Goal: Task Accomplishment & Management: Use online tool/utility

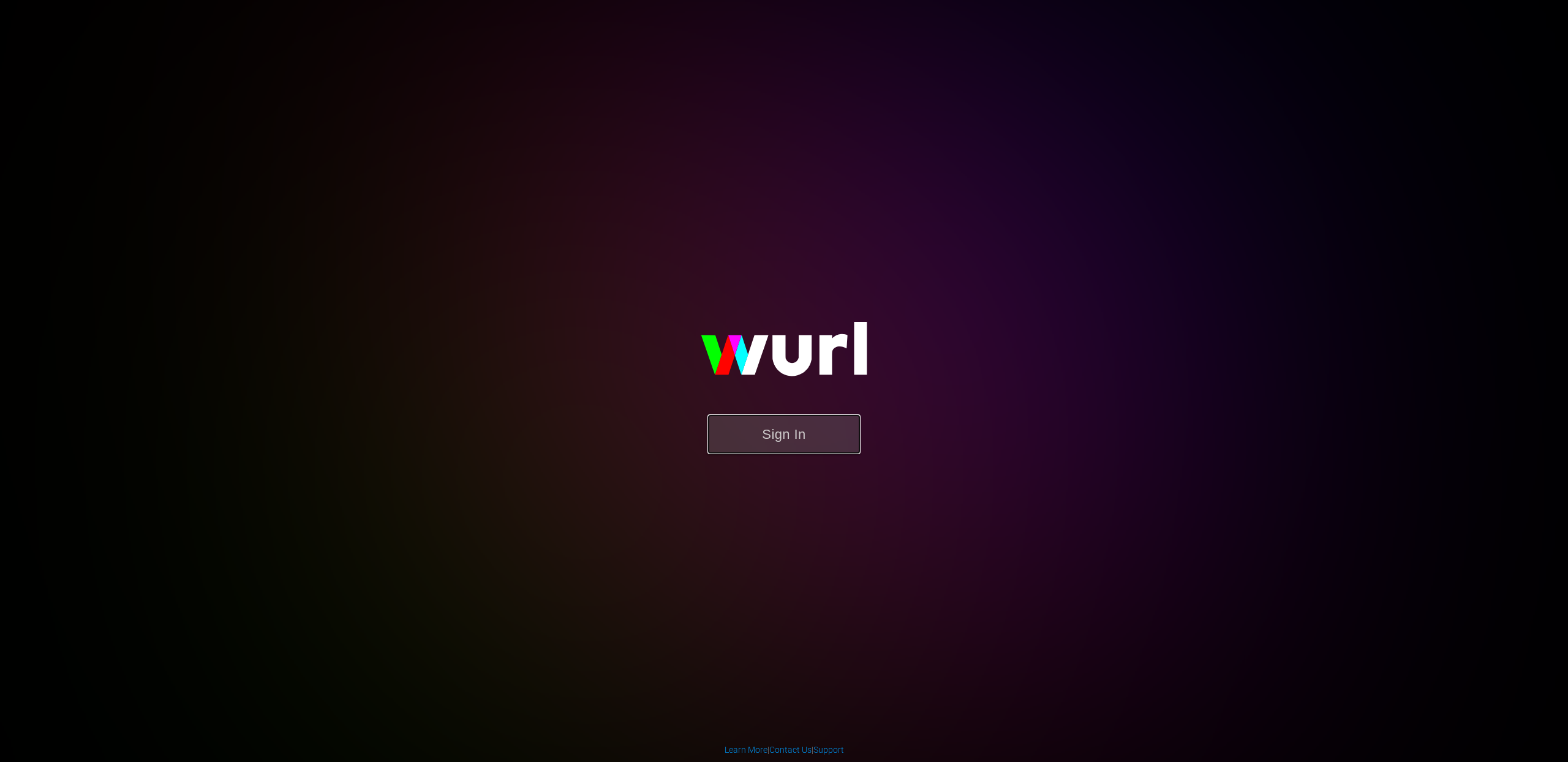
click at [756, 426] on button "Sign In" at bounding box center [784, 434] width 153 height 39
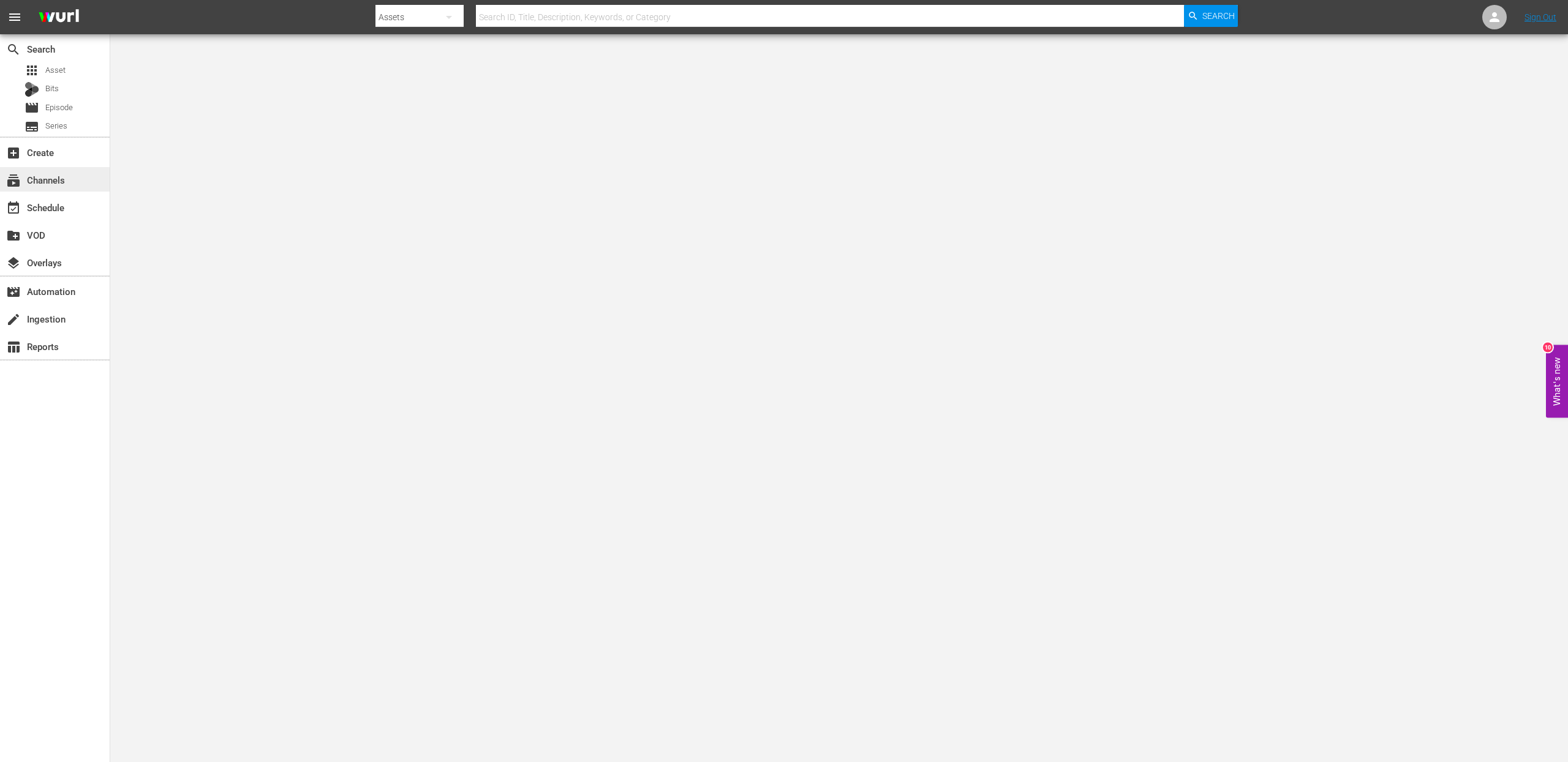
click at [59, 183] on div "subscriptions Channels" at bounding box center [34, 178] width 69 height 11
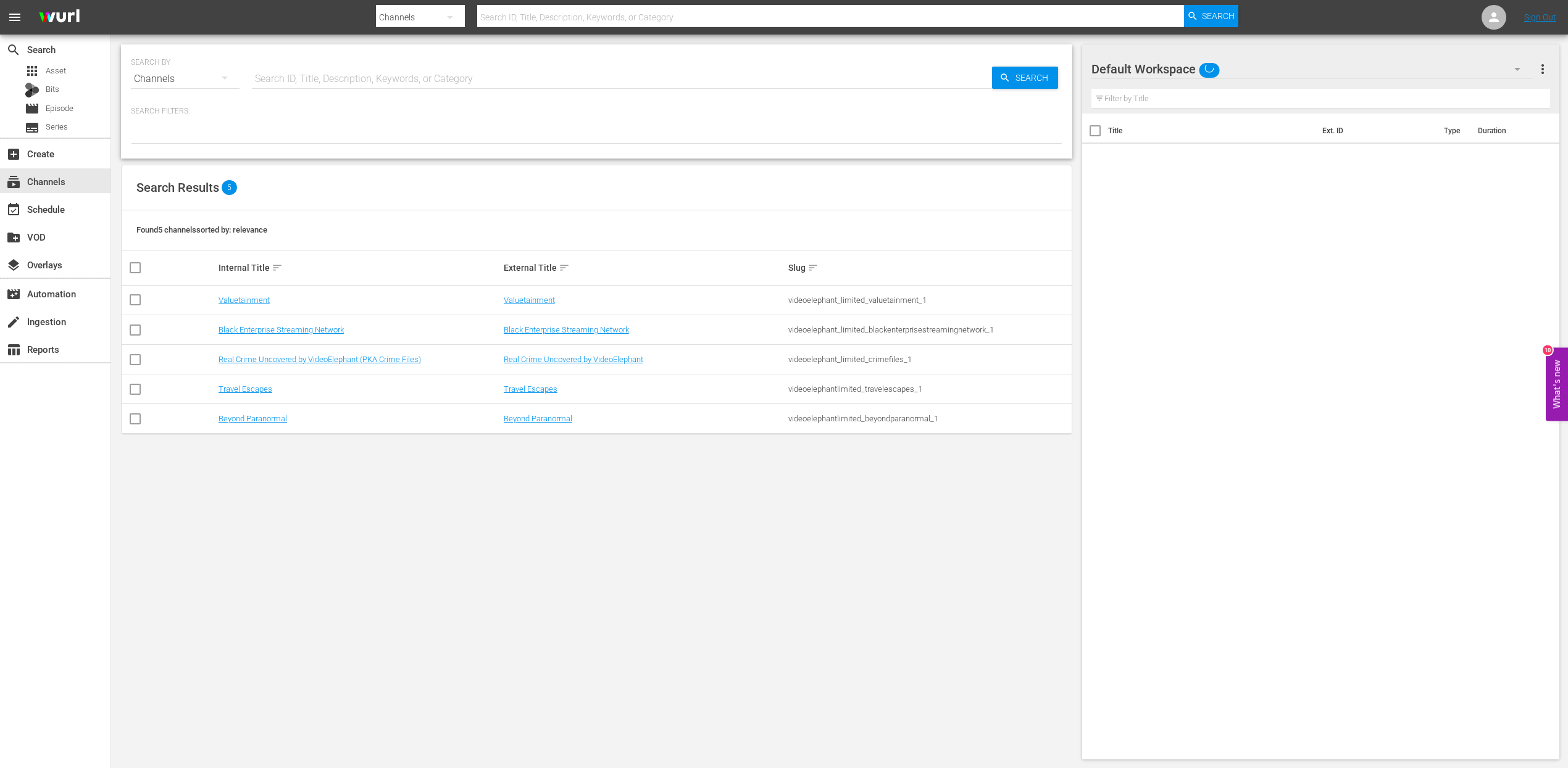
click at [133, 362] on input "checkbox" at bounding box center [135, 362] width 15 height 15
checkbox input "true"
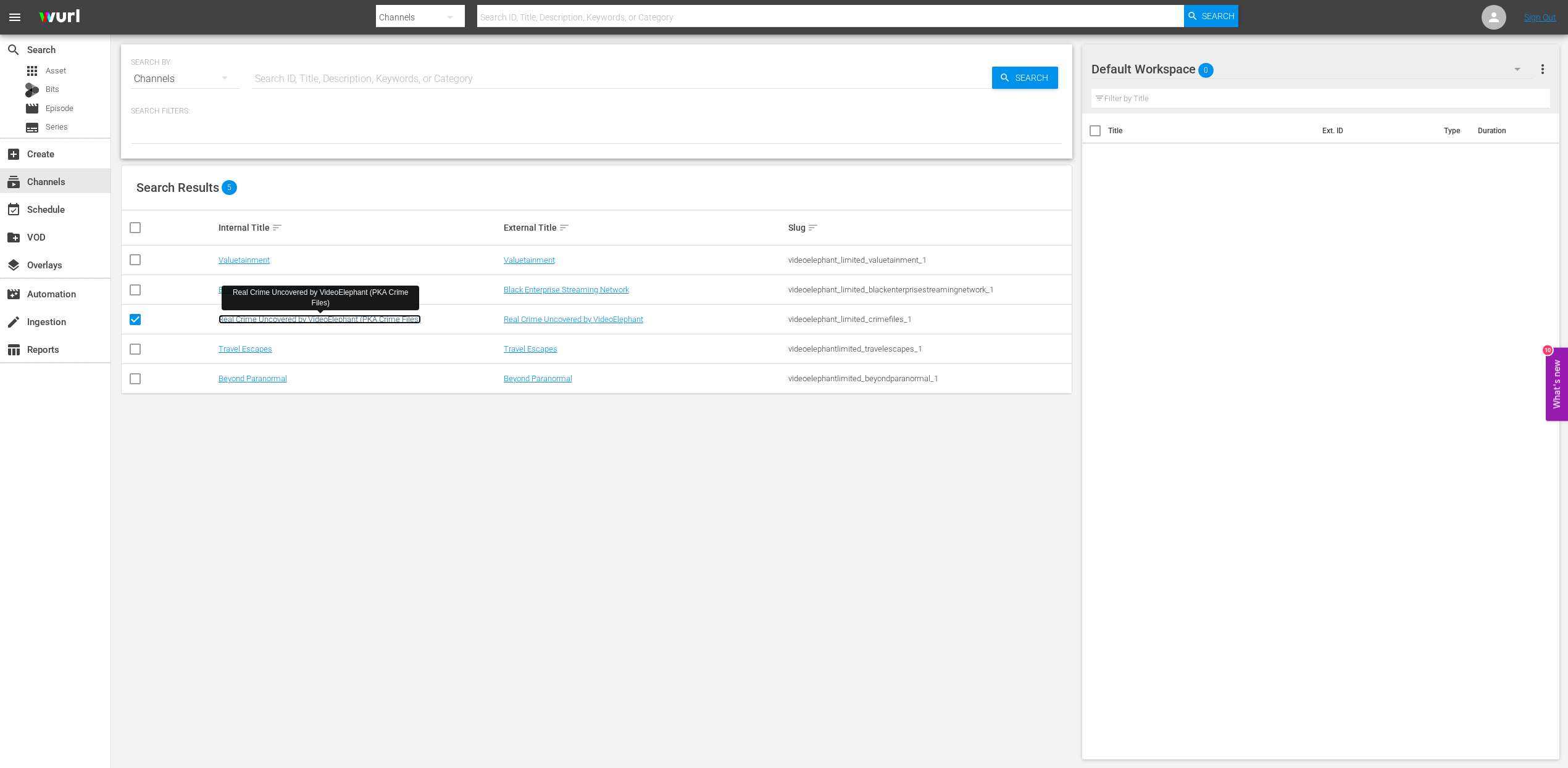
click at [282, 317] on link "Real Crime Uncovered by VideoElephant (PKA Crime Files)" at bounding box center [320, 319] width 202 height 10
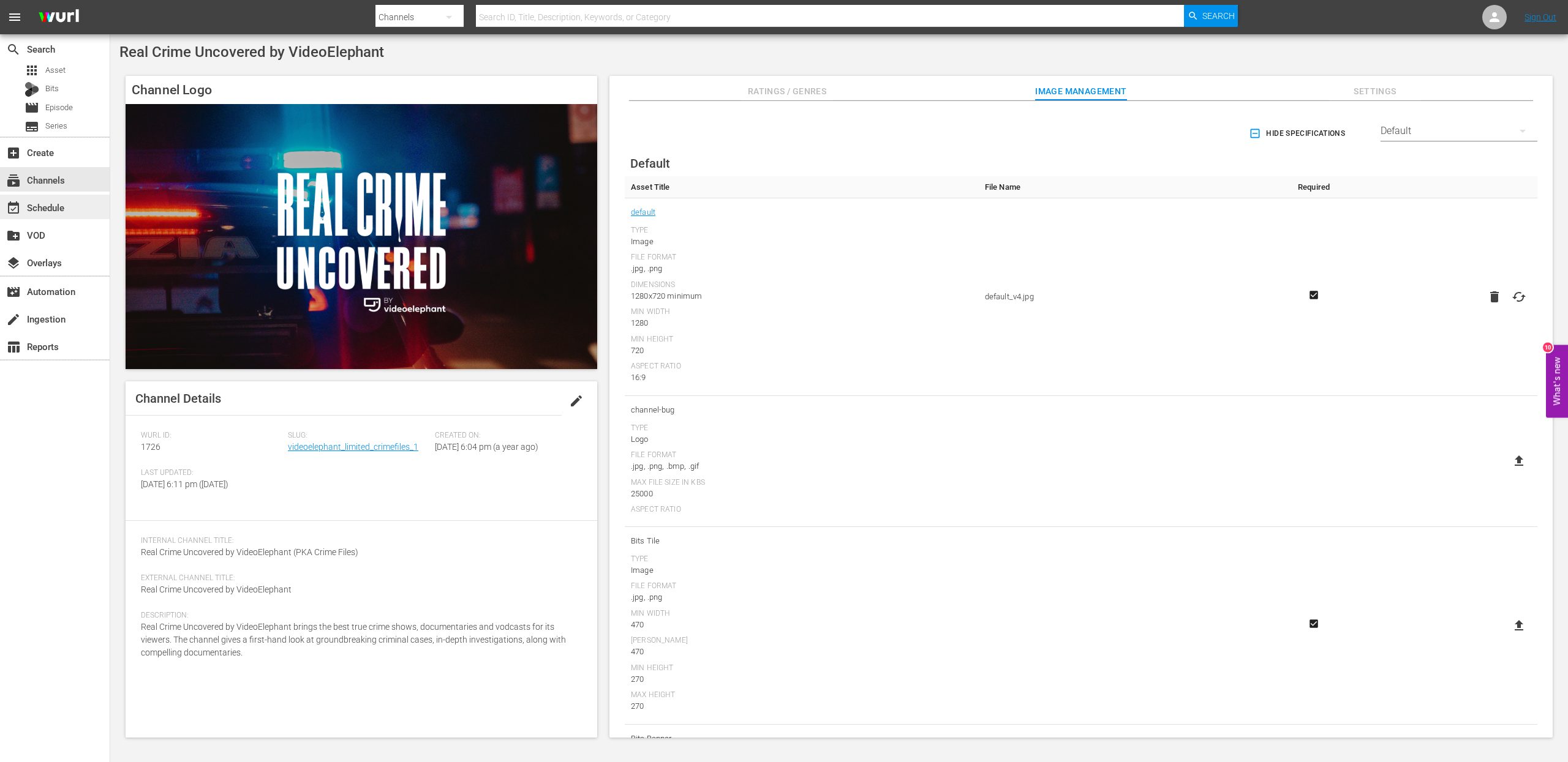
click at [56, 202] on div "event_available Schedule" at bounding box center [34, 205] width 69 height 11
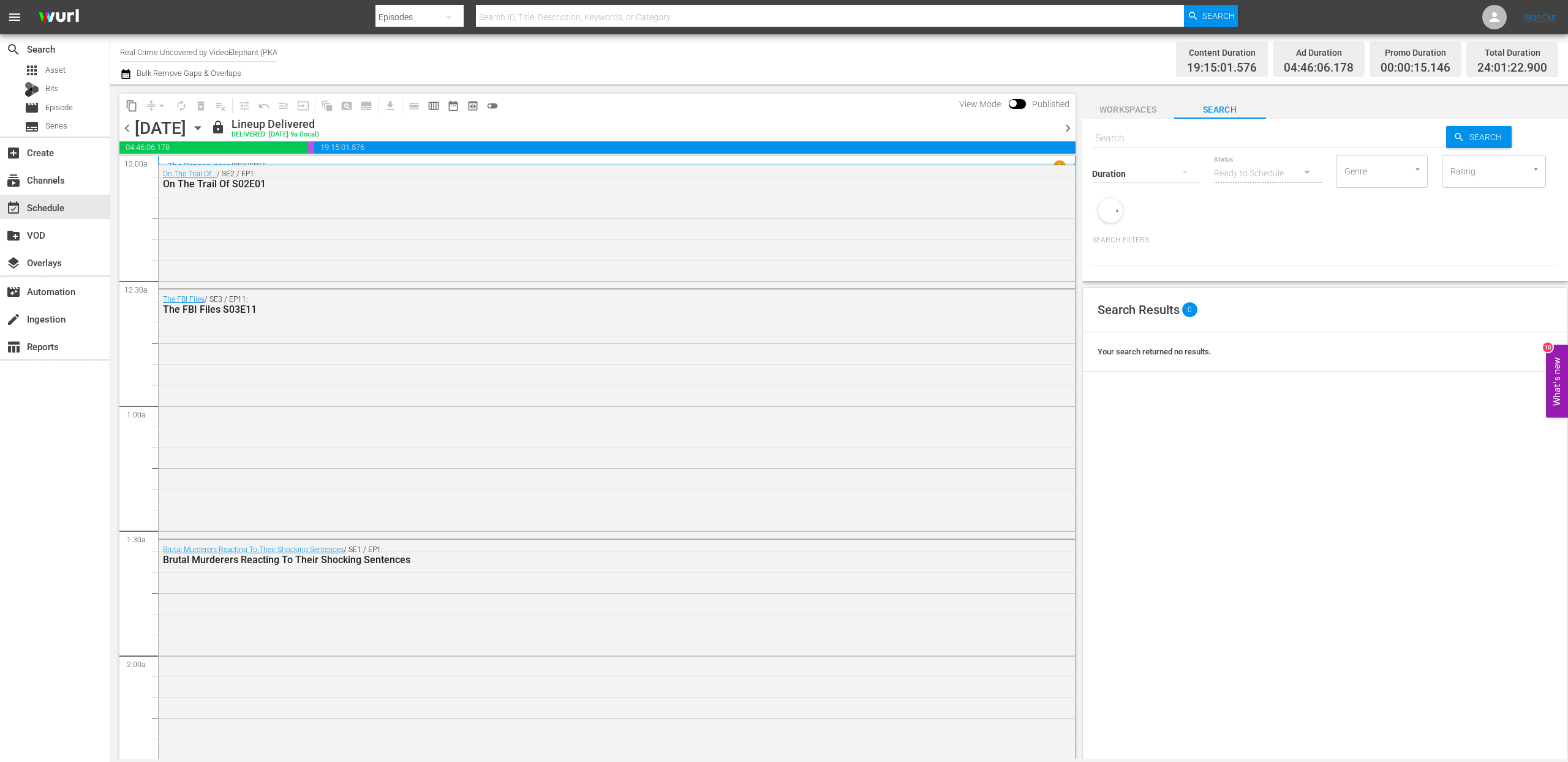
click at [204, 131] on icon "button" at bounding box center [198, 128] width 14 height 14
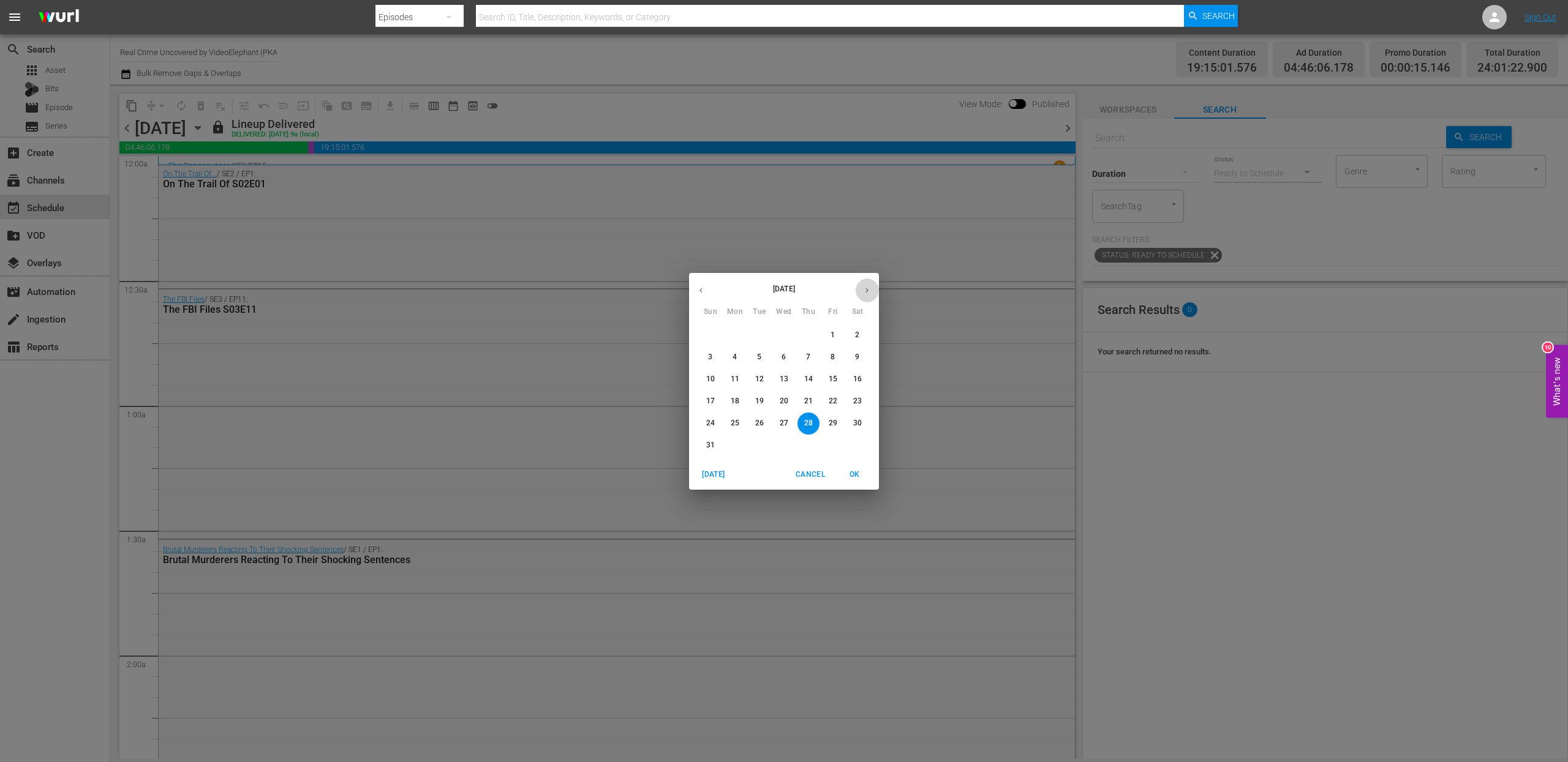
click at [870, 286] on icon "button" at bounding box center [867, 290] width 9 height 9
click at [713, 382] on p "14" at bounding box center [711, 379] width 9 height 10
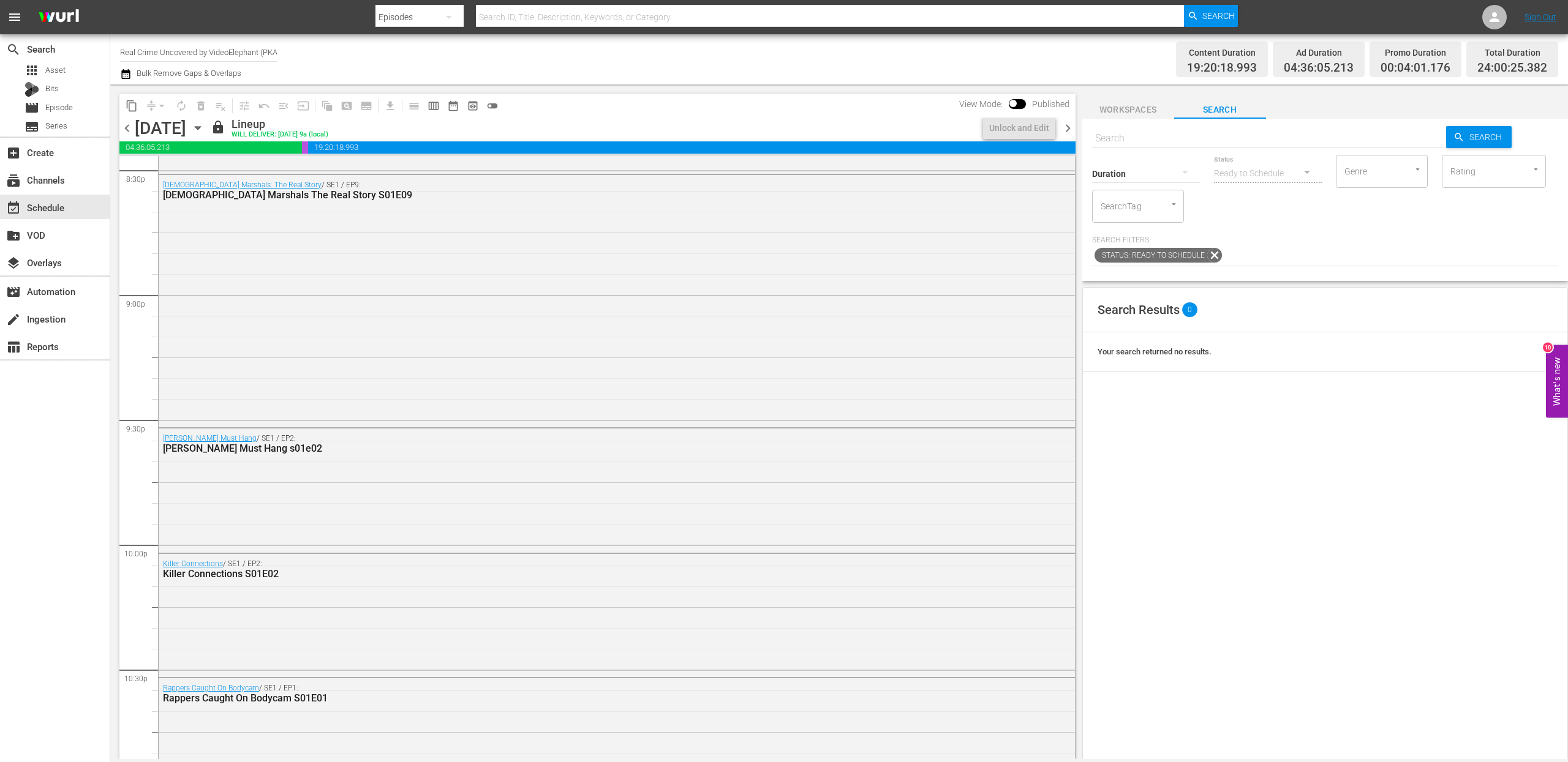
scroll to position [5407, 0]
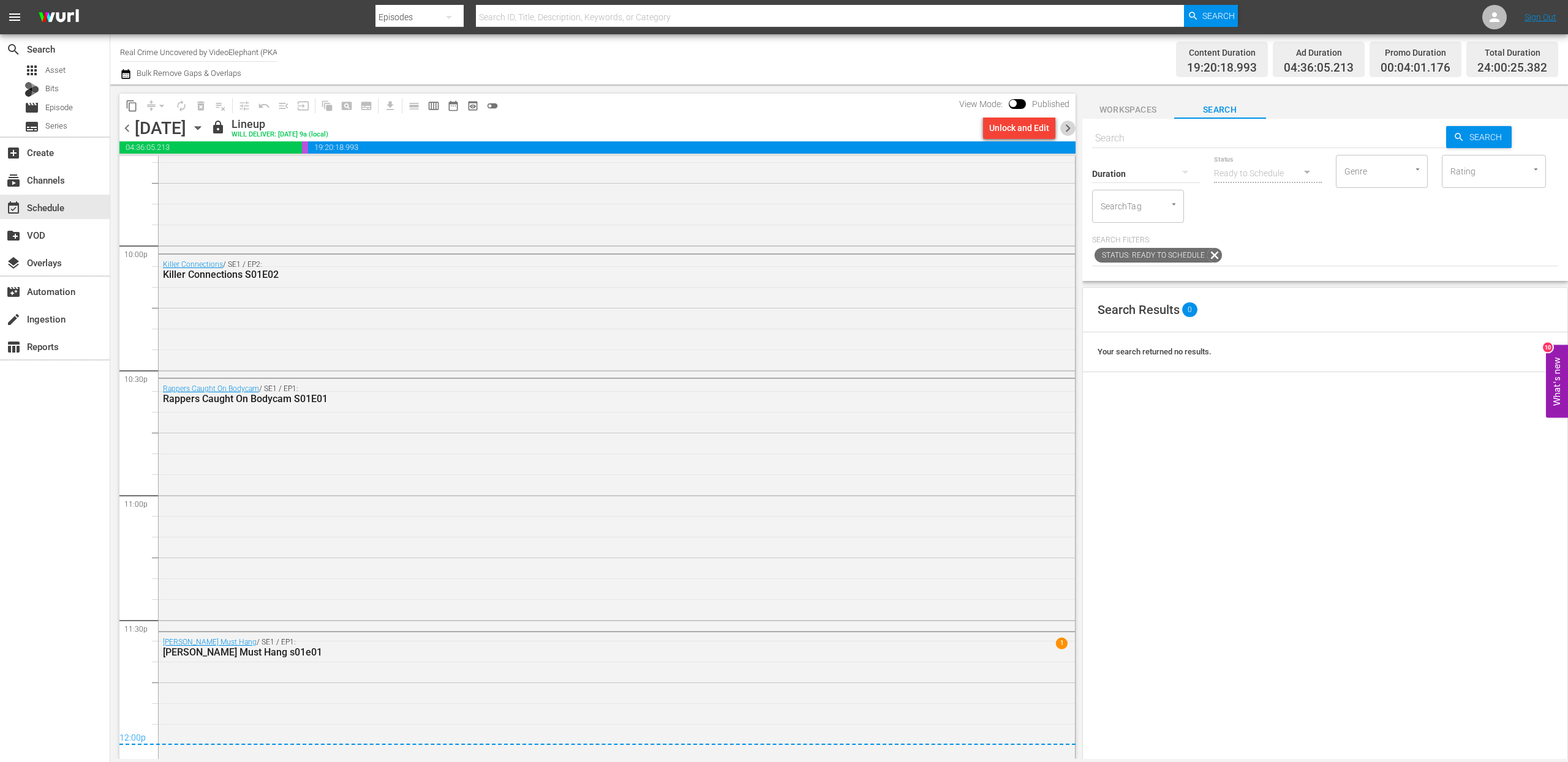
click at [1067, 129] on span "chevron_right" at bounding box center [1068, 129] width 15 height 15
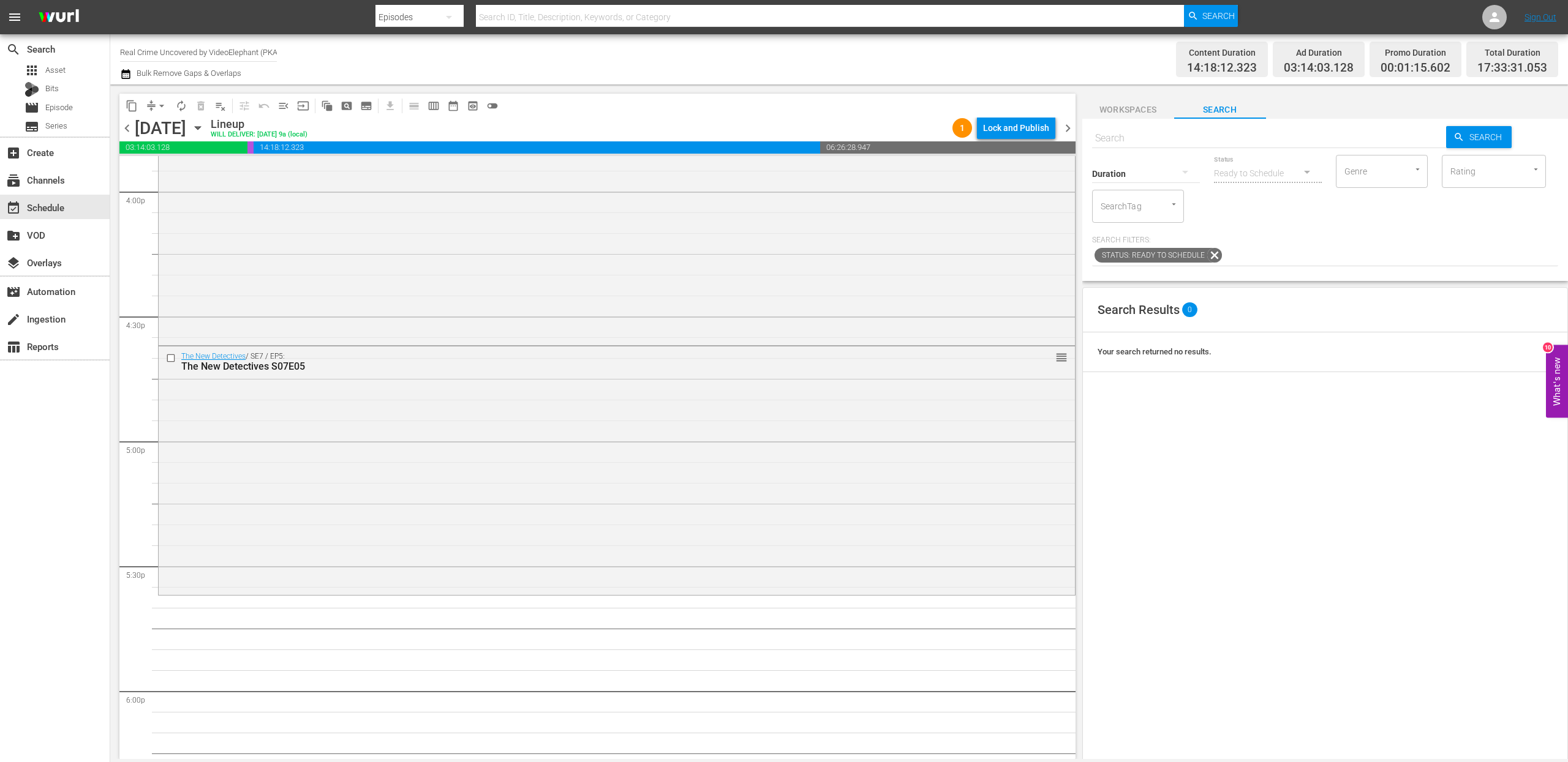
scroll to position [4085, 0]
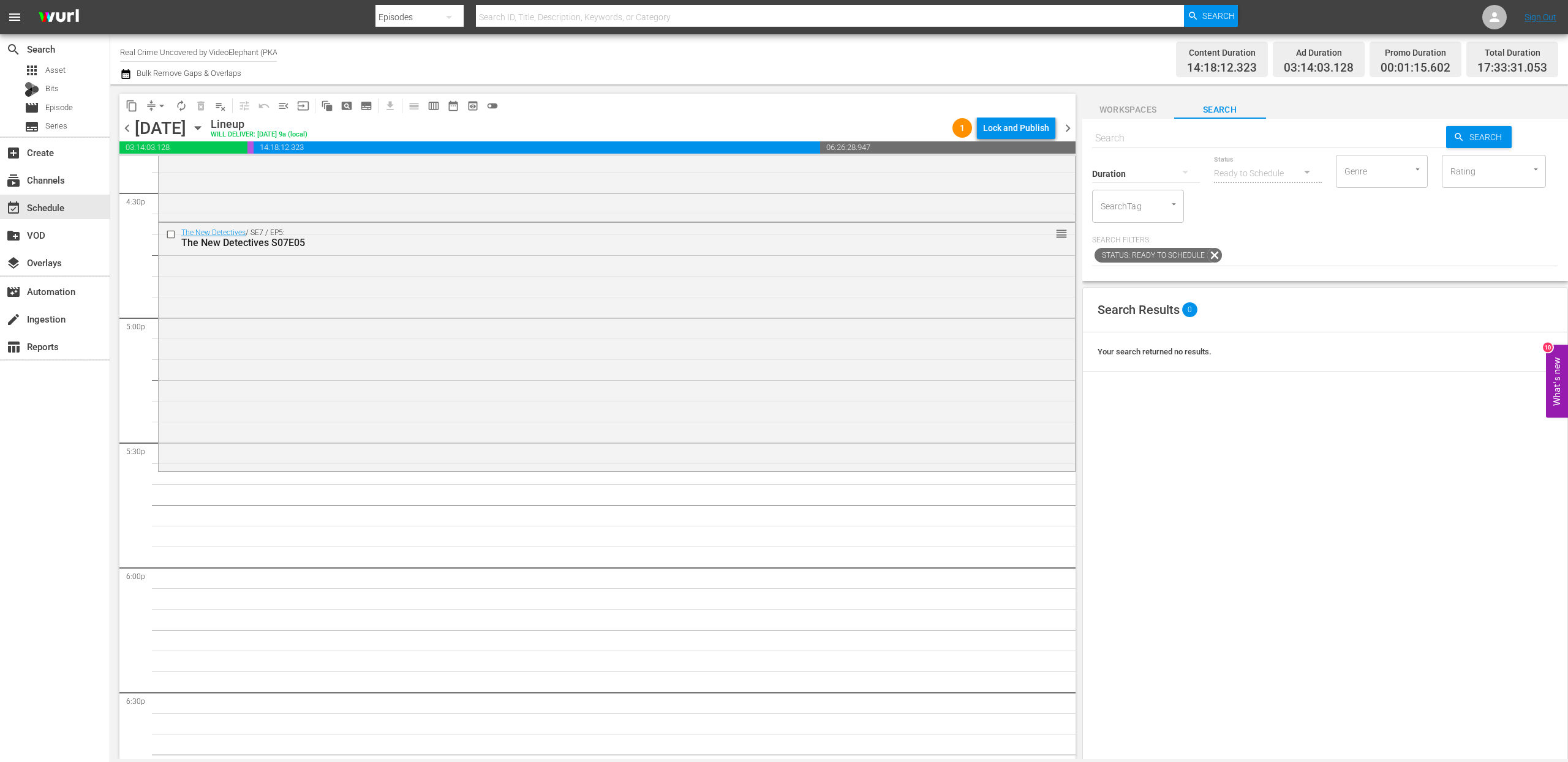
click at [1122, 130] on input "text" at bounding box center [1268, 138] width 354 height 29
paste input "On The Trail Of"
type input "On The Trail Of"
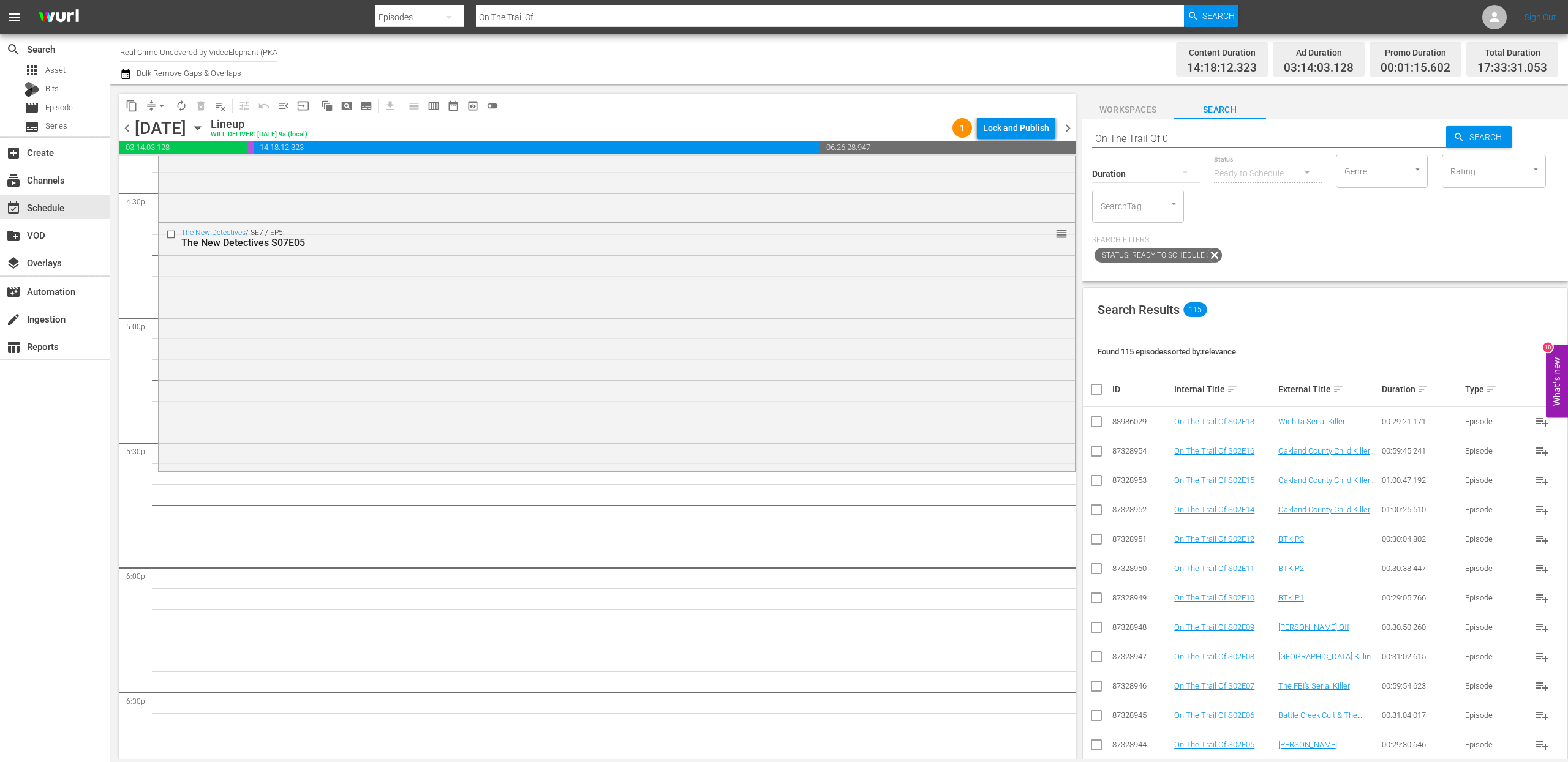
type input "On The Trail Of 02"
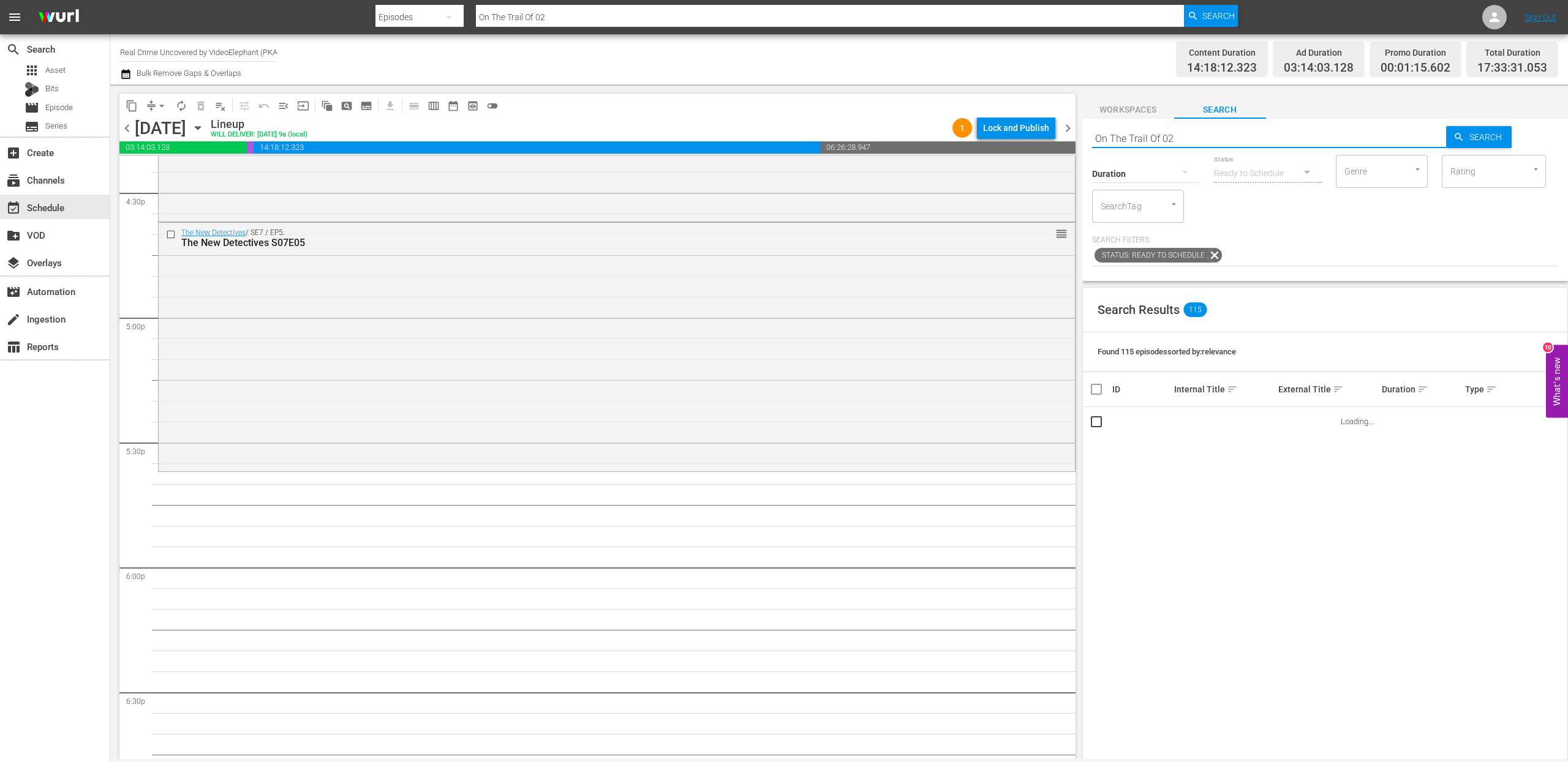
click at [1161, 141] on input "On The Trail Of 02" at bounding box center [1268, 138] width 354 height 29
type input "On The Trail Of S02"
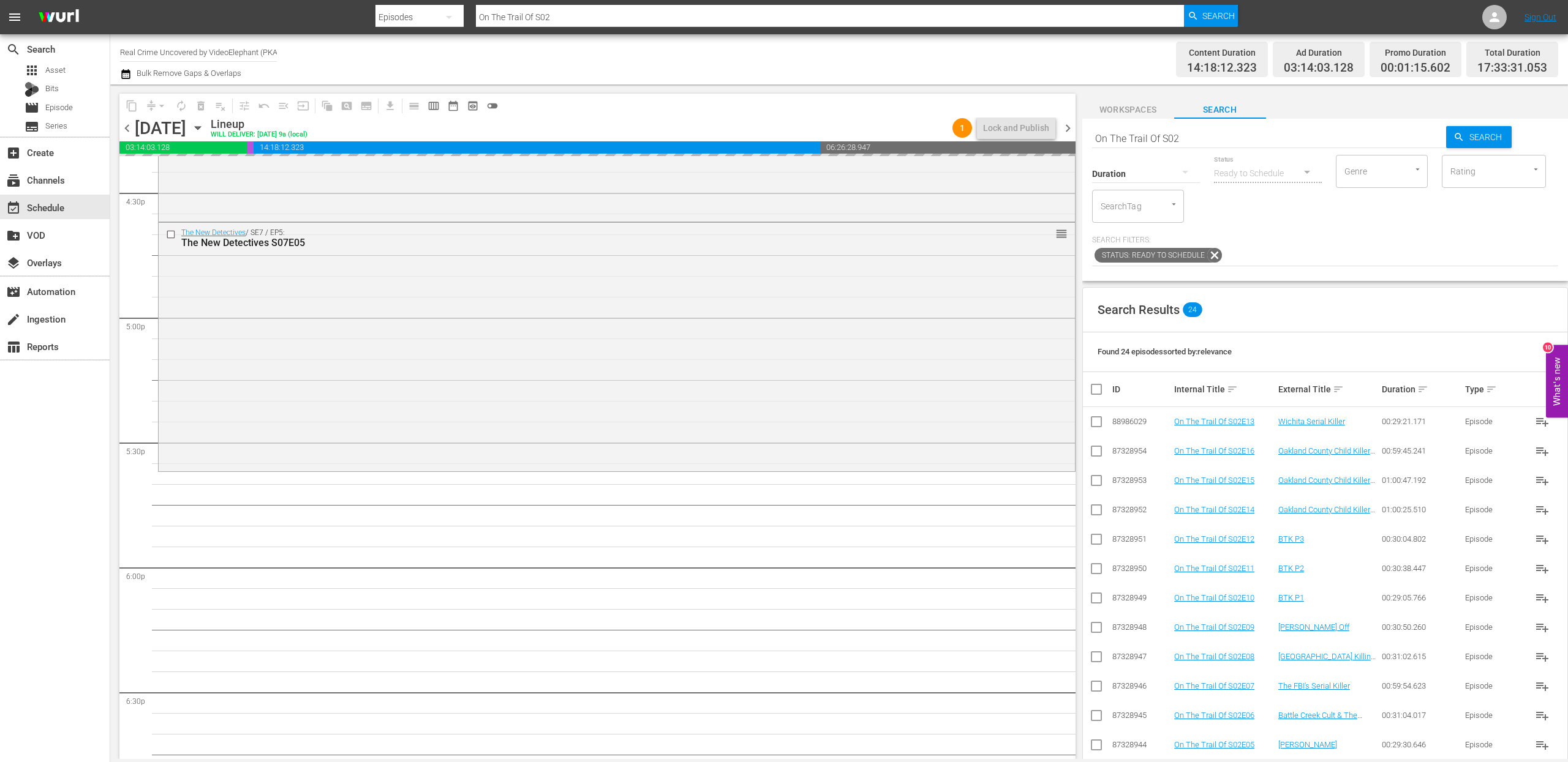
drag, startPoint x: 1214, startPoint y: 420, endPoint x: 787, endPoint y: 22, distance: 583.7
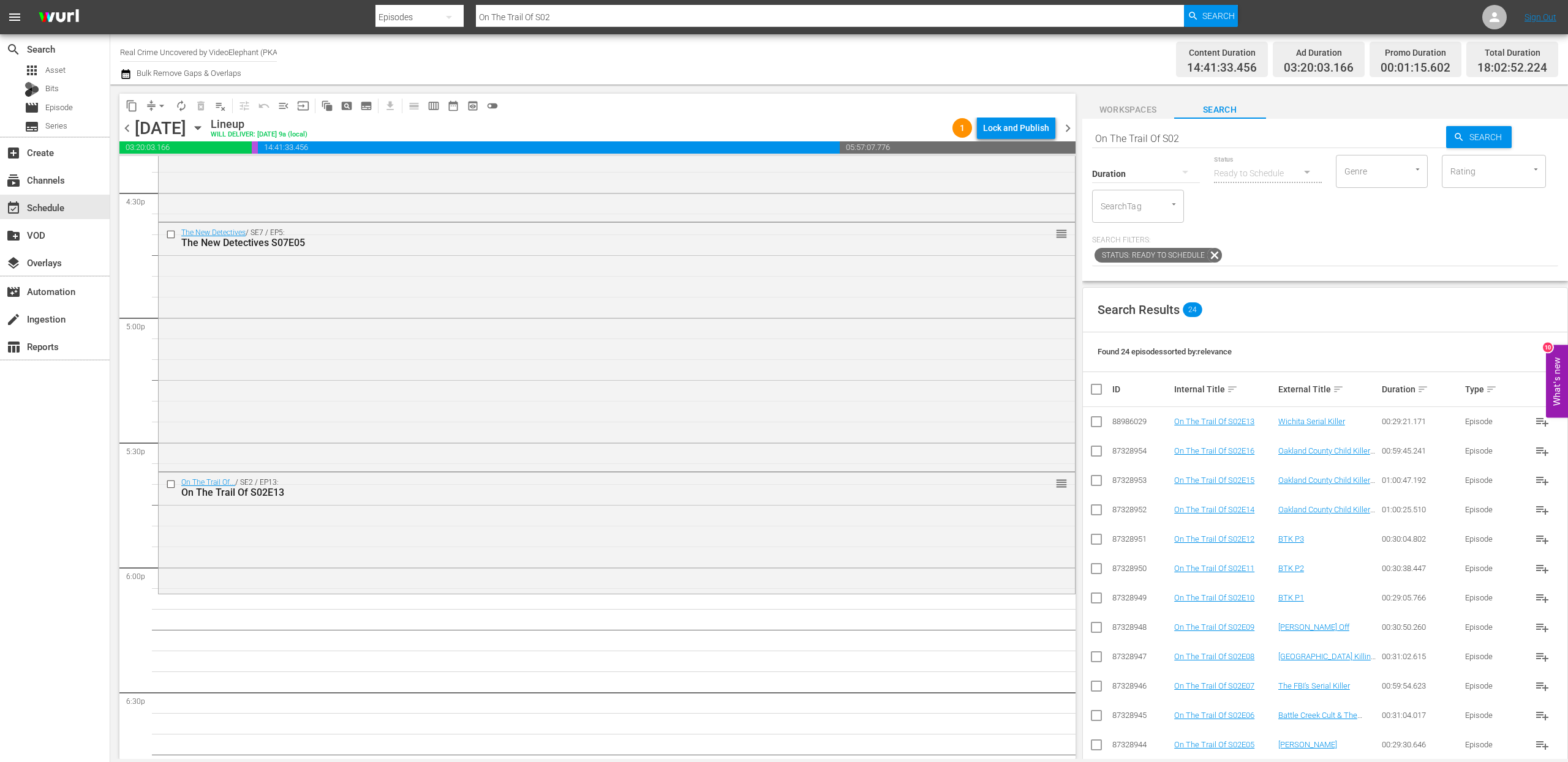
click at [1160, 136] on input "On The Trail Of S02" at bounding box center [1268, 138] width 354 height 29
paste input "Dark Waters of Crime S01E01"
type input "Dark Waters of Crime S01E01"
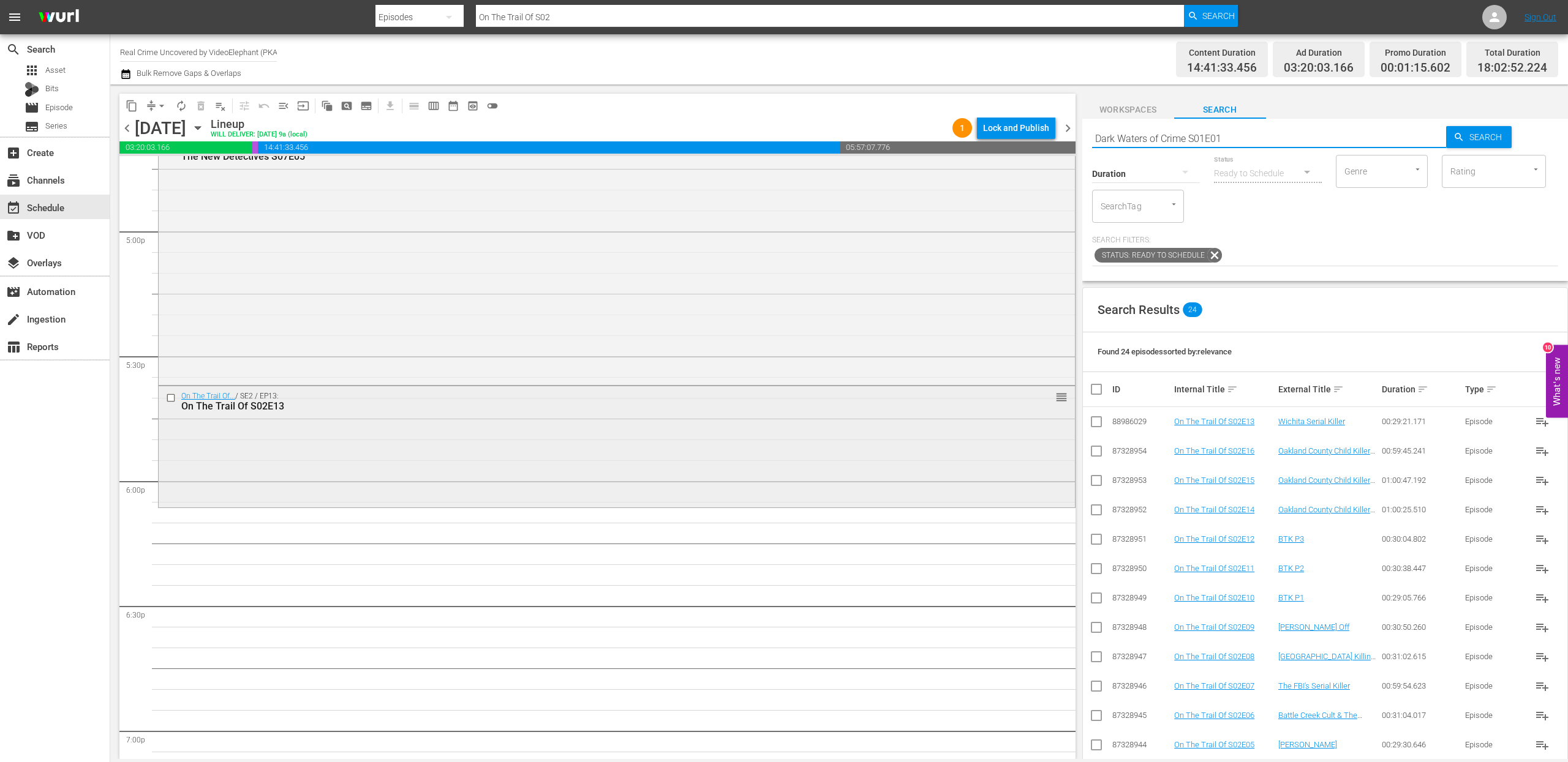
type input "Dark Waters of Crime S01E01"
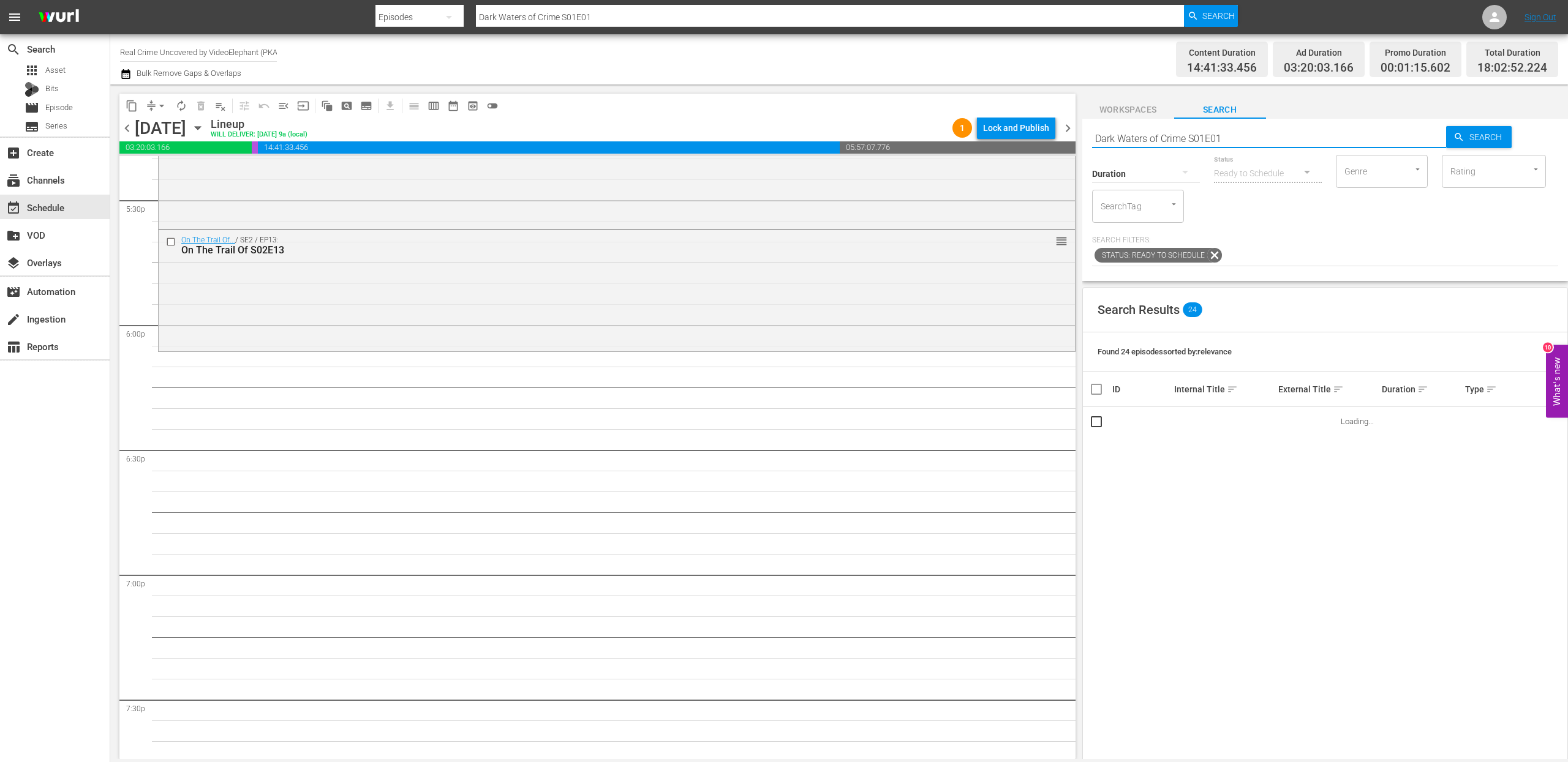
scroll to position [4336, 0]
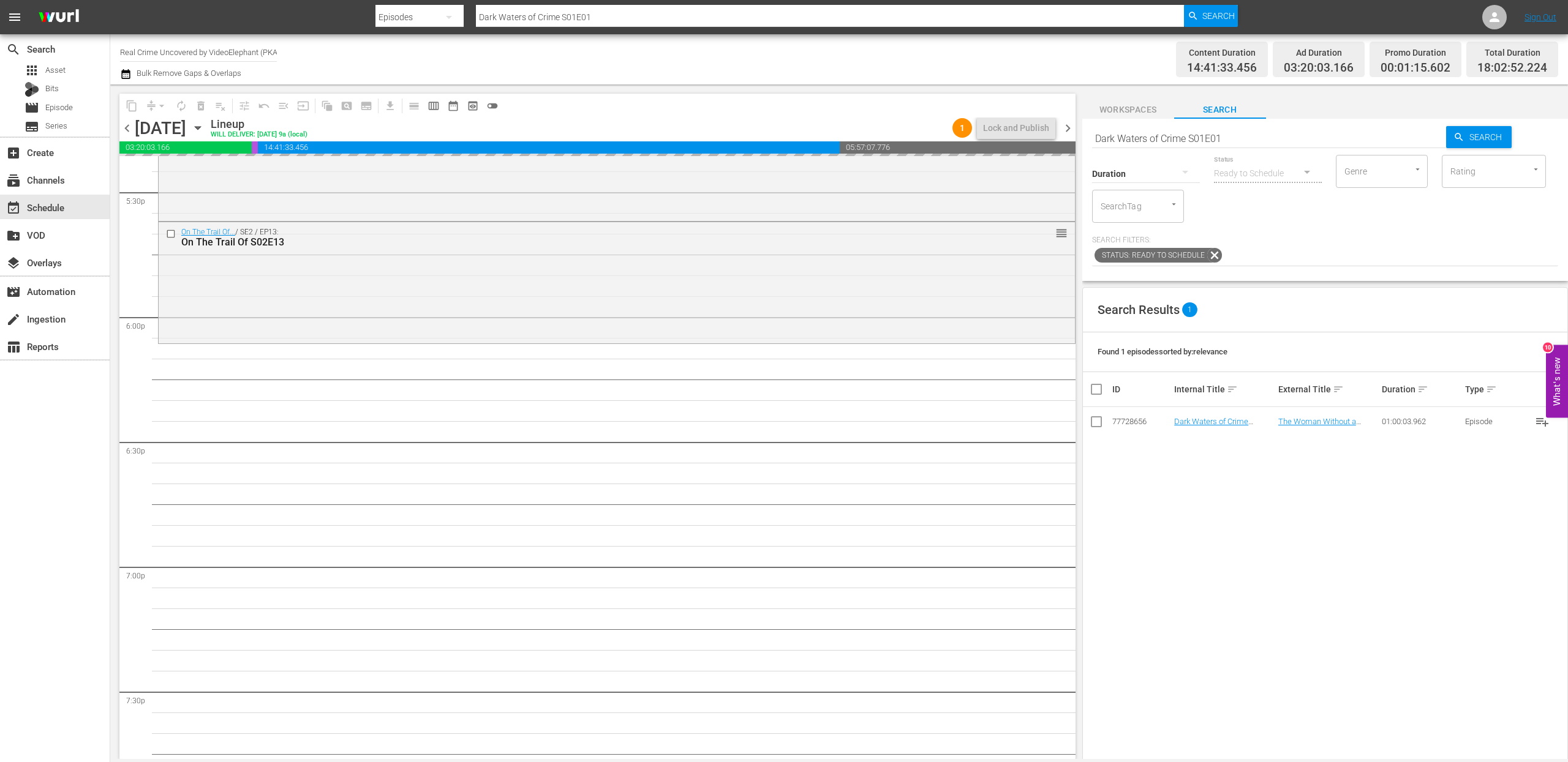
drag, startPoint x: 1212, startPoint y: 421, endPoint x: 859, endPoint y: 33, distance: 524.6
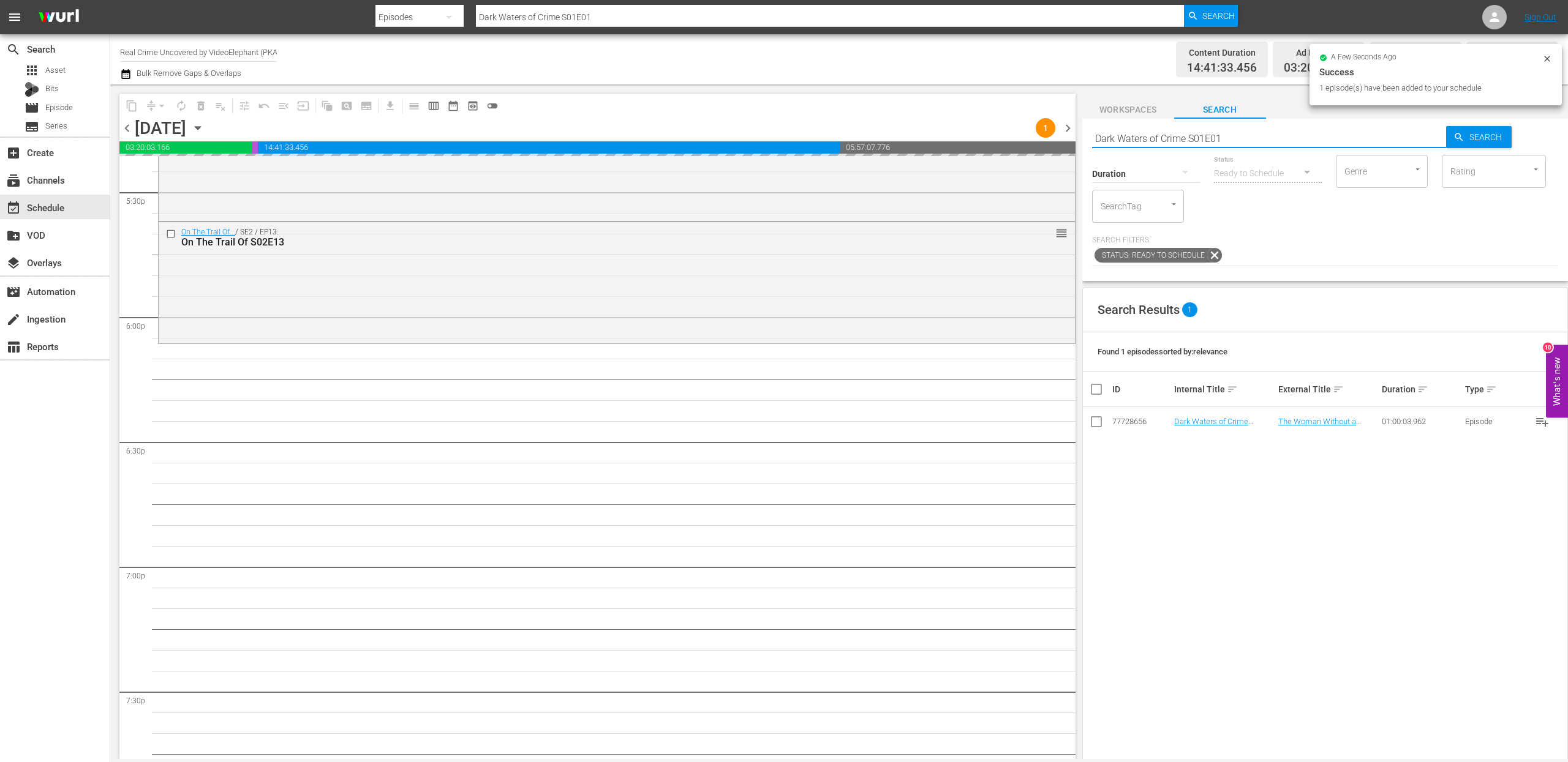
click at [1140, 134] on input "Dark Waters of Crime S01E01" at bounding box center [1268, 138] width 354 height 29
paste input "72 Hours: True Crime S02E1"
type input "72 Hours: True Crime S02E11"
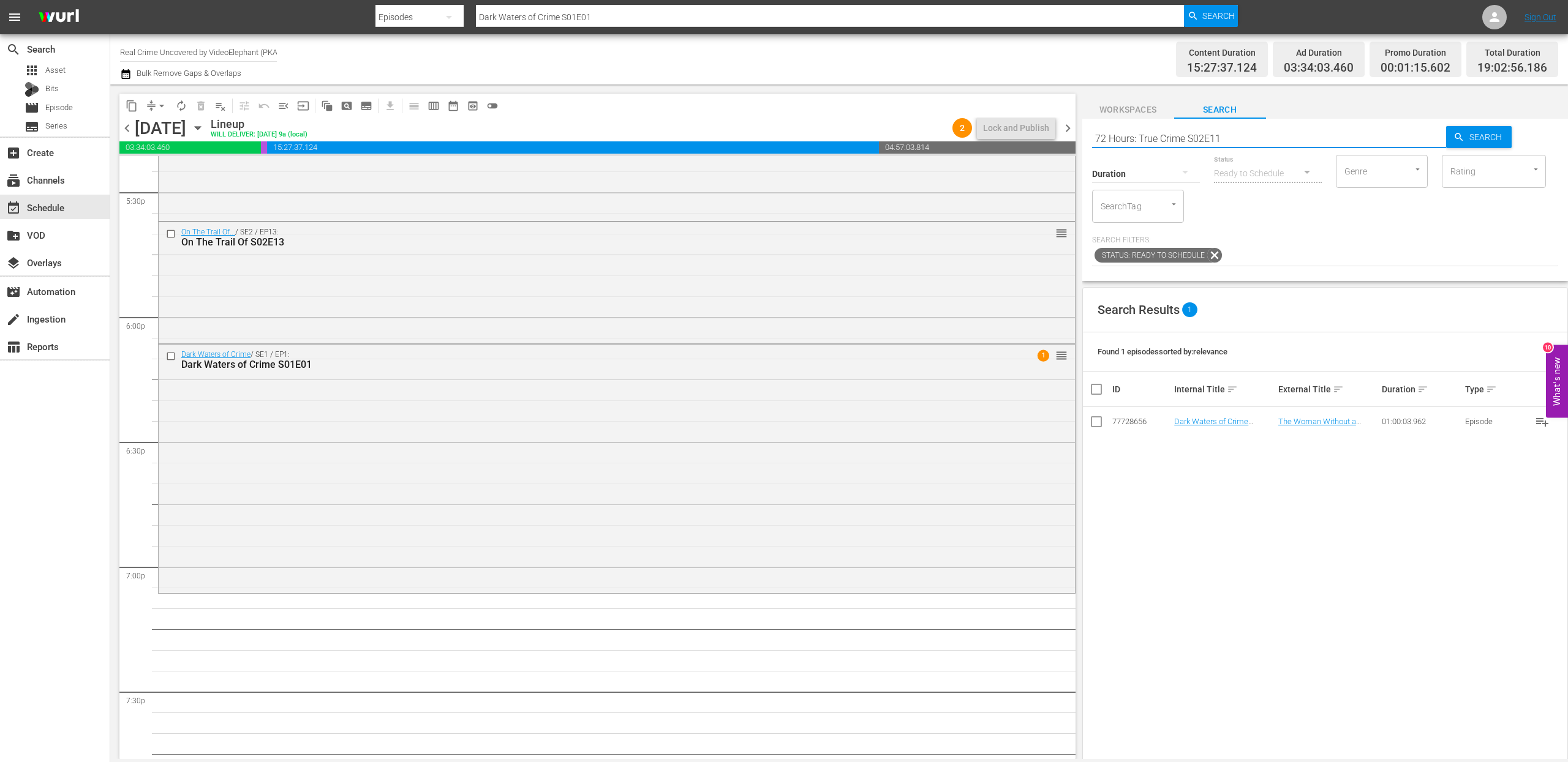
type input "72 Hours: True Crime S02E11"
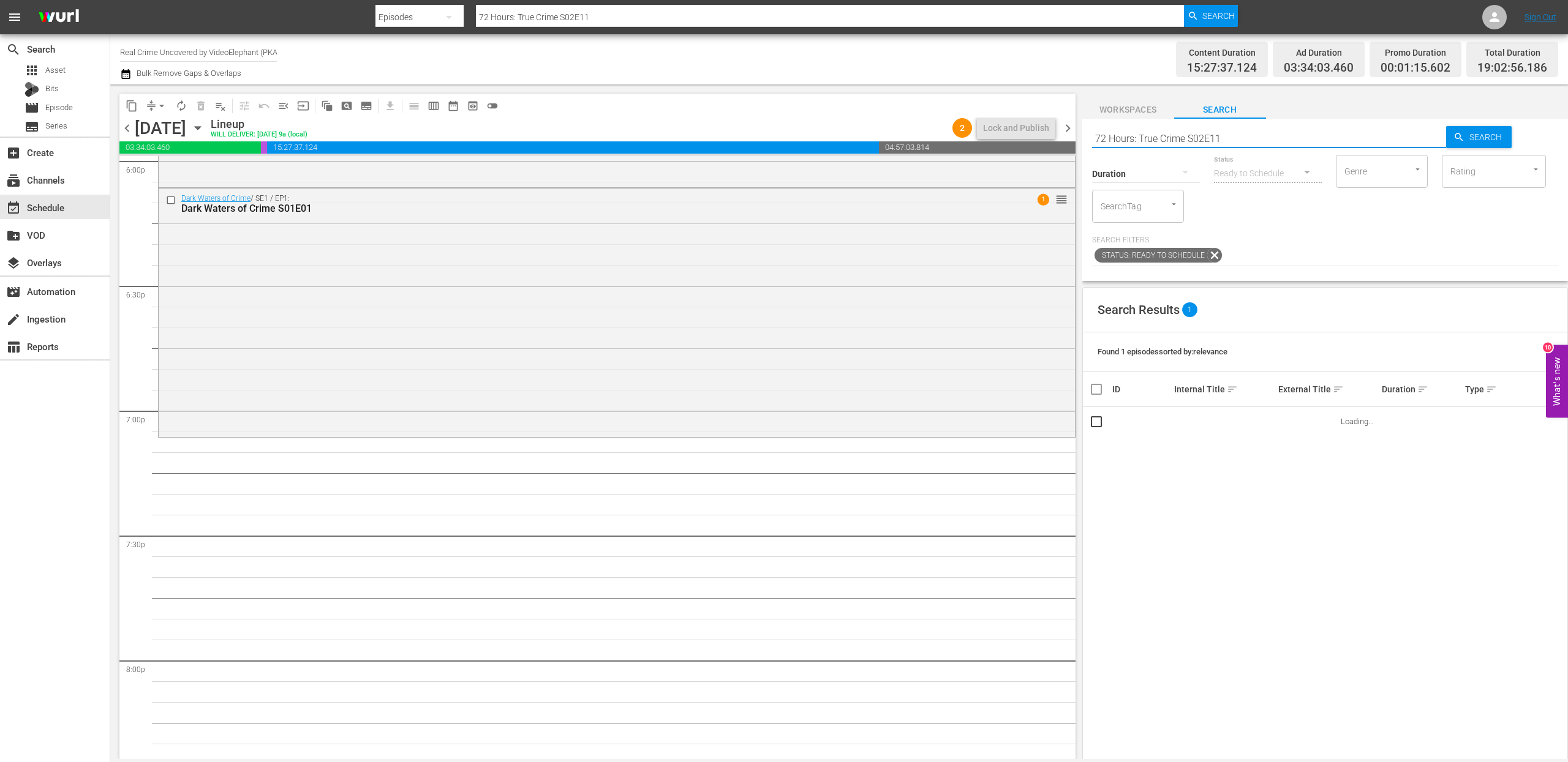
scroll to position [4496, 0]
drag, startPoint x: 1198, startPoint y: 424, endPoint x: 697, endPoint y: 1, distance: 655.7
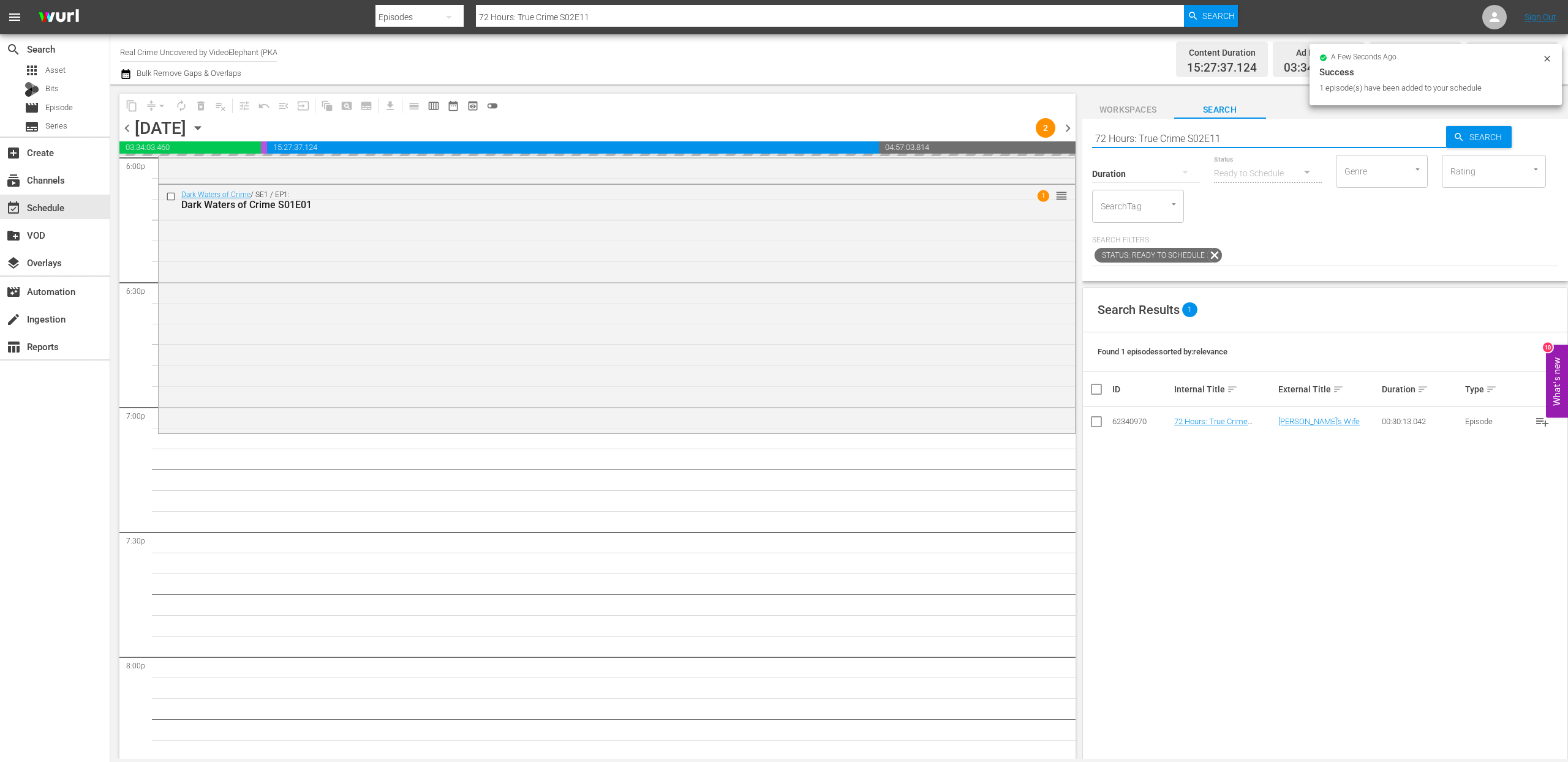
click at [1208, 134] on input "72 Hours: True Crime S02E11" at bounding box center [1268, 138] width 354 height 29
paste input "On The Trail Of S02E14"
type input "On The Trail Of S02E14"
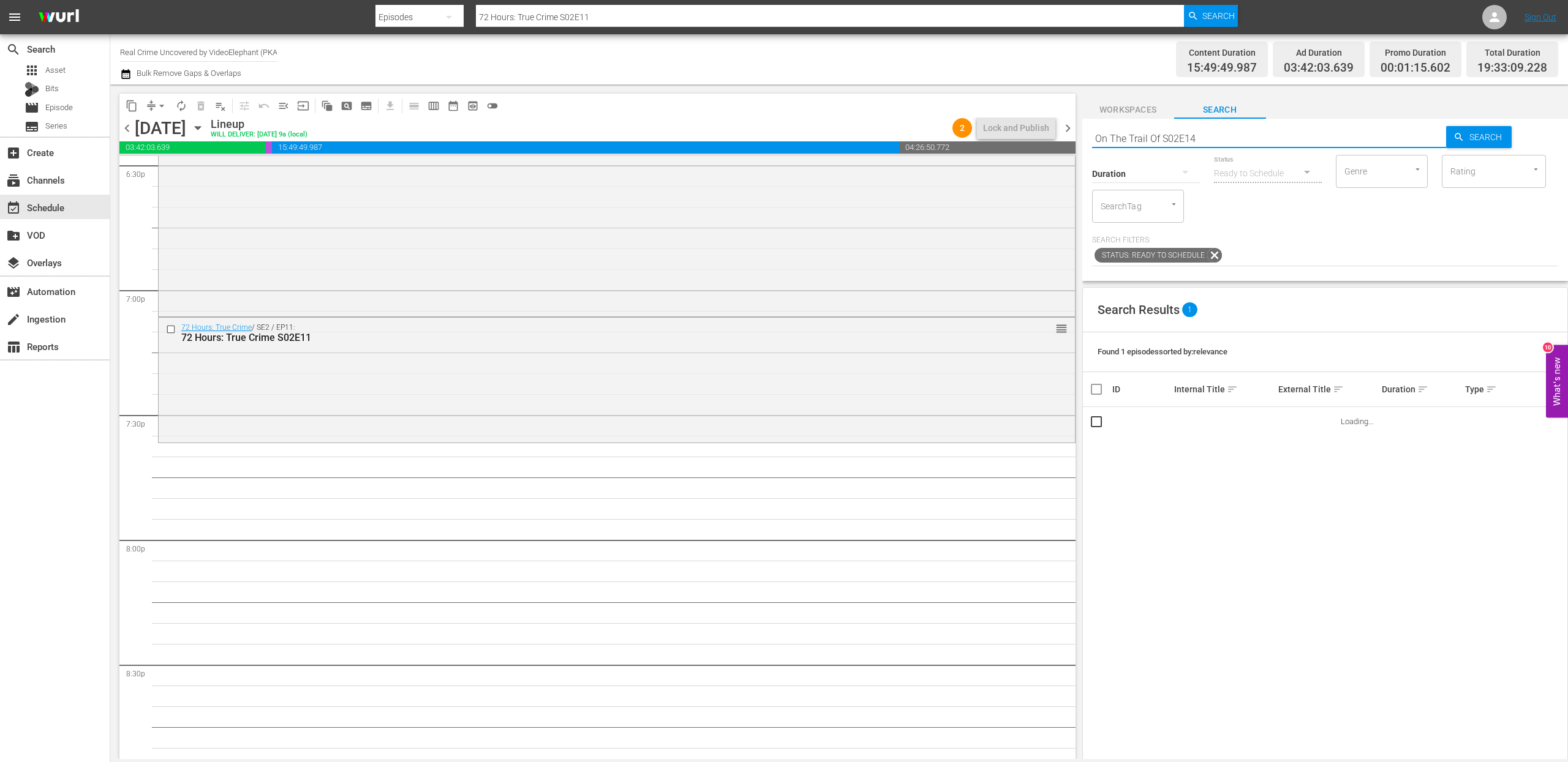
scroll to position [4645, 0]
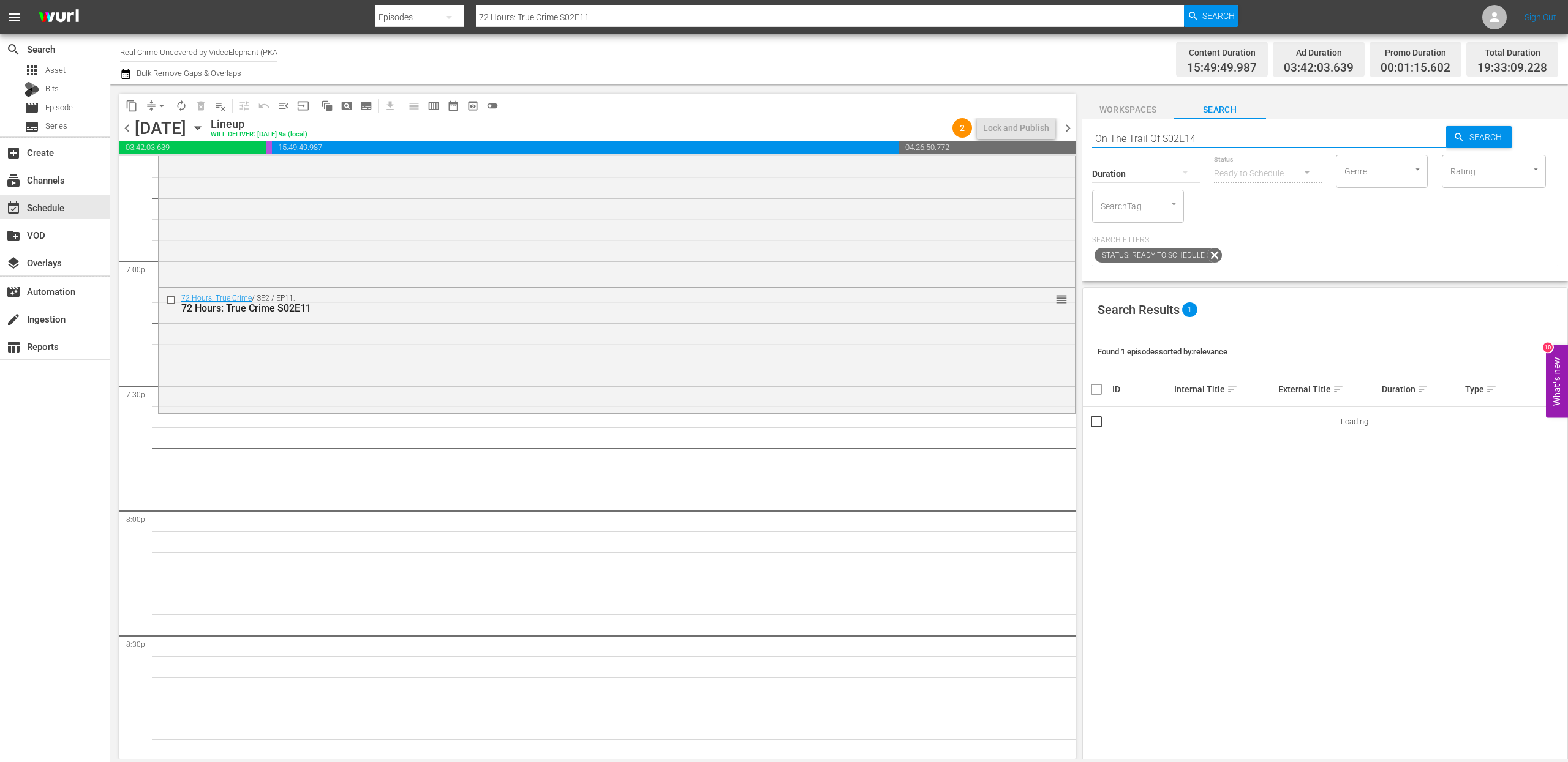
type input "On The Trail Of S02E14"
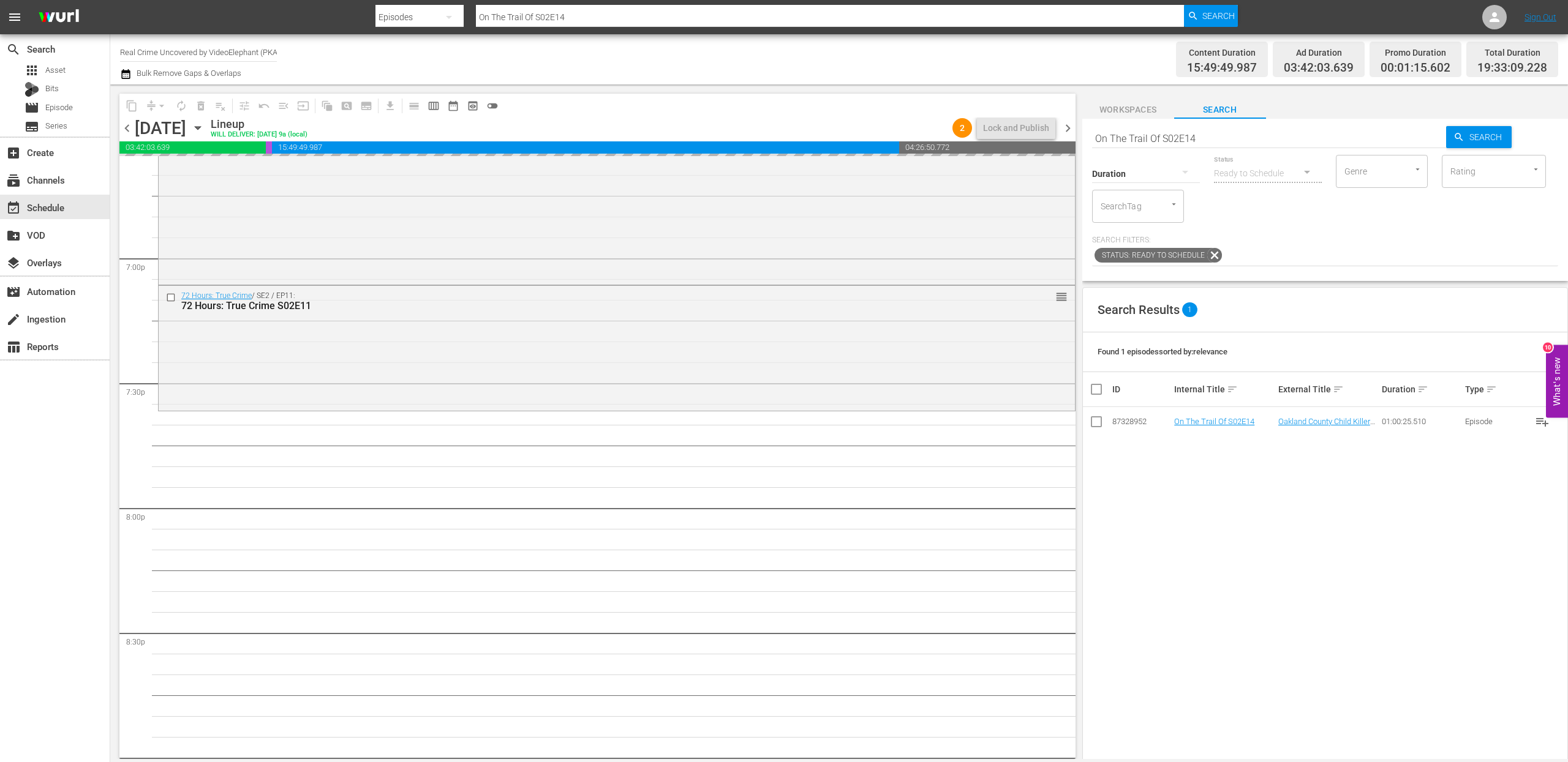
drag, startPoint x: 1216, startPoint y: 425, endPoint x: 742, endPoint y: 11, distance: 629.3
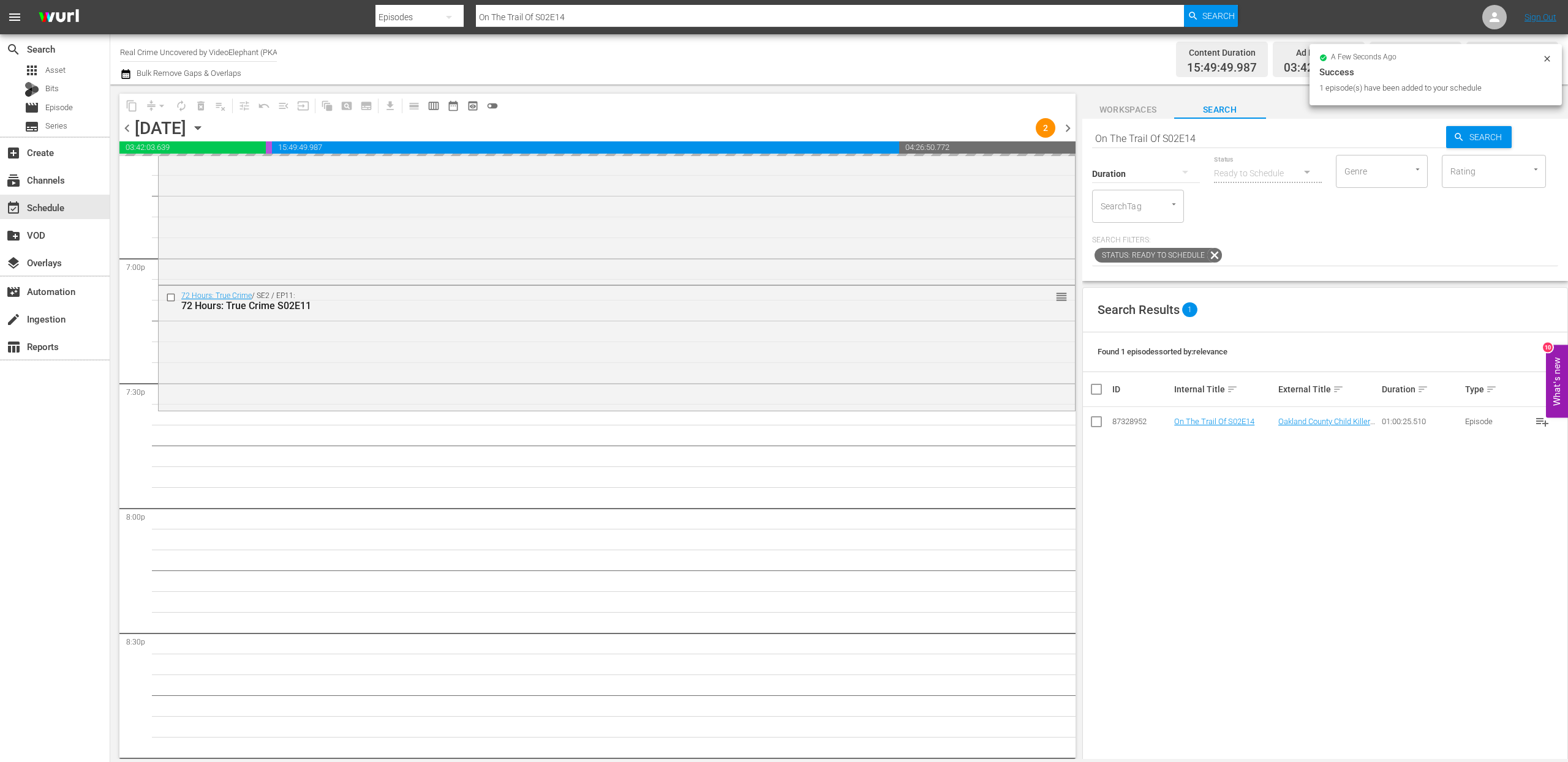
click at [1146, 144] on div "Duration" at bounding box center [1146, 166] width 108 height 44
click at [1141, 135] on input "On The Trail Of S02E14" at bounding box center [1268, 138] width 354 height 29
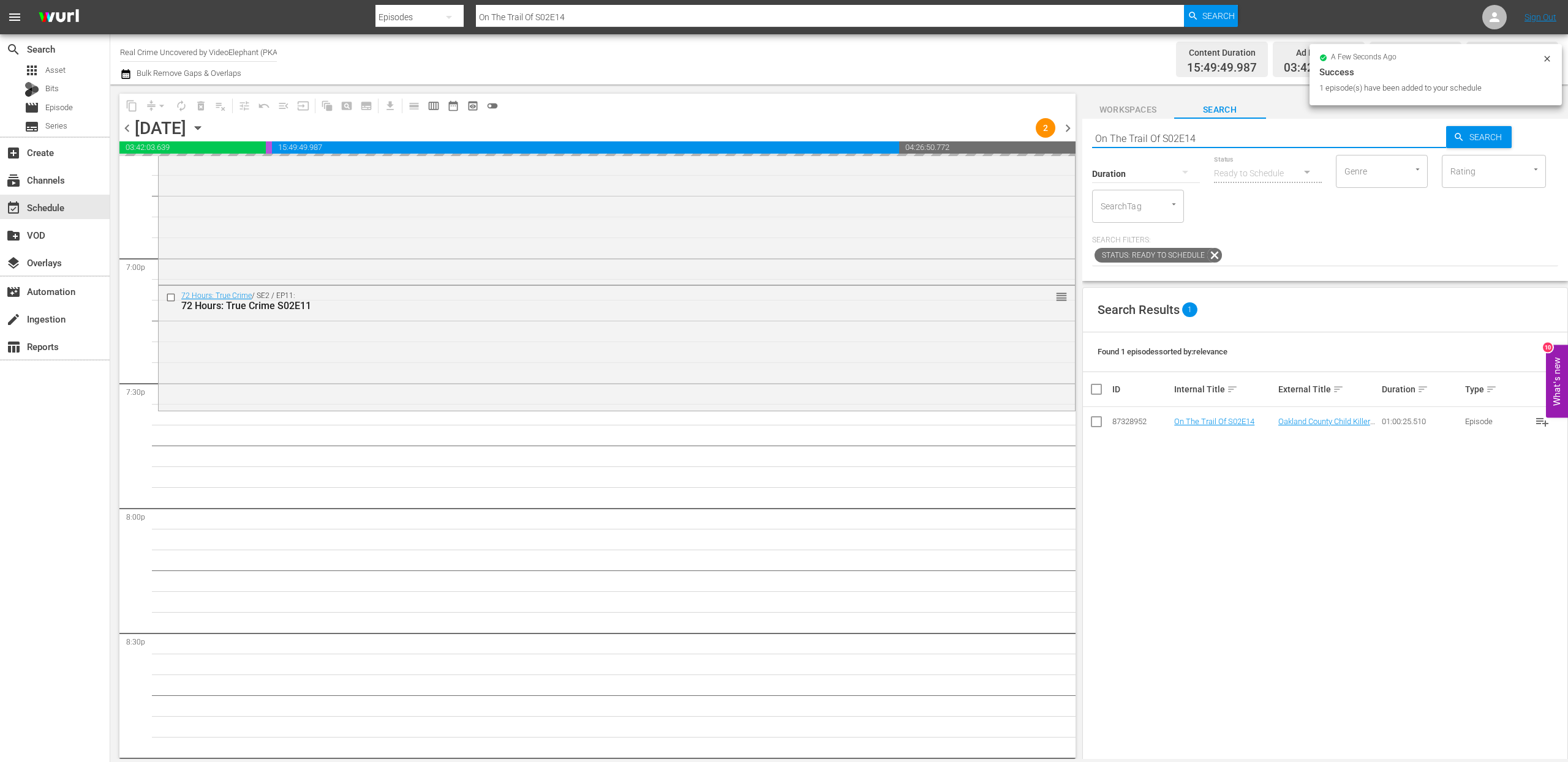
click at [1141, 135] on input "On The Trail Of S02E14" at bounding box center [1268, 138] width 354 height 29
paste input "The FBI Files S04E06"
type input "The FBI Files S04E06"
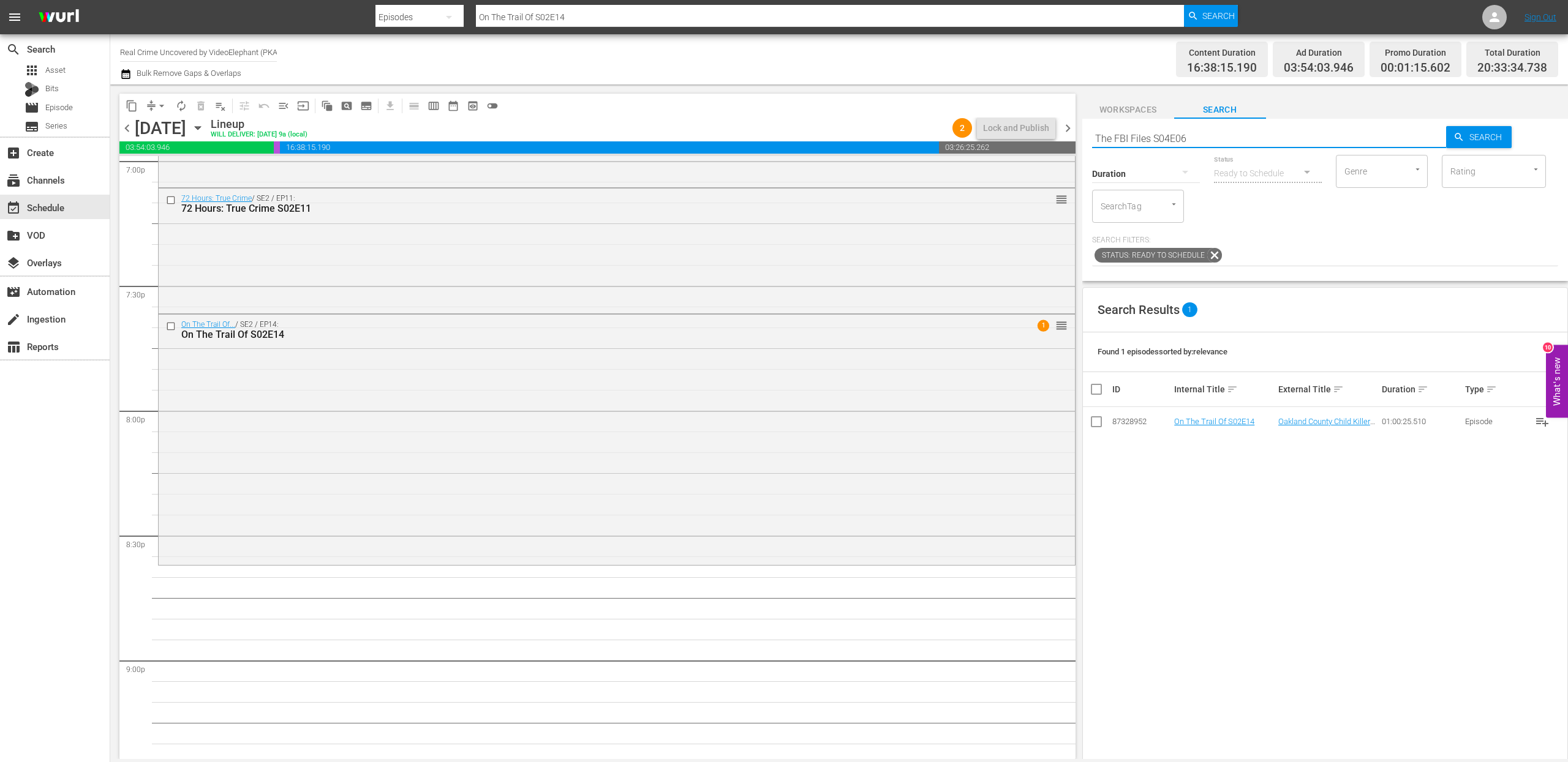
type input "The FBI Files S04E06"
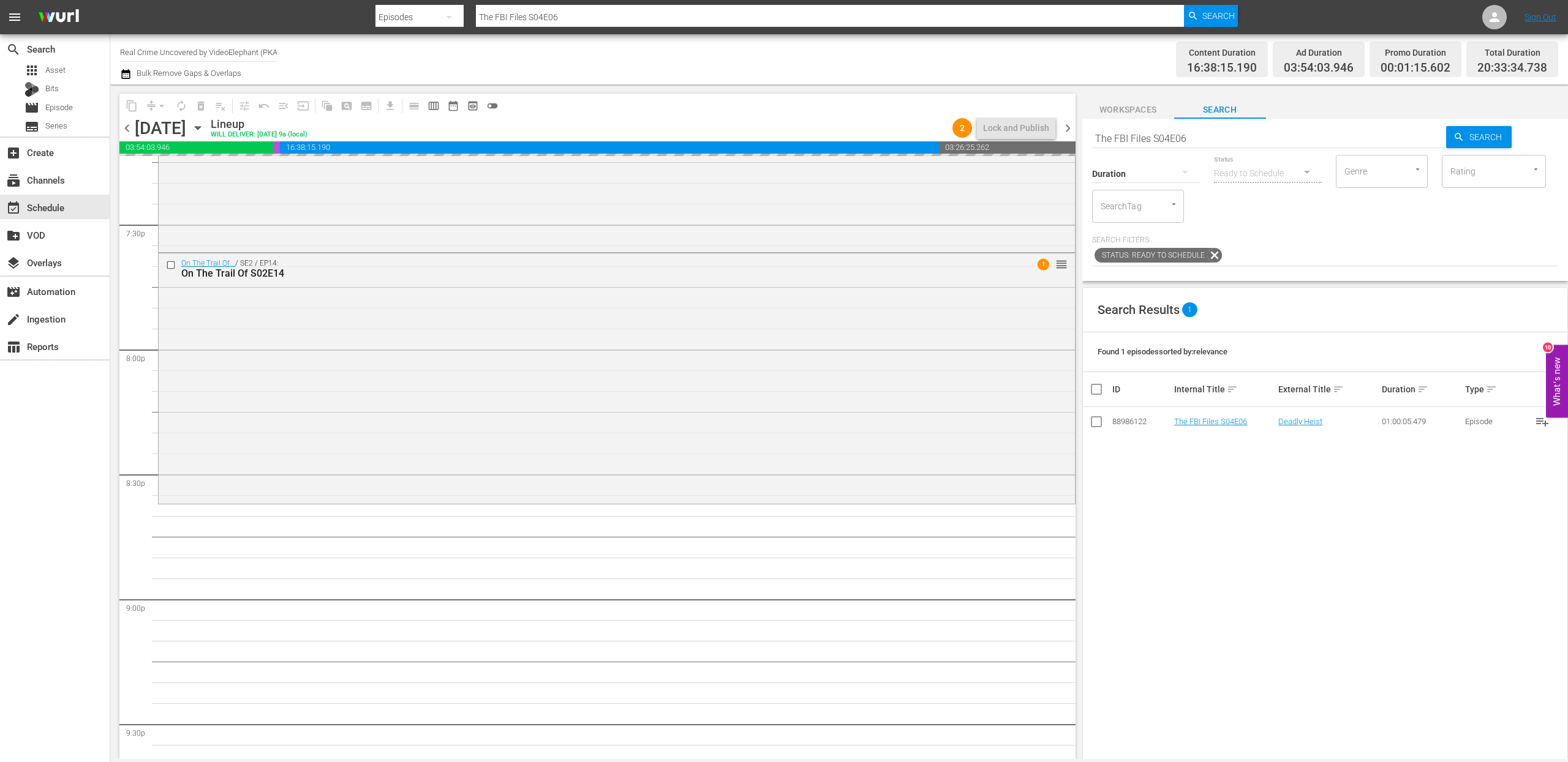
drag, startPoint x: 1209, startPoint y: 426, endPoint x: 758, endPoint y: 0, distance: 620.4
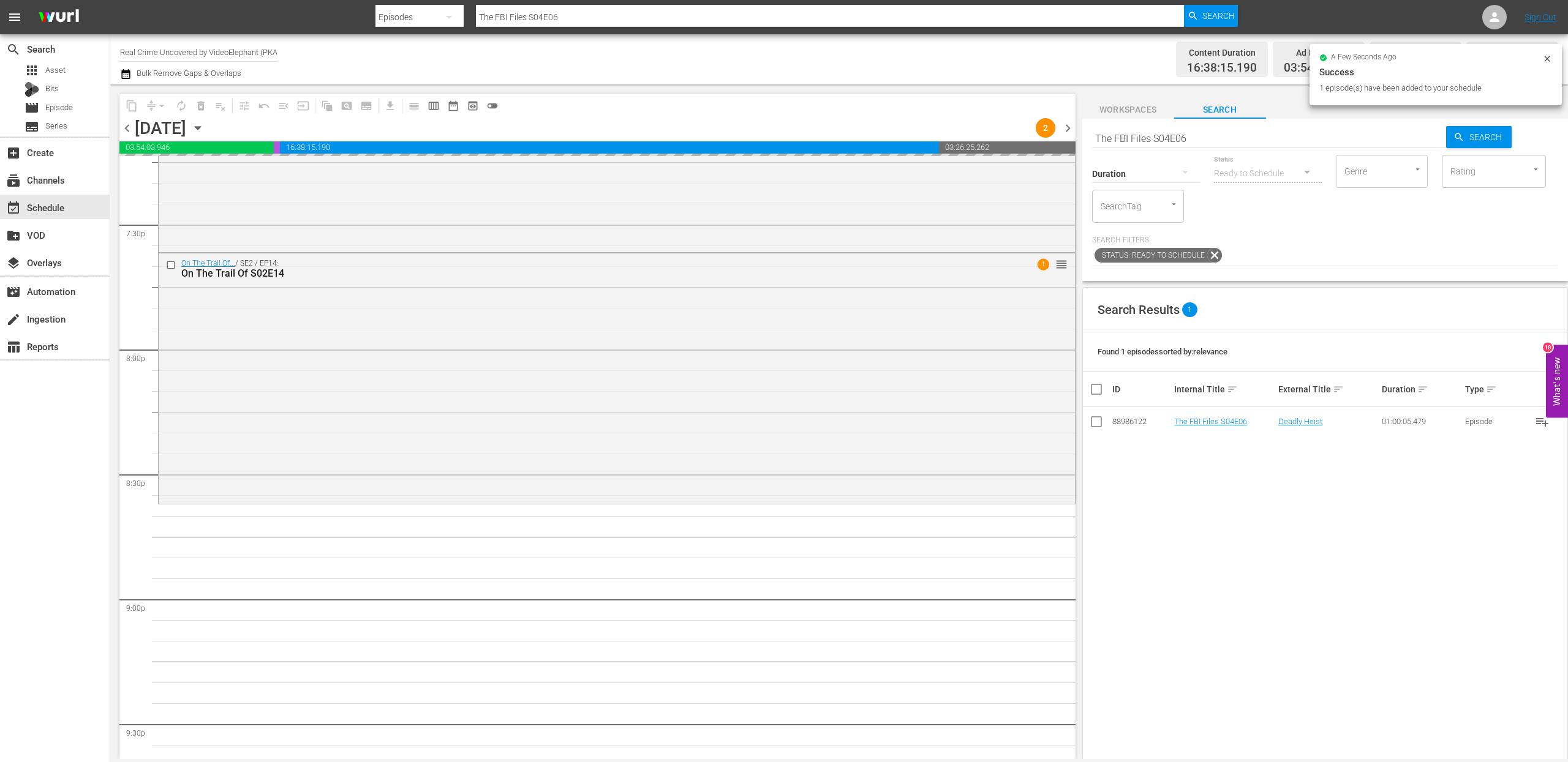
click at [1158, 130] on input "The FBI Files S04E06" at bounding box center [1268, 138] width 354 height 29
click at [1158, 131] on input "The FBI Files S04E06" at bounding box center [1268, 138] width 354 height 29
paste input "Forensic Factor S02E05"
type input "Forensic Factor S02E05"
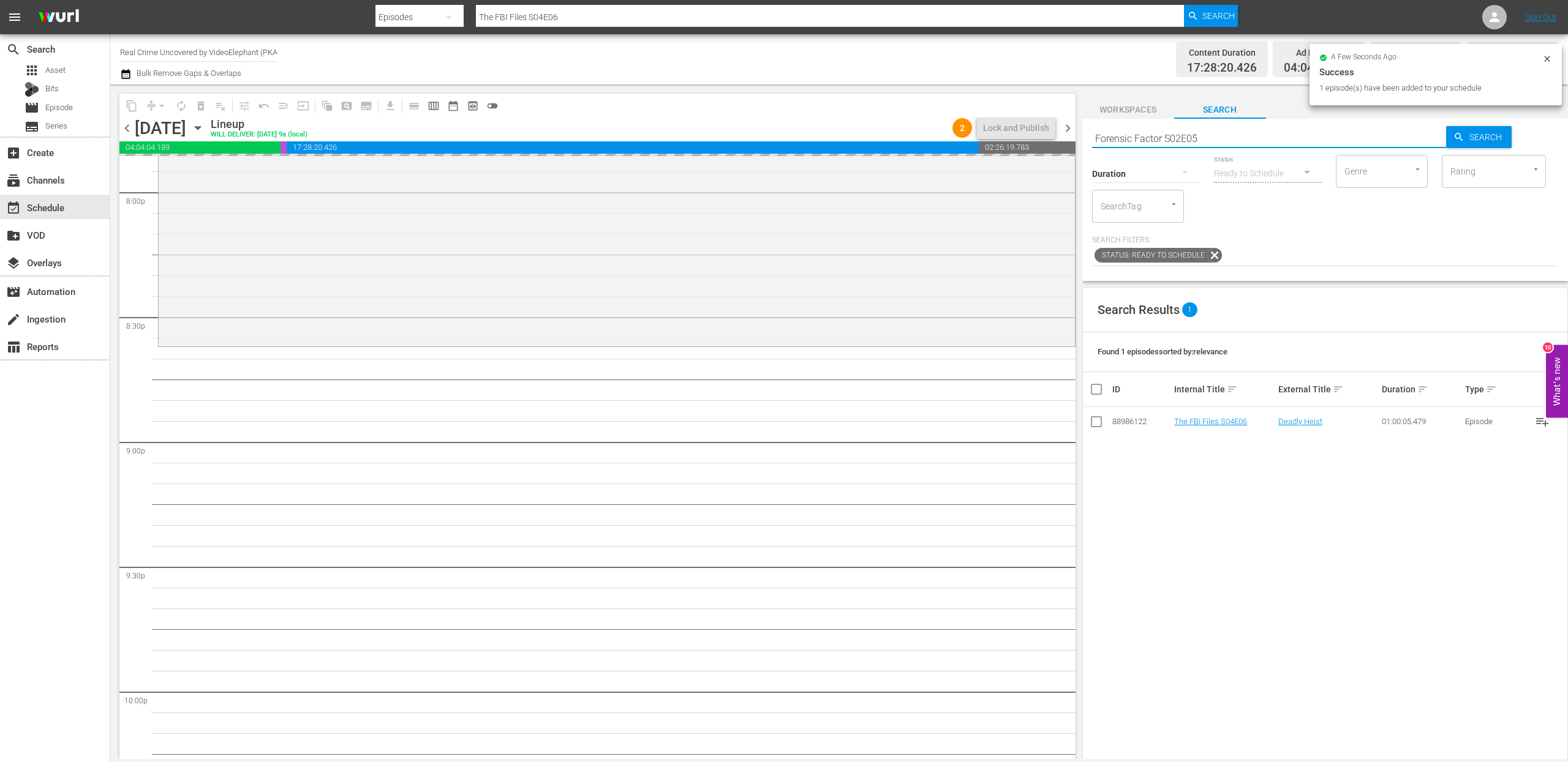
scroll to position [4971, 0]
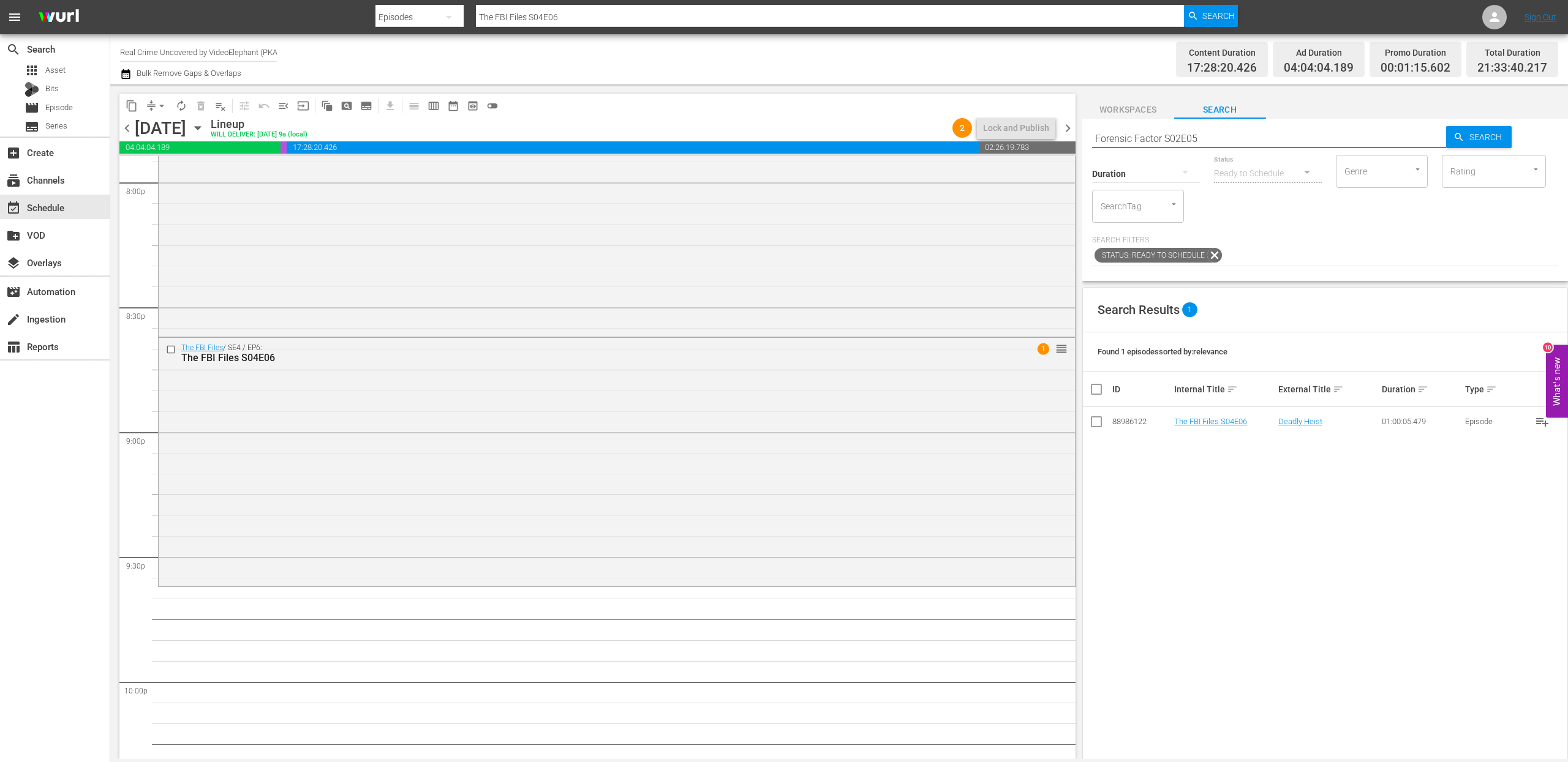
type input "Forensic Factor S02E05"
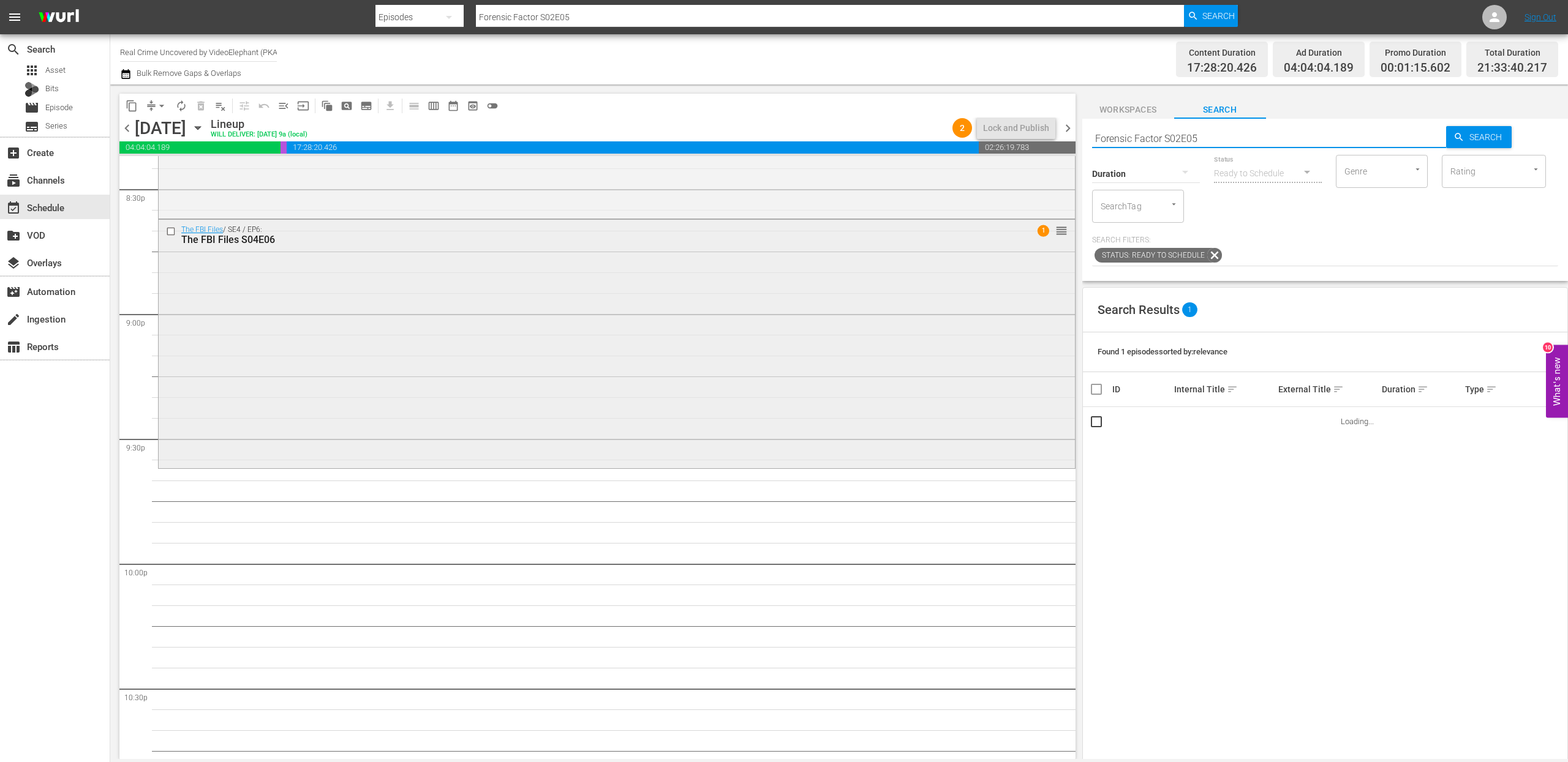
scroll to position [5099, 0]
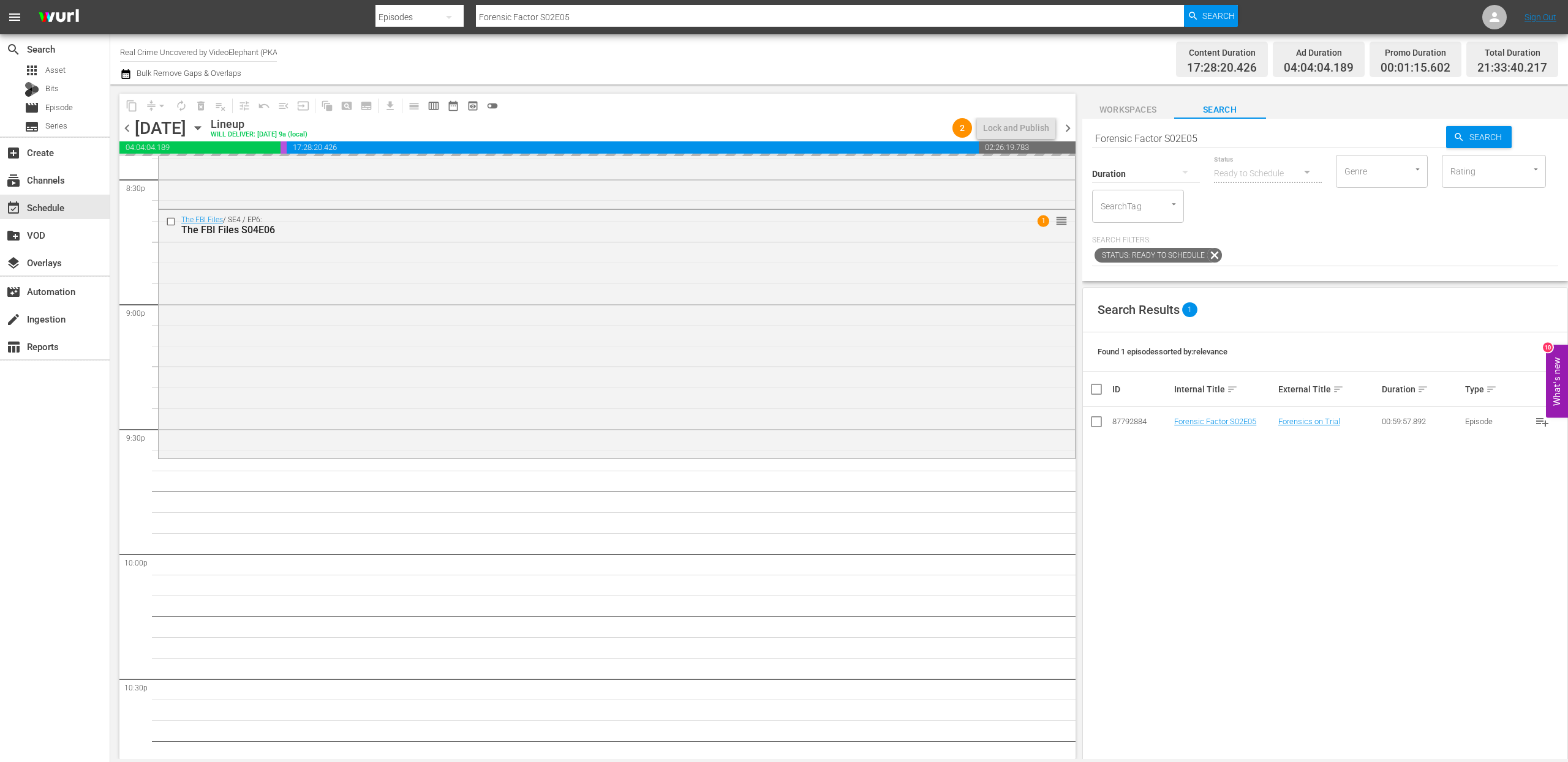
drag, startPoint x: 1208, startPoint y: 426, endPoint x: 687, endPoint y: 10, distance: 666.7
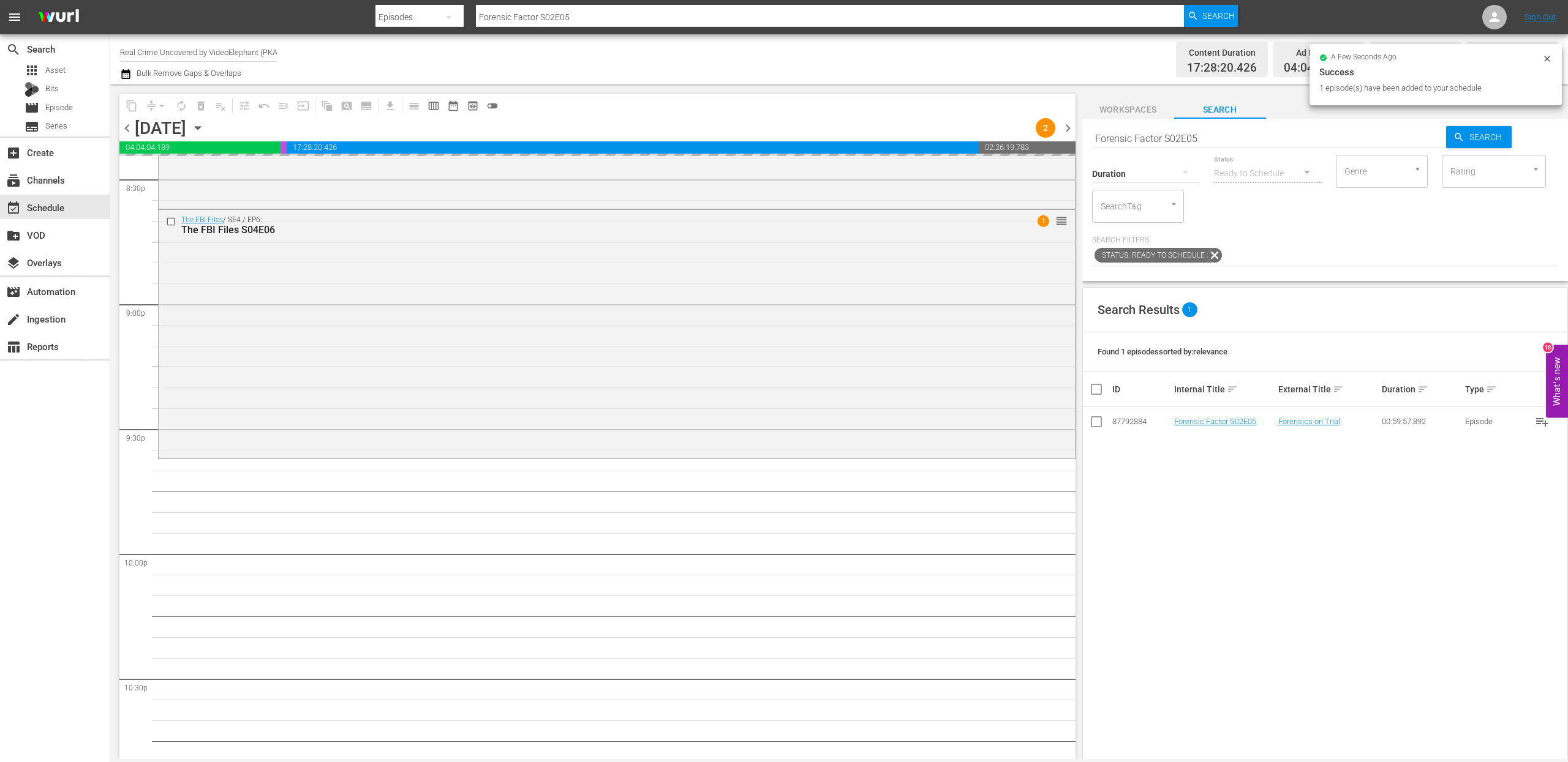
click at [1192, 142] on input "Forensic Factor S02E05" at bounding box center [1268, 138] width 354 height 29
paste input "ame Kills S01E06"
type input "Fame Kills S01E06"
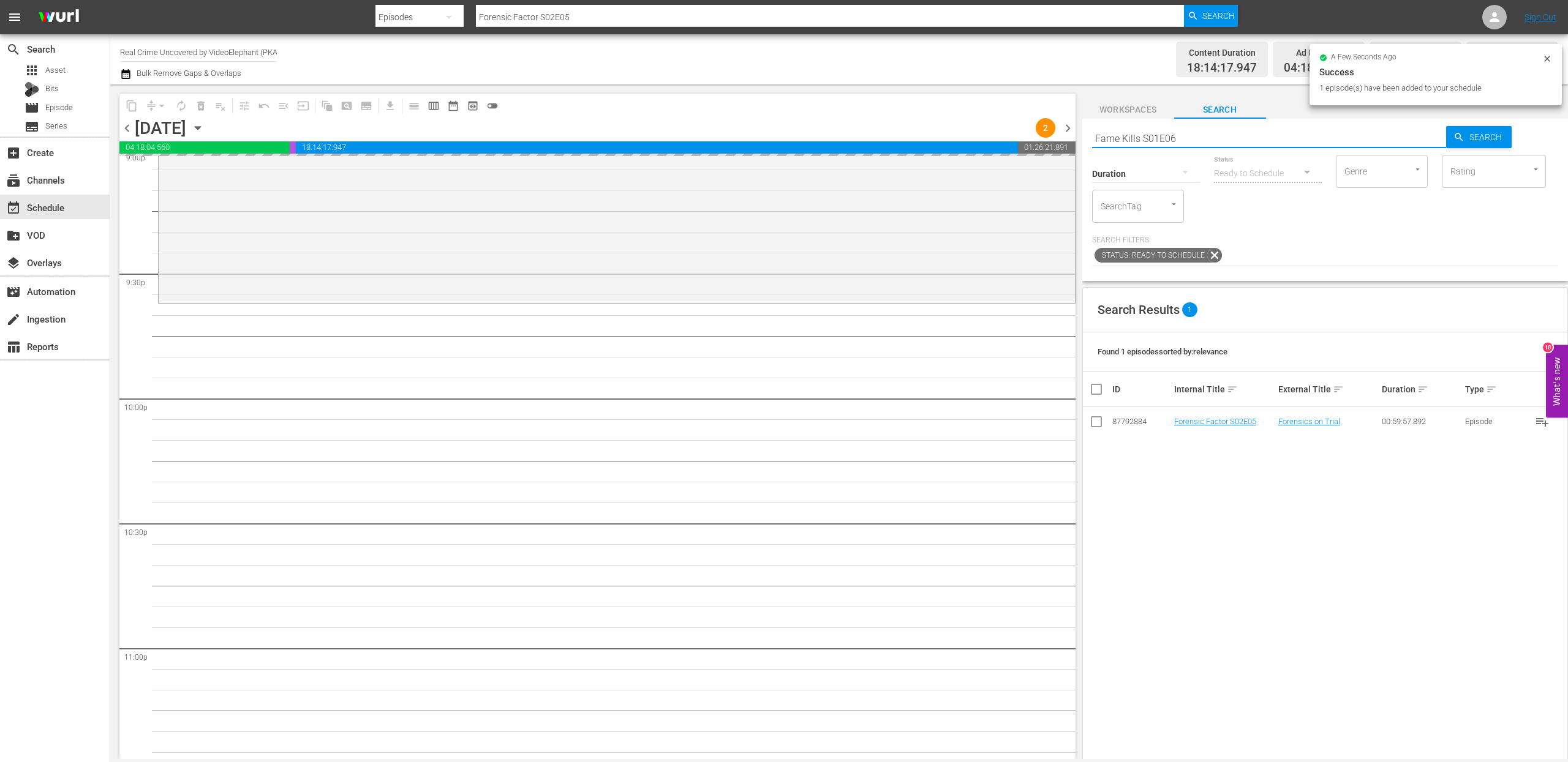
scroll to position [5258, 0]
type input "Fame Kills S01E06"
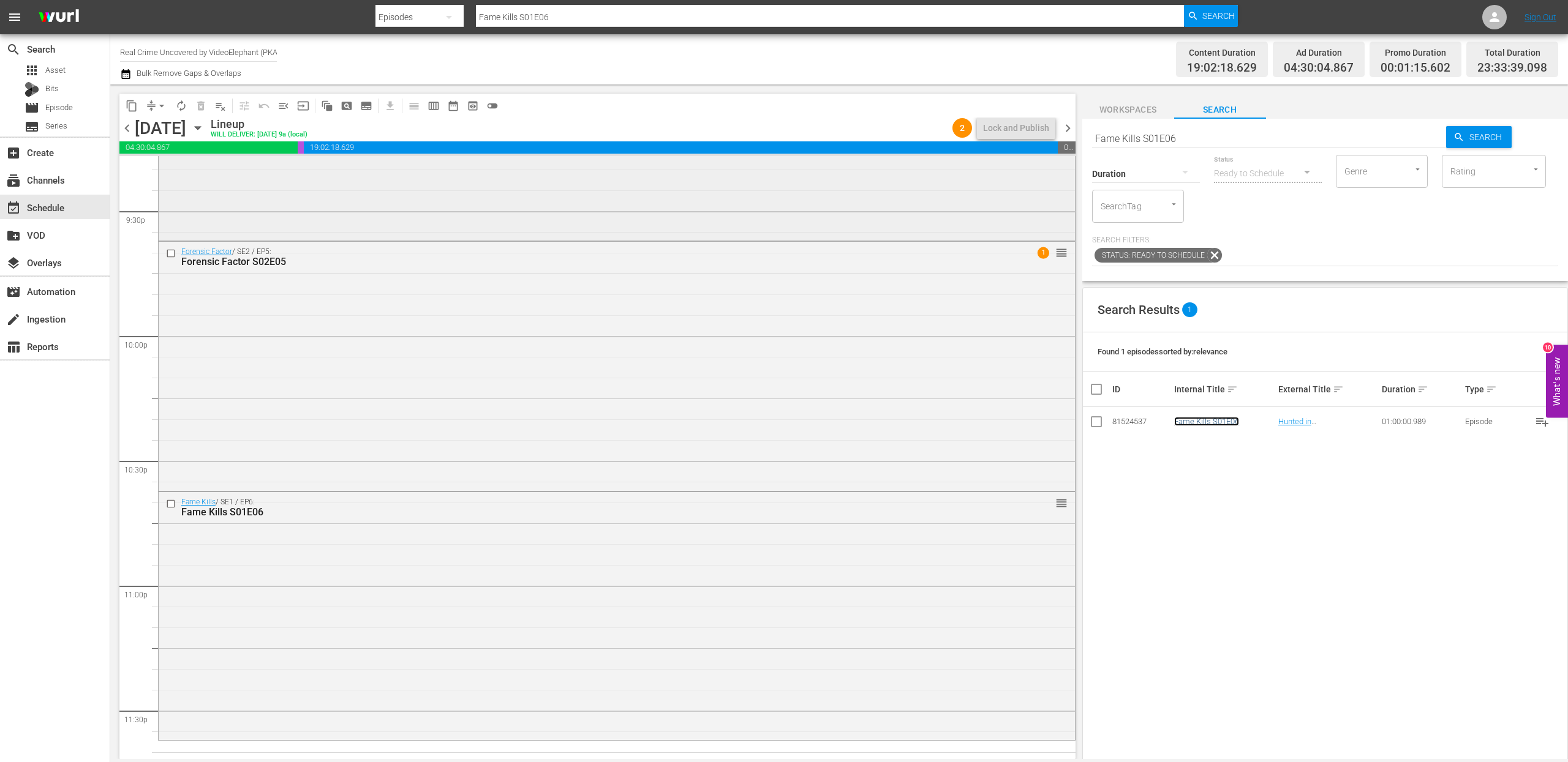
scroll to position [5392, 0]
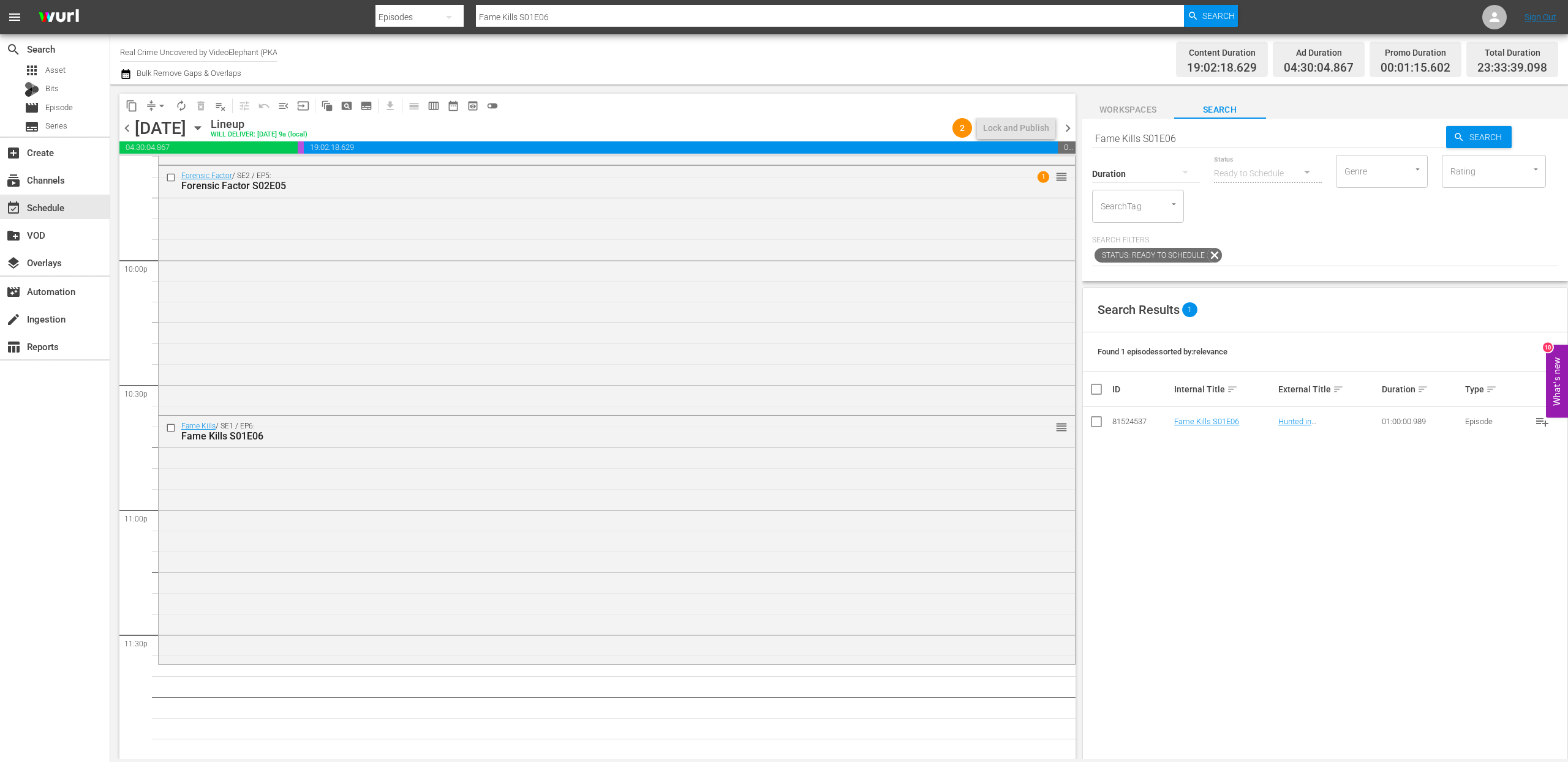
click at [1156, 133] on input "Fame Kills S01E06" at bounding box center [1268, 138] width 354 height 29
paste input "72 Hours: True Crime S02E11"
type input "72 Hours: True Crime S02E11"
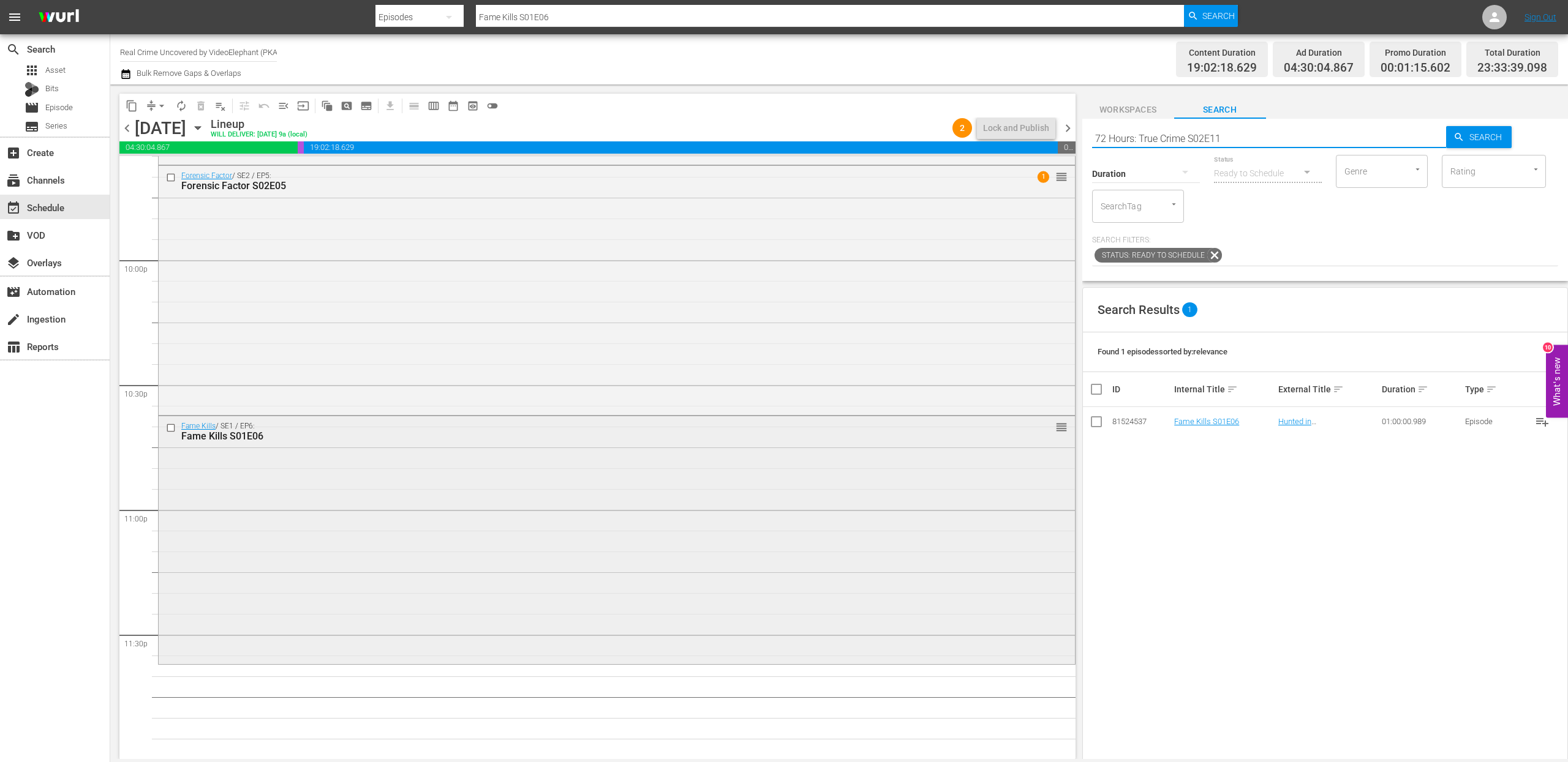
type input "72 Hours: True Crime S02E11"
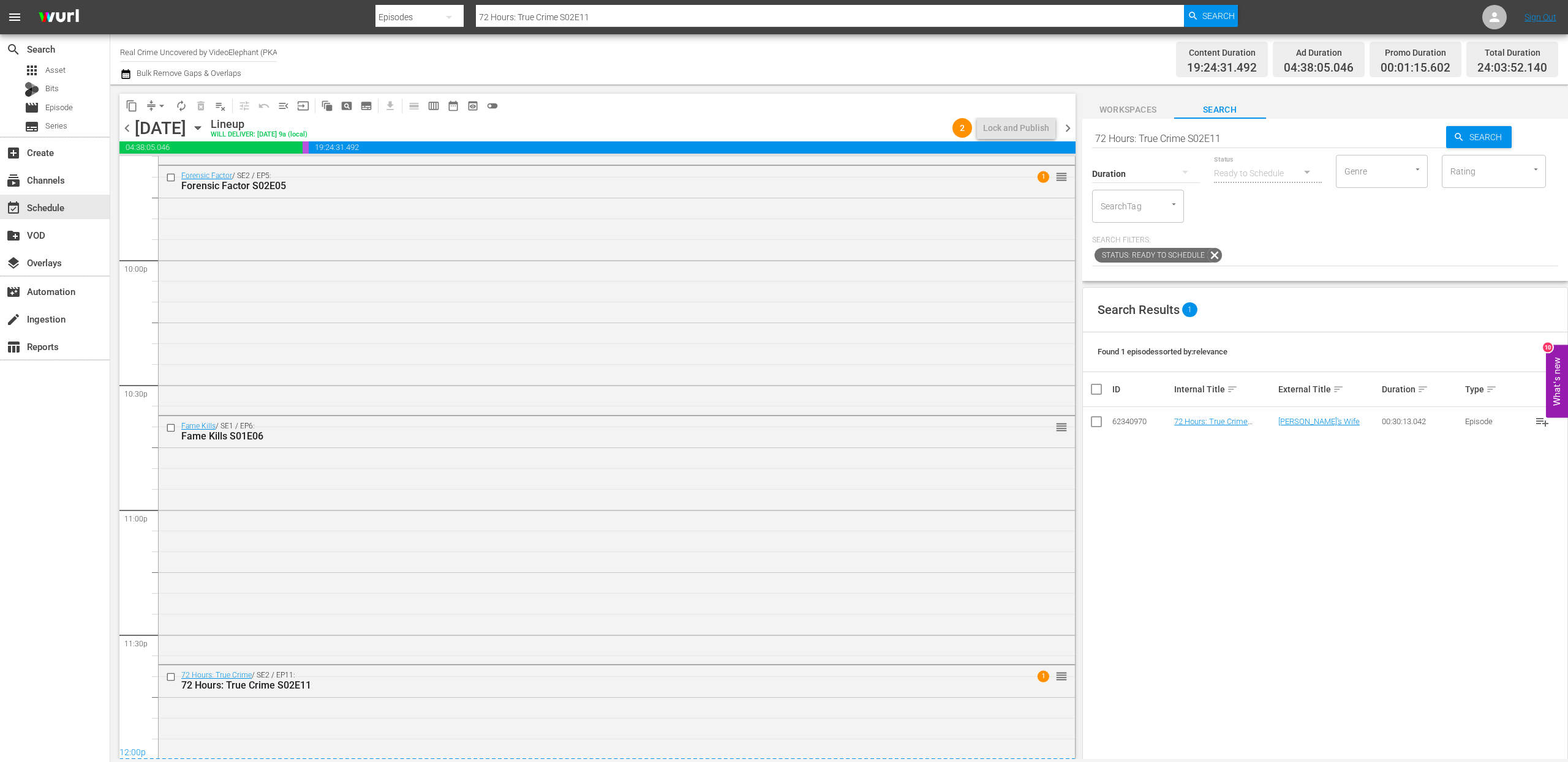
drag, startPoint x: 1216, startPoint y: 422, endPoint x: 758, endPoint y: 8, distance: 617.4
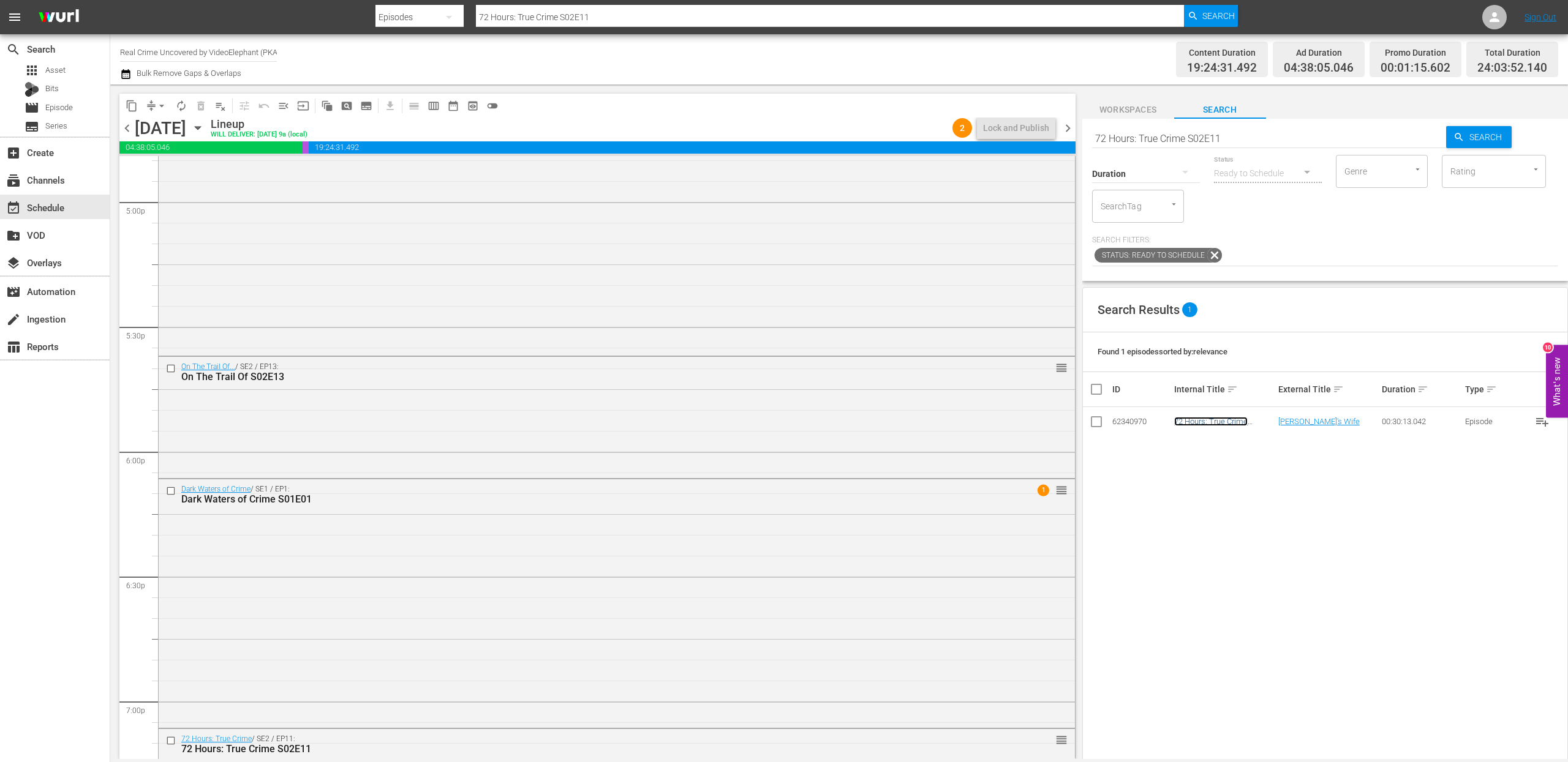
scroll to position [4202, 0]
click at [388, 503] on div "Dark Waters of Crime S01E01" at bounding box center [592, 499] width 823 height 12
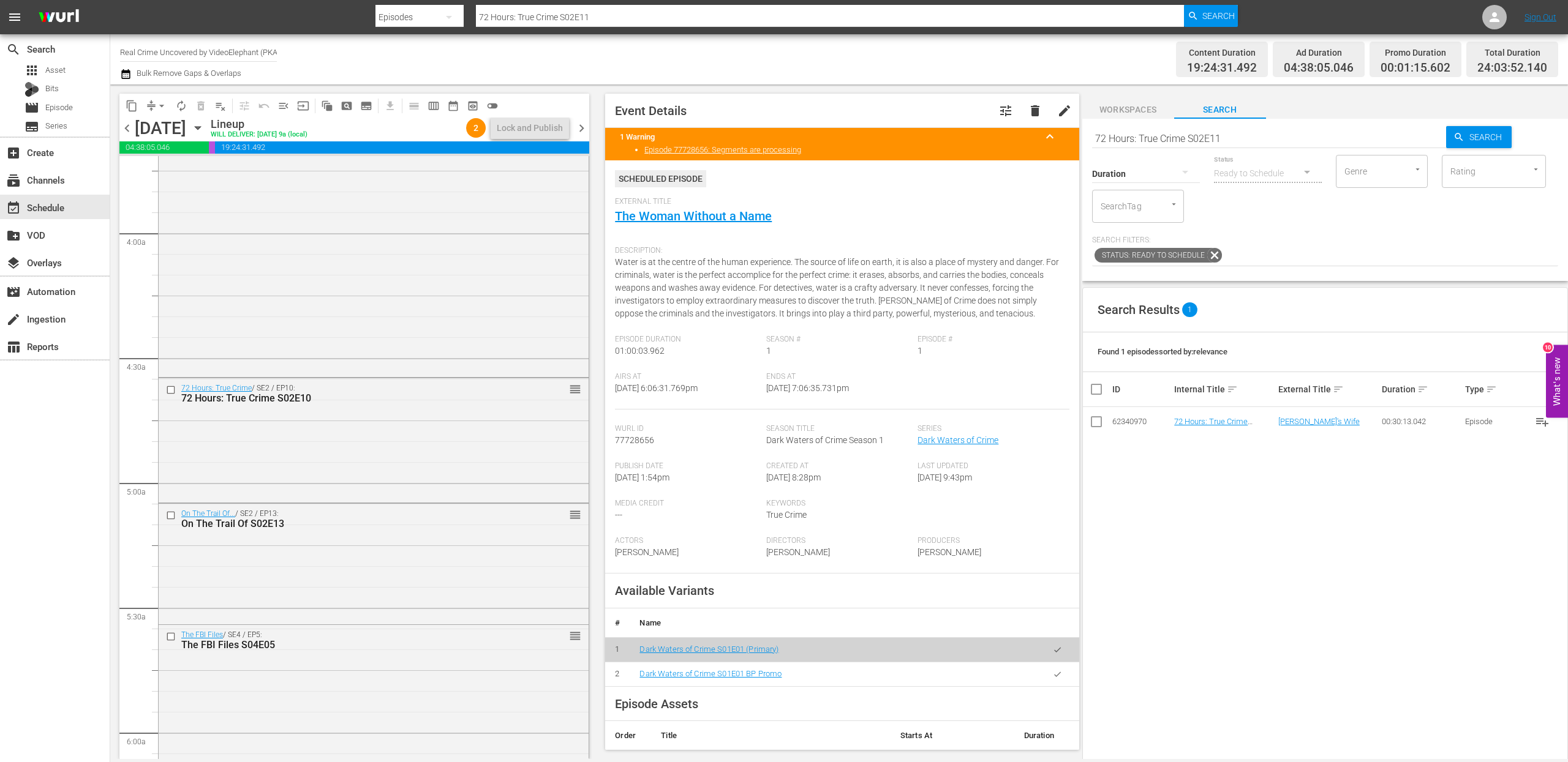
scroll to position [936, 0]
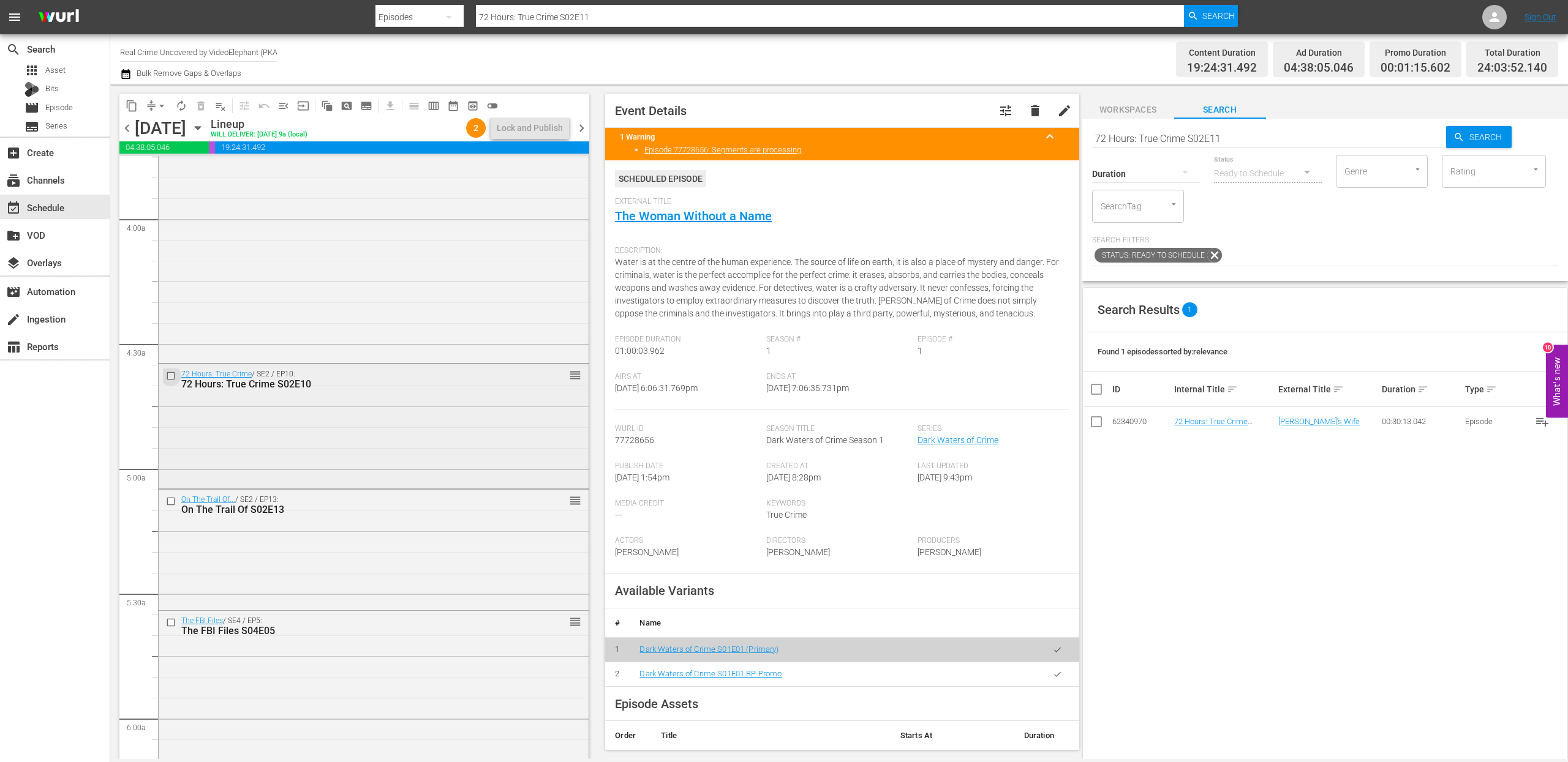
click at [172, 376] on input "checkbox" at bounding box center [172, 376] width 13 height 10
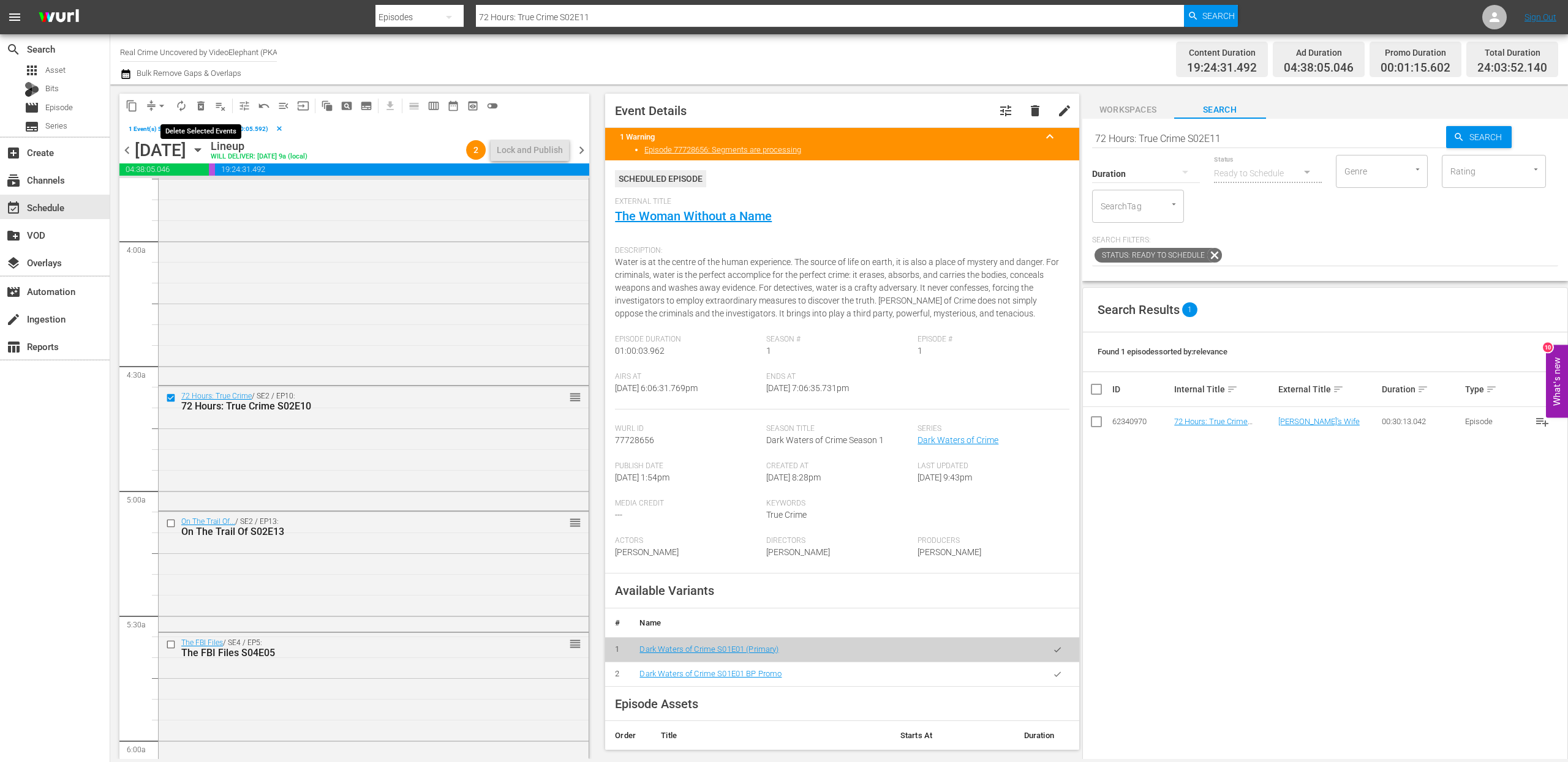
click at [200, 106] on span "delete_forever_outlined" at bounding box center [201, 106] width 12 height 12
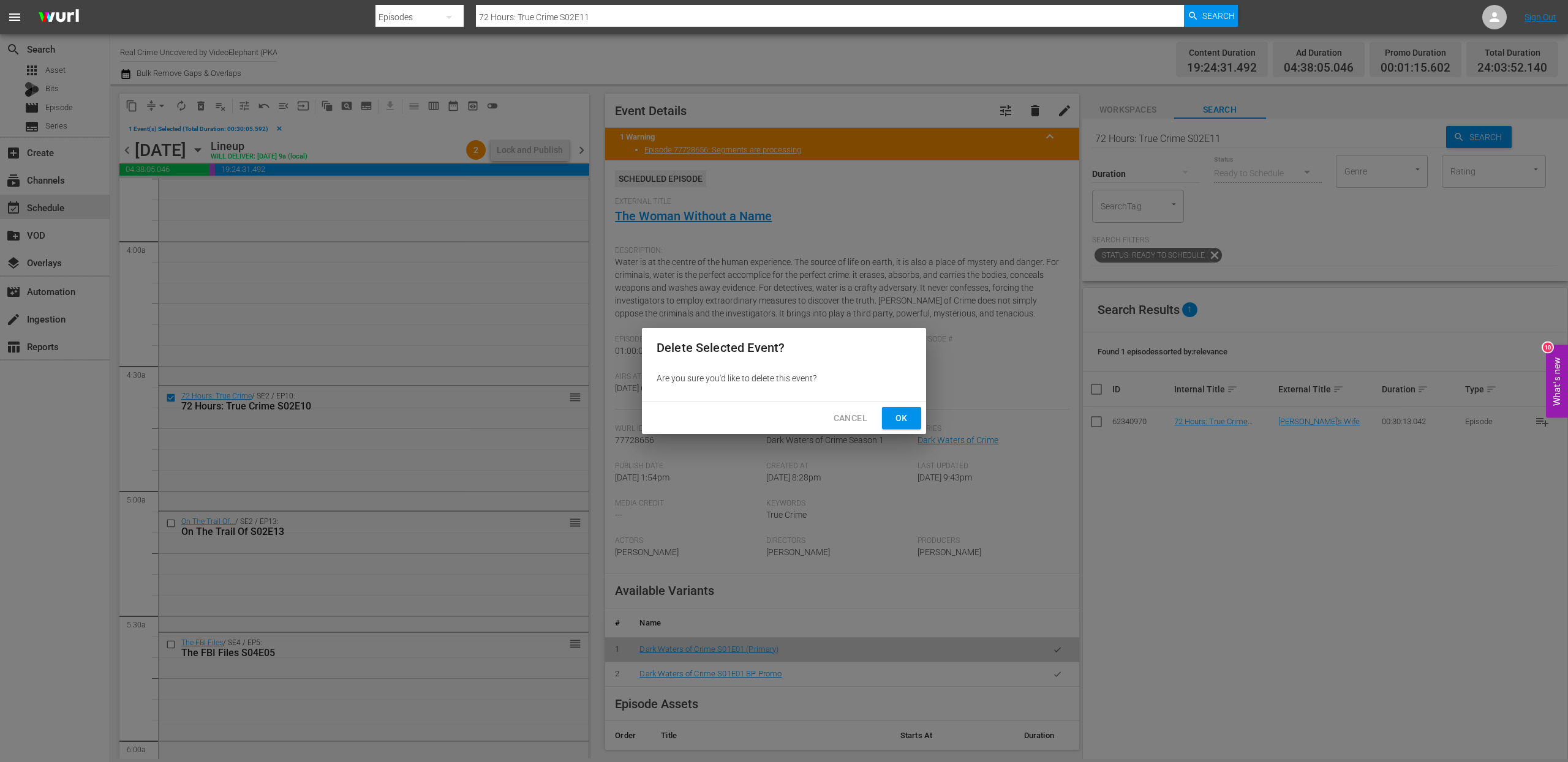
click at [892, 412] on span "Ok" at bounding box center [901, 419] width 20 height 15
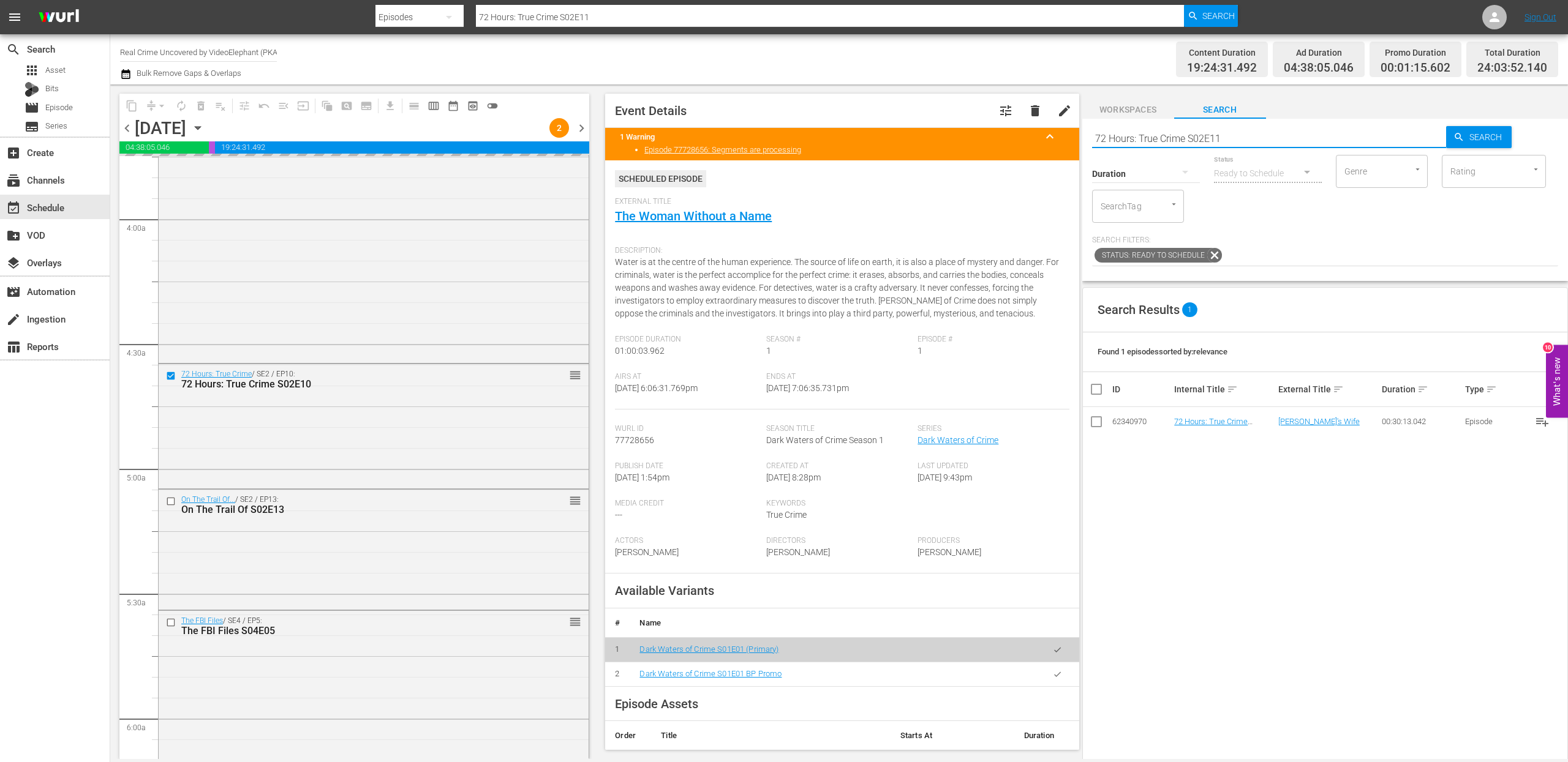
click at [1190, 142] on input "72 Hours: True Crime S02E11" at bounding box center [1268, 138] width 354 height 29
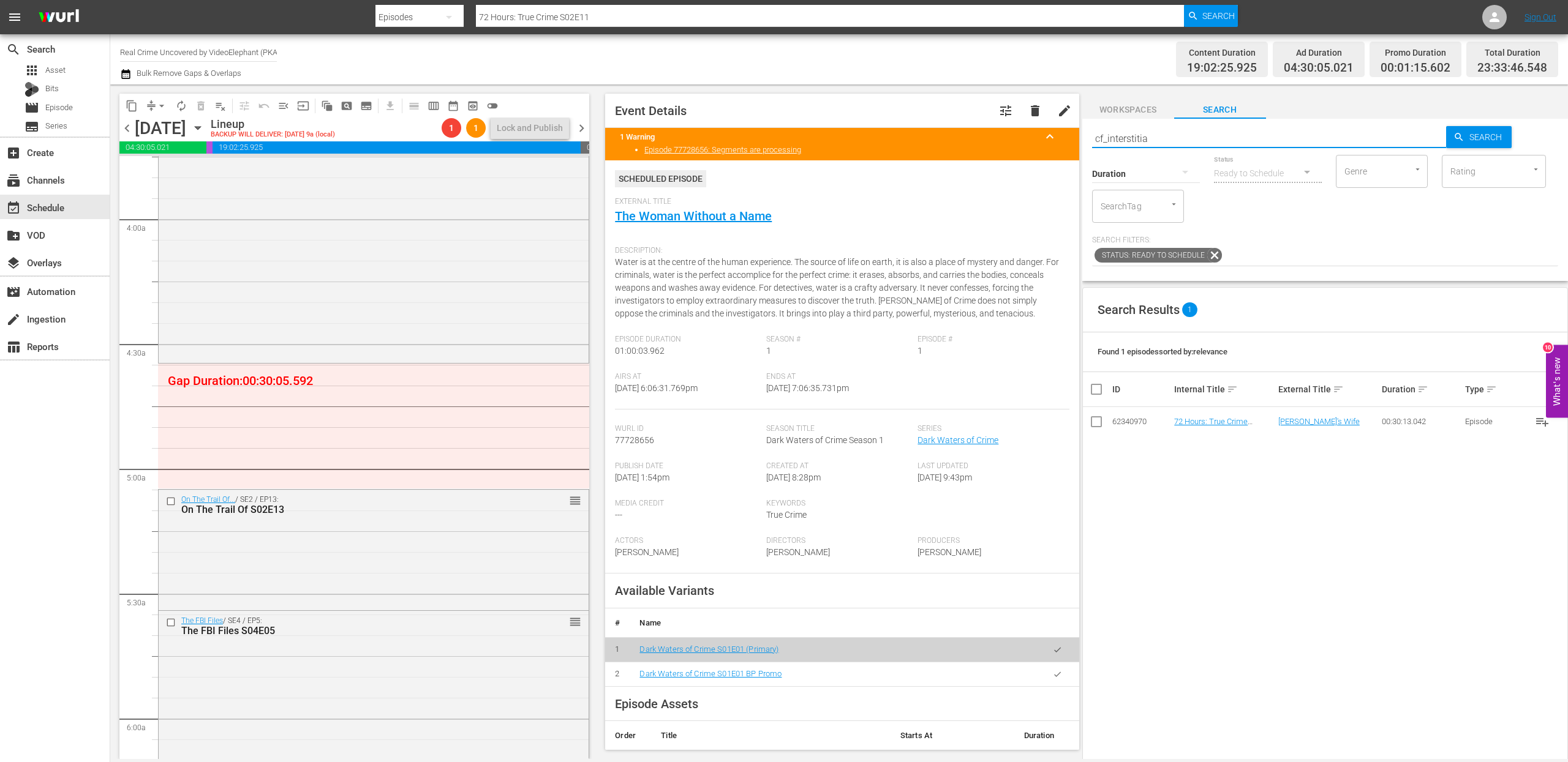
type input "cf_interstitial"
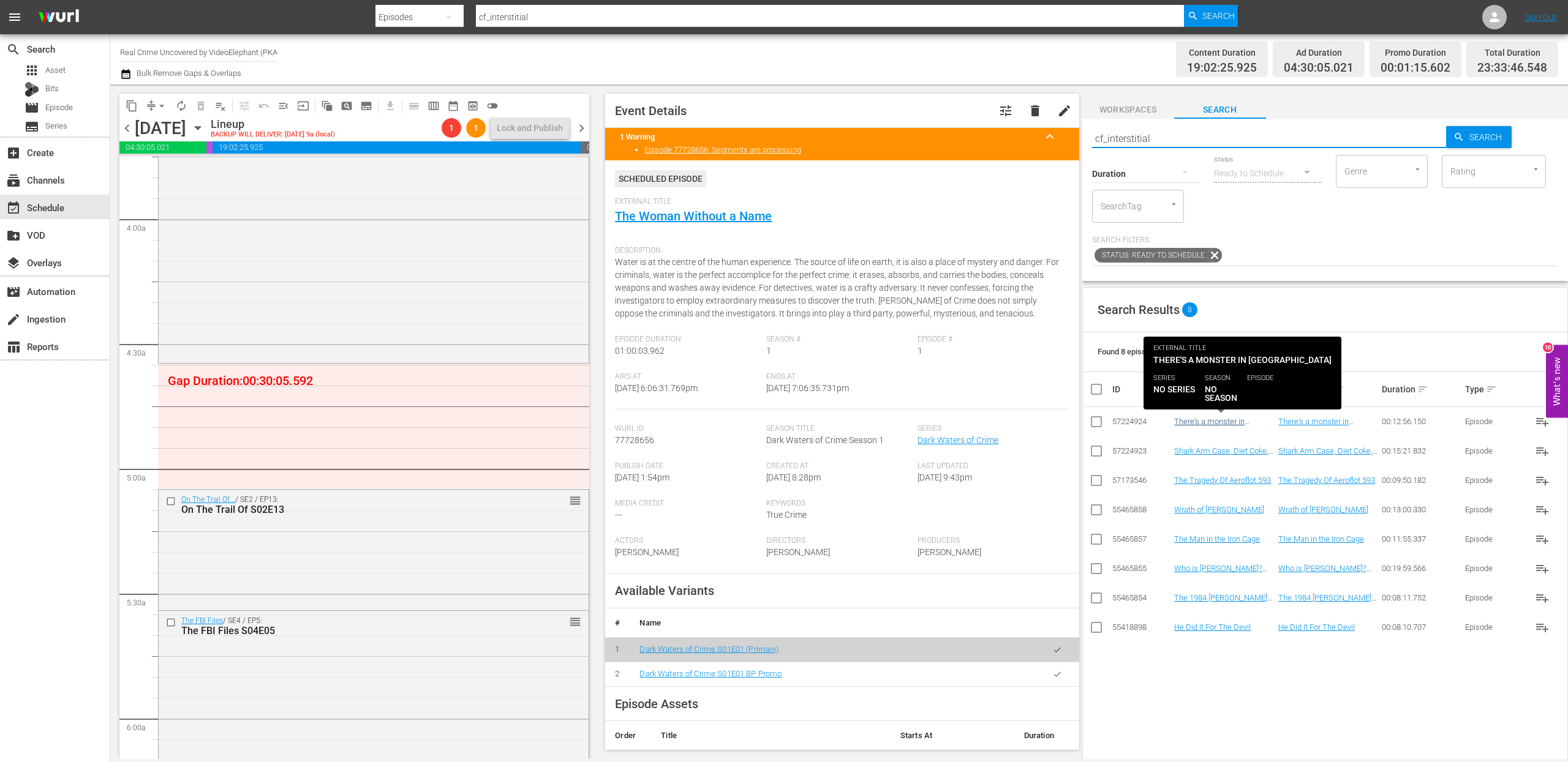
type input "cf_interstitial"
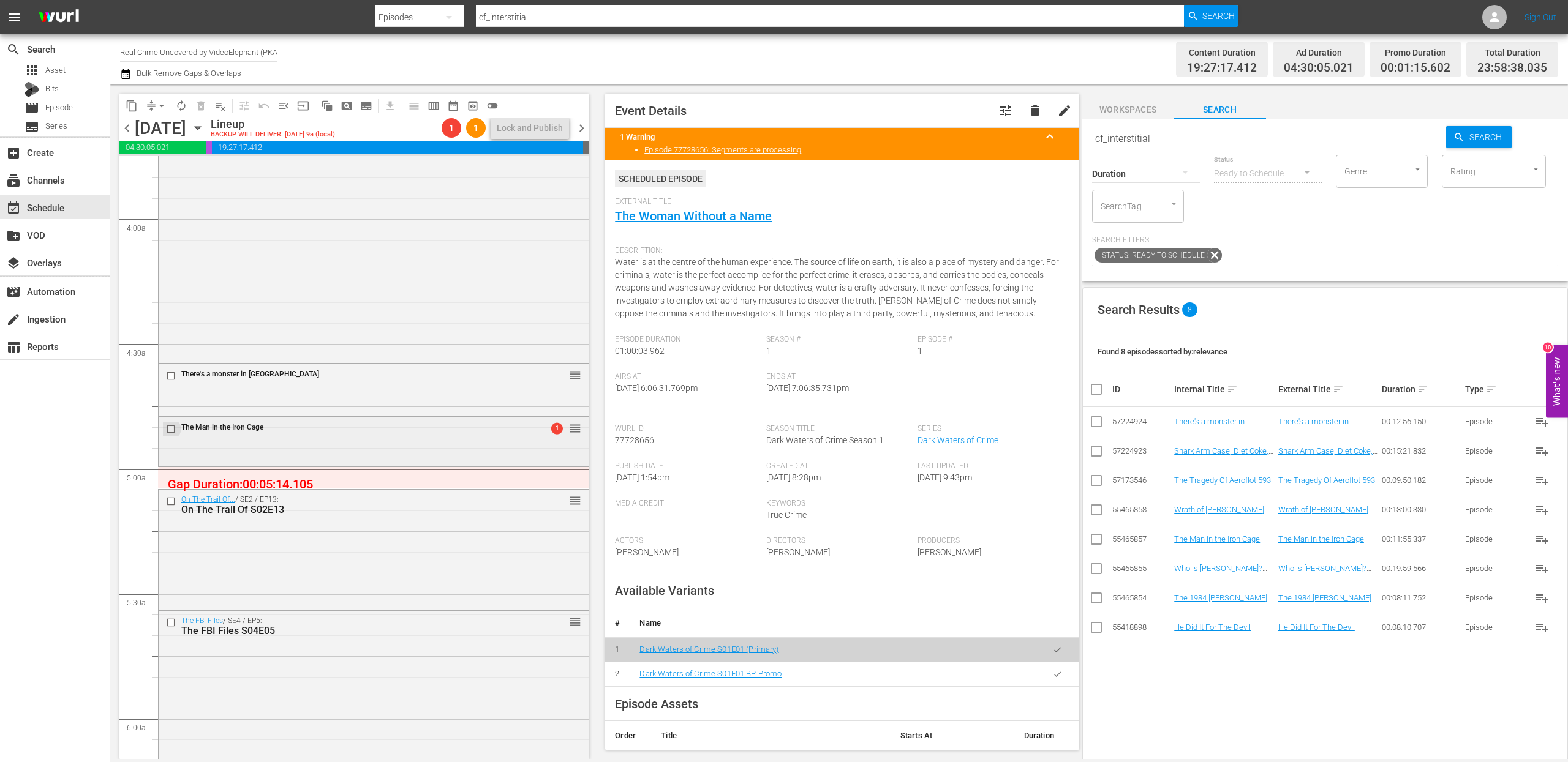
click at [171, 429] on input "checkbox" at bounding box center [172, 430] width 13 height 10
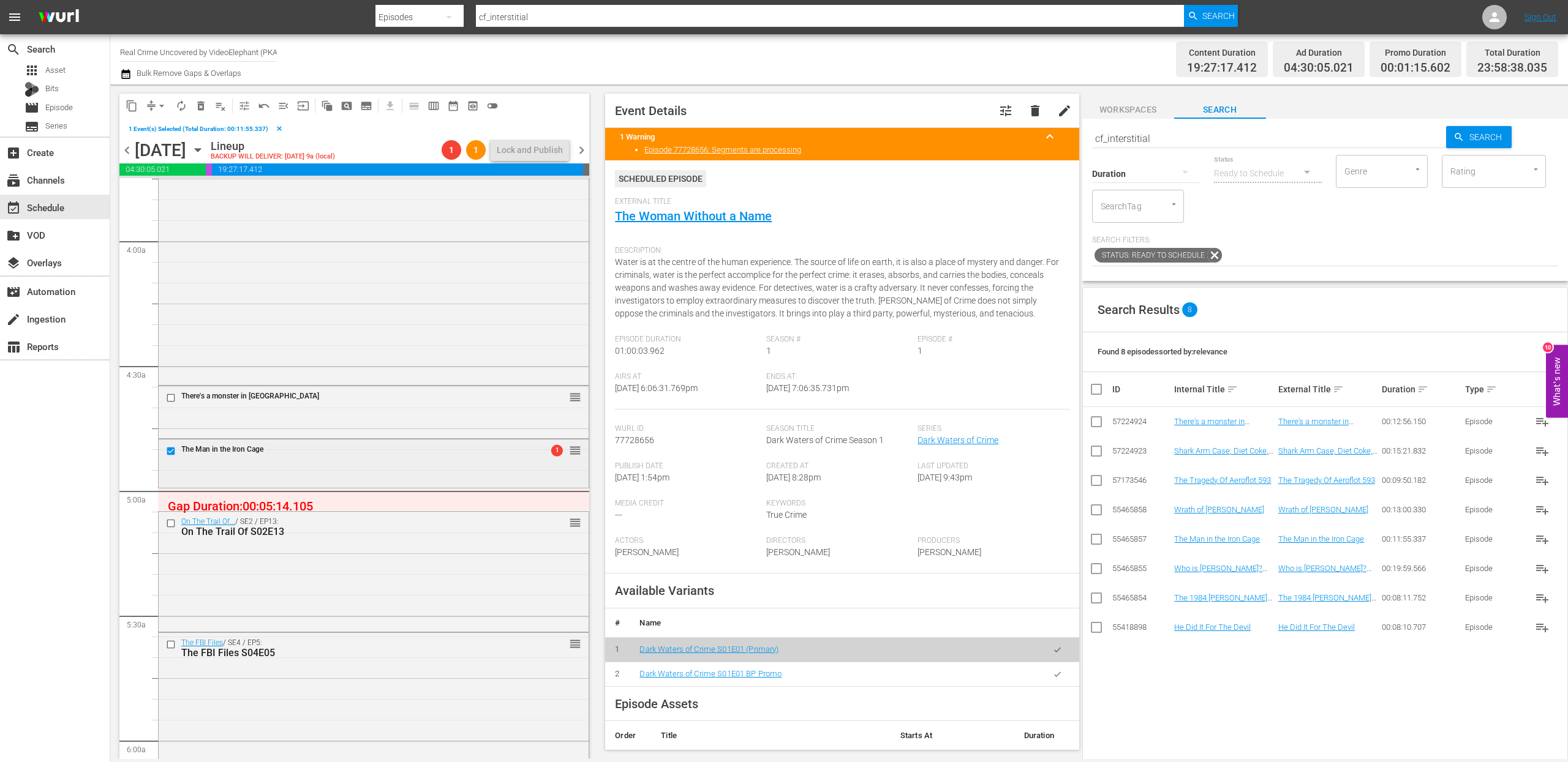
click at [172, 451] on input "checkbox" at bounding box center [172, 451] width 13 height 10
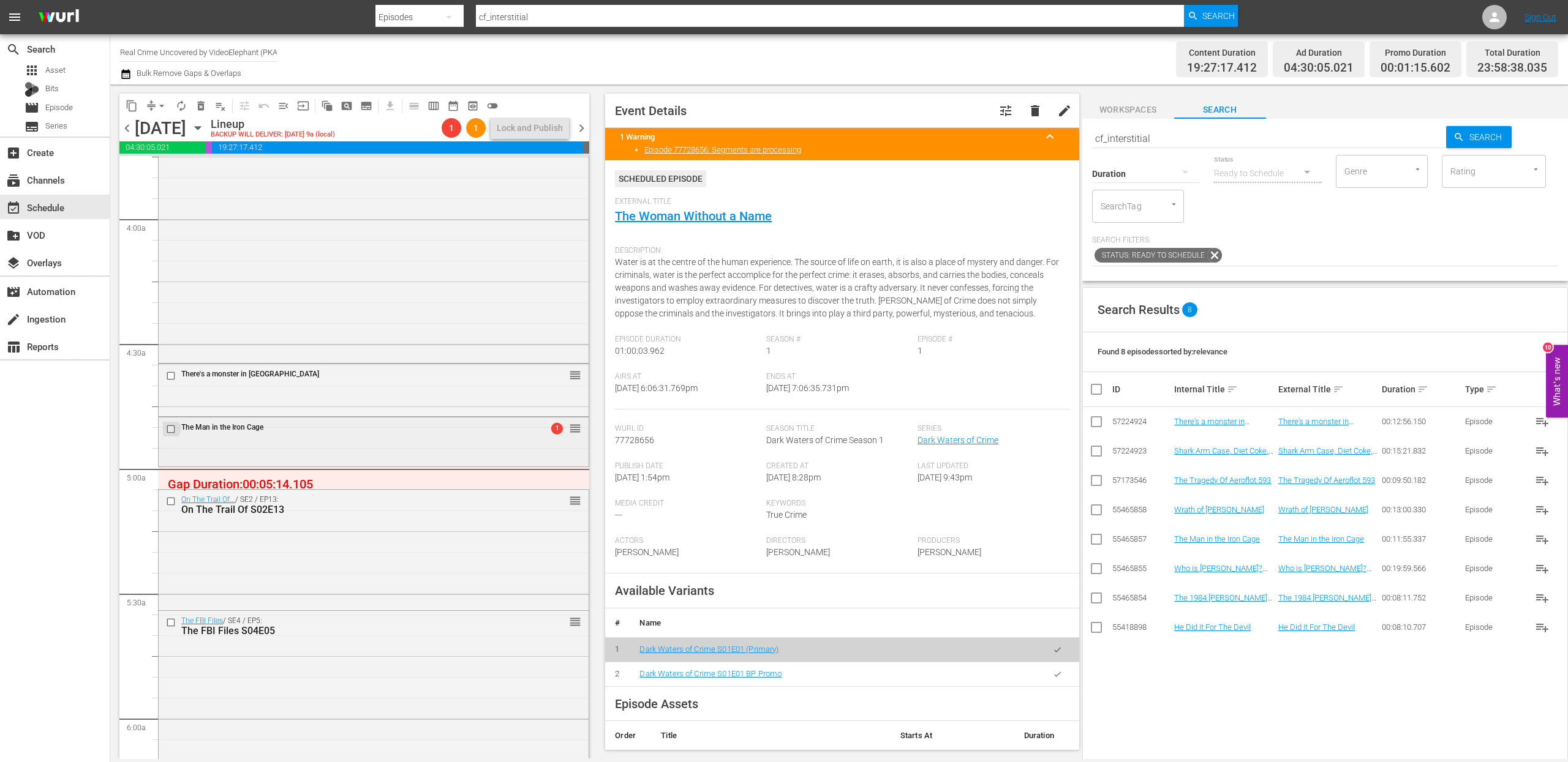
click at [172, 431] on input "checkbox" at bounding box center [172, 430] width 13 height 10
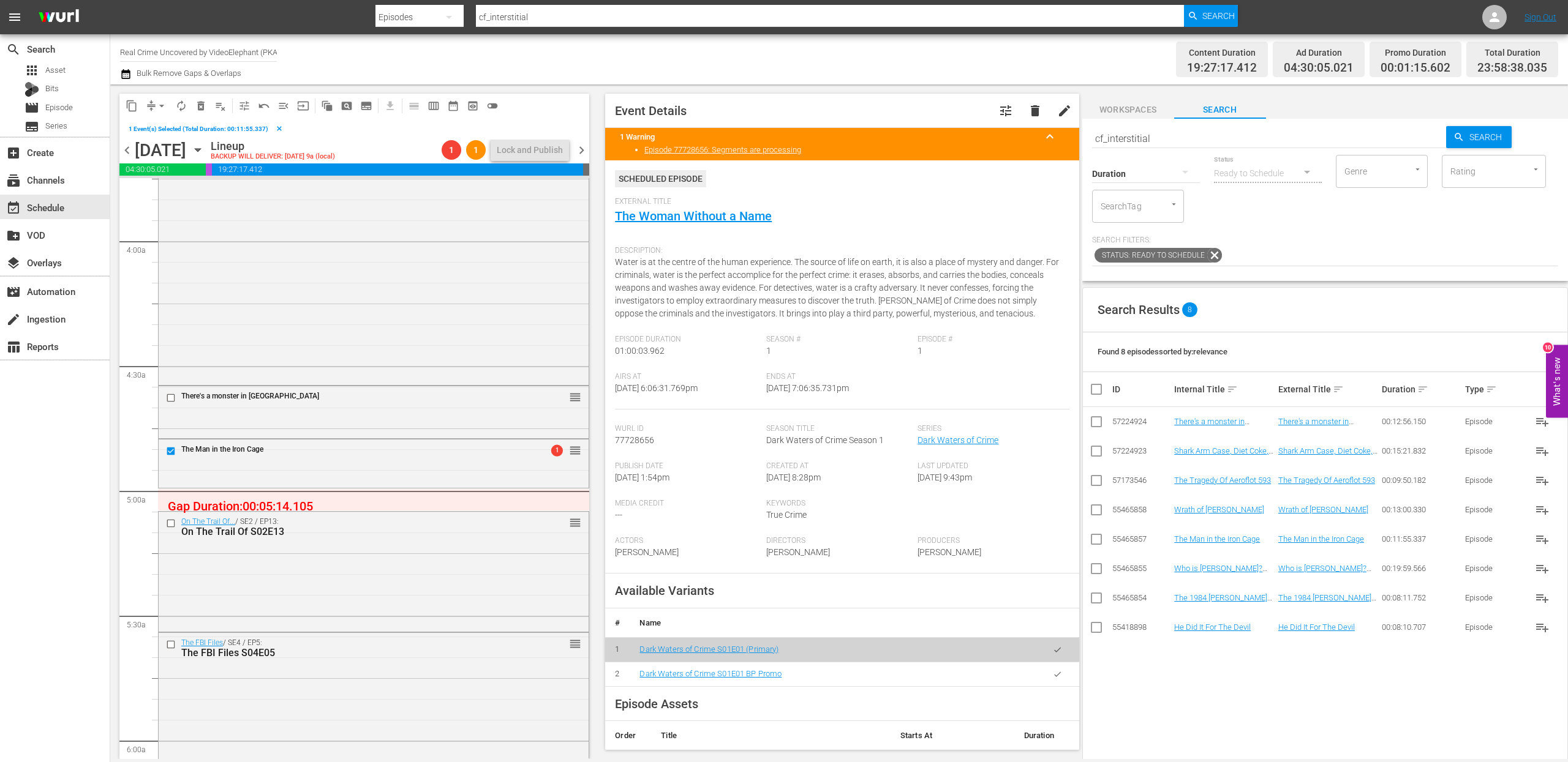
click at [200, 100] on span "delete_forever_outlined" at bounding box center [201, 106] width 12 height 12
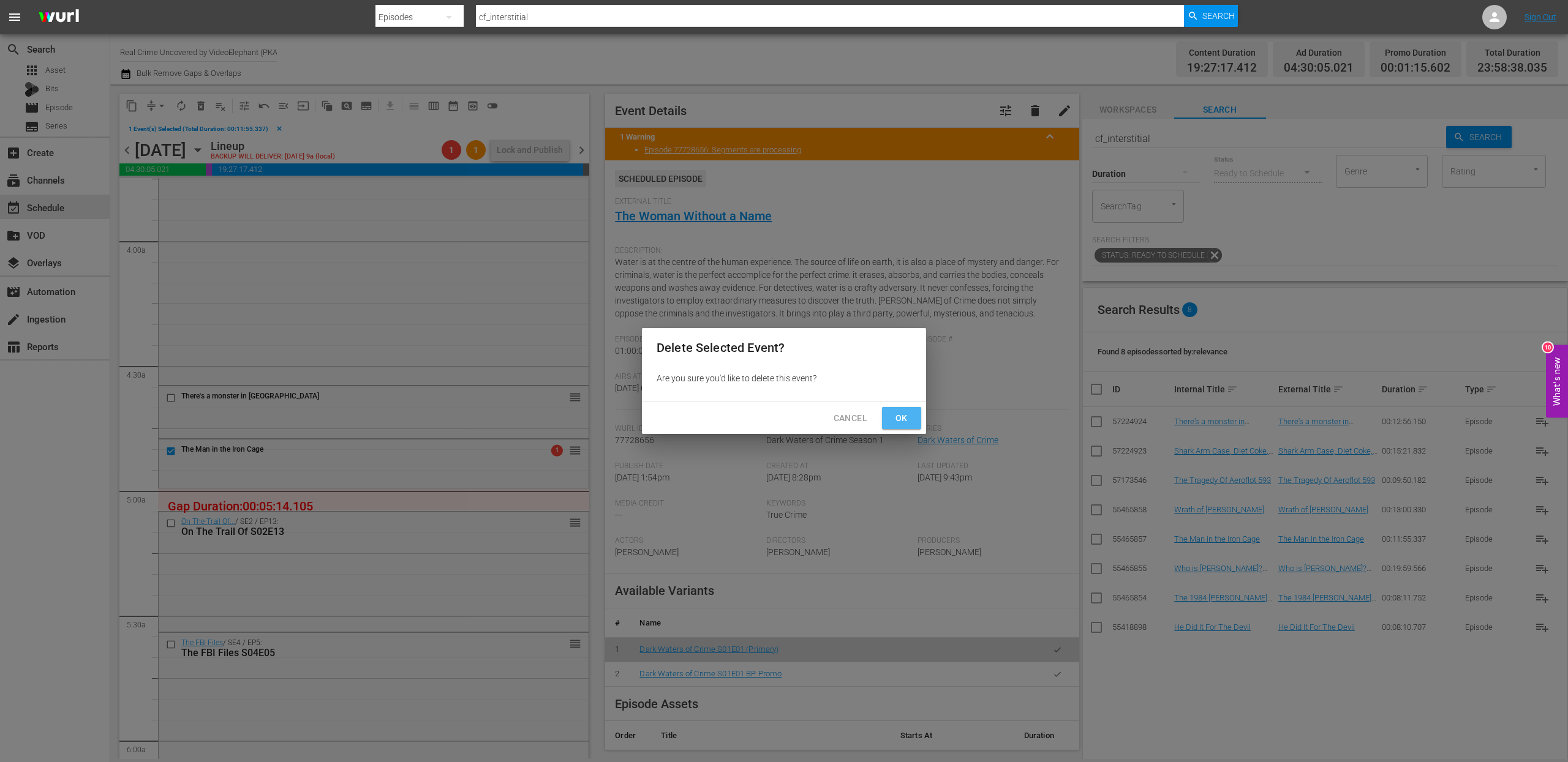
click at [898, 414] on span "Ok" at bounding box center [901, 419] width 20 height 15
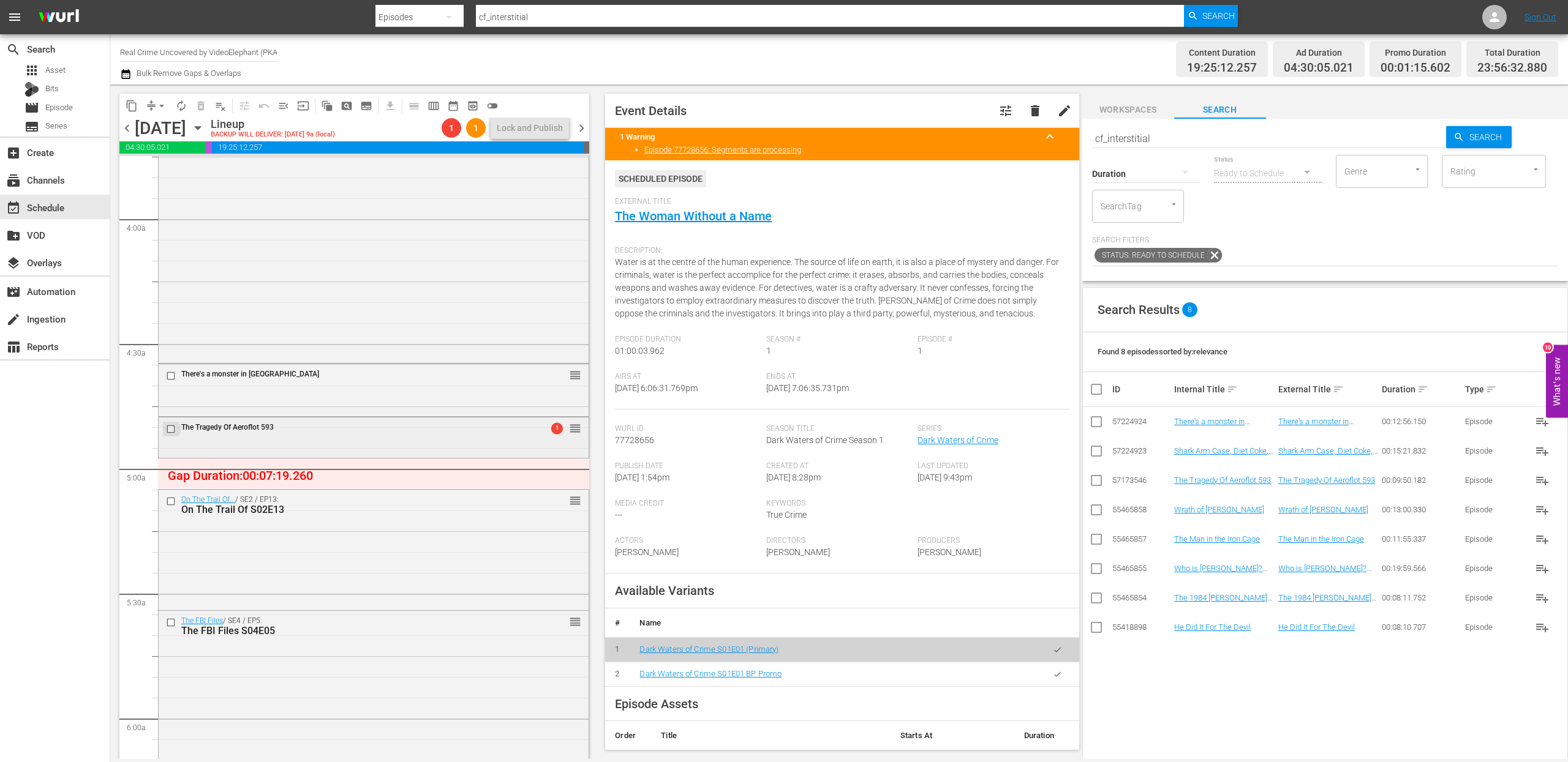
click at [173, 432] on input "checkbox" at bounding box center [172, 430] width 13 height 10
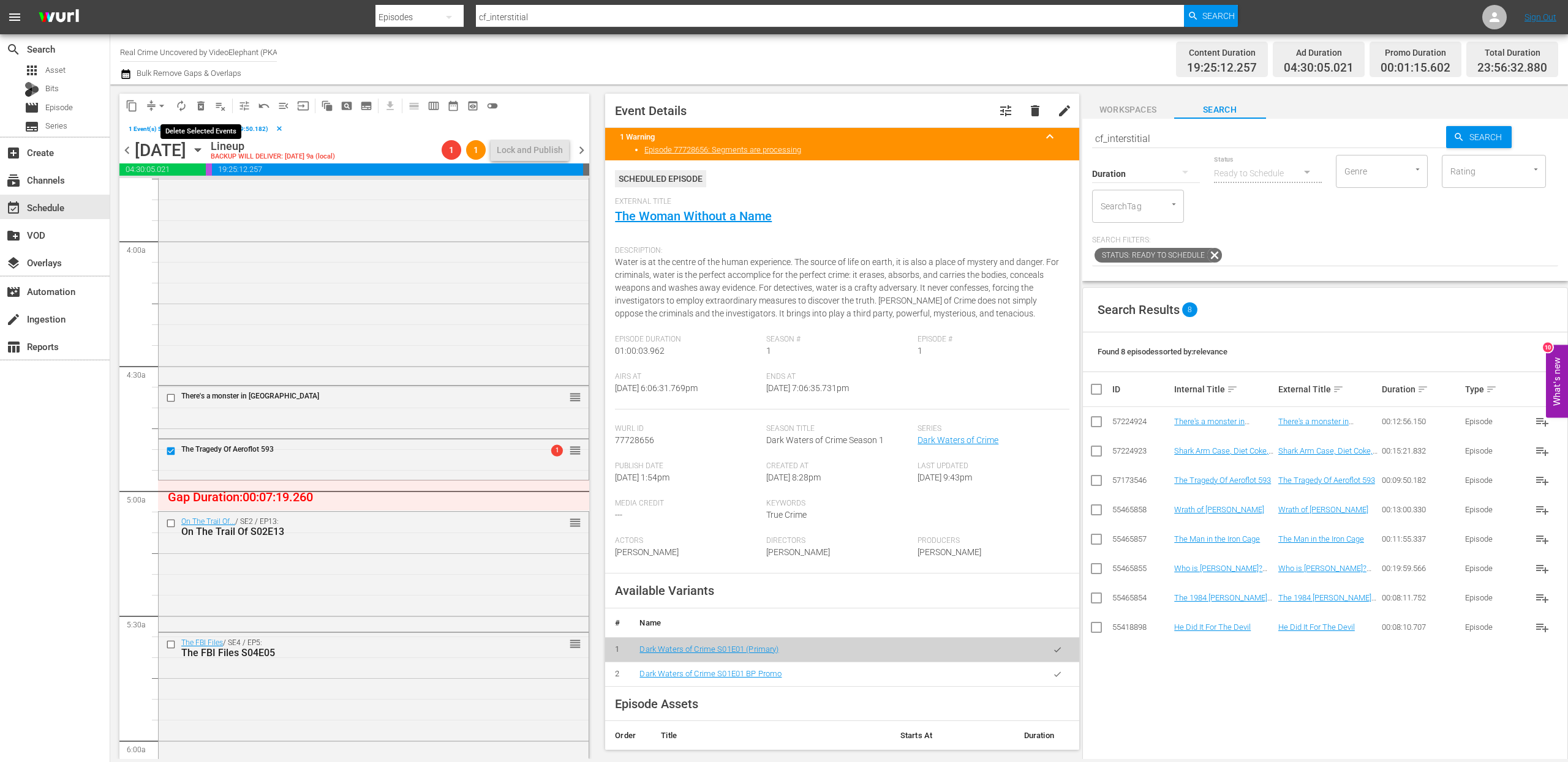
click at [202, 110] on span "delete_forever_outlined" at bounding box center [201, 106] width 12 height 12
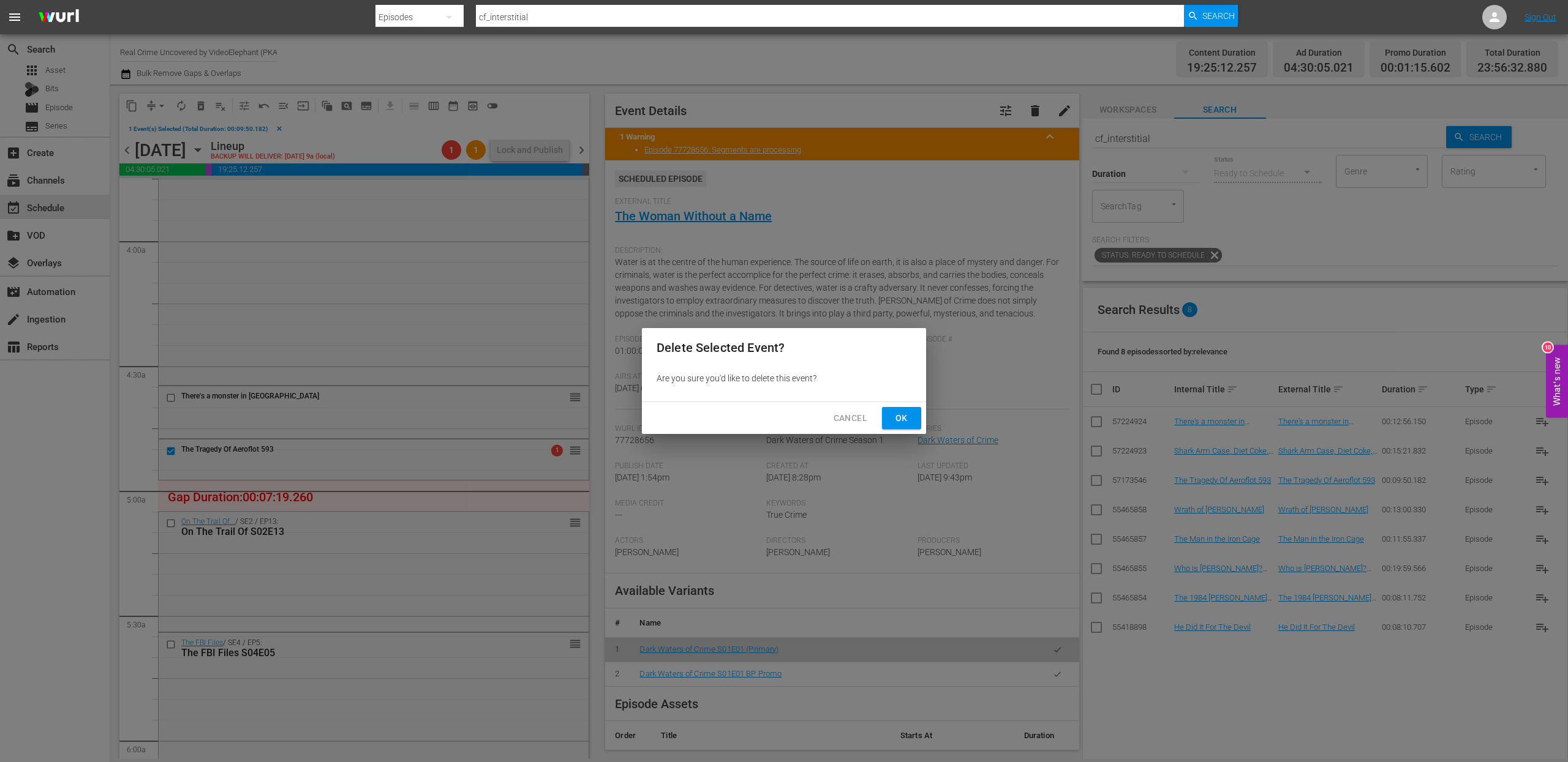
click at [895, 406] on div "Cancel Ok" at bounding box center [784, 419] width 284 height 33
click at [899, 413] on span "Ok" at bounding box center [901, 419] width 20 height 15
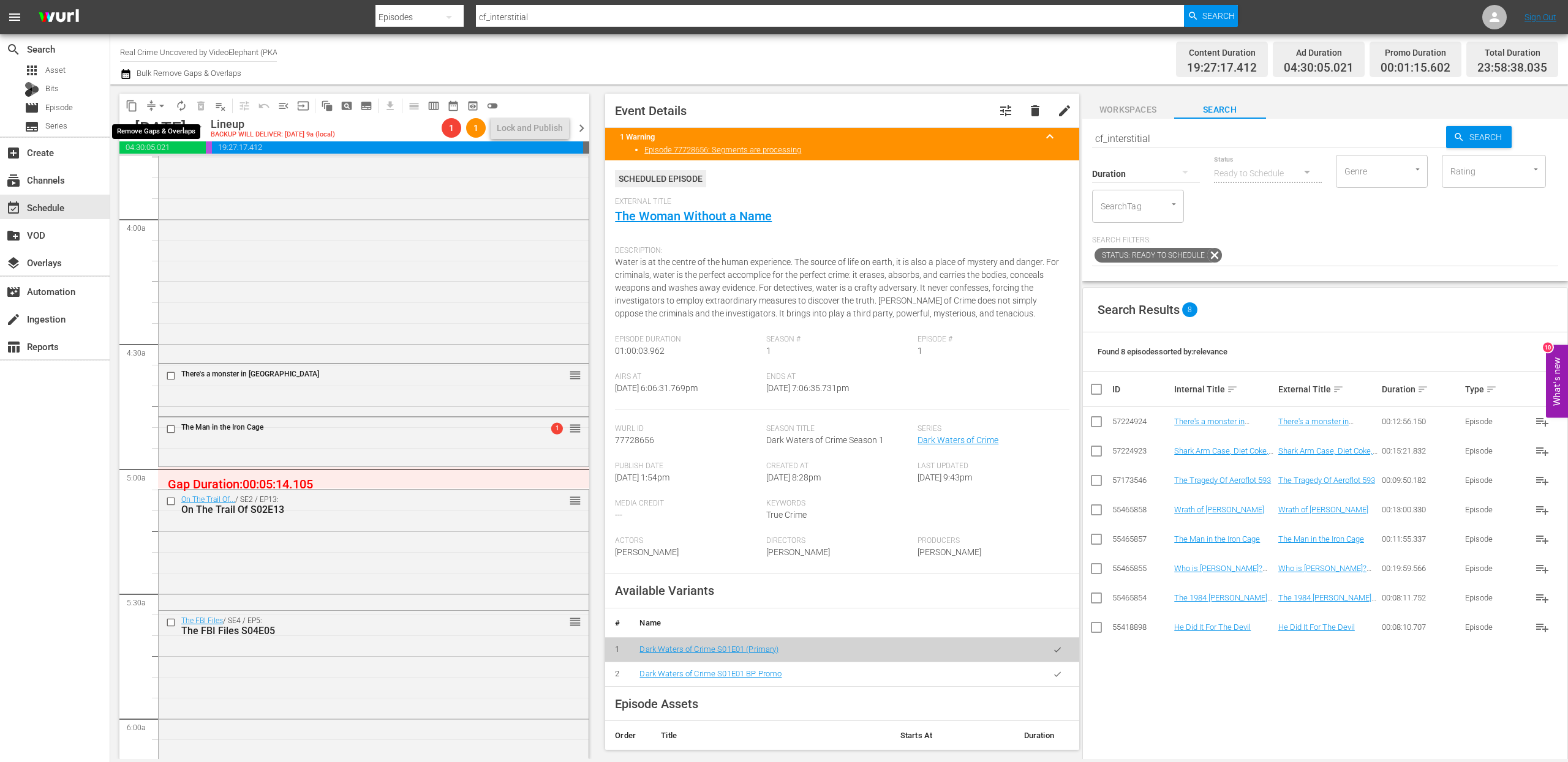
click at [160, 107] on span "arrow_drop_down" at bounding box center [161, 106] width 12 height 12
click at [179, 172] on li "Align to End of Previous Day" at bounding box center [162, 172] width 129 height 21
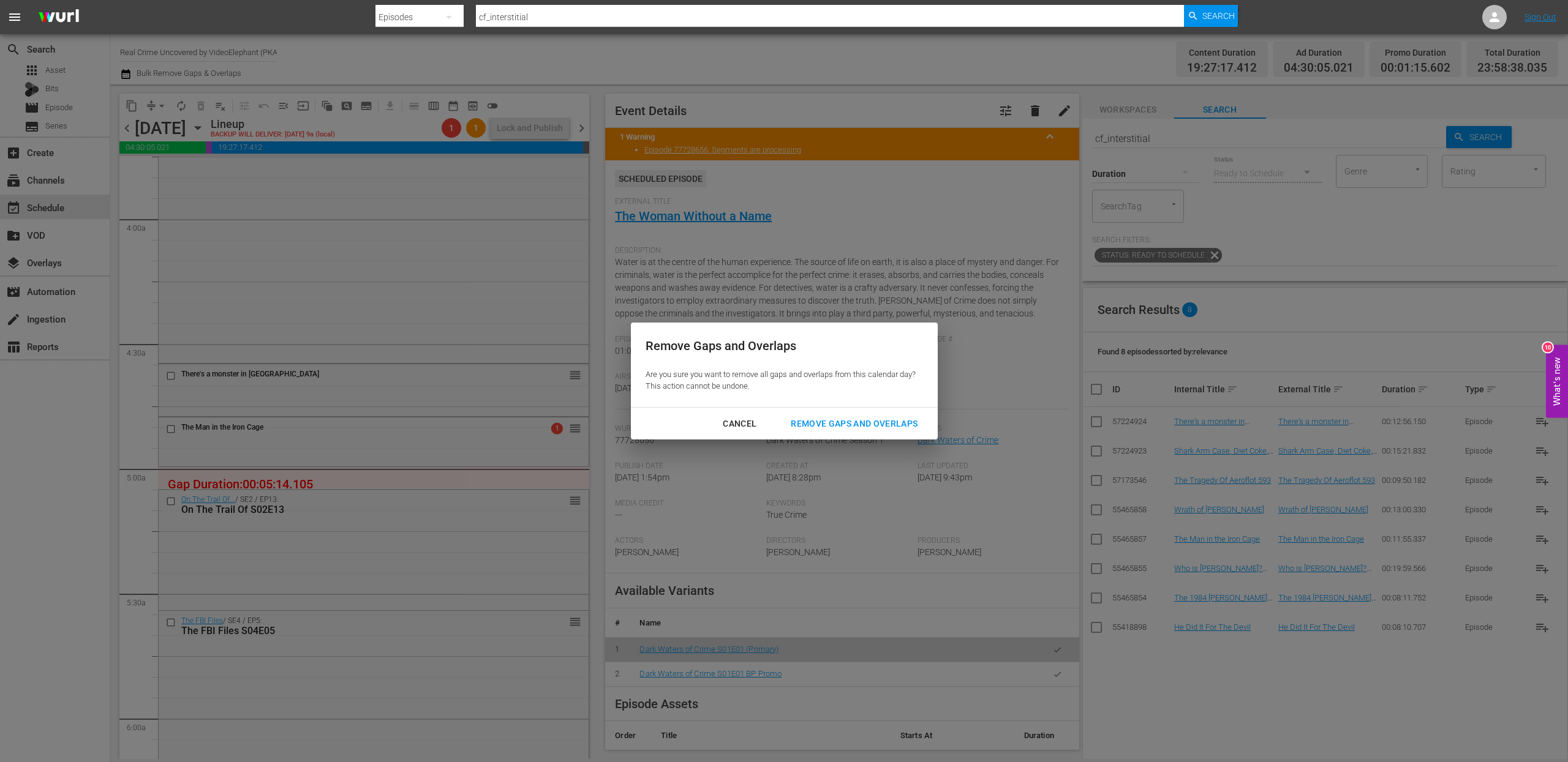
click at [820, 414] on button "Remove Gaps and Overlaps" at bounding box center [854, 424] width 156 height 22
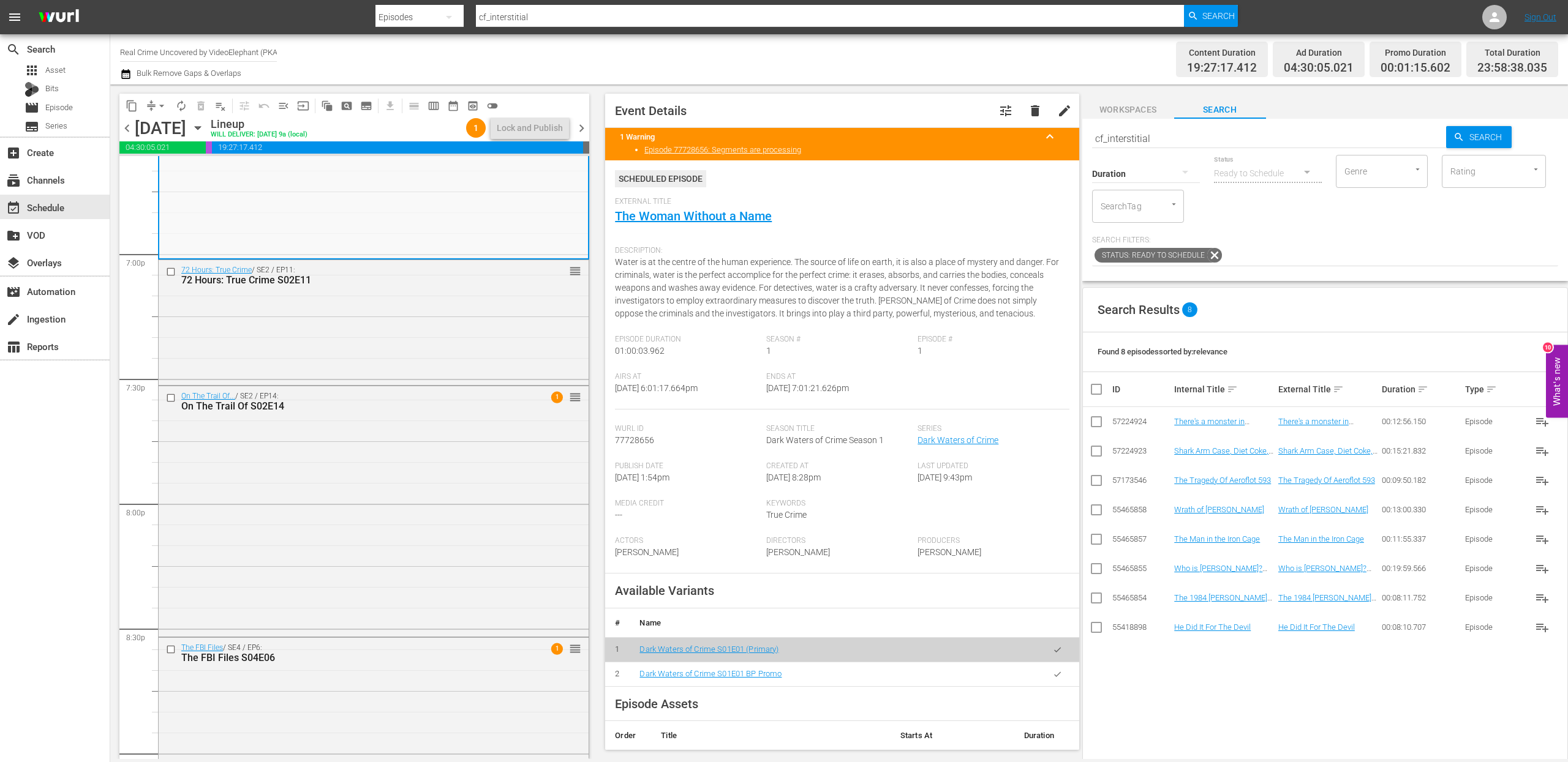
scroll to position [4640, 0]
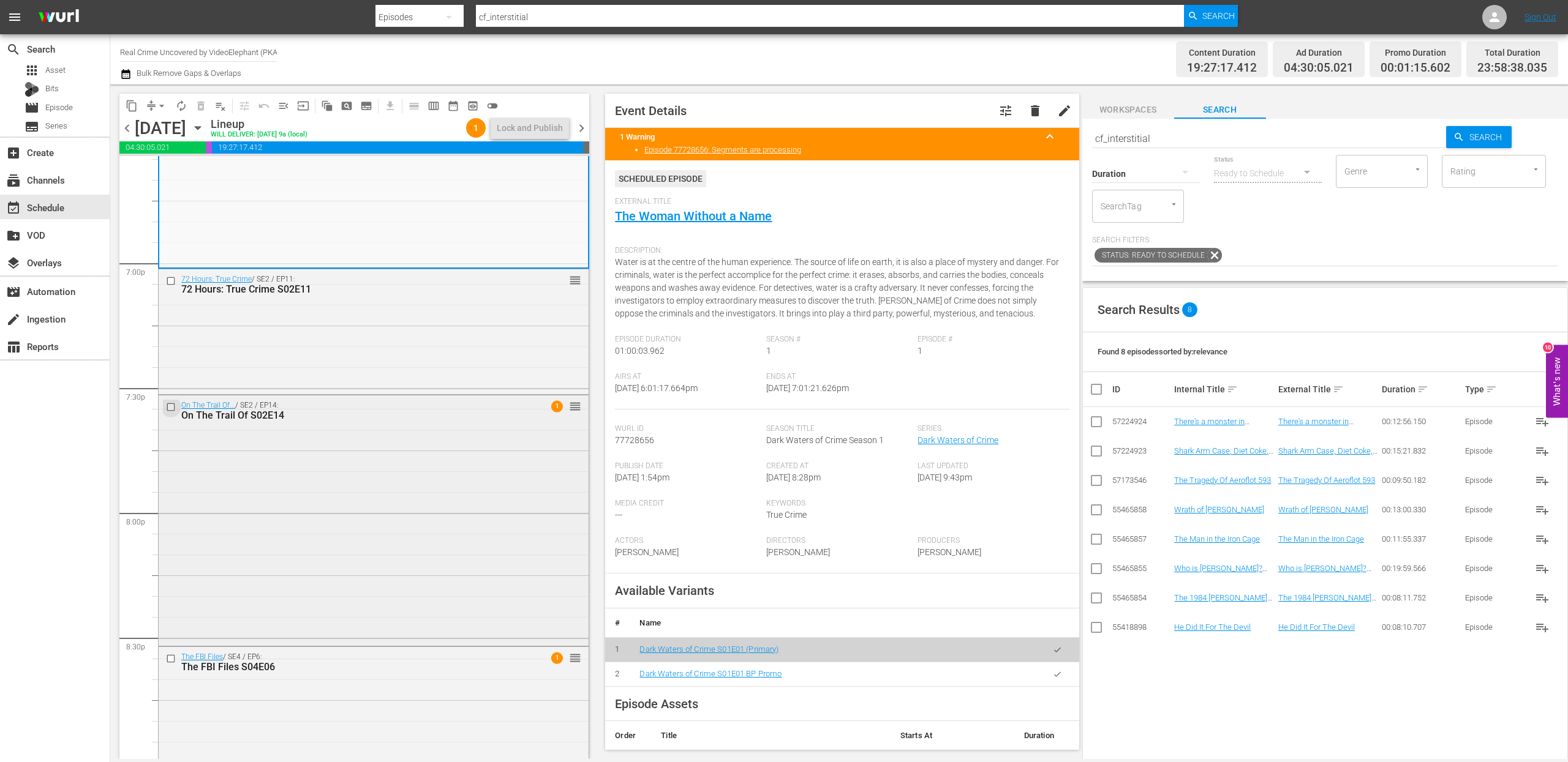
click at [173, 408] on input "checkbox" at bounding box center [172, 407] width 13 height 10
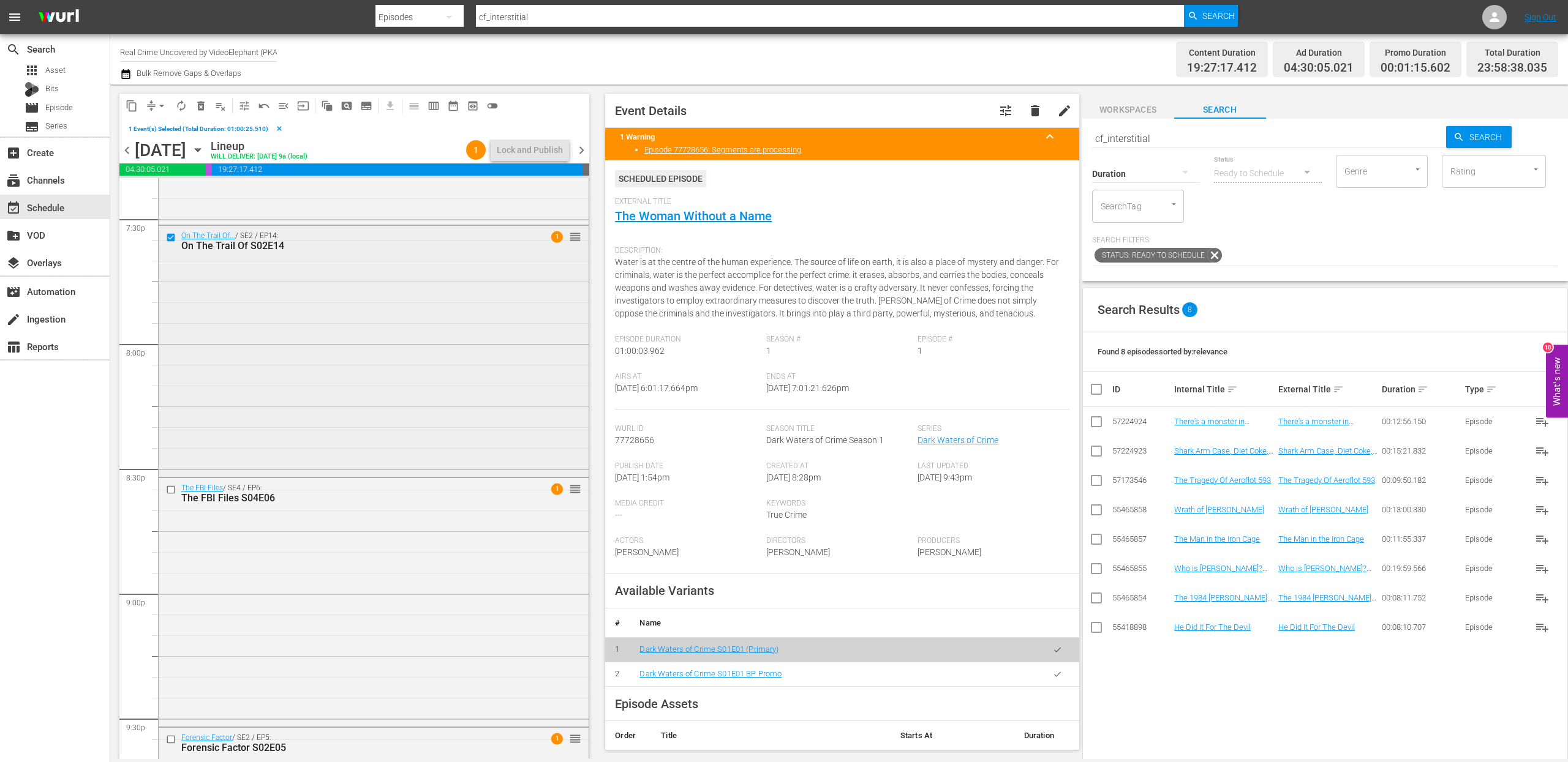
scroll to position [4879, 0]
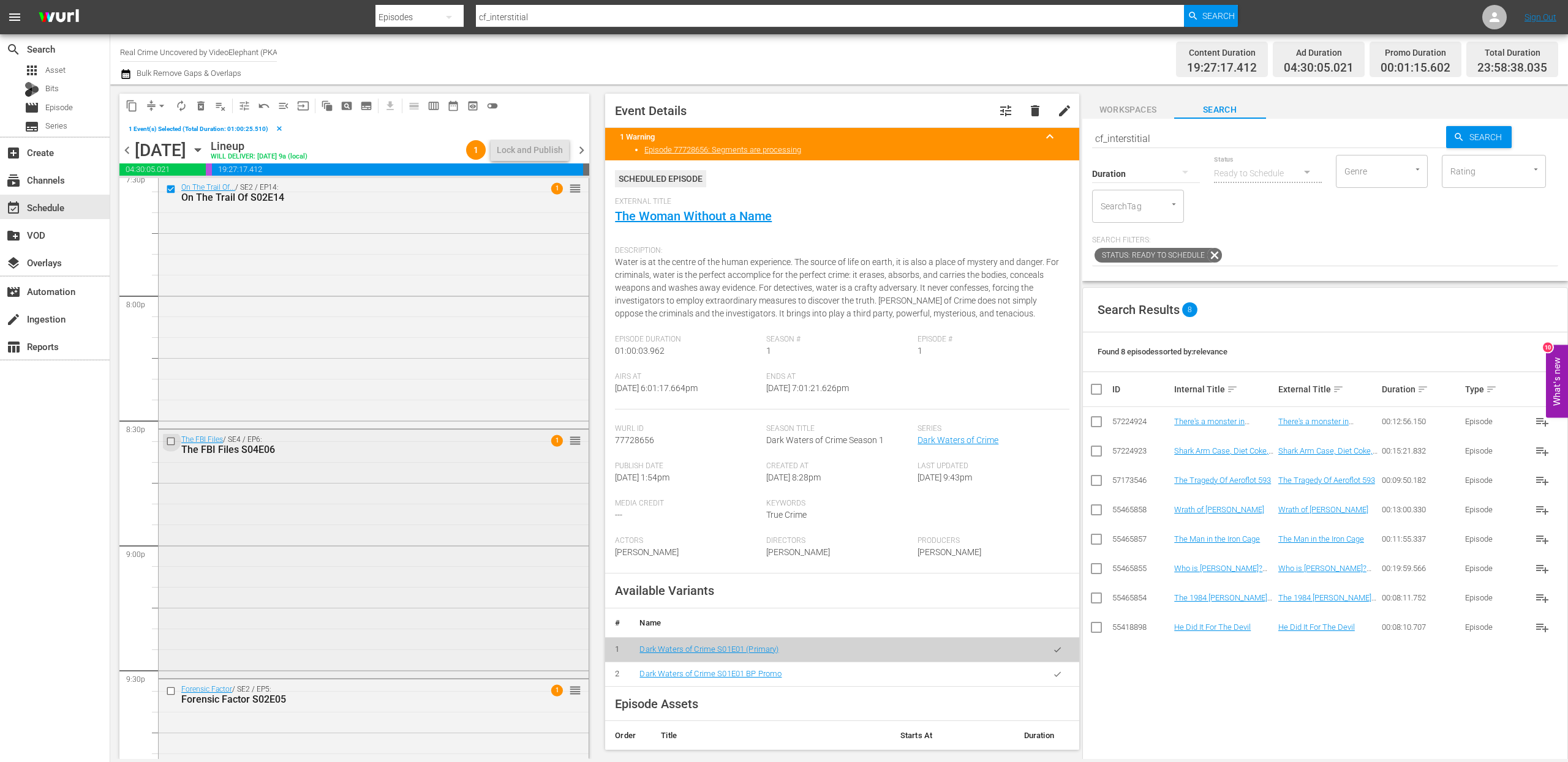
click at [171, 441] on input "checkbox" at bounding box center [172, 441] width 13 height 10
click at [170, 692] on input "checkbox" at bounding box center [172, 692] width 13 height 10
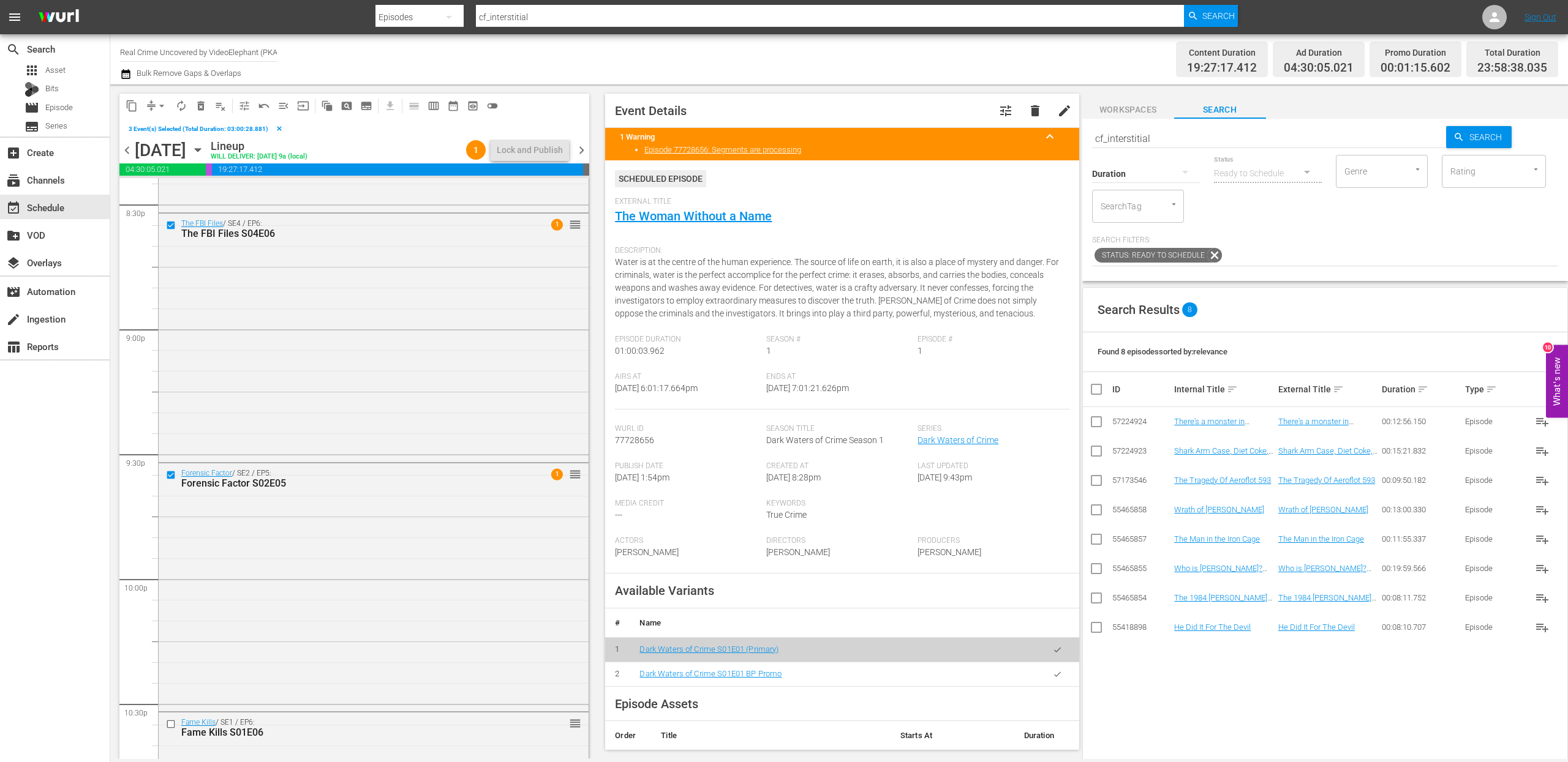
scroll to position [5216, 0]
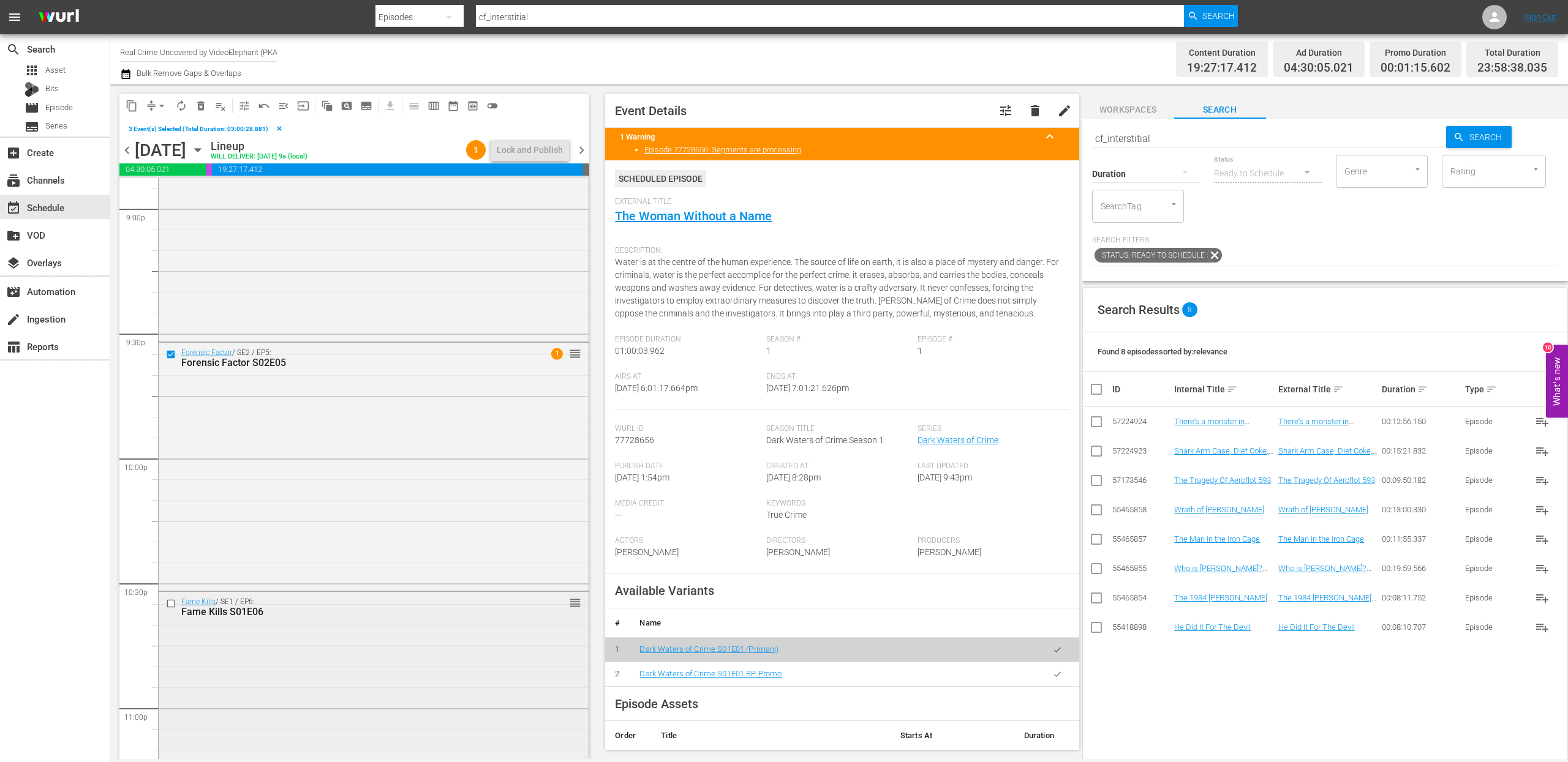
click at [171, 606] on input "checkbox" at bounding box center [172, 604] width 13 height 10
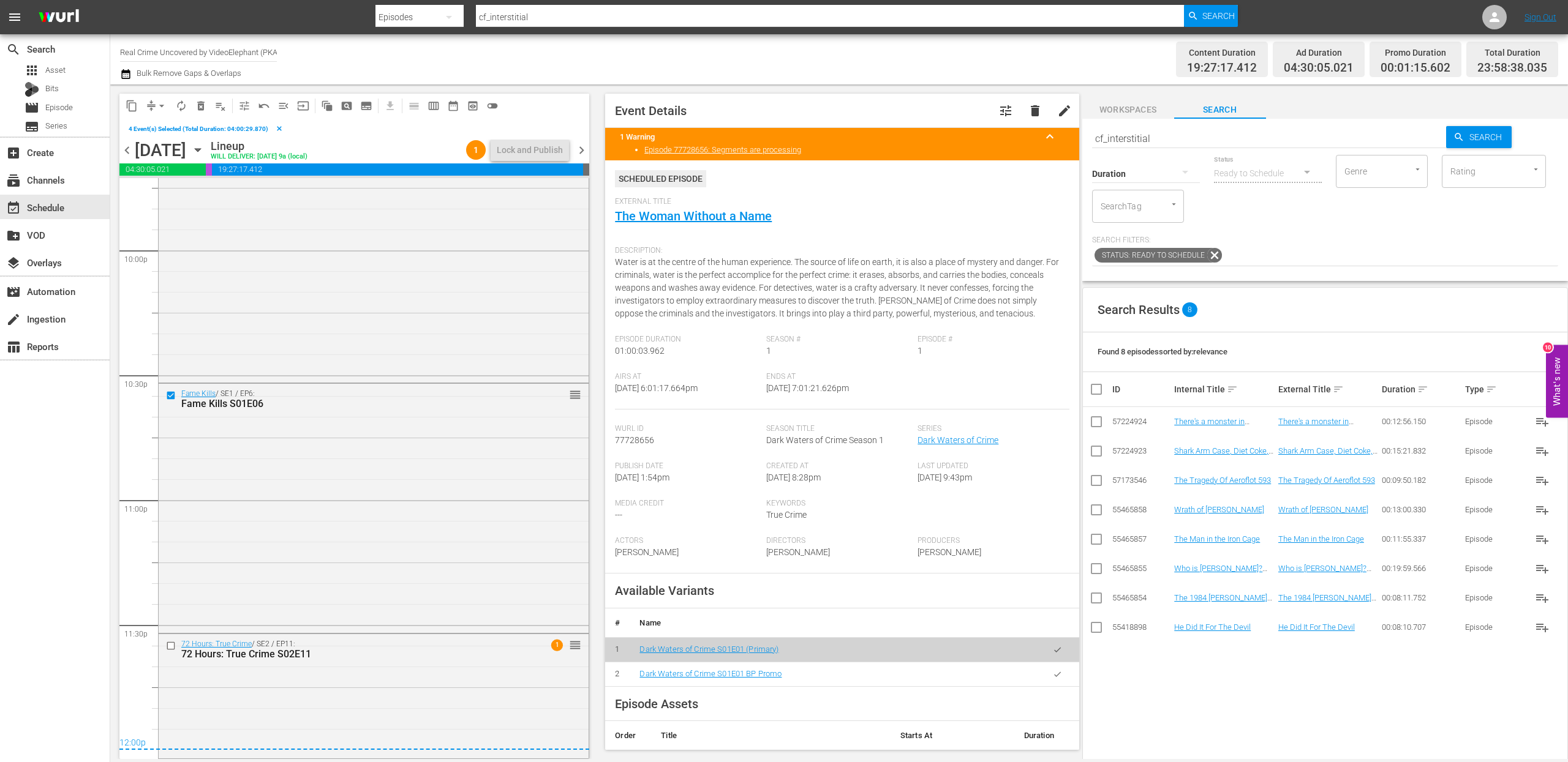
click at [130, 109] on span "content_copy" at bounding box center [131, 106] width 12 height 12
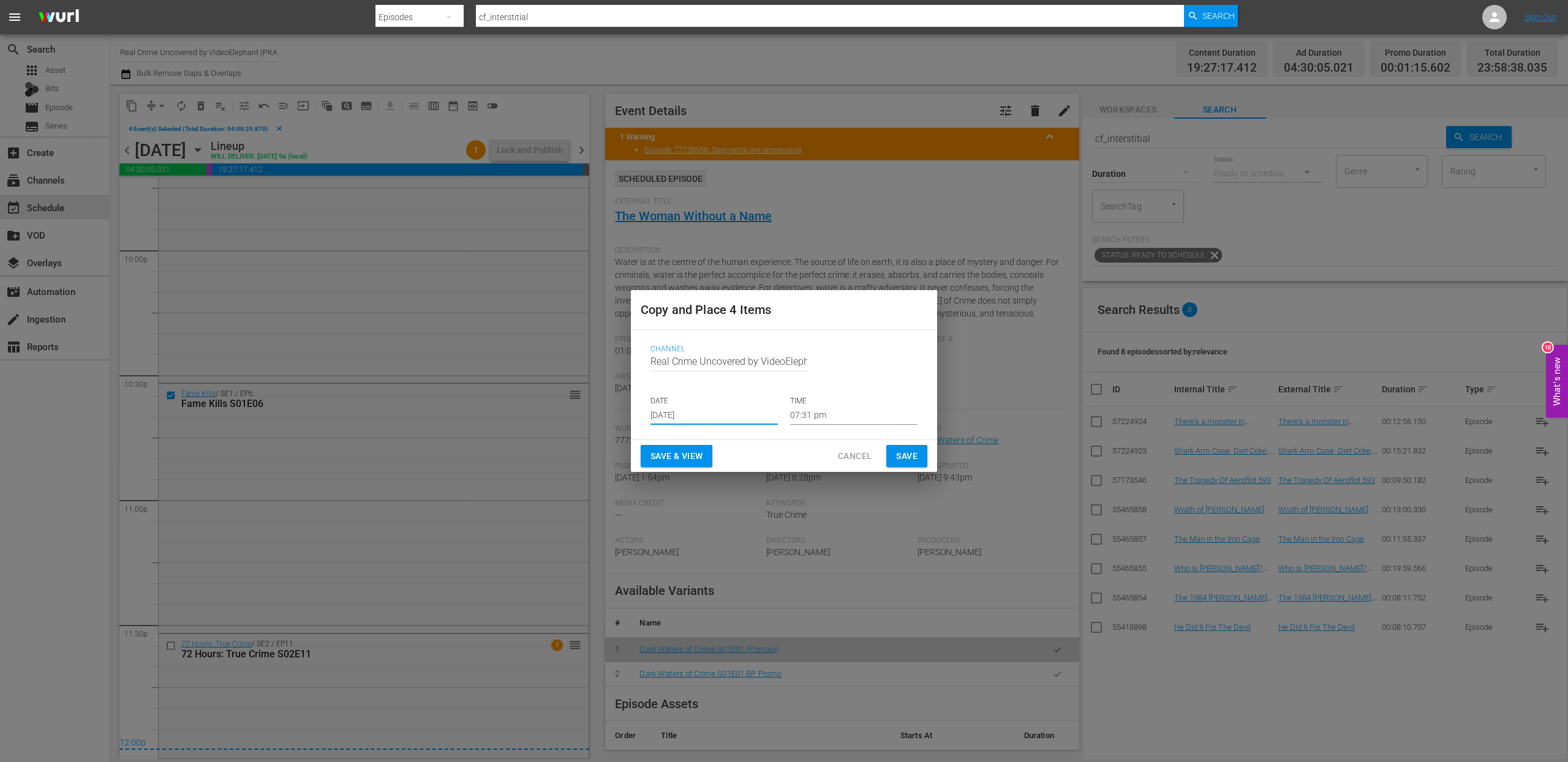
click at [717, 418] on input "Aug 30th 2025" at bounding box center [714, 415] width 127 height 18
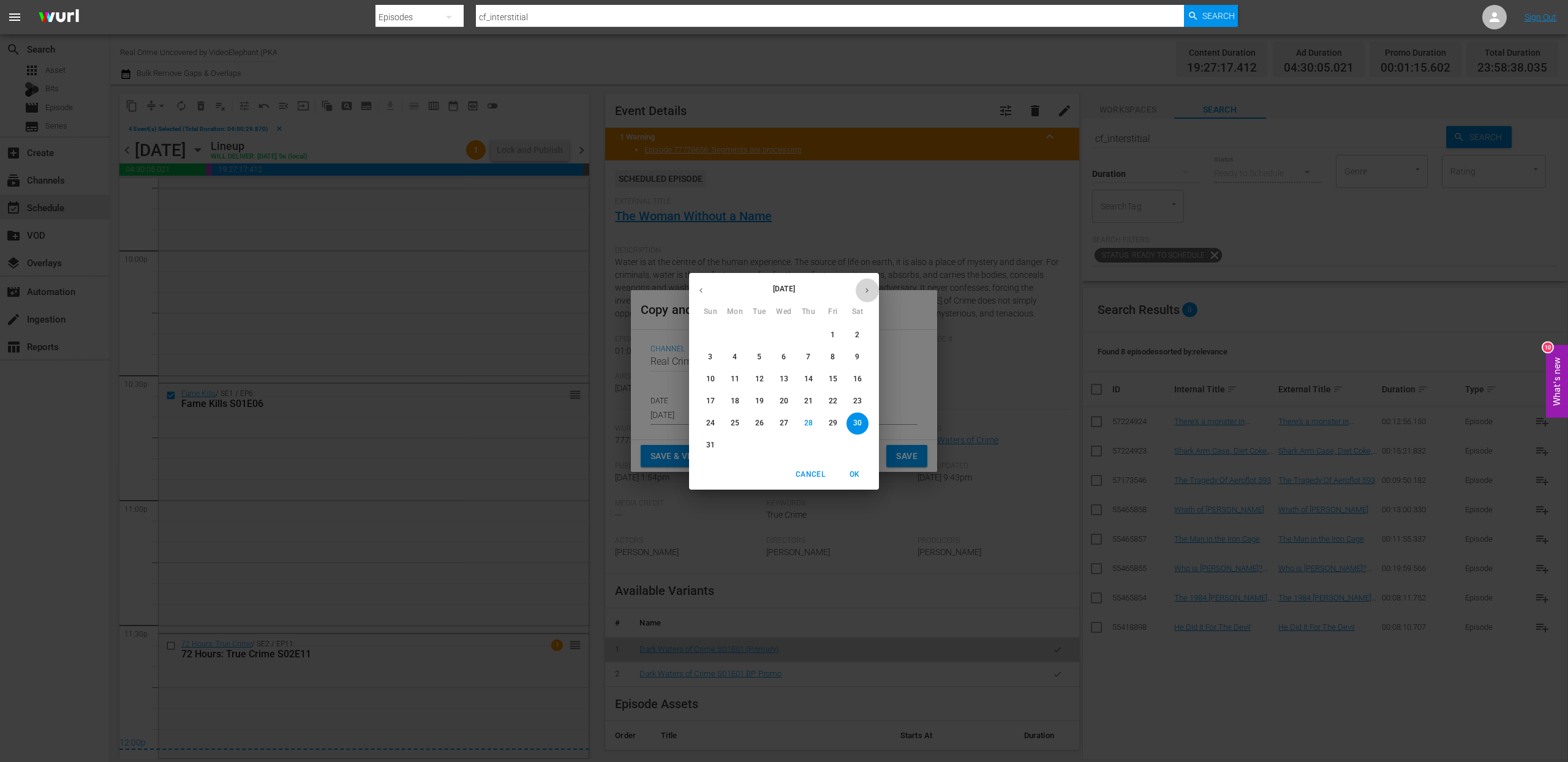
click at [871, 287] on button "button" at bounding box center [867, 291] width 24 height 24
click at [754, 379] on span "16" at bounding box center [760, 379] width 22 height 10
type input "Sep 16th 2025"
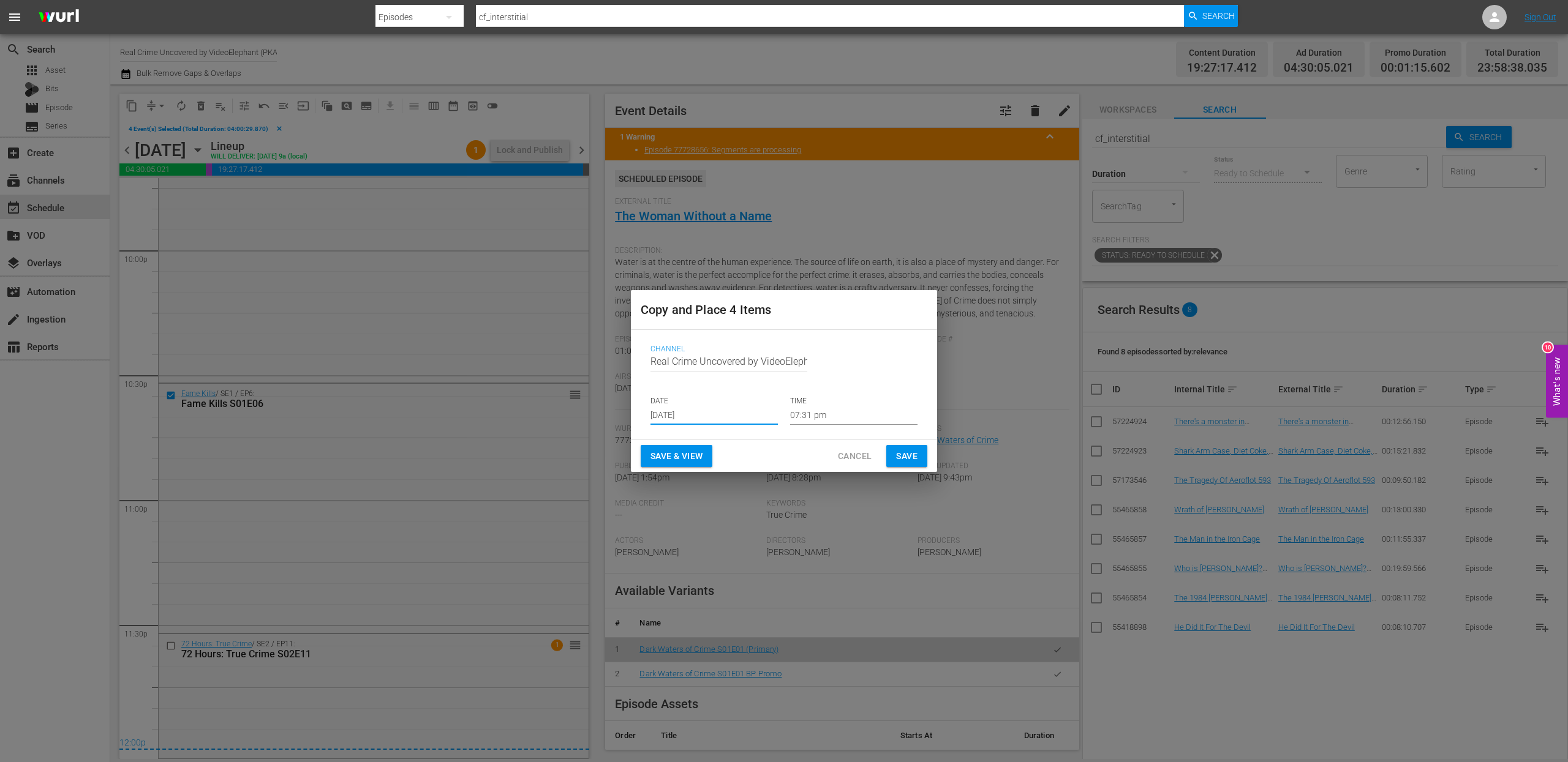
click at [826, 418] on input "07:31 pm" at bounding box center [854, 415] width 127 height 18
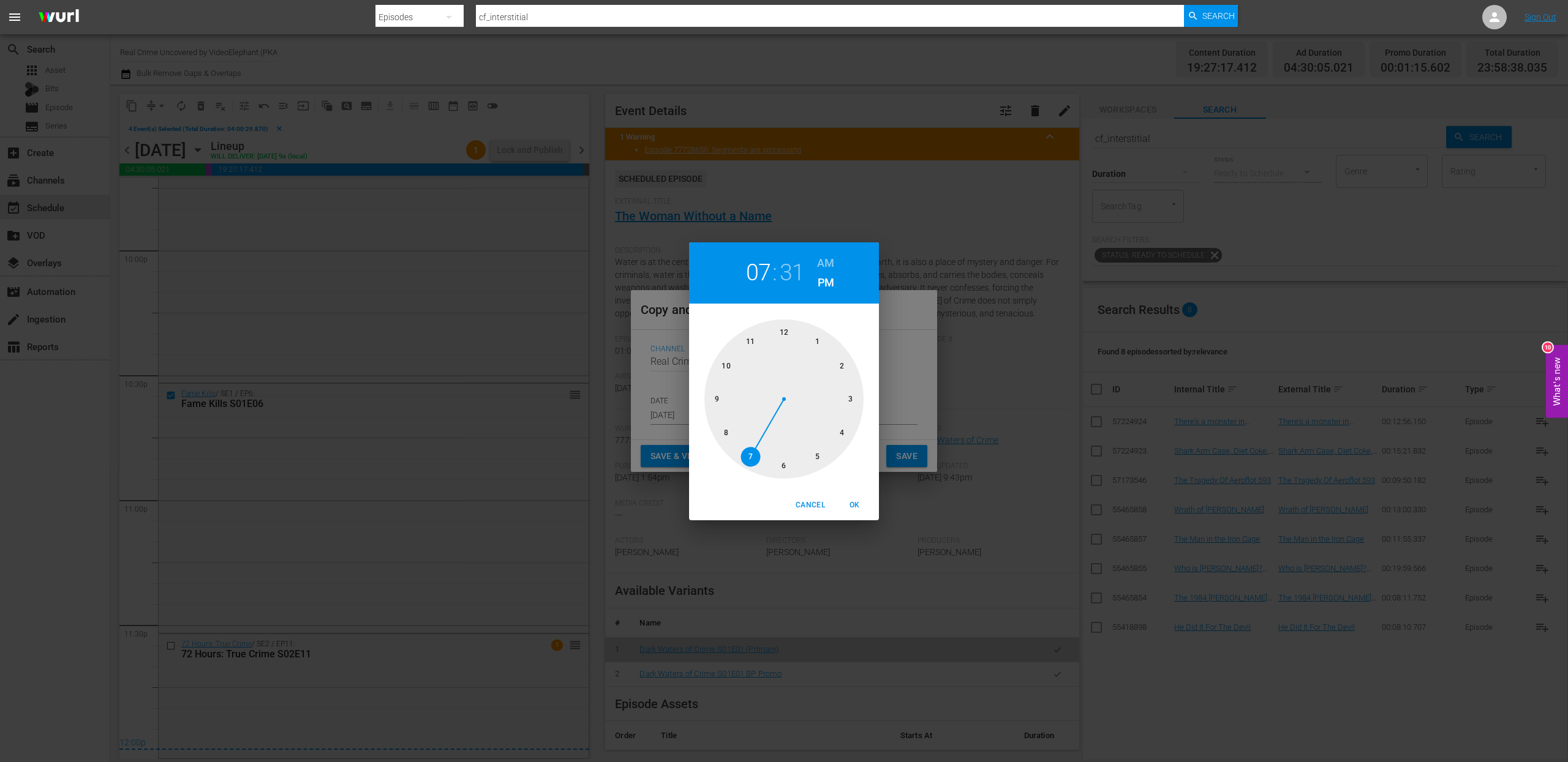
click at [784, 335] on div at bounding box center [784, 400] width 160 height 160
click at [824, 260] on h6 "AM" at bounding box center [826, 263] width 17 height 20
click at [856, 501] on span "OK" at bounding box center [854, 505] width 29 height 13
type input "12:00 am"
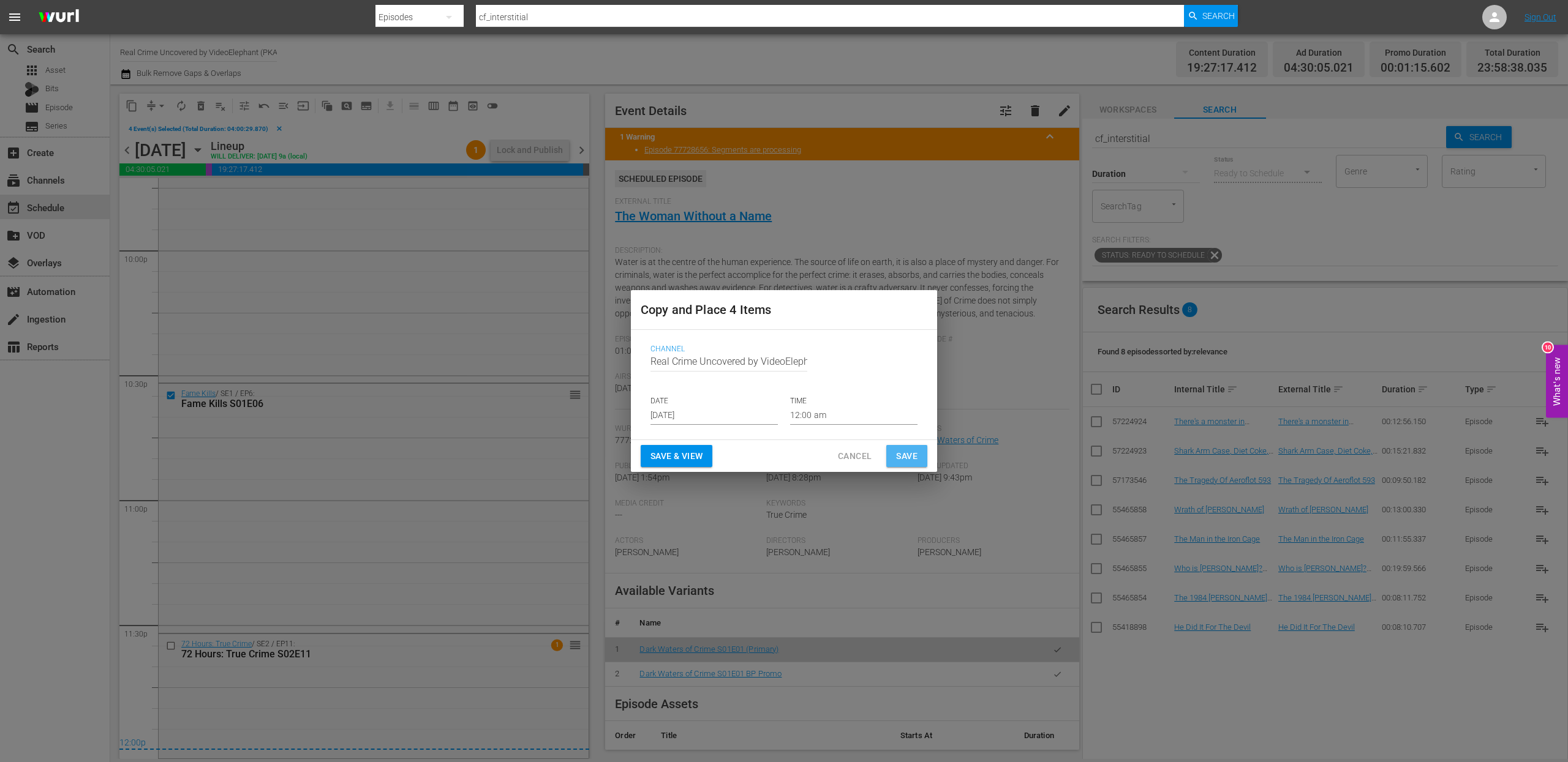
click at [901, 461] on span "Save" at bounding box center [906, 457] width 21 height 15
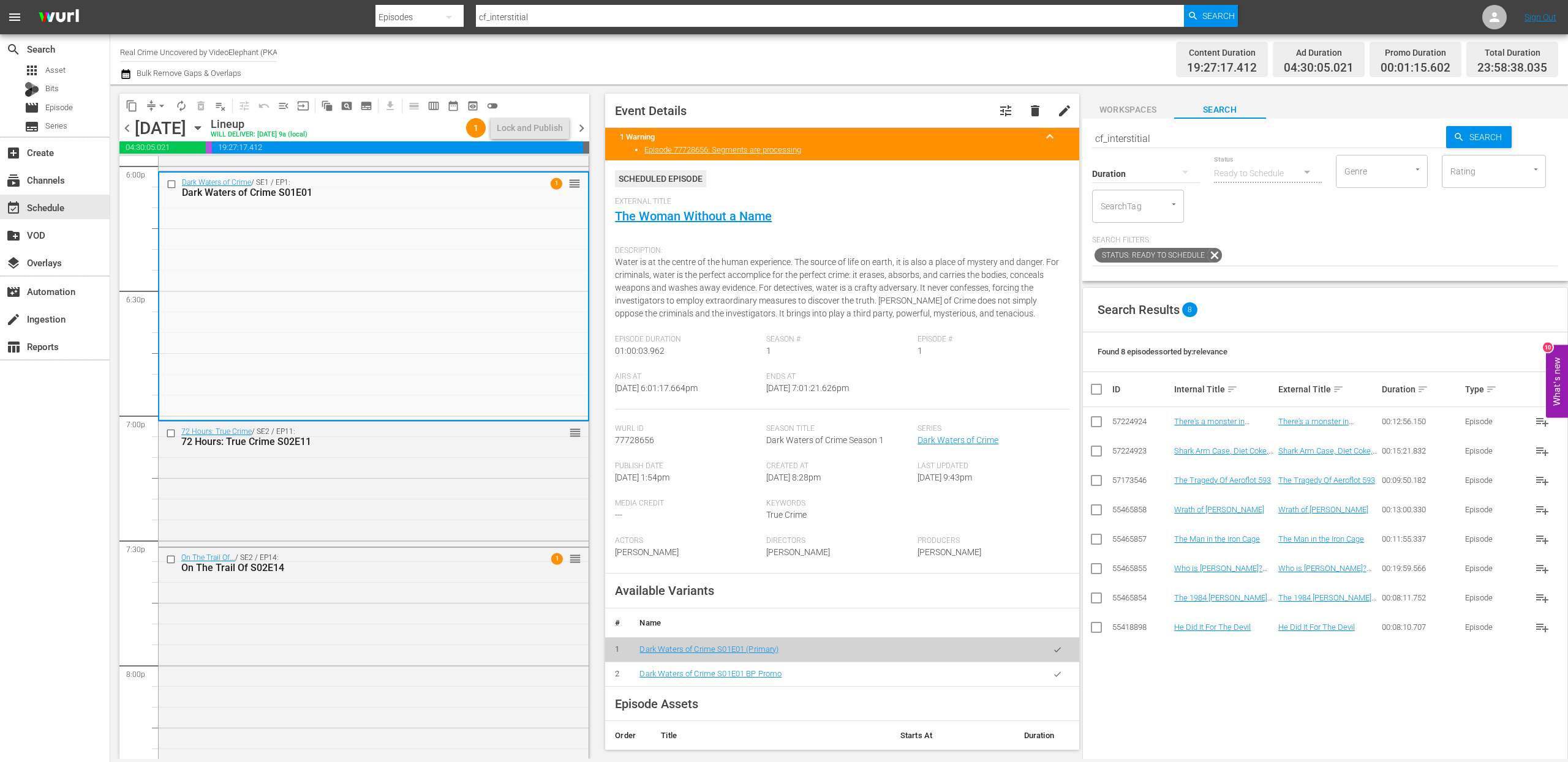
scroll to position [4455, 0]
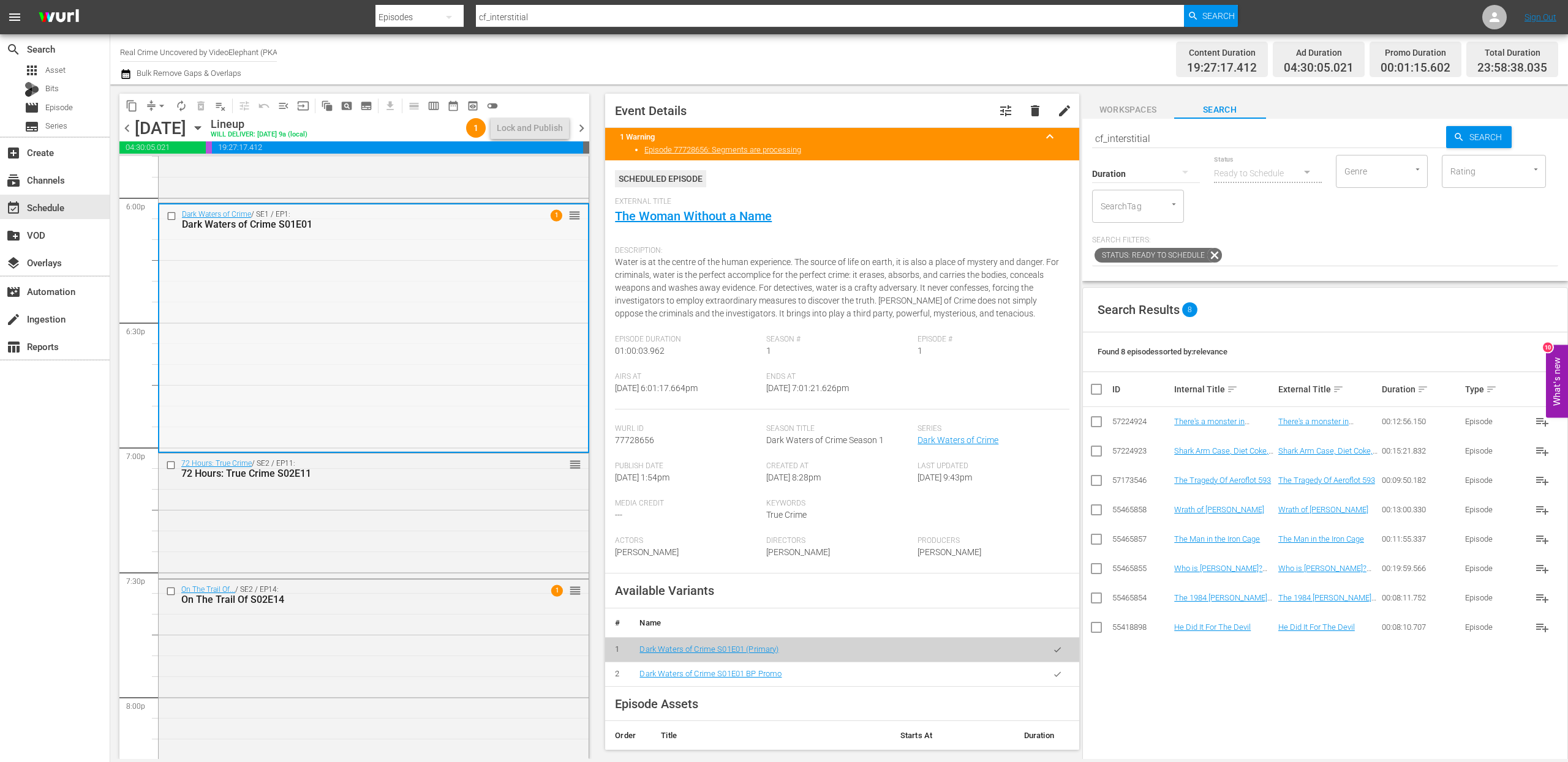
click at [170, 218] on input "checkbox" at bounding box center [173, 215] width 13 height 10
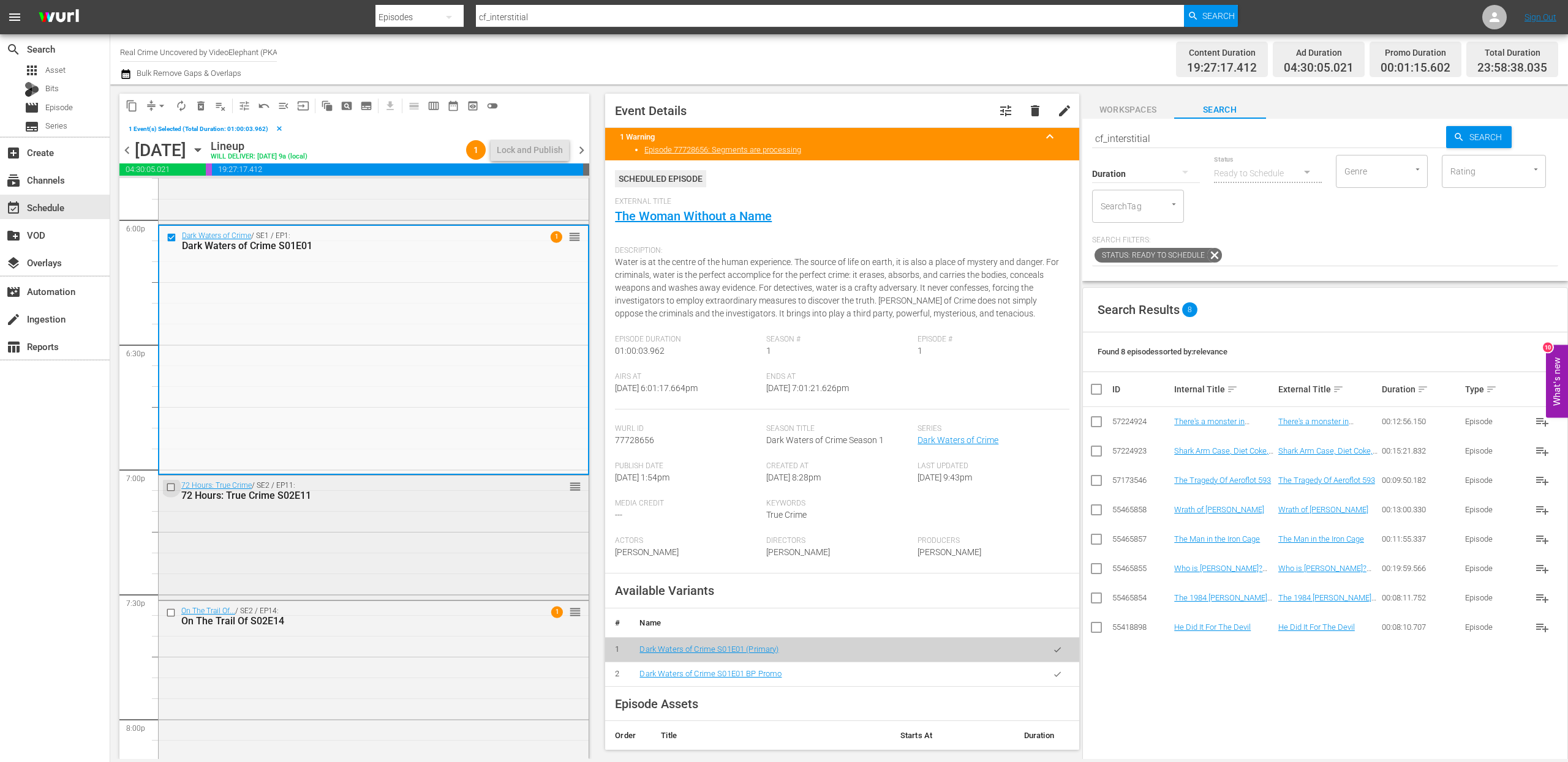
click at [173, 487] on input "checkbox" at bounding box center [172, 487] width 13 height 10
click at [133, 105] on span "content_copy" at bounding box center [131, 106] width 12 height 12
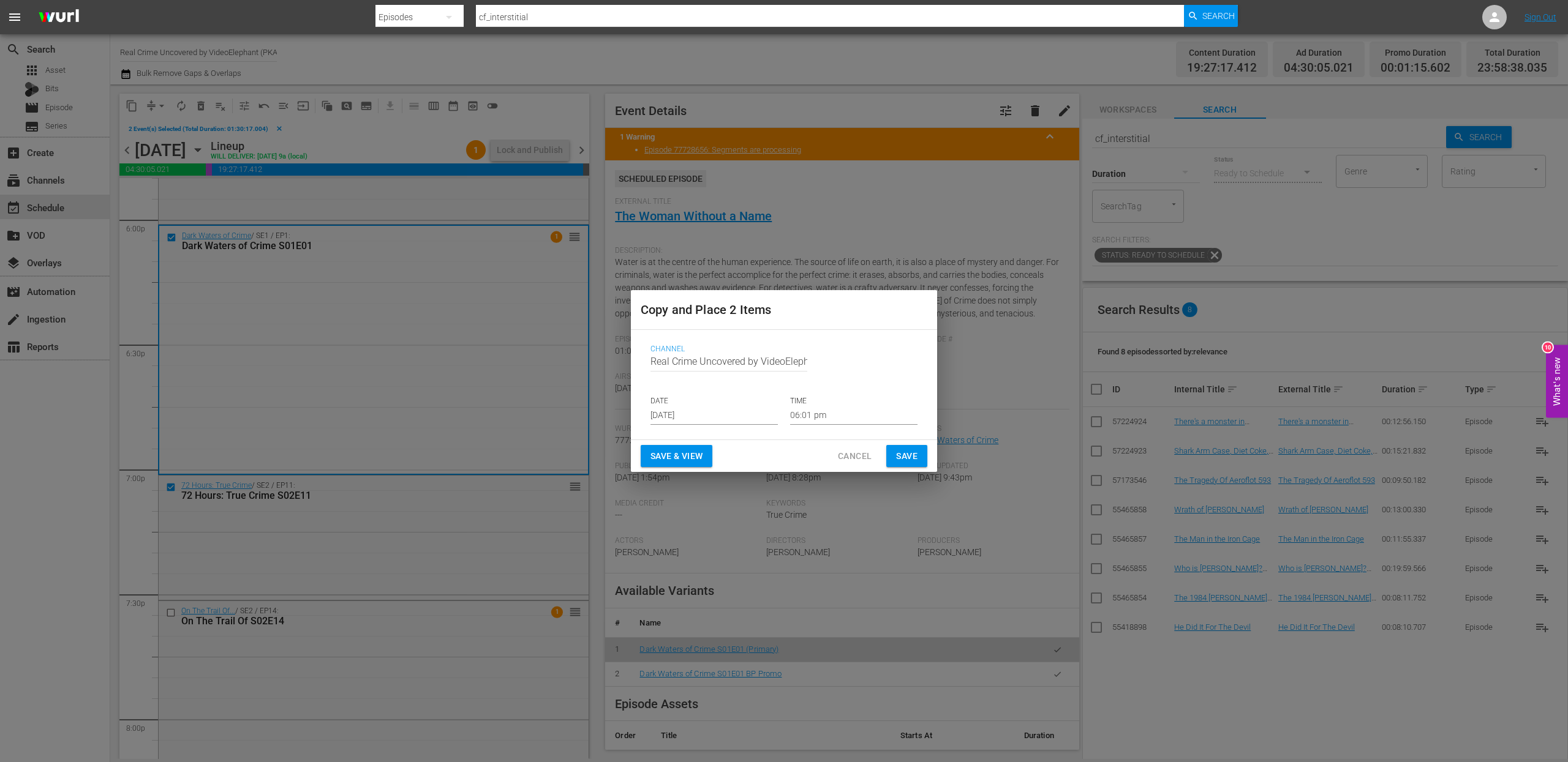
click at [720, 424] on input "Aug 30th 2025" at bounding box center [714, 415] width 127 height 18
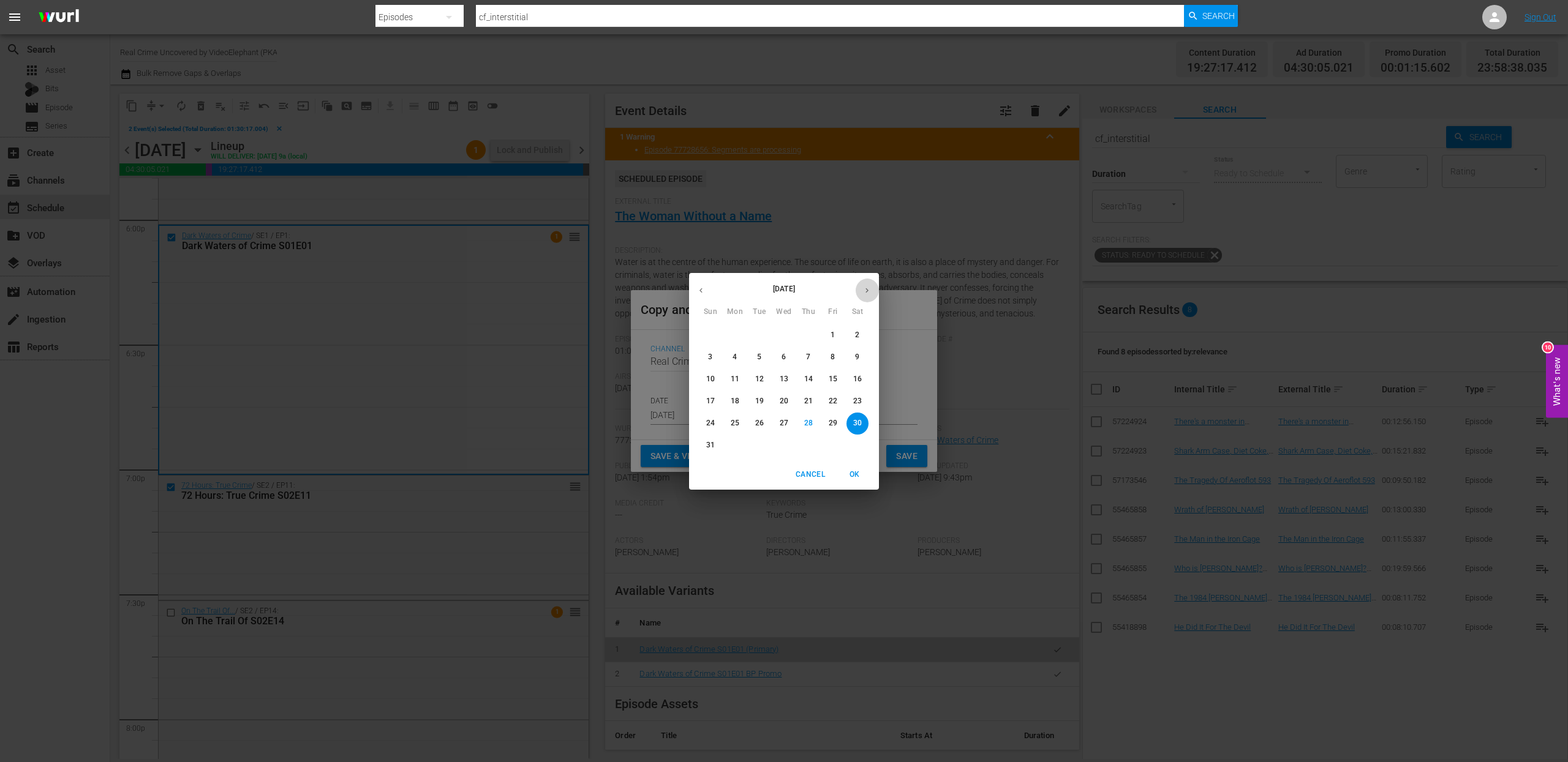
click at [874, 290] on button "button" at bounding box center [867, 291] width 24 height 24
click at [760, 382] on p "16" at bounding box center [760, 379] width 9 height 10
type input "Sep 16th 2025"
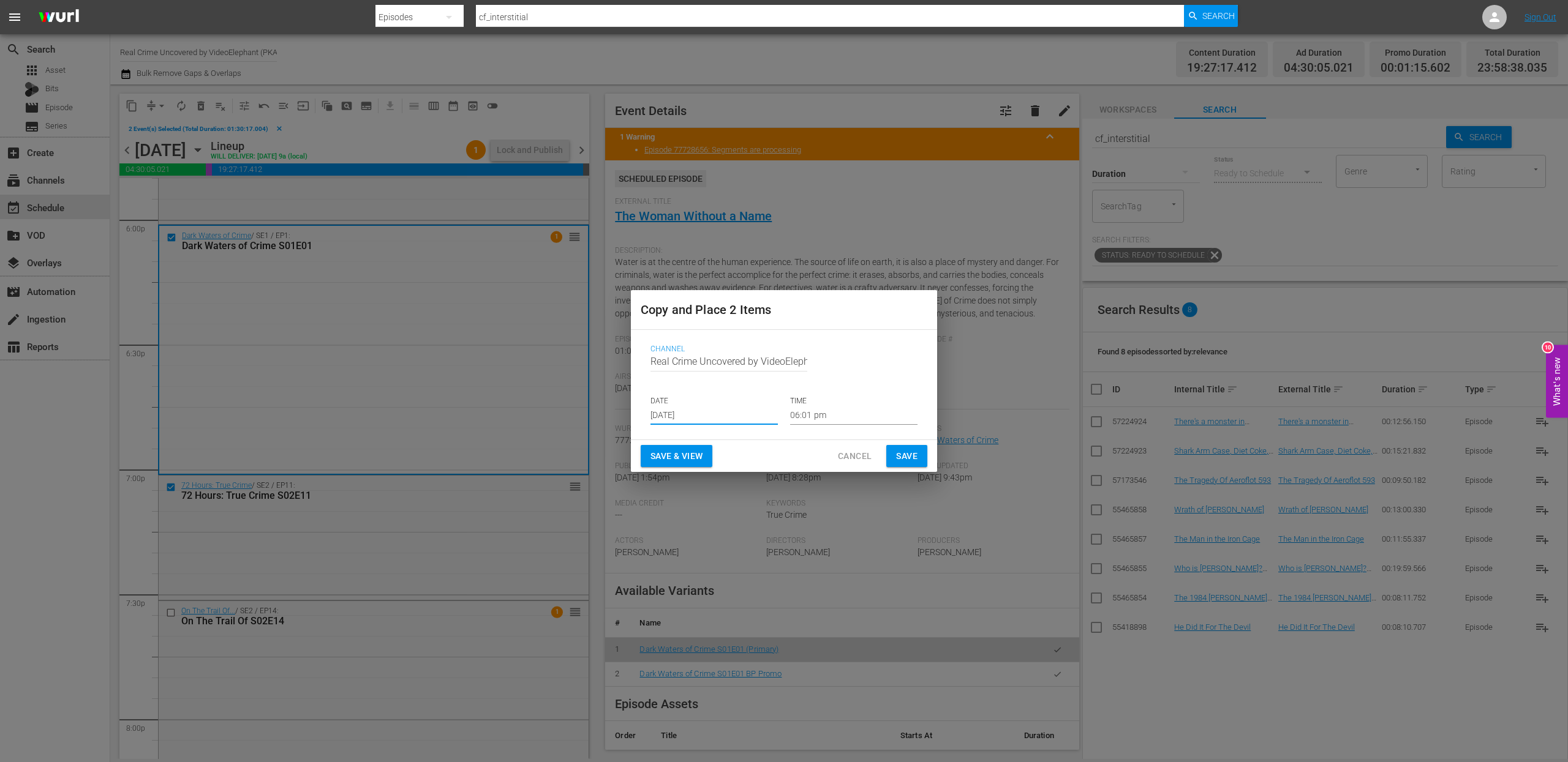
click at [814, 413] on input "06:01 pm" at bounding box center [854, 415] width 127 height 18
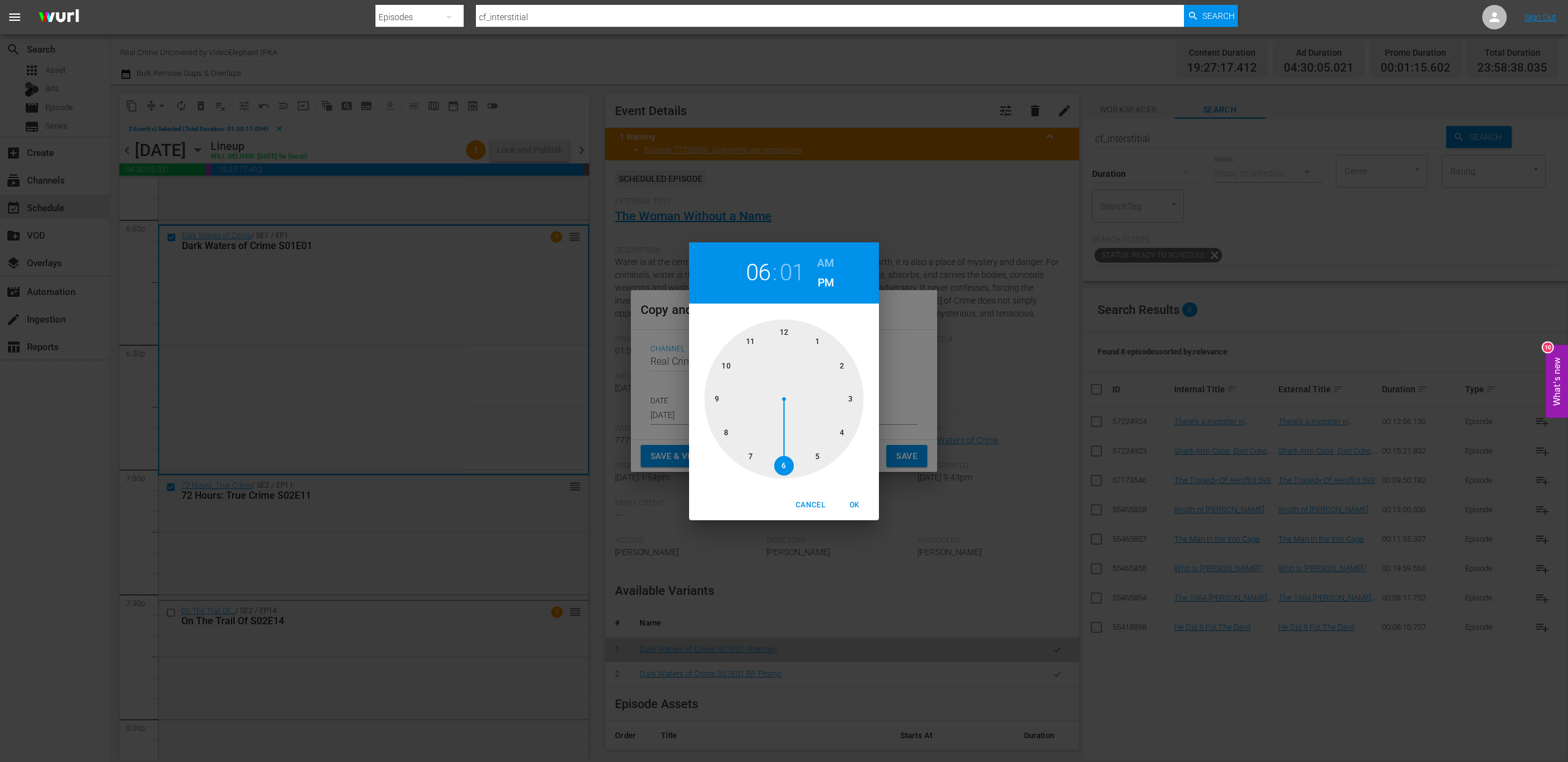
click at [848, 398] on div at bounding box center [784, 400] width 160 height 160
click at [784, 461] on div at bounding box center [784, 400] width 160 height 160
click at [829, 257] on h6 "AM" at bounding box center [826, 263] width 17 height 20
click at [857, 505] on span "OK" at bounding box center [854, 505] width 29 height 13
type input "03:30 am"
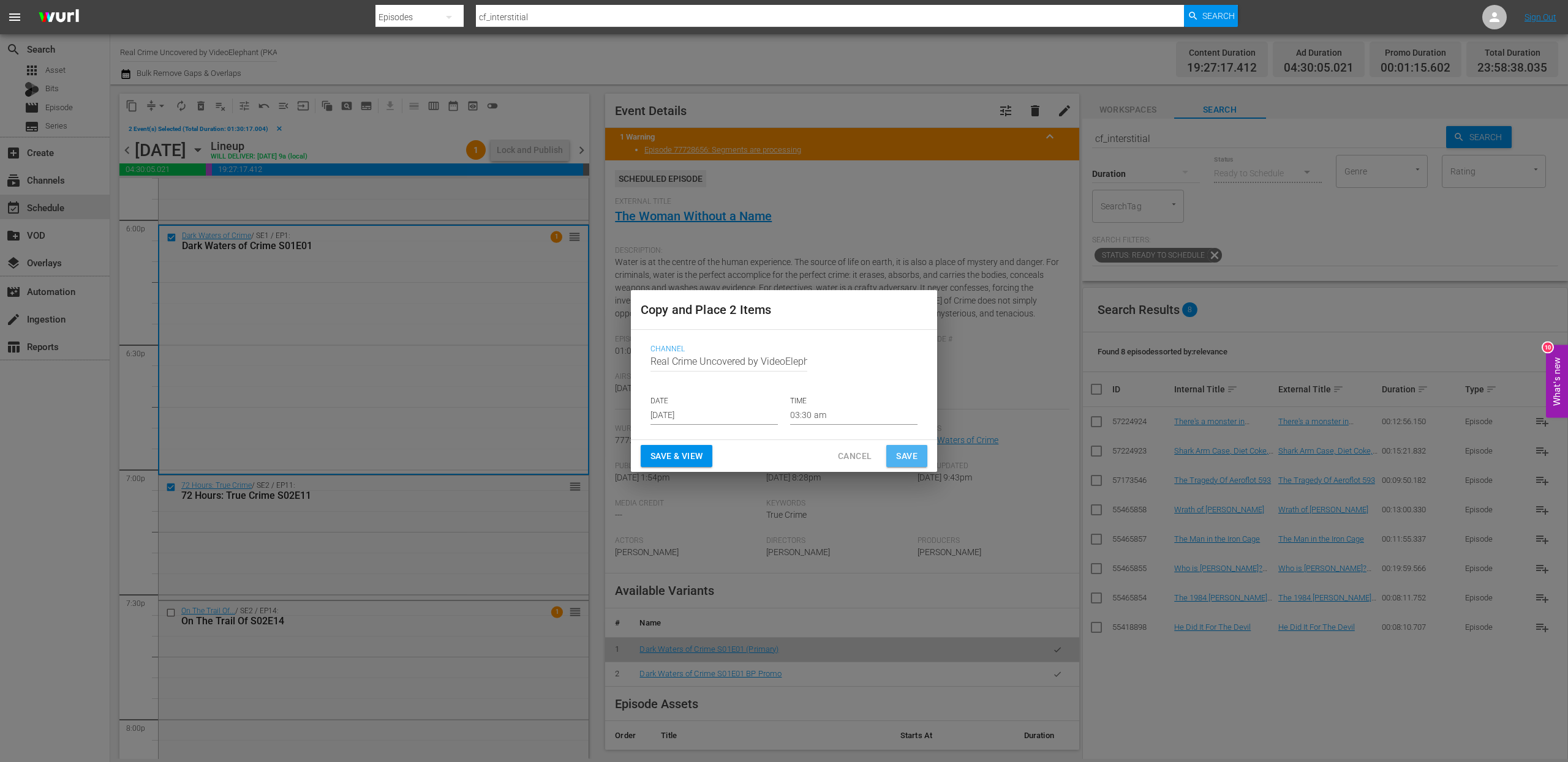
click at [917, 459] on span "Save" at bounding box center [906, 457] width 21 height 15
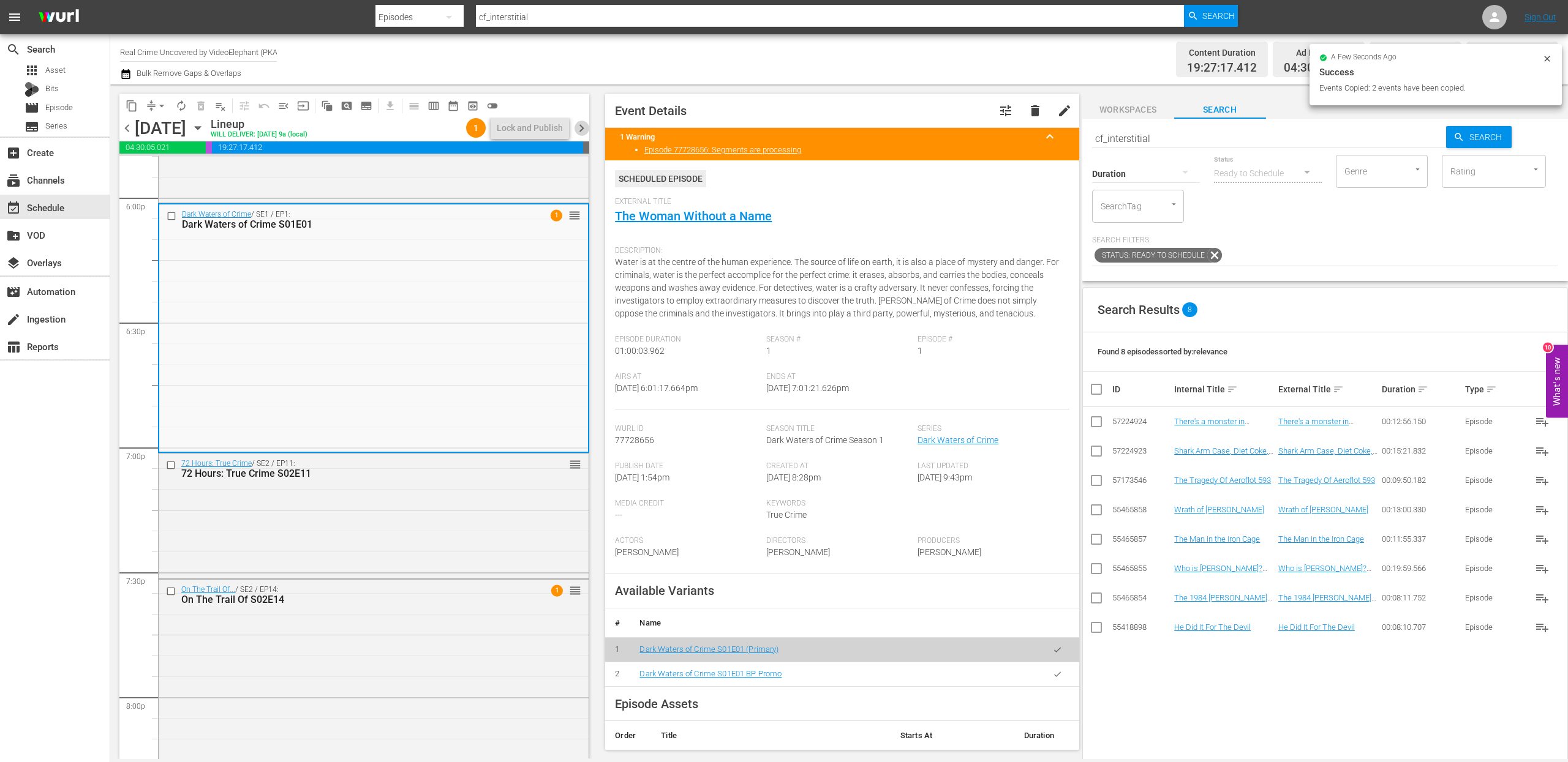
click at [586, 129] on span "chevron_right" at bounding box center [582, 129] width 15 height 15
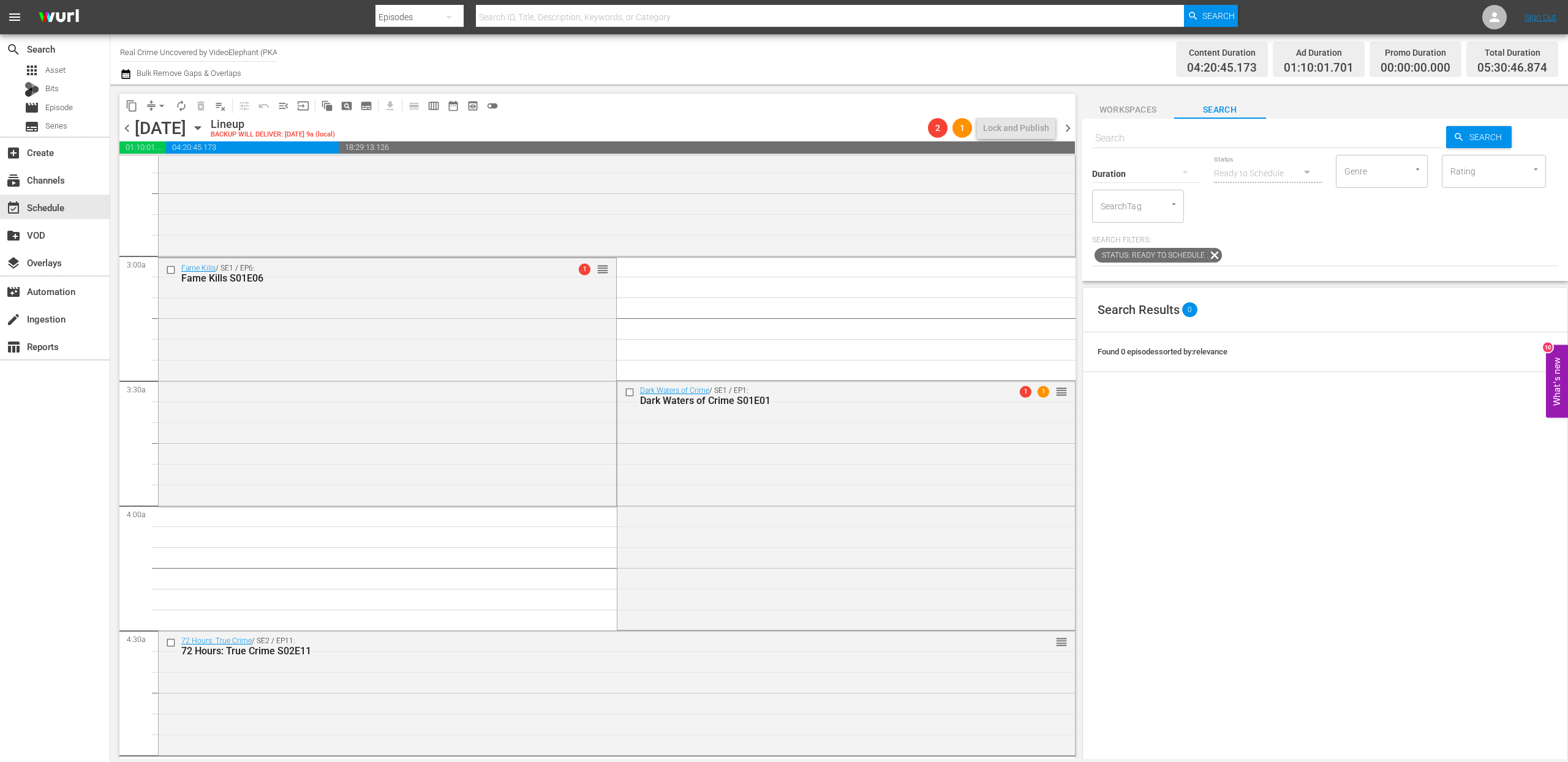
scroll to position [648, 0]
click at [156, 108] on span "arrow_drop_down" at bounding box center [161, 106] width 12 height 12
click at [170, 169] on li "Align to End of Previous Day" at bounding box center [162, 172] width 129 height 21
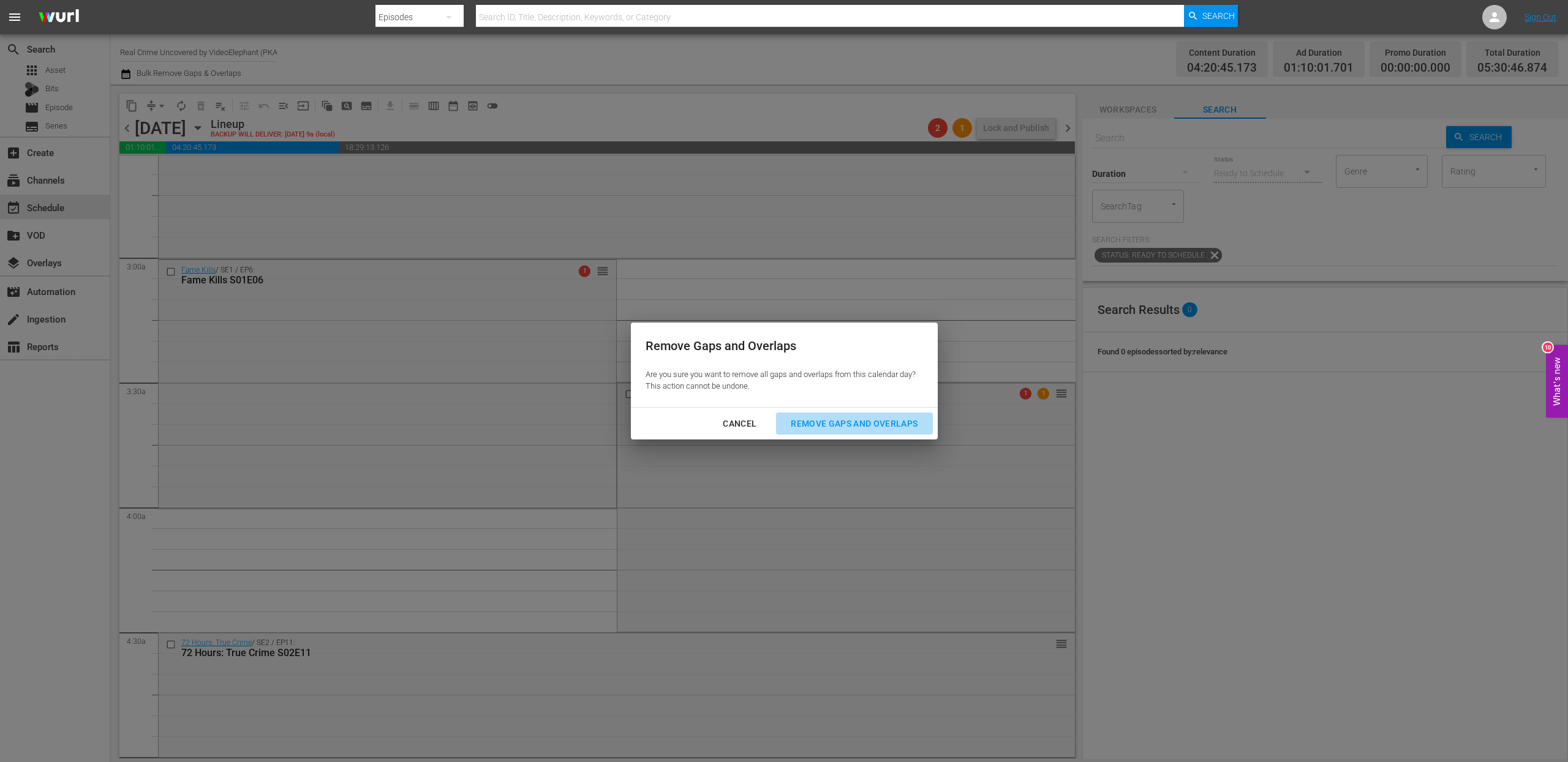
click at [839, 425] on div "Remove Gaps and Overlaps" at bounding box center [854, 424] width 147 height 15
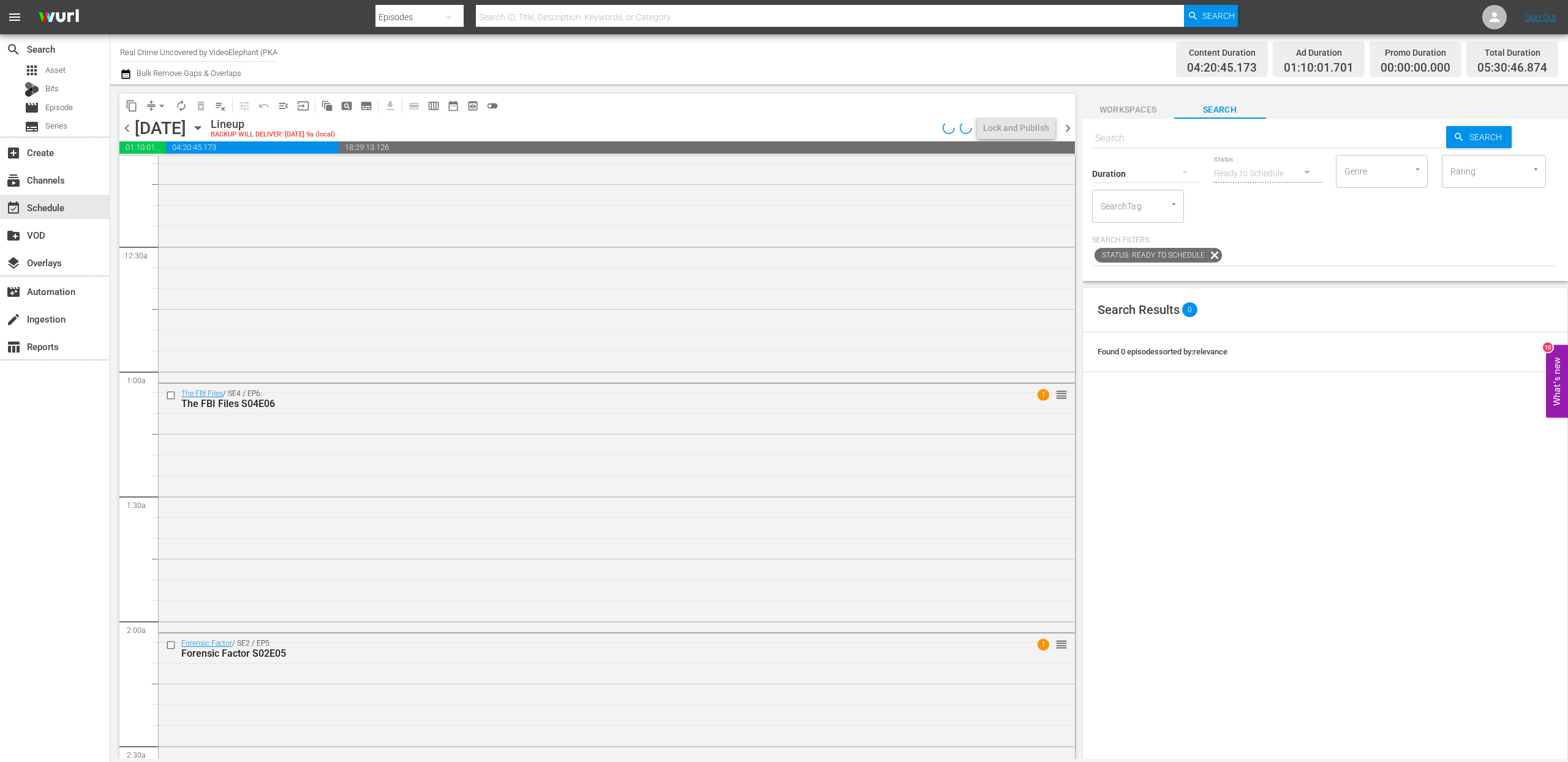
scroll to position [0, 0]
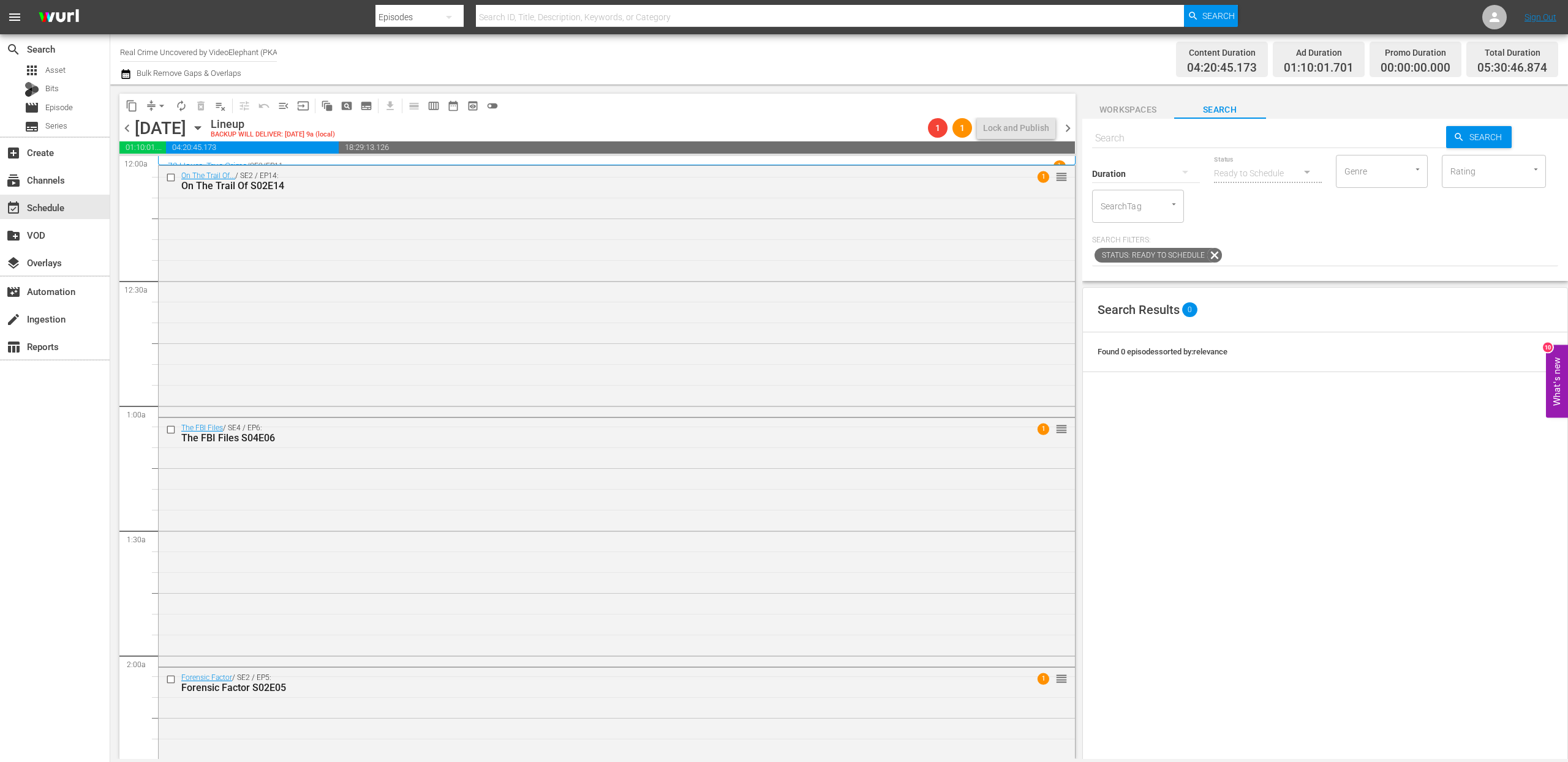
click at [130, 126] on span "chevron_left" at bounding box center [127, 129] width 15 height 15
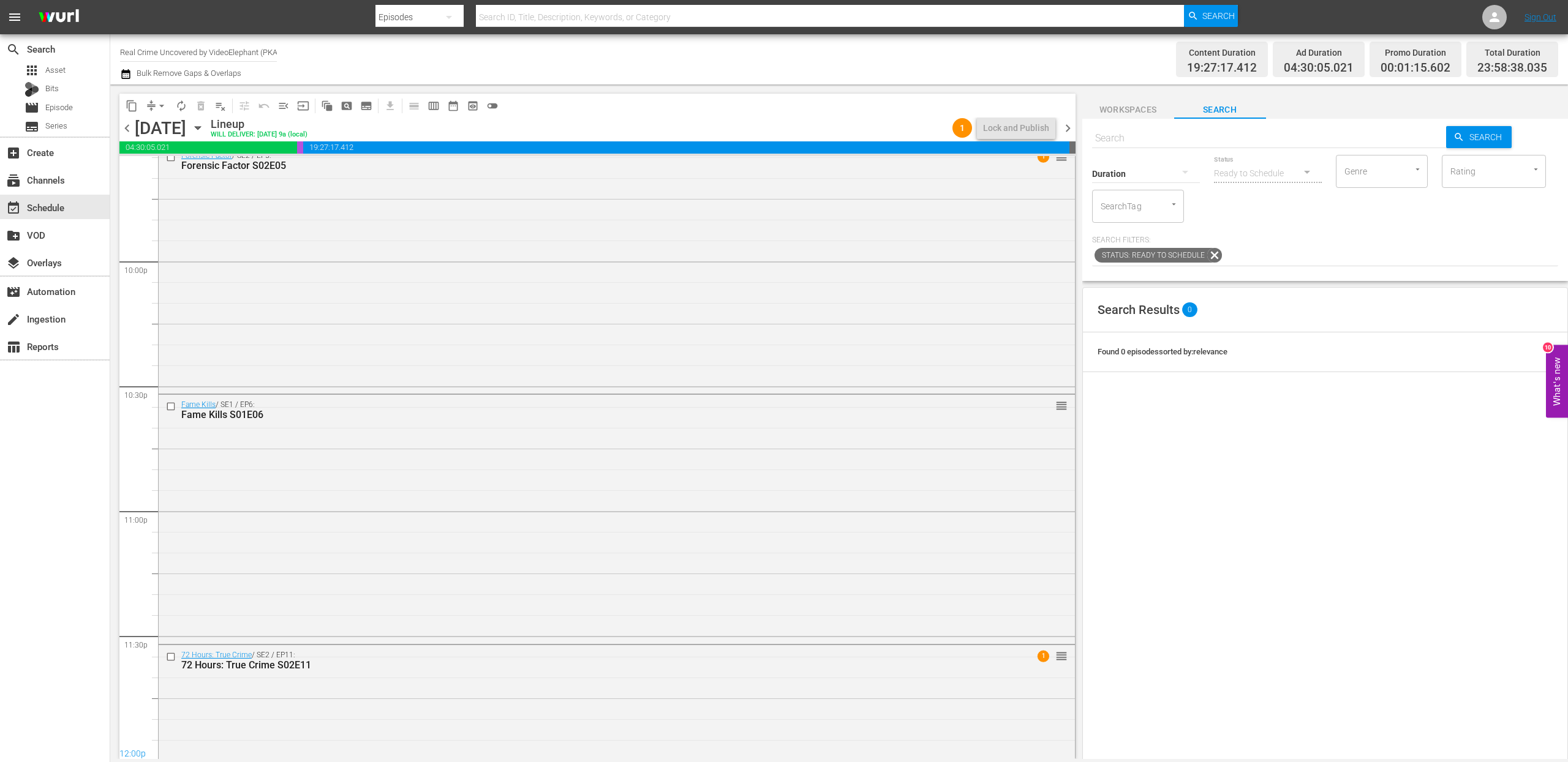
scroll to position [5403, 0]
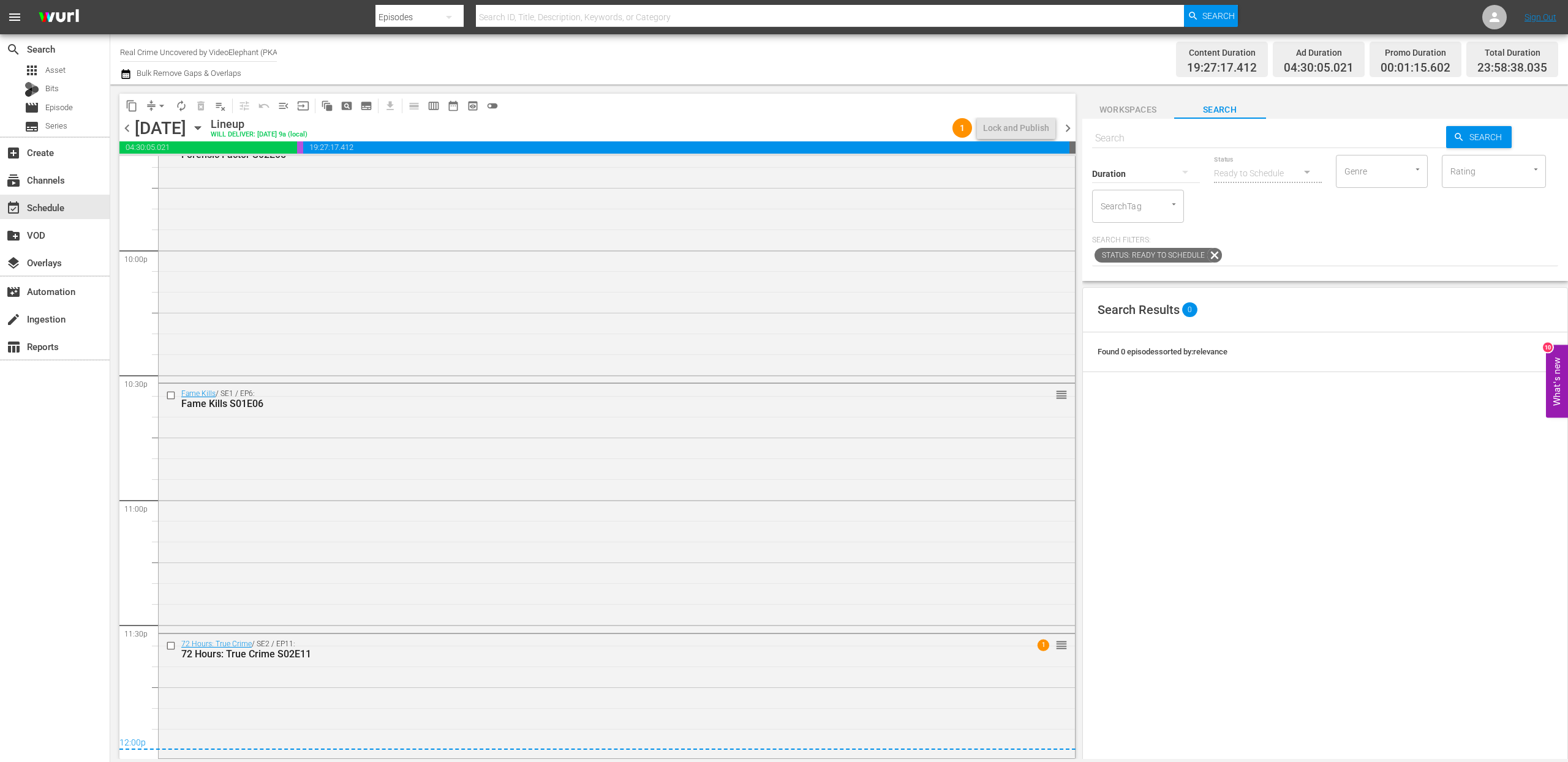
click at [1073, 128] on span "chevron_right" at bounding box center [1068, 129] width 15 height 15
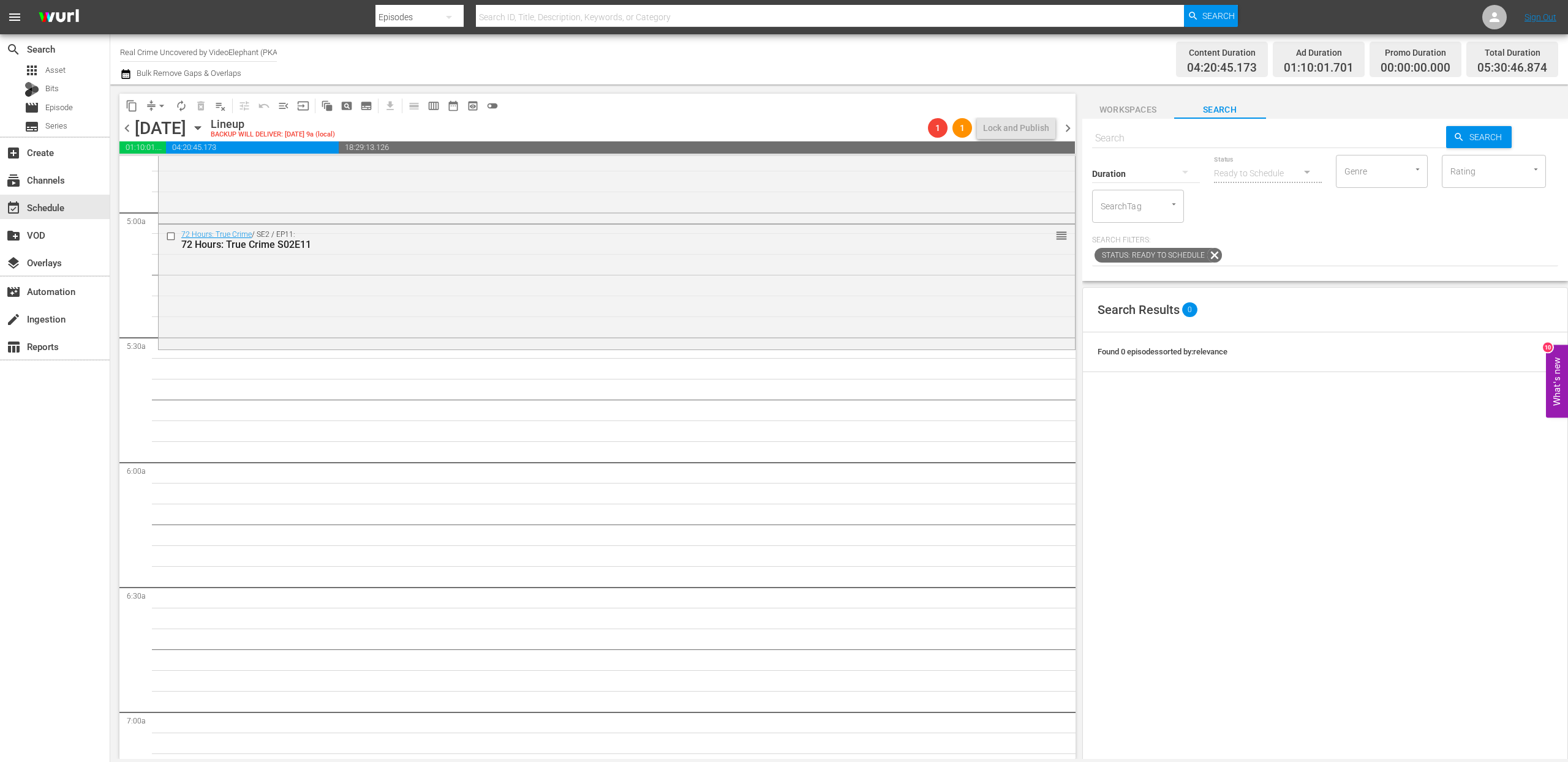
scroll to position [1179, 0]
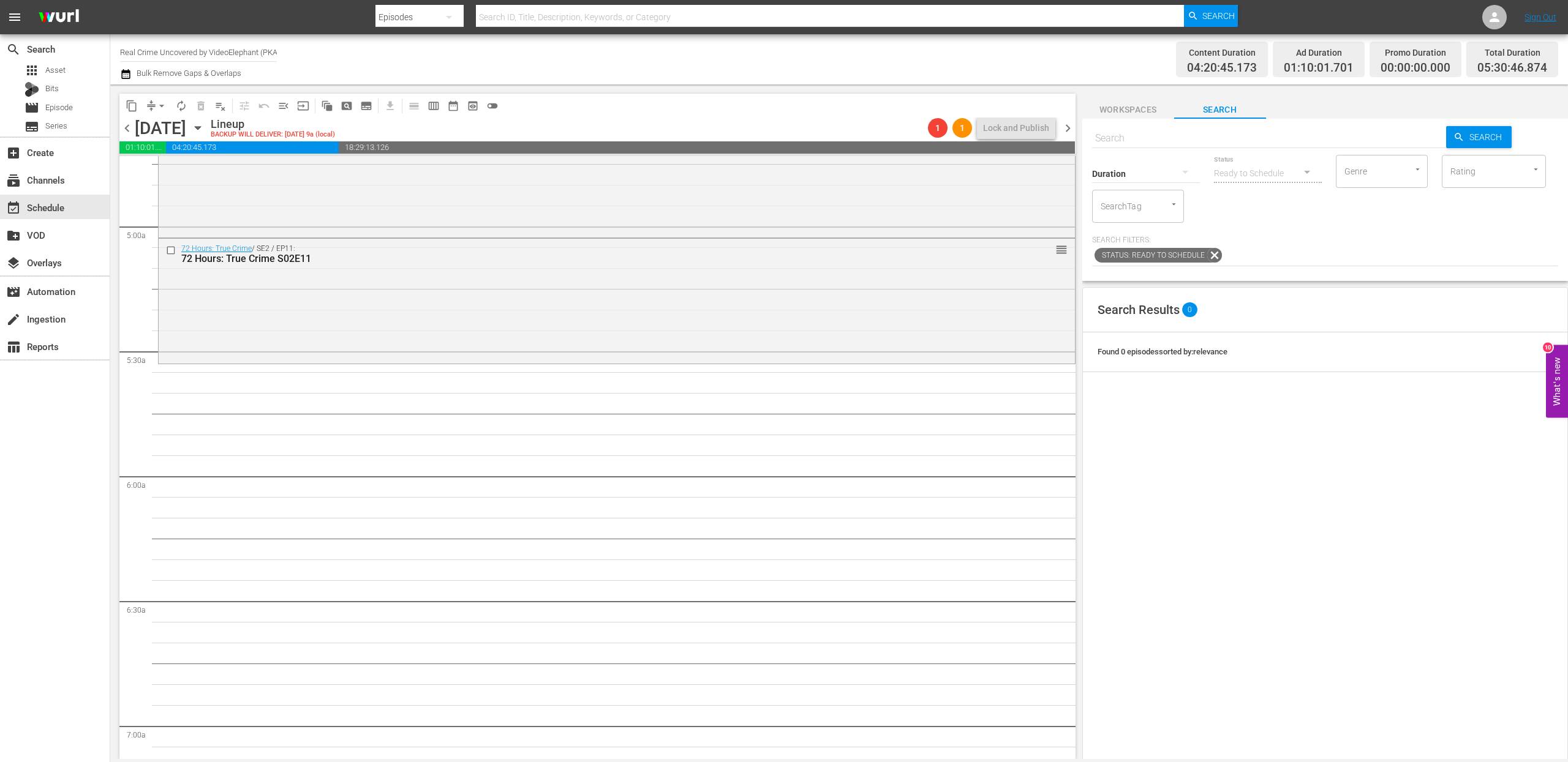
click at [130, 104] on span "content_copy" at bounding box center [131, 106] width 12 height 12
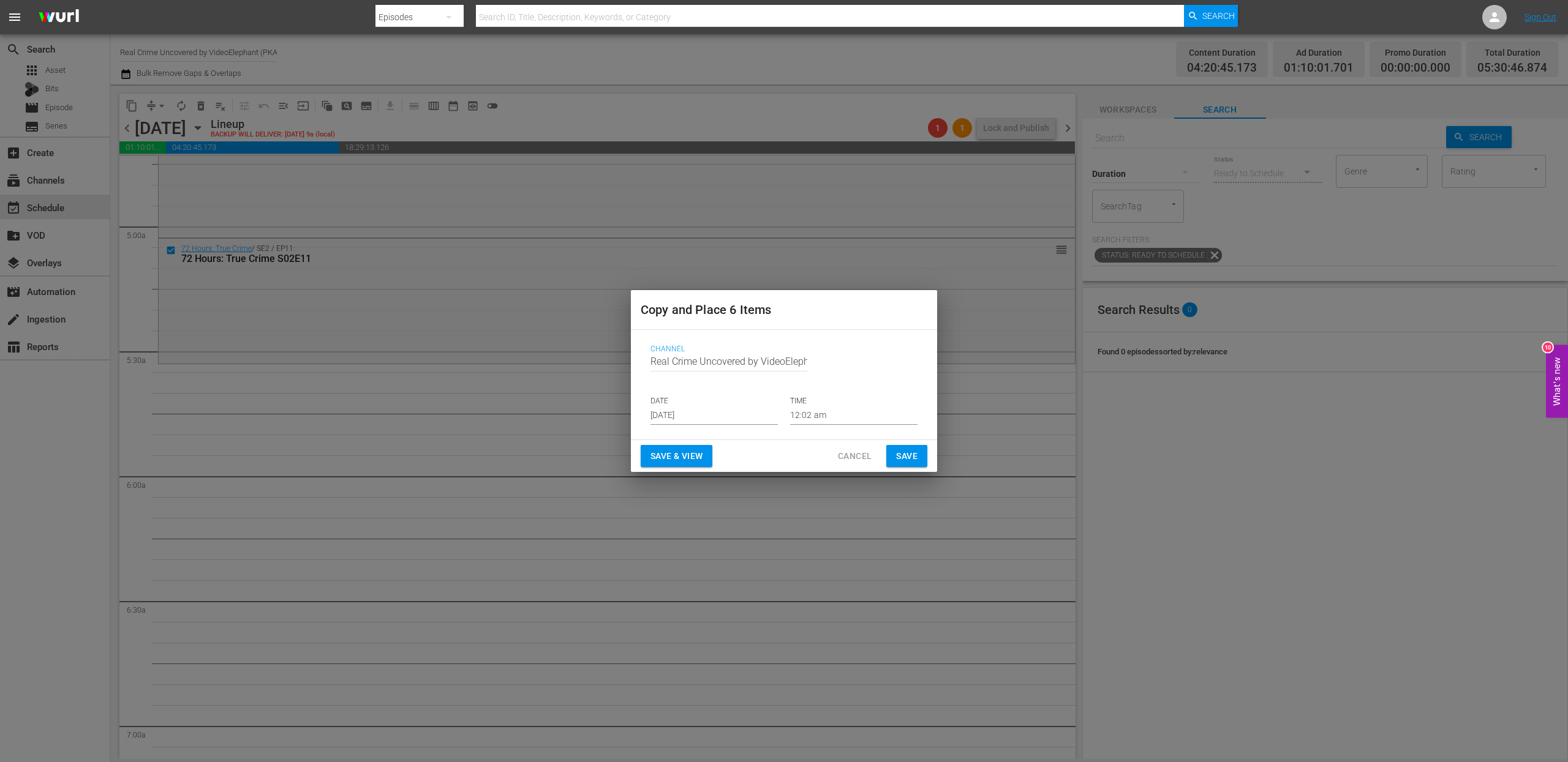
click at [670, 414] on input "Aug 30th 2025" at bounding box center [714, 415] width 127 height 18
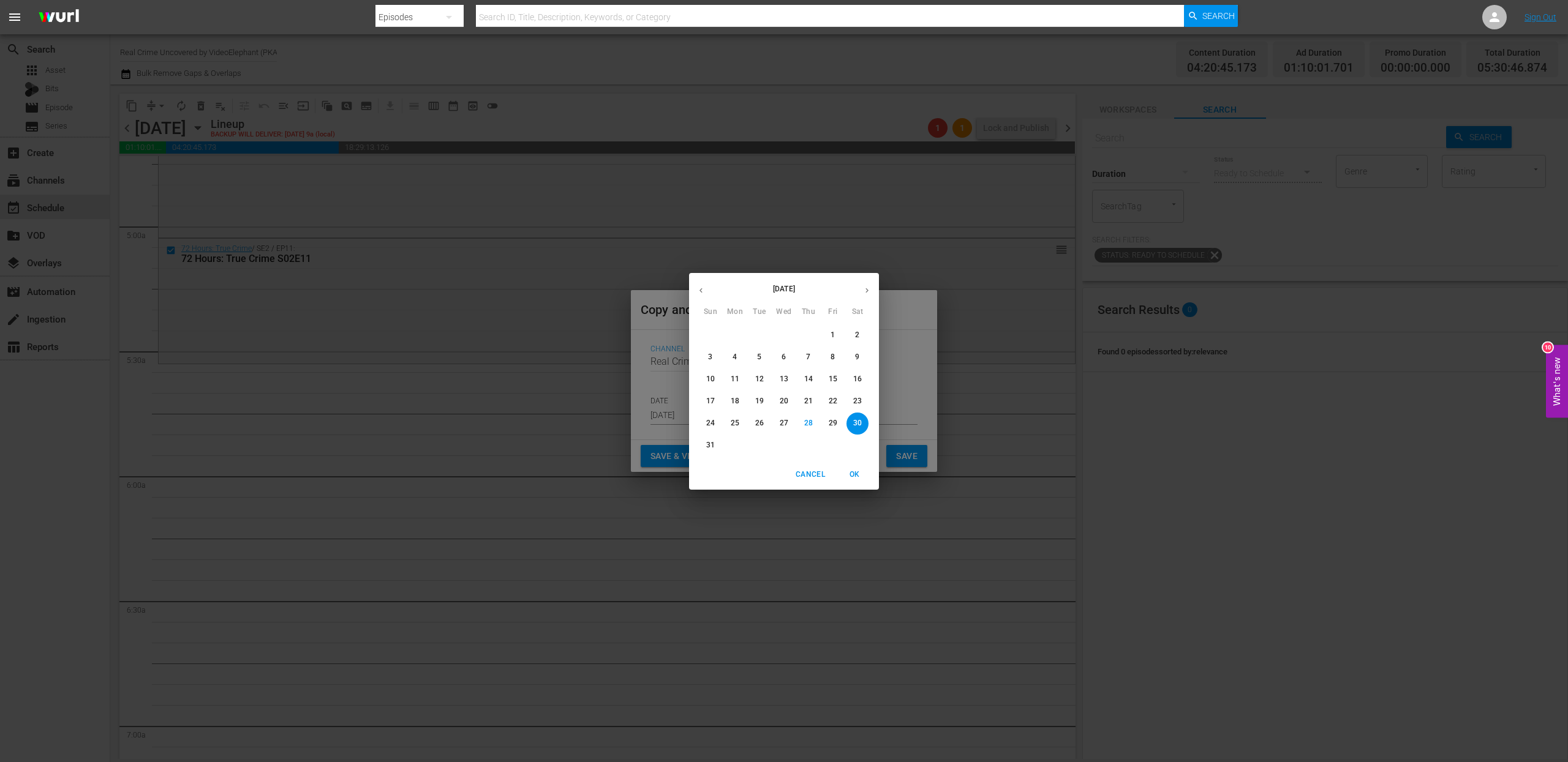
click at [865, 283] on button "button" at bounding box center [867, 291] width 24 height 24
click at [758, 380] on p "16" at bounding box center [760, 379] width 9 height 10
type input "Sep 16th 2025"
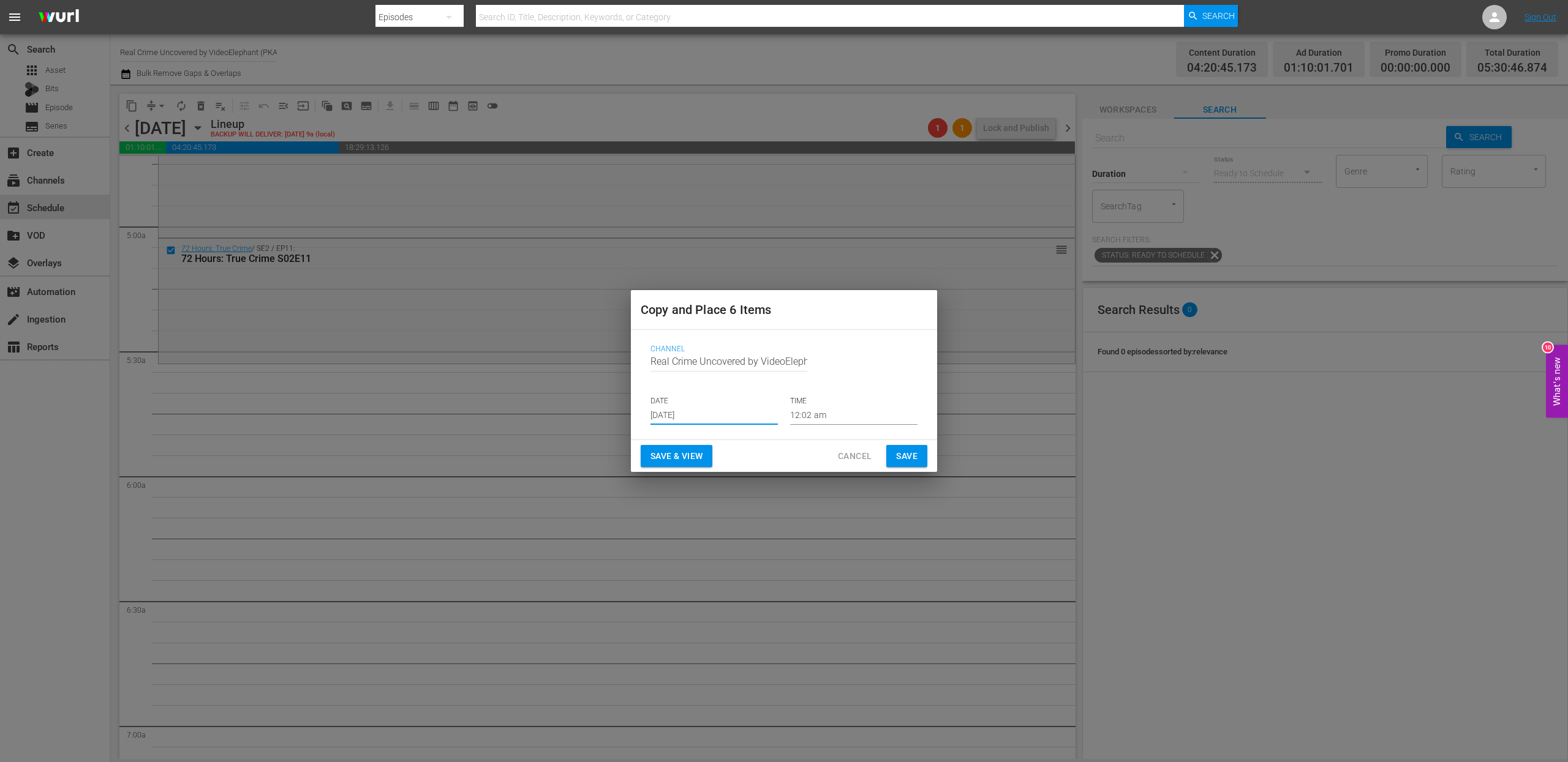
click at [825, 414] on input "12:02 am" at bounding box center [854, 415] width 127 height 18
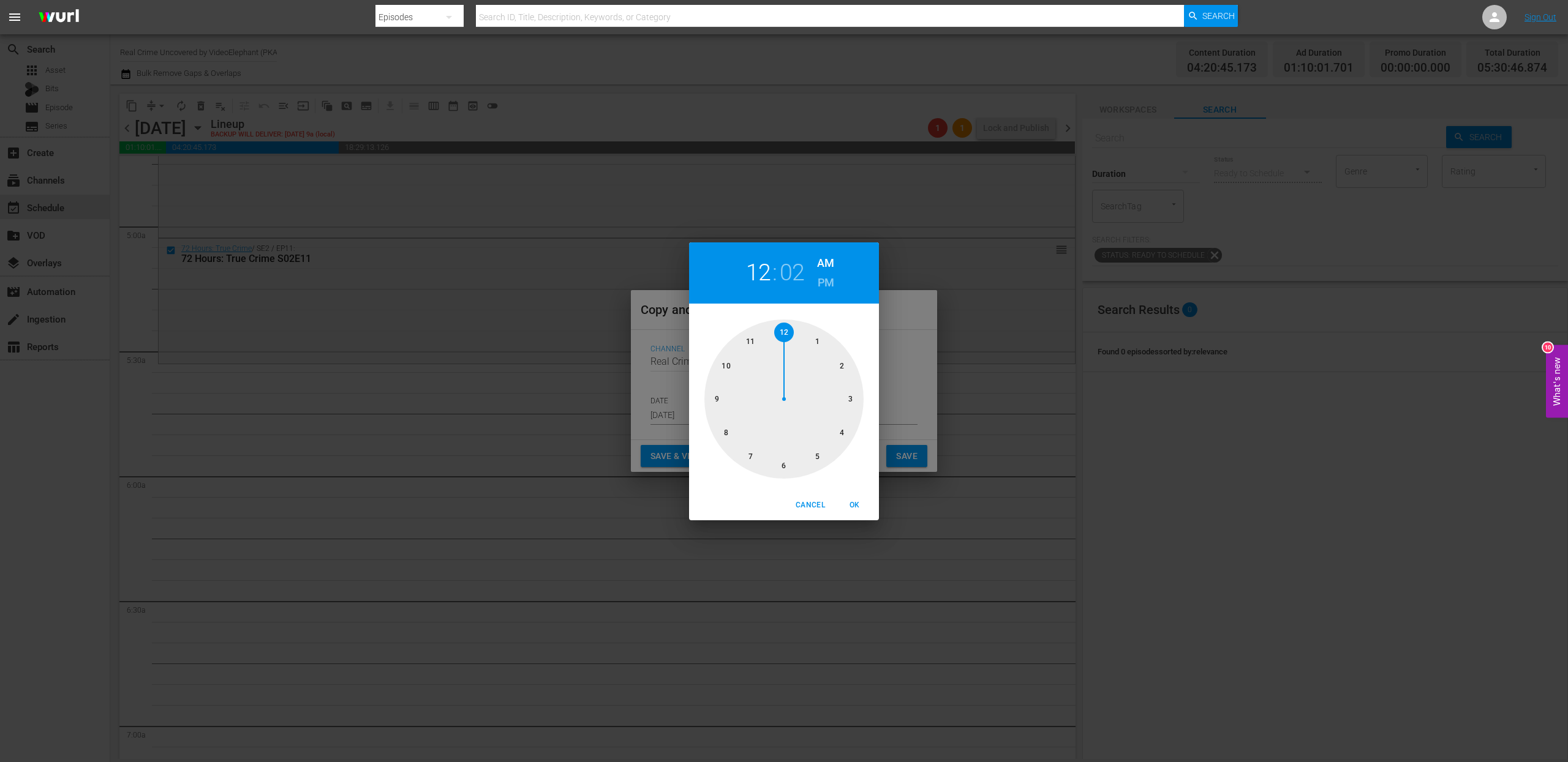
click at [808, 457] on div at bounding box center [784, 400] width 160 height 160
click at [789, 467] on div at bounding box center [784, 400] width 160 height 160
click at [856, 504] on span "OK" at bounding box center [854, 505] width 29 height 13
type input "05:30 am"
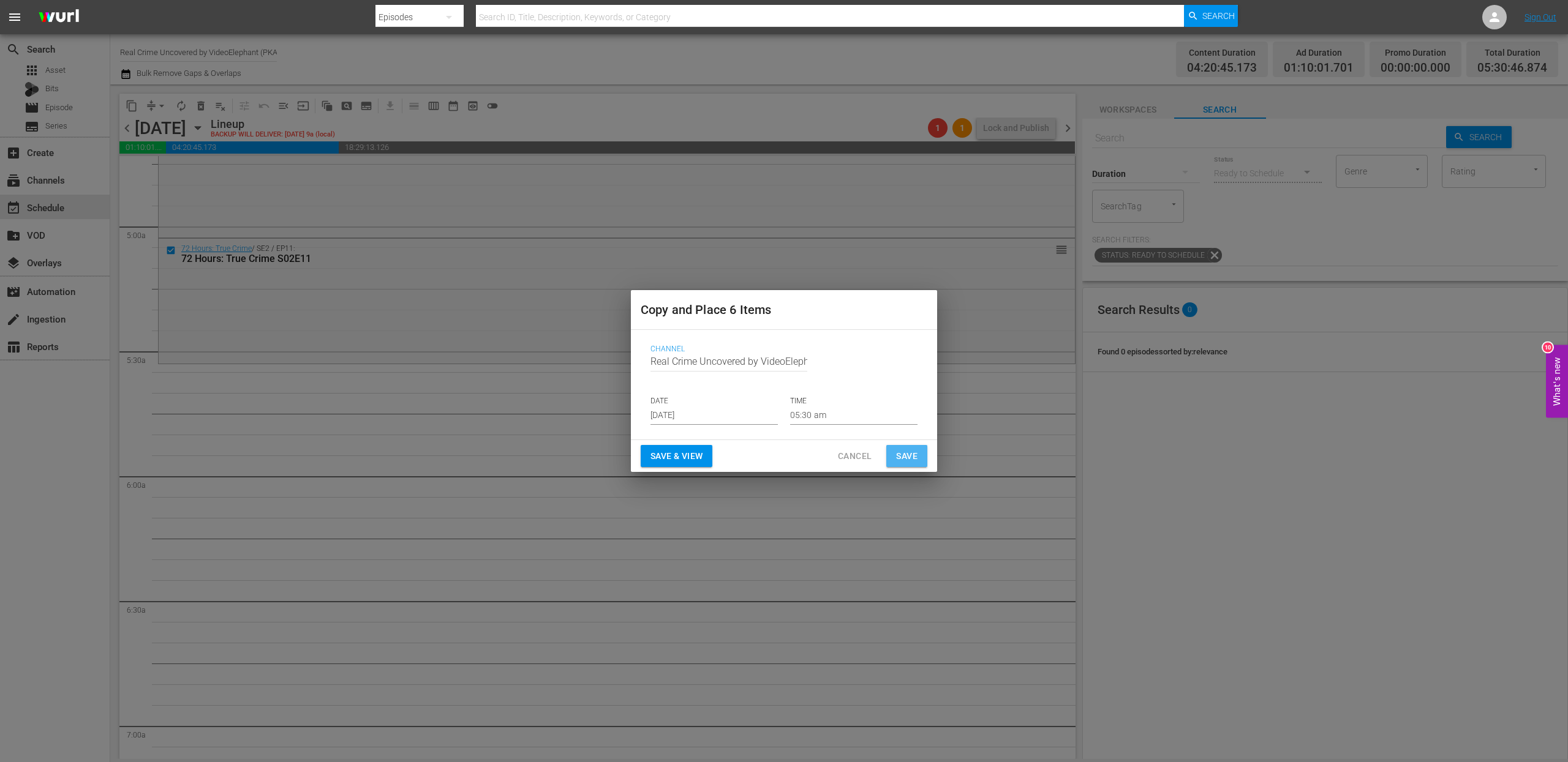
click at [905, 455] on span "Save" at bounding box center [906, 457] width 21 height 15
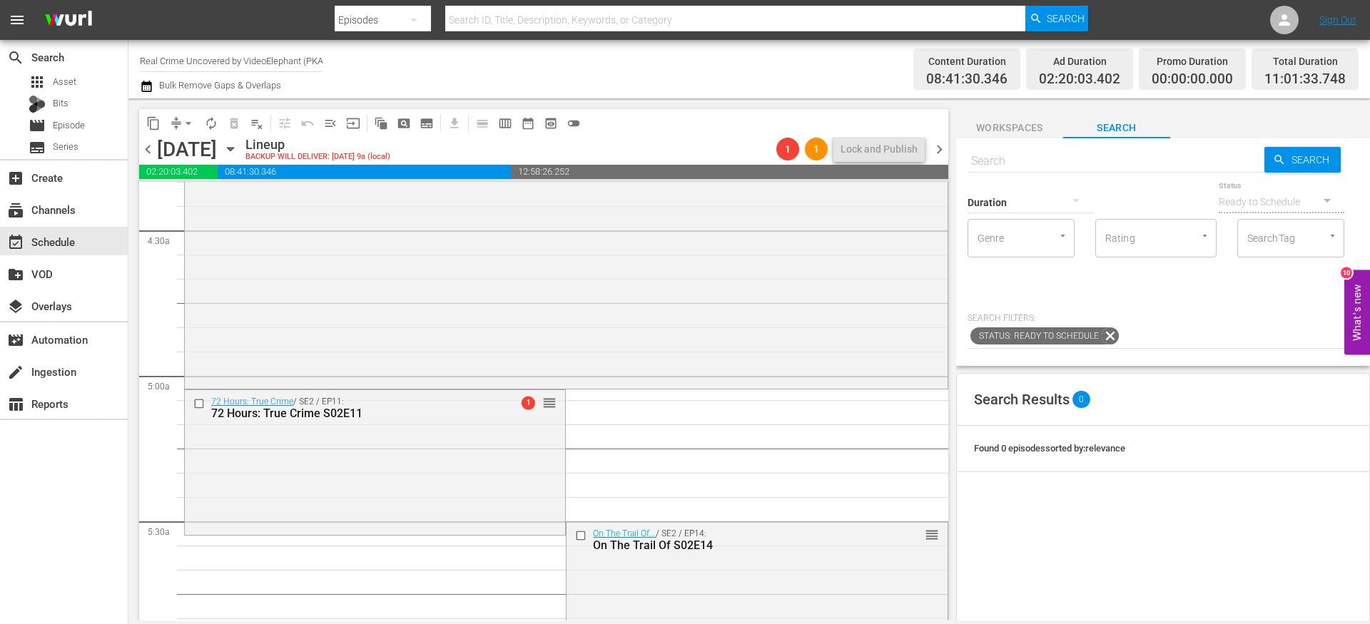
scroll to position [1260, 0]
click at [193, 405] on input "checkbox" at bounding box center [200, 405] width 15 height 12
click at [577, 537] on input "checkbox" at bounding box center [582, 537] width 15 height 12
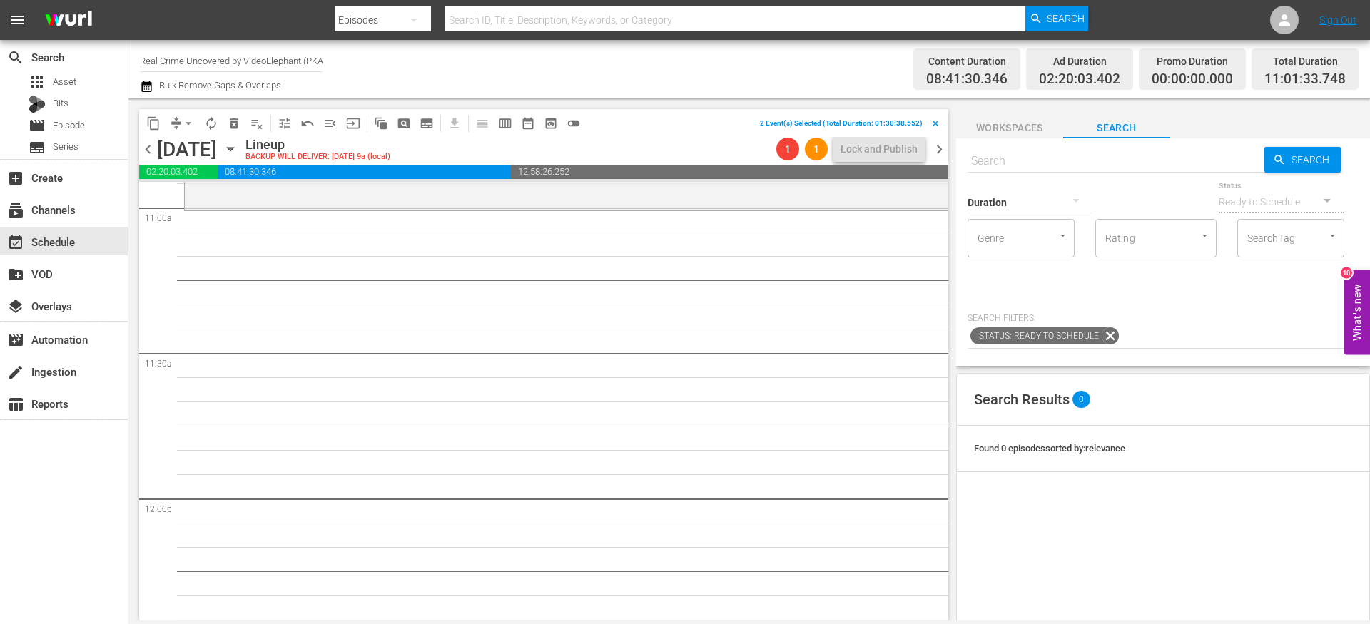
scroll to position [3158, 0]
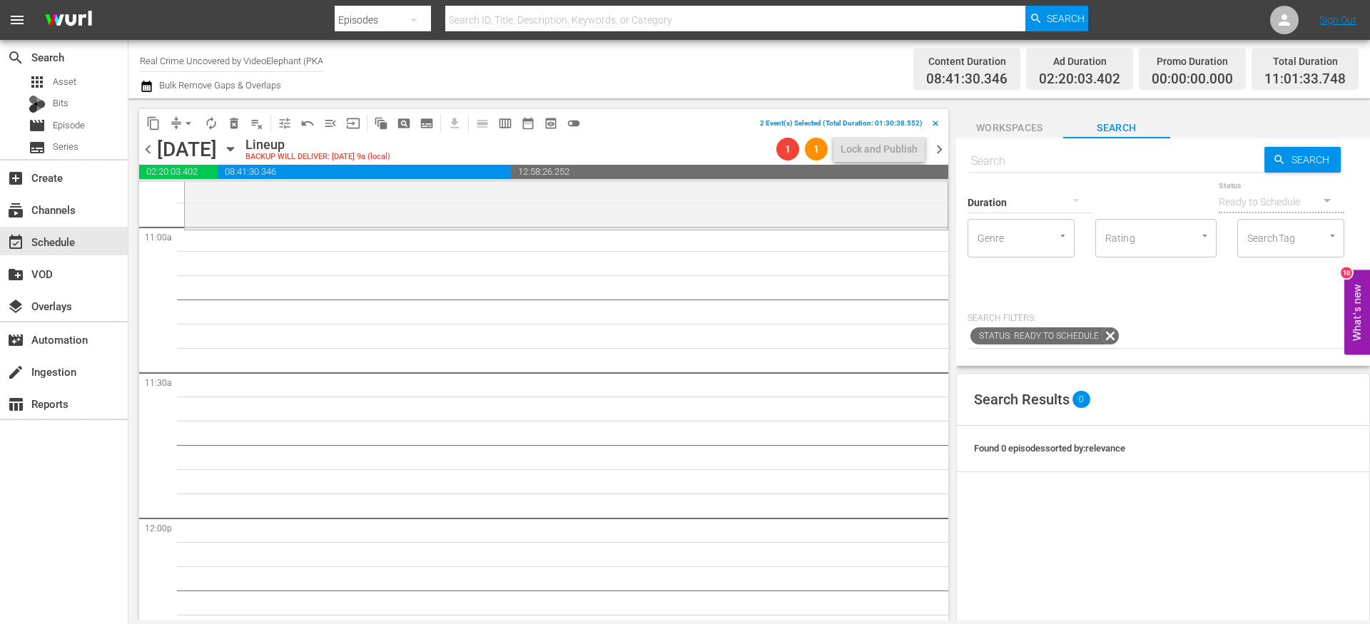
click at [156, 124] on span "content_copy" at bounding box center [153, 123] width 14 height 14
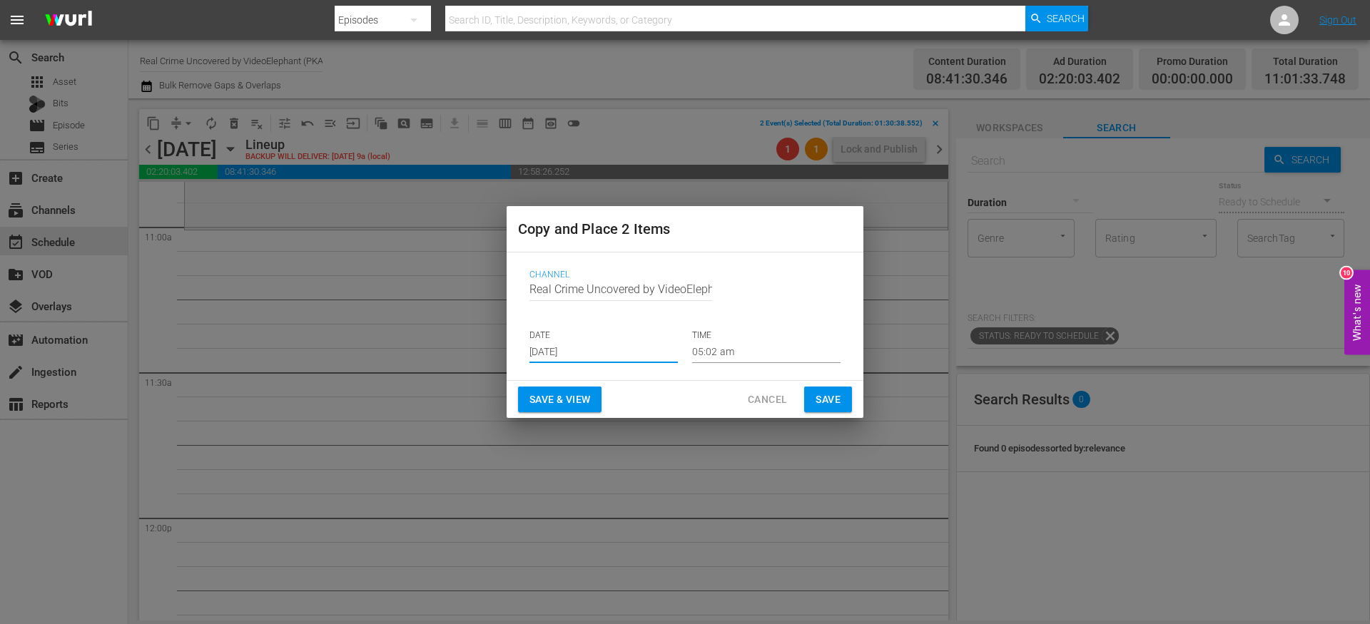
click at [627, 352] on input "Aug 30th 2025" at bounding box center [604, 352] width 148 height 21
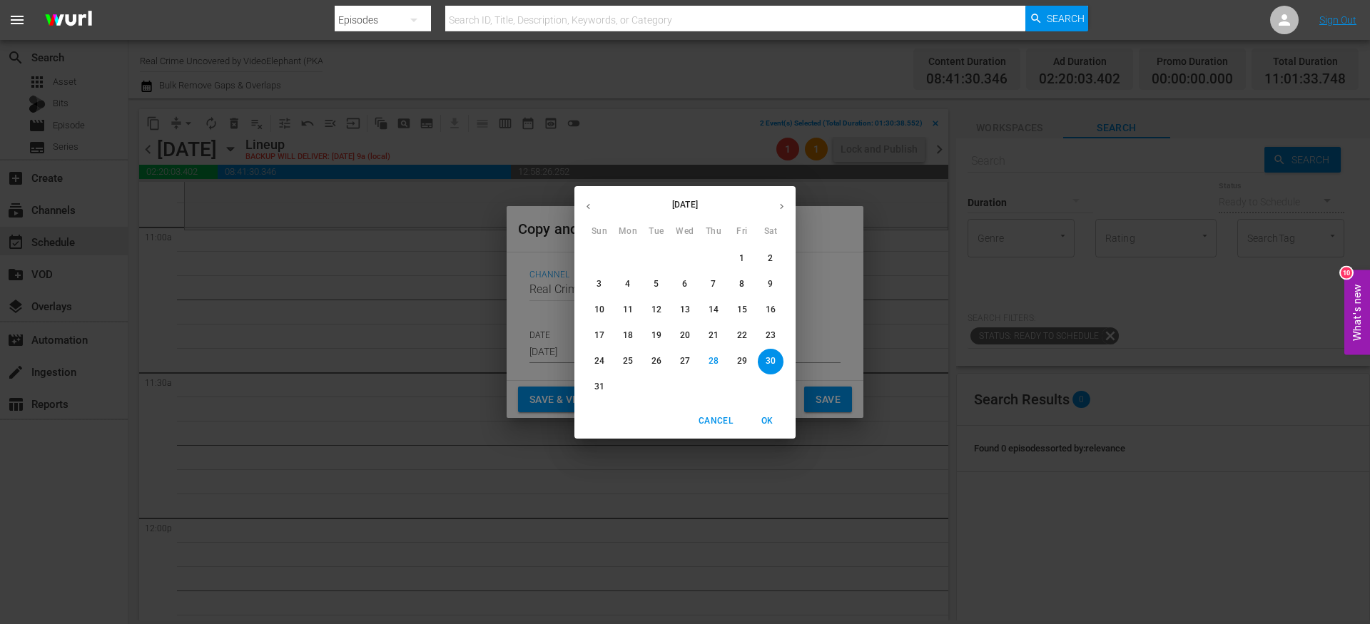
click at [781, 211] on icon "button" at bounding box center [781, 206] width 11 height 11
click at [656, 312] on p "16" at bounding box center [657, 310] width 10 height 12
type input "Sep 16th 2025"
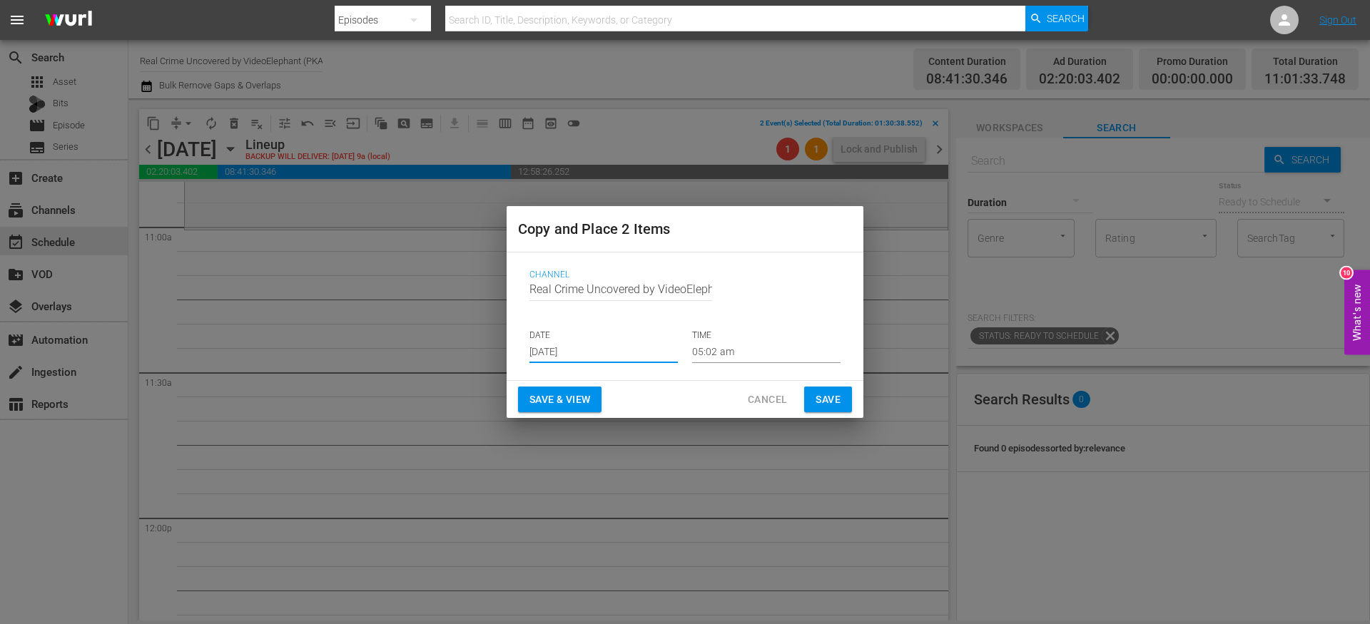
click at [722, 349] on input "05:02 am" at bounding box center [766, 352] width 148 height 21
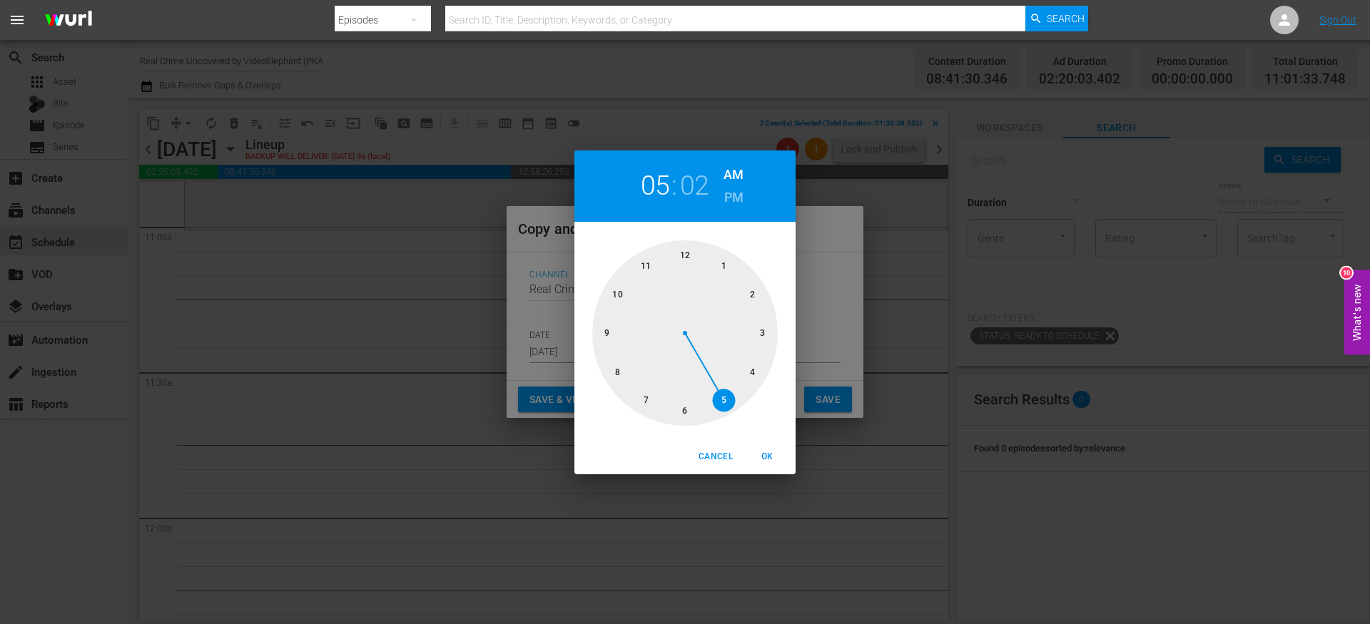
click at [646, 272] on div at bounding box center [685, 333] width 186 height 186
click at [764, 463] on span "OK" at bounding box center [767, 457] width 34 height 15
type input "11:02 am"
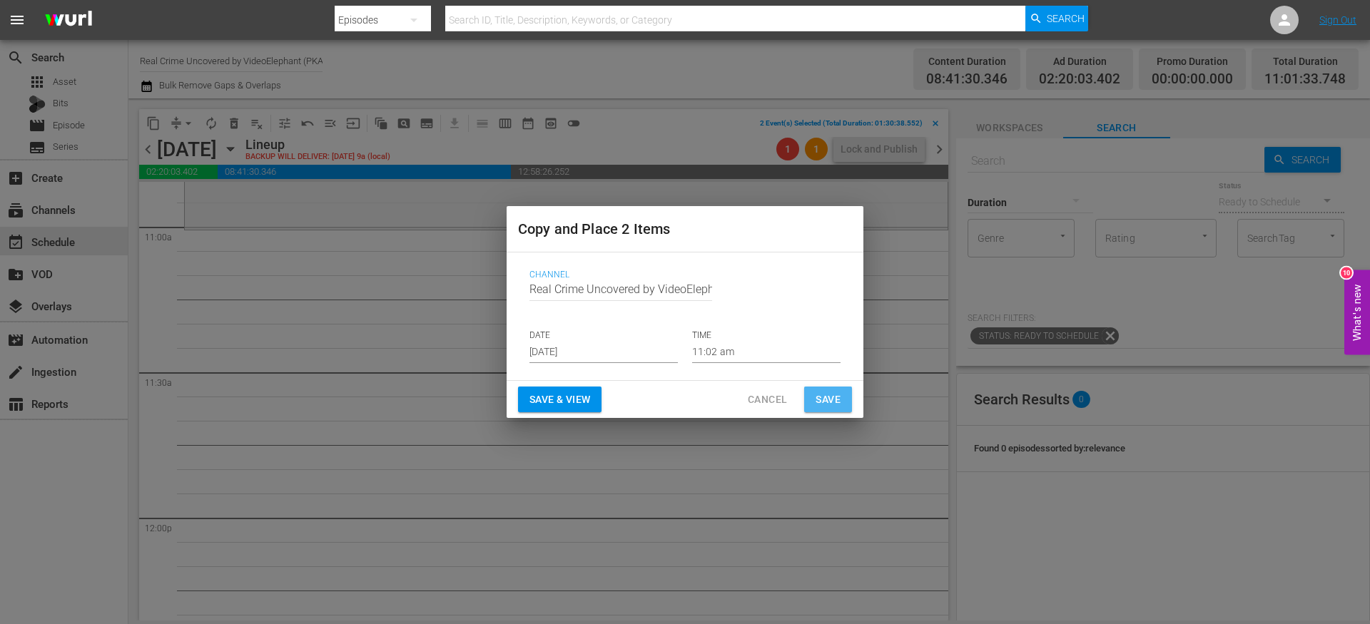
click at [816, 407] on span "Save" at bounding box center [828, 400] width 25 height 18
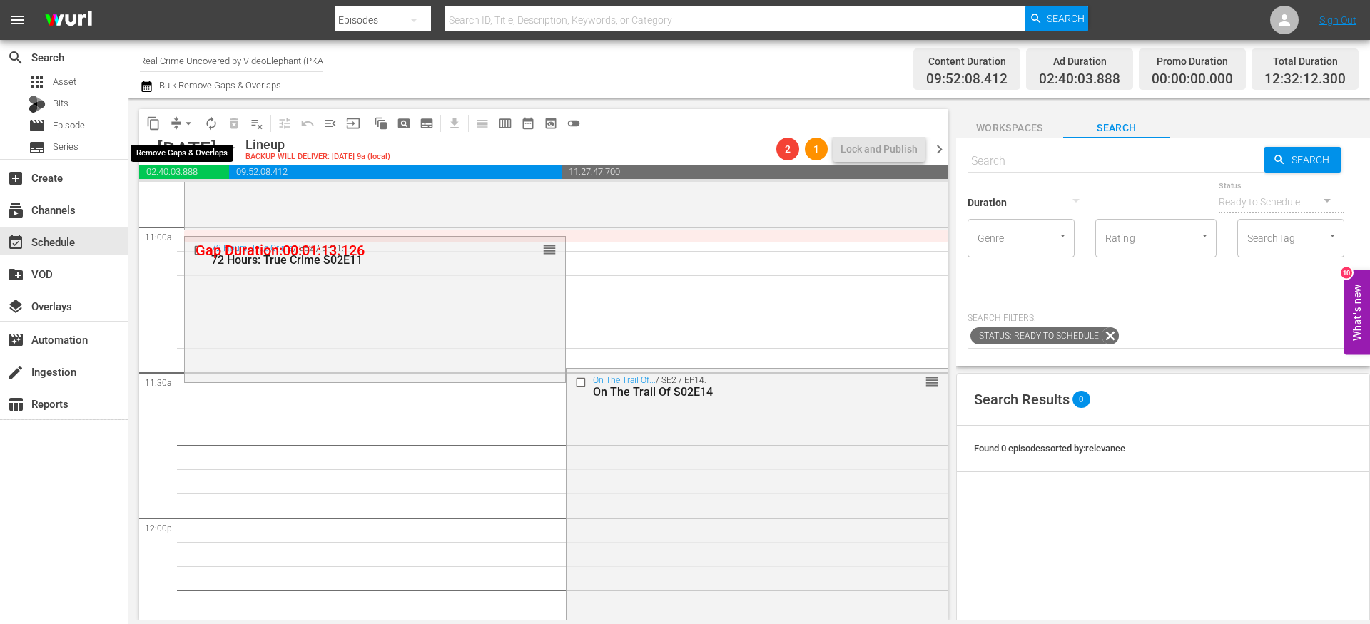
click at [177, 123] on button "arrow_drop_down" at bounding box center [188, 123] width 23 height 23
click at [185, 196] on li "Align to End of Previous Day" at bounding box center [189, 200] width 150 height 24
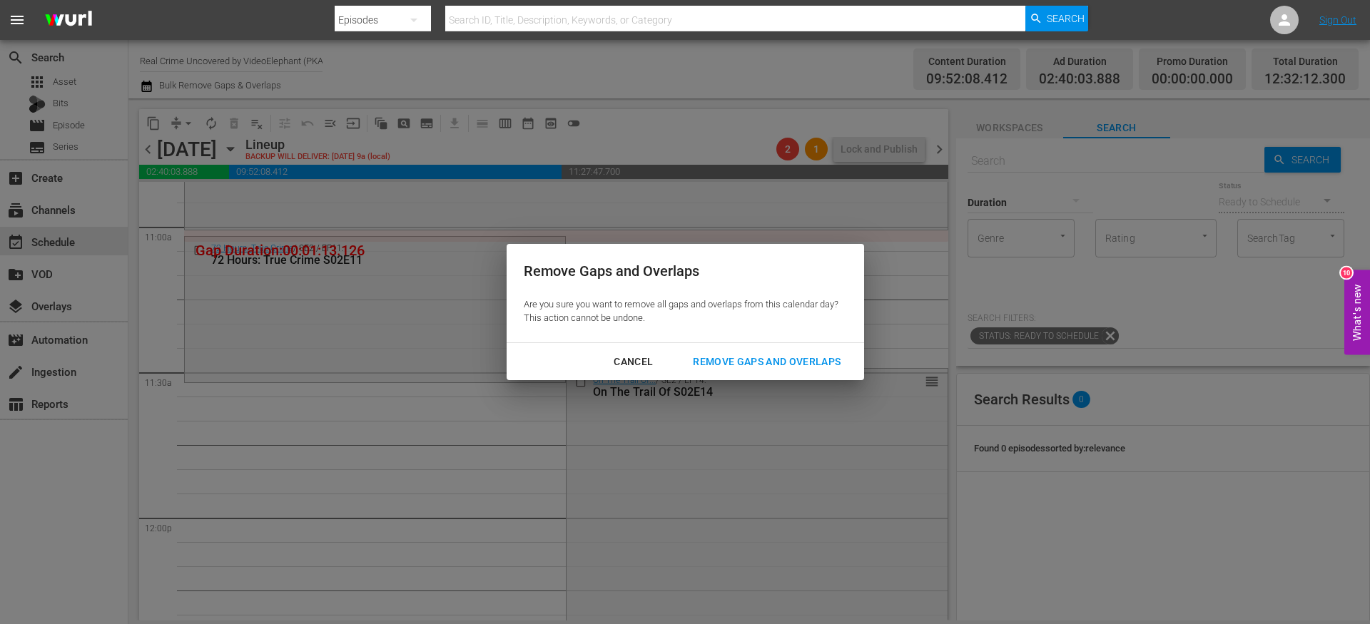
click at [764, 370] on button "Remove Gaps and Overlaps" at bounding box center [767, 362] width 182 height 26
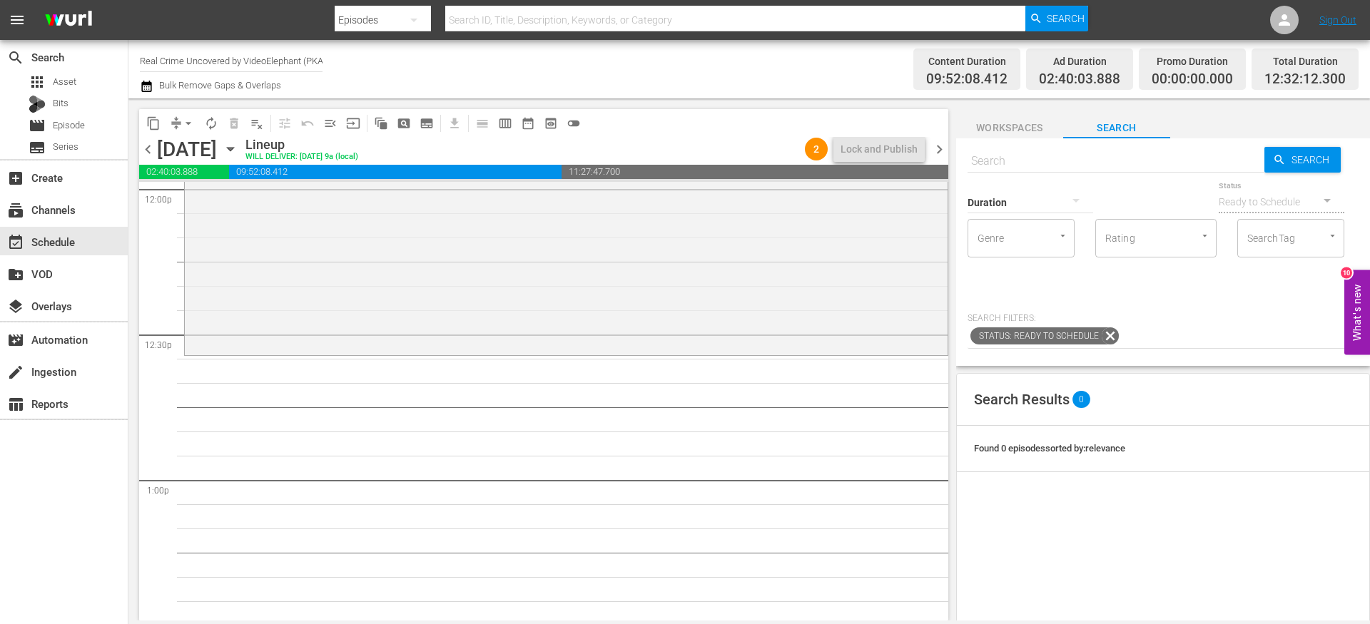
scroll to position [3489, 0]
click at [1018, 164] on input "text" at bounding box center [1116, 161] width 297 height 34
paste input "Exhibit A: Secrets of Forensic Science S03E01"
type input "Exhibit A: Secrets of Forensic Science S03E01"
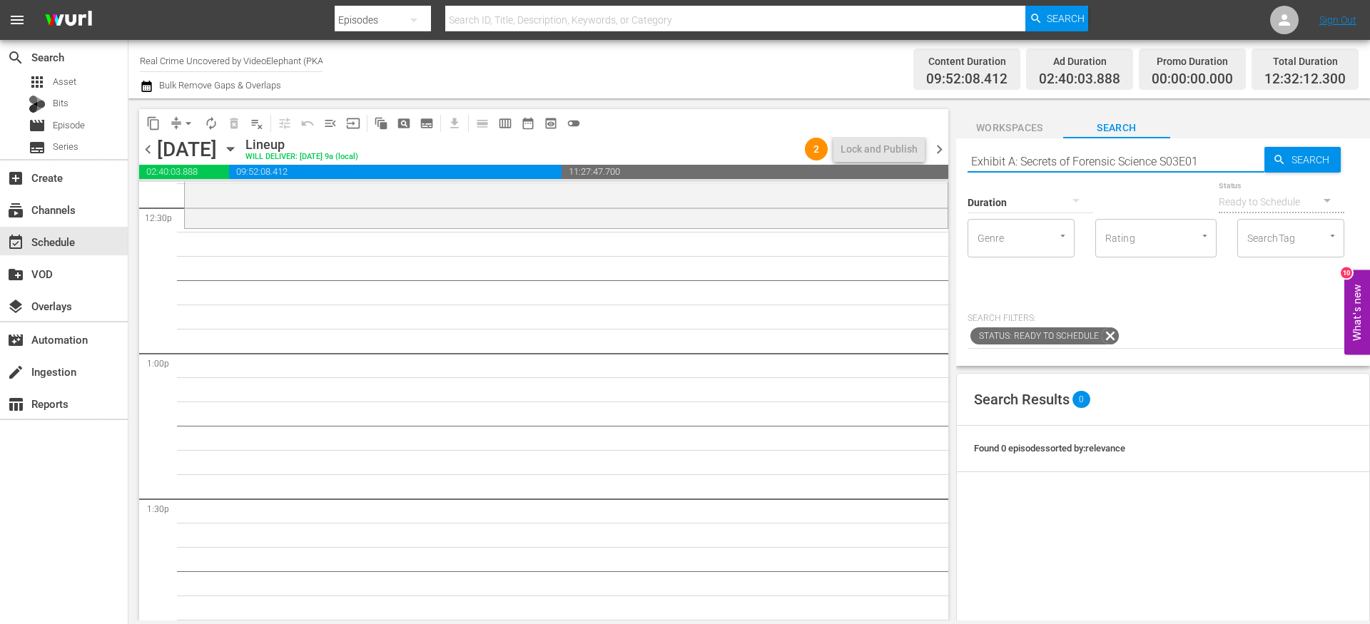
scroll to position [3615, 0]
type input "Exhibit A: Secrets of Forensic Science S03E01"
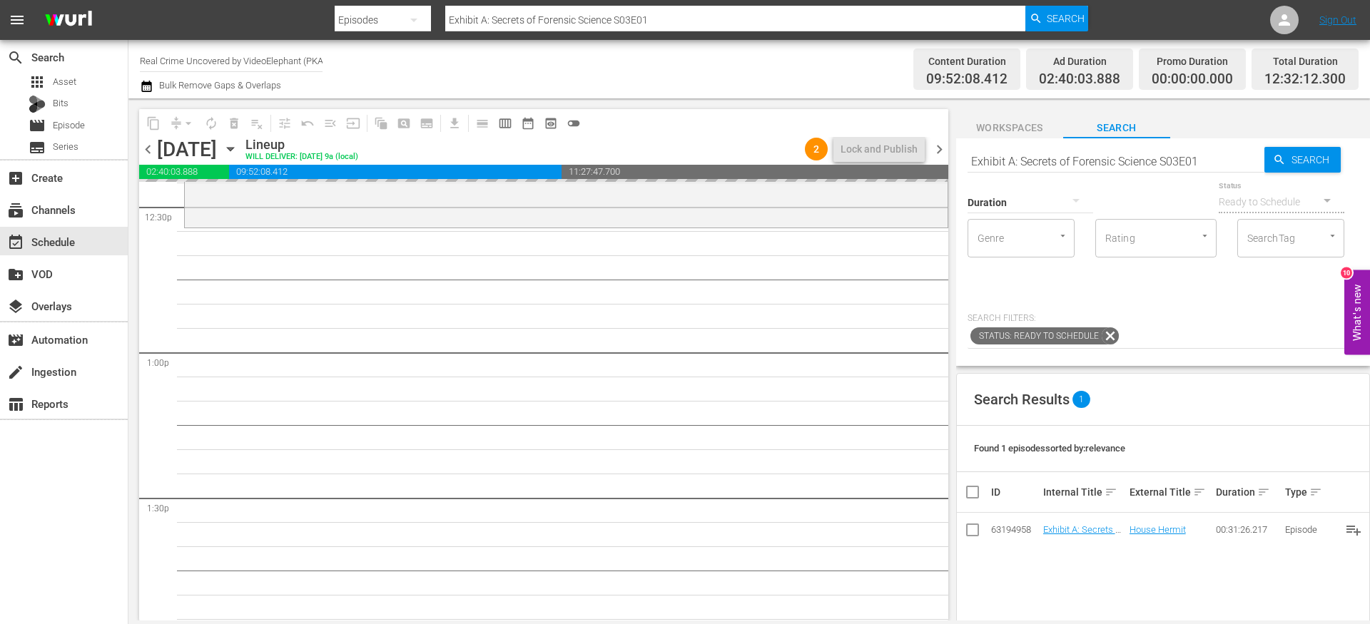
drag, startPoint x: 1063, startPoint y: 527, endPoint x: 834, endPoint y: 2, distance: 572.6
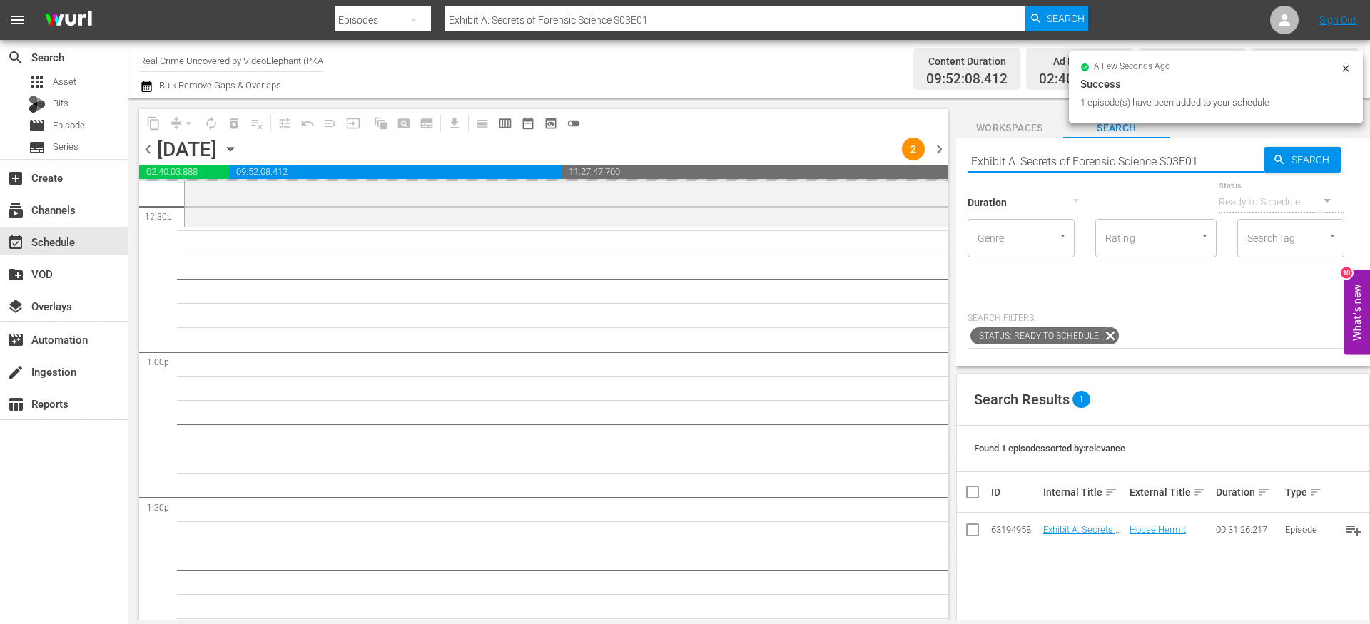
click at [1217, 162] on input "Exhibit A: Secrets of Forensic Science S03E01" at bounding box center [1116, 161] width 297 height 34
type input "Exhibit A: Secrets of Forensic Science S03E02"
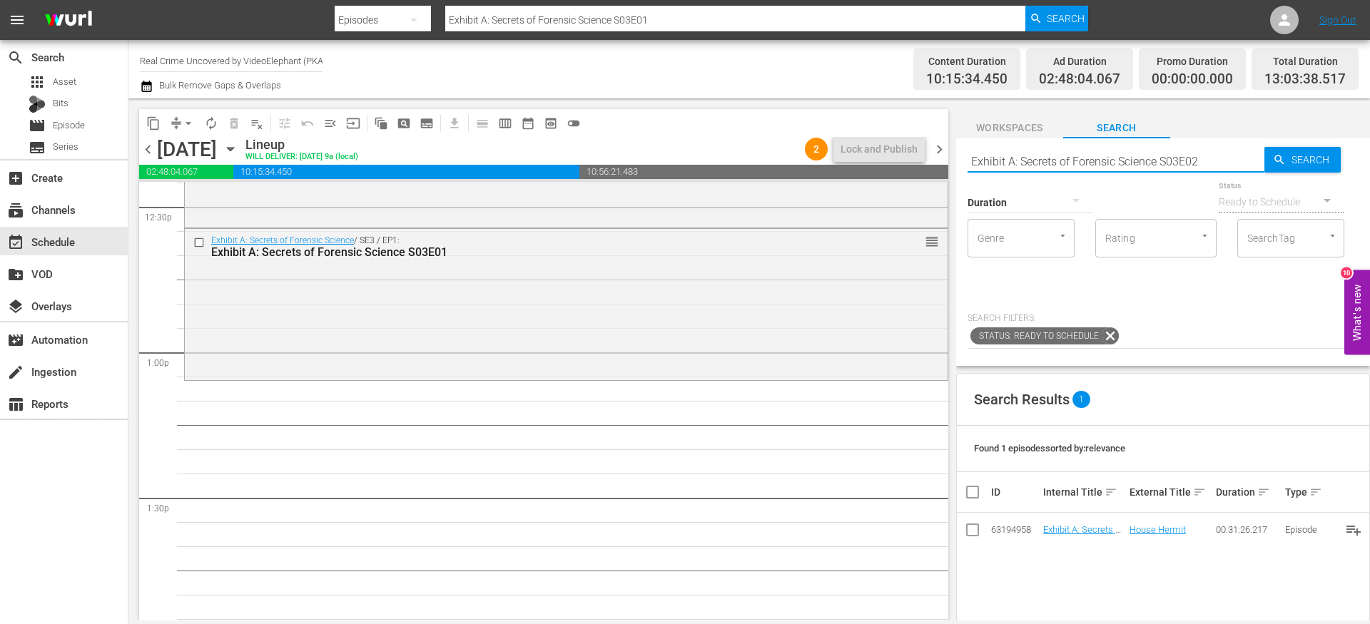
type input "Exhibit A: Secrets of Forensic Science S03E02"
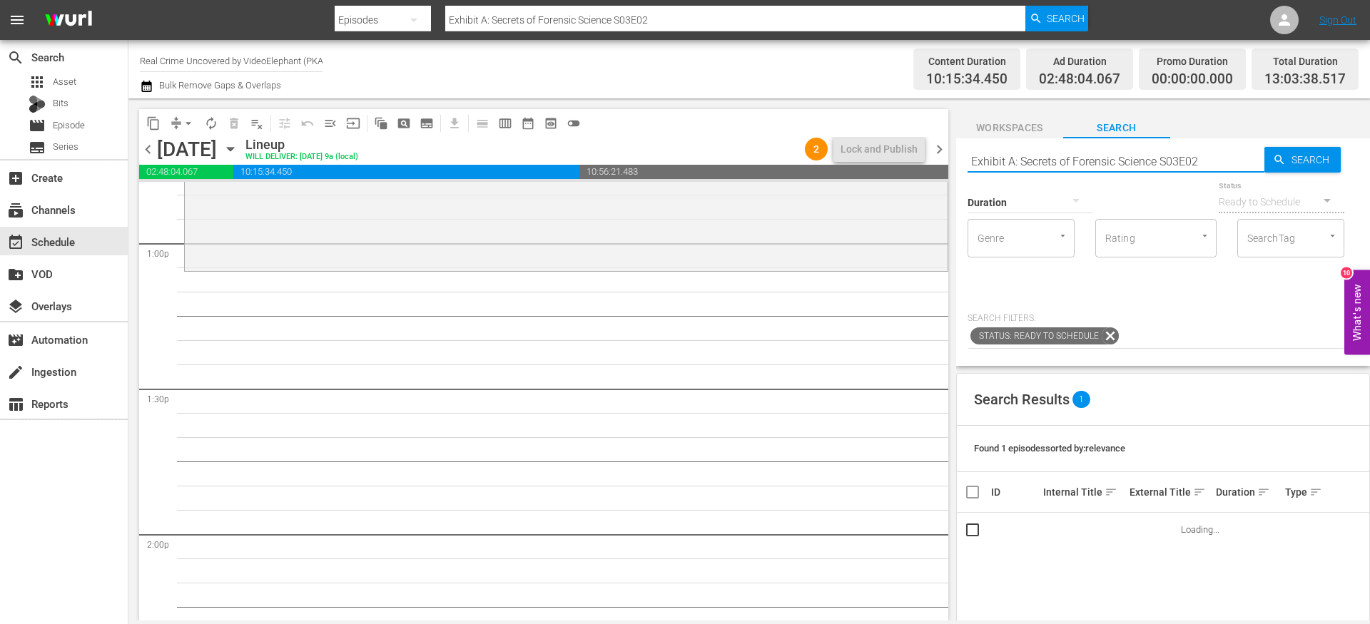
scroll to position [3729, 0]
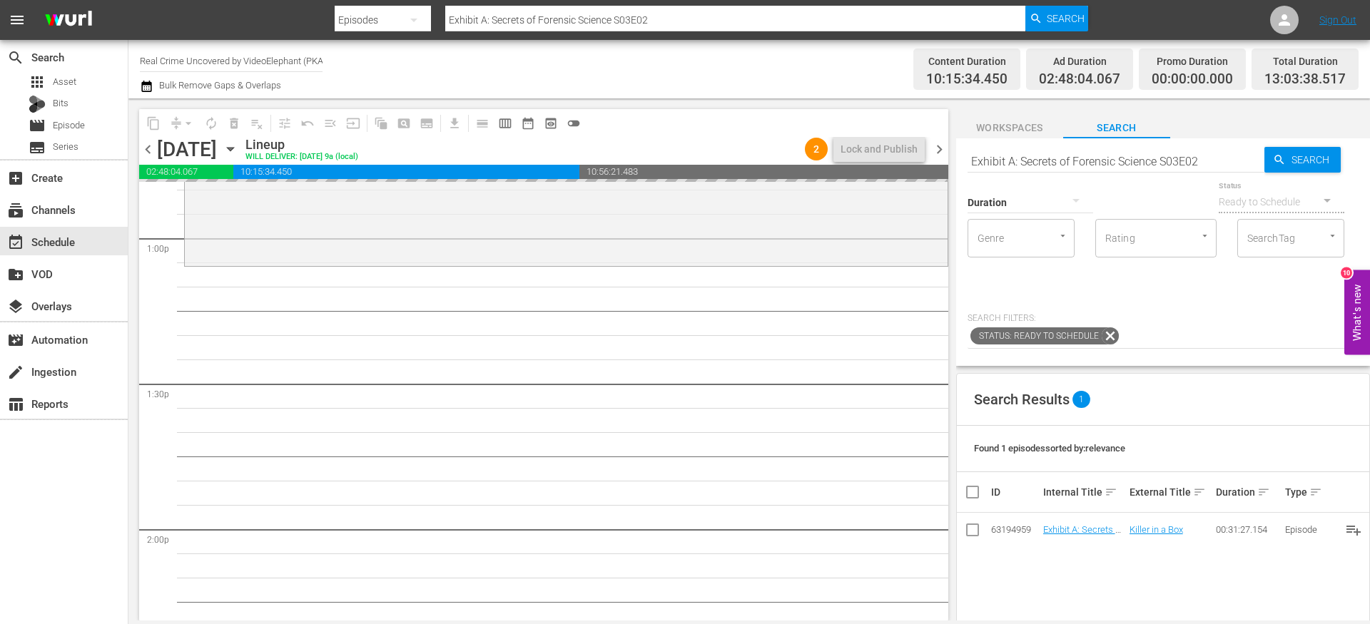
click at [1215, 153] on input "Exhibit A: Secrets of Forensic Science S03E02" at bounding box center [1116, 161] width 297 height 34
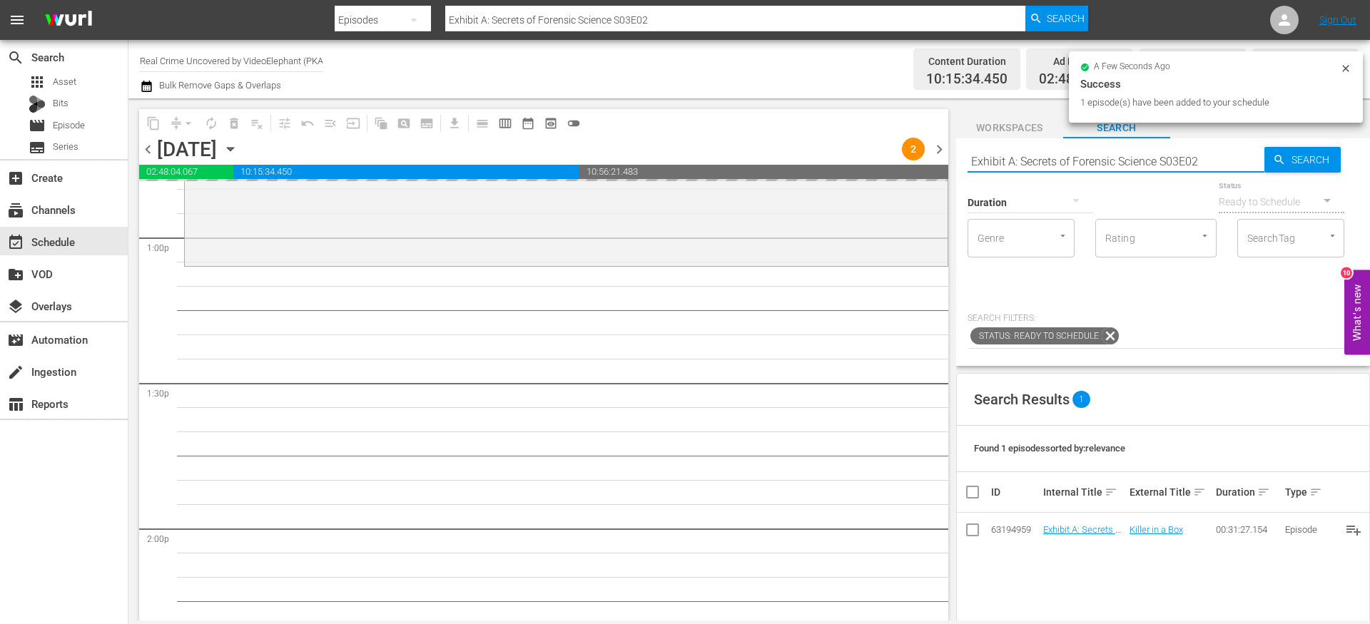
click at [1213, 153] on input "Exhibit A: Secrets of Forensic Science S03E02" at bounding box center [1116, 161] width 297 height 34
click at [1202, 161] on input "Exhibit A: Secrets of Forensic Science S03E02" at bounding box center [1116, 161] width 297 height 34
type input "Exhibit A: Secrets of Forensic Science S03E03"
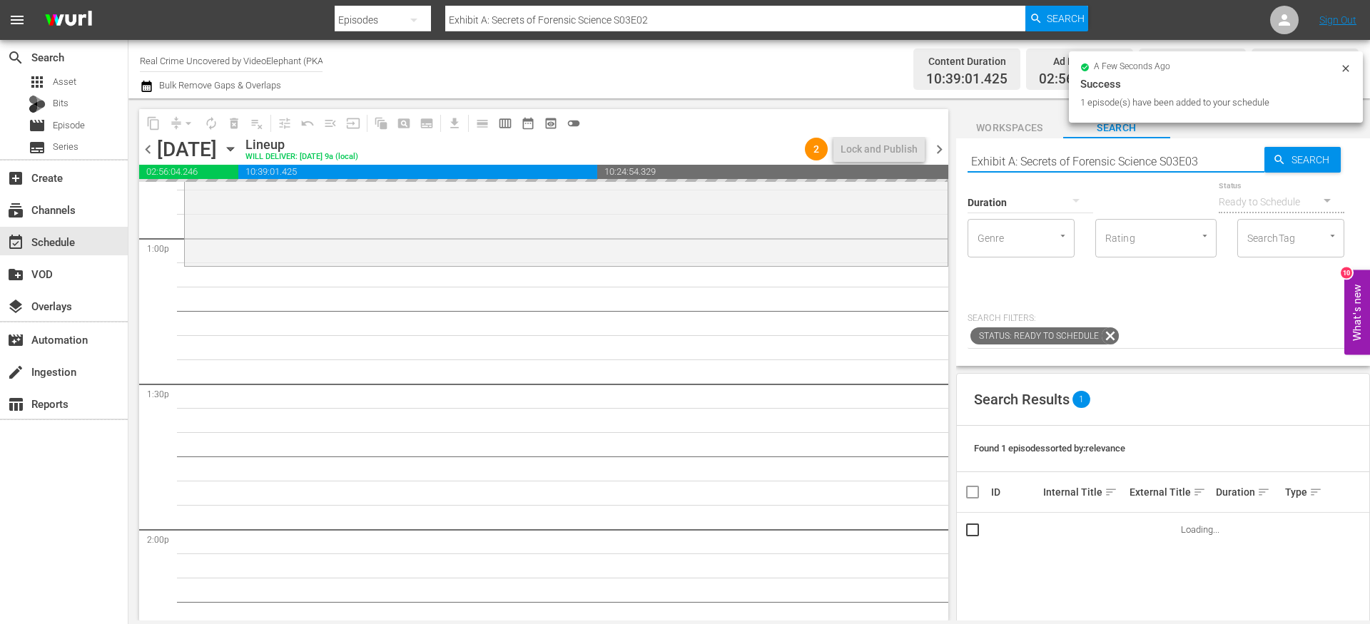
type input "Exhibit A: Secrets of Forensic Science S03E03"
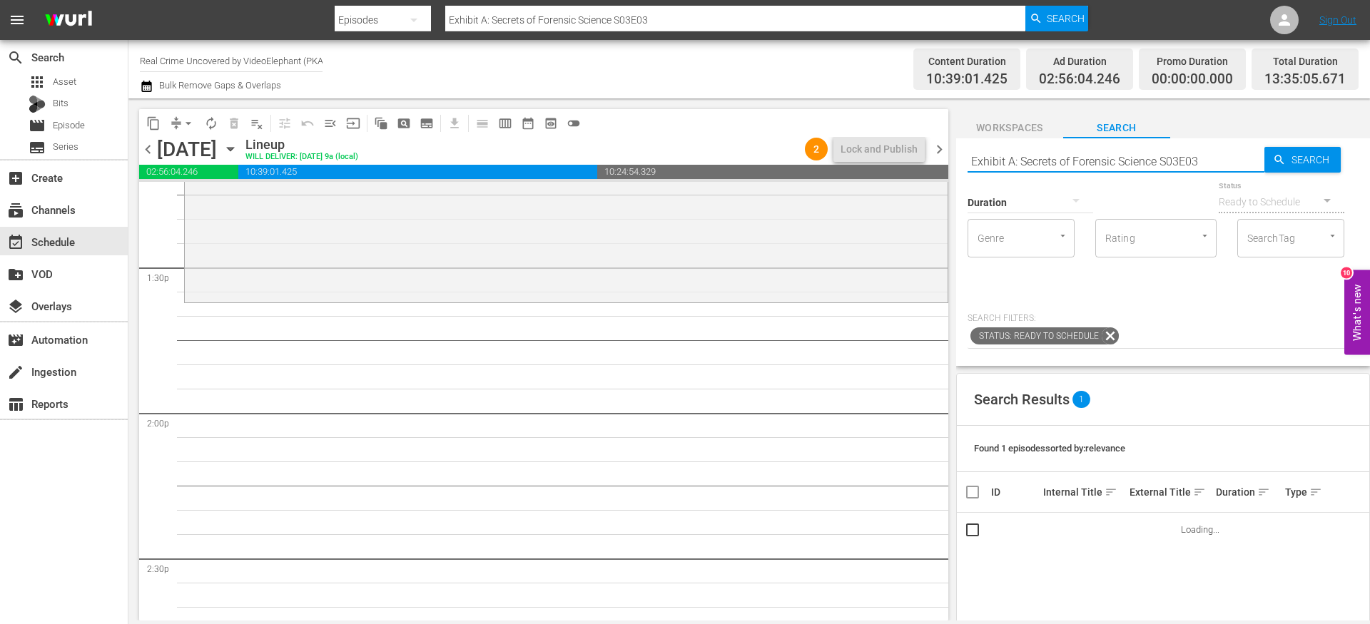
scroll to position [3857, 0]
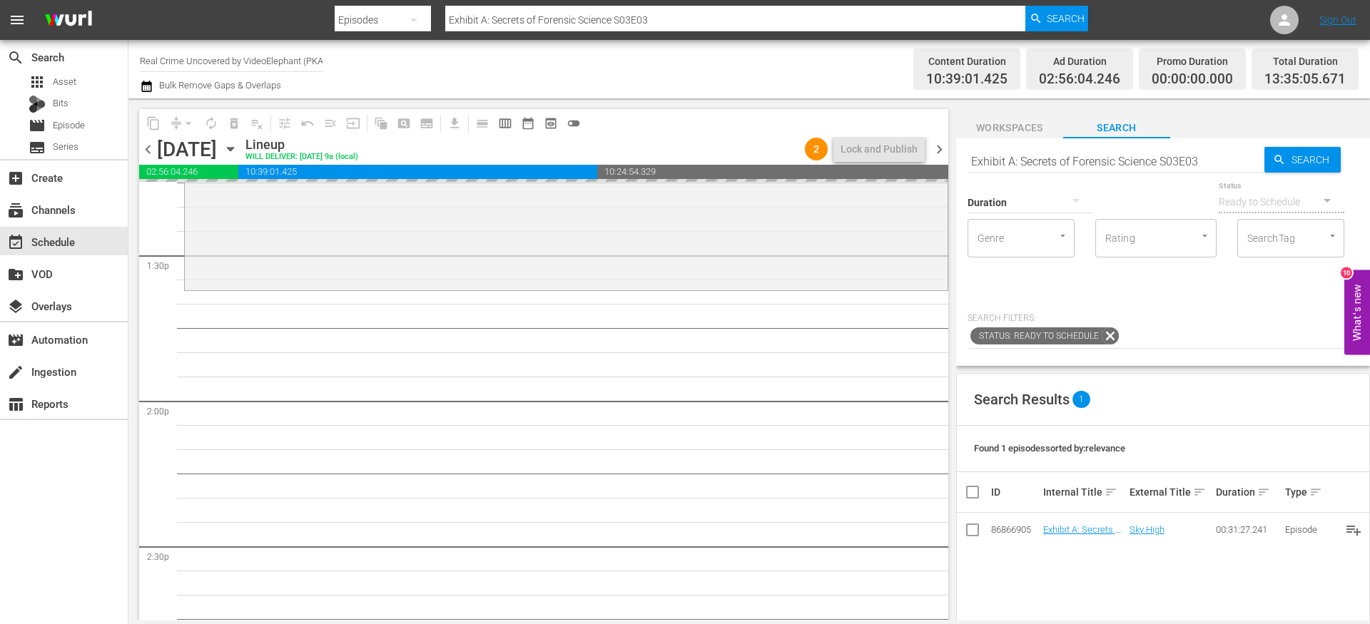
click at [1231, 155] on input "Exhibit A: Secrets of Forensic Science S03E03" at bounding box center [1116, 161] width 297 height 34
type input "Exhibit A: Secrets of Forensic Science S03E04"
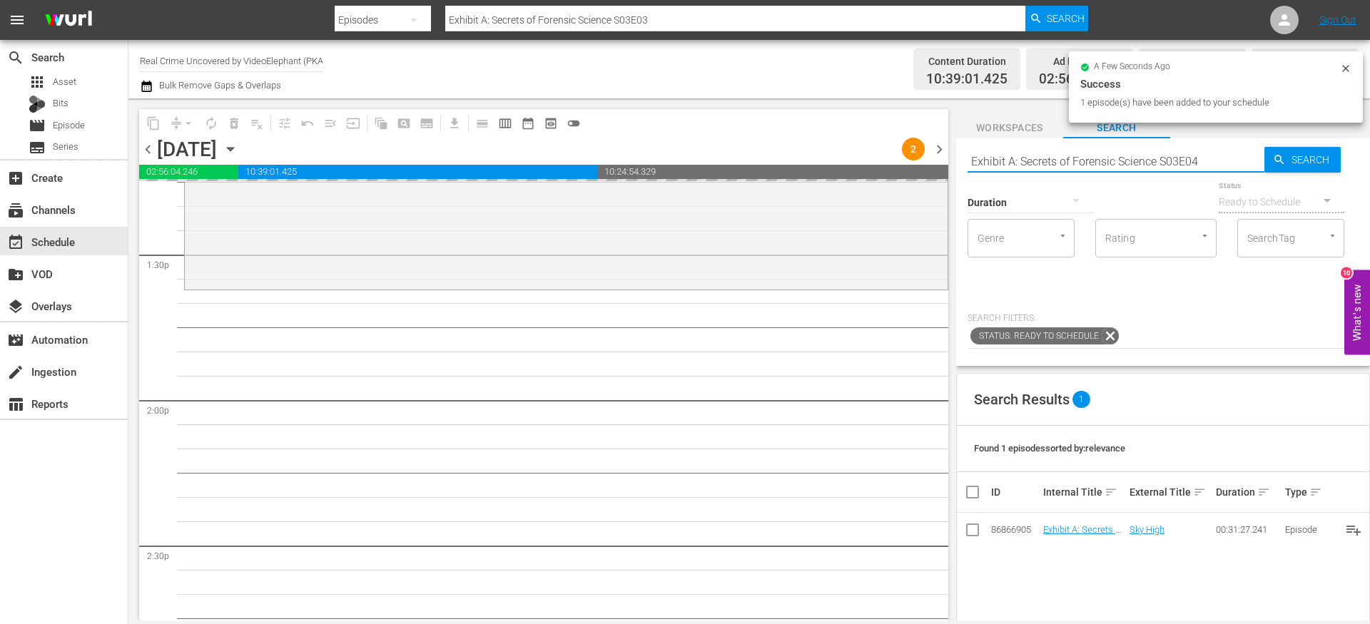
type input "Exhibit A: Secrets of Forensic Science S03E04"
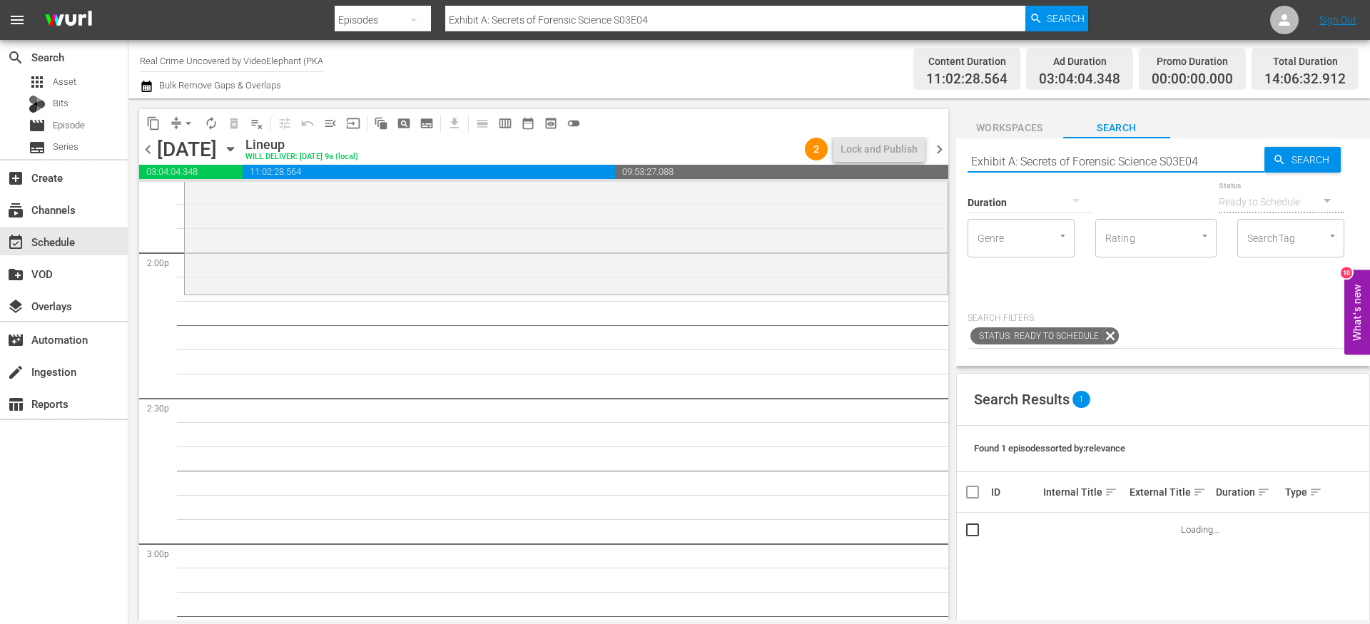
scroll to position [4015, 0]
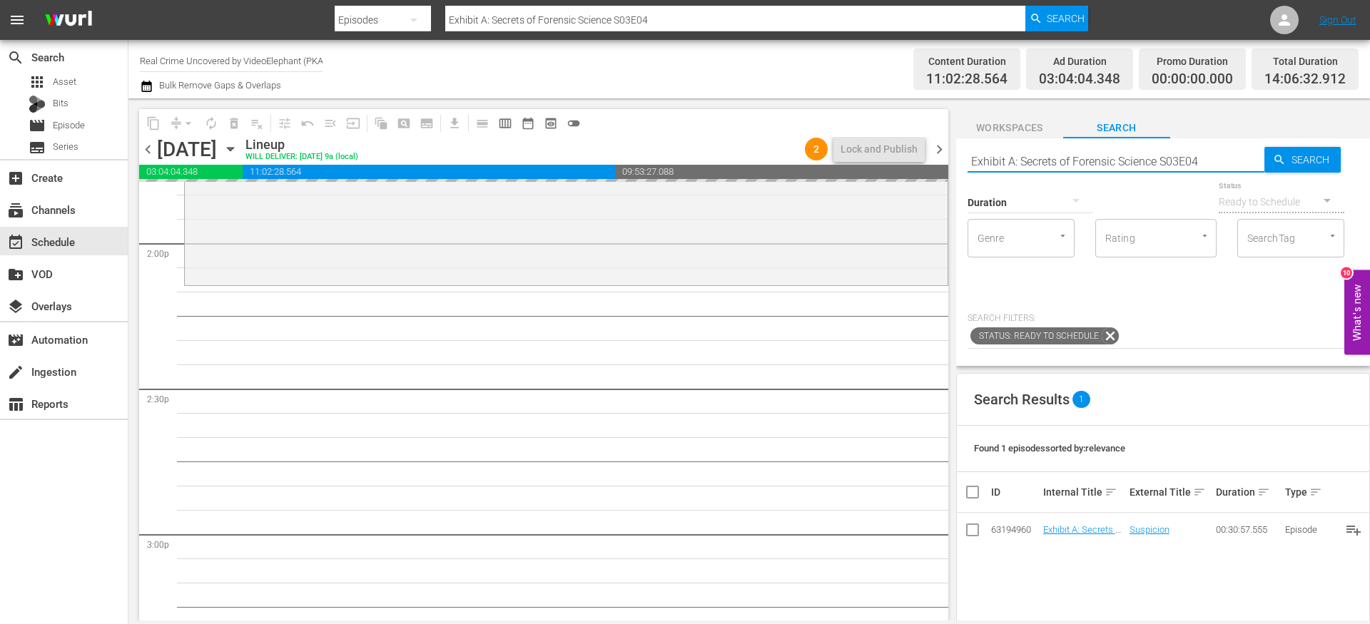
click at [1205, 164] on input "Exhibit A: Secrets of Forensic Science S03E04" at bounding box center [1116, 161] width 297 height 34
type input "Exhibit A: Secrets of Forensic Science S03E05"
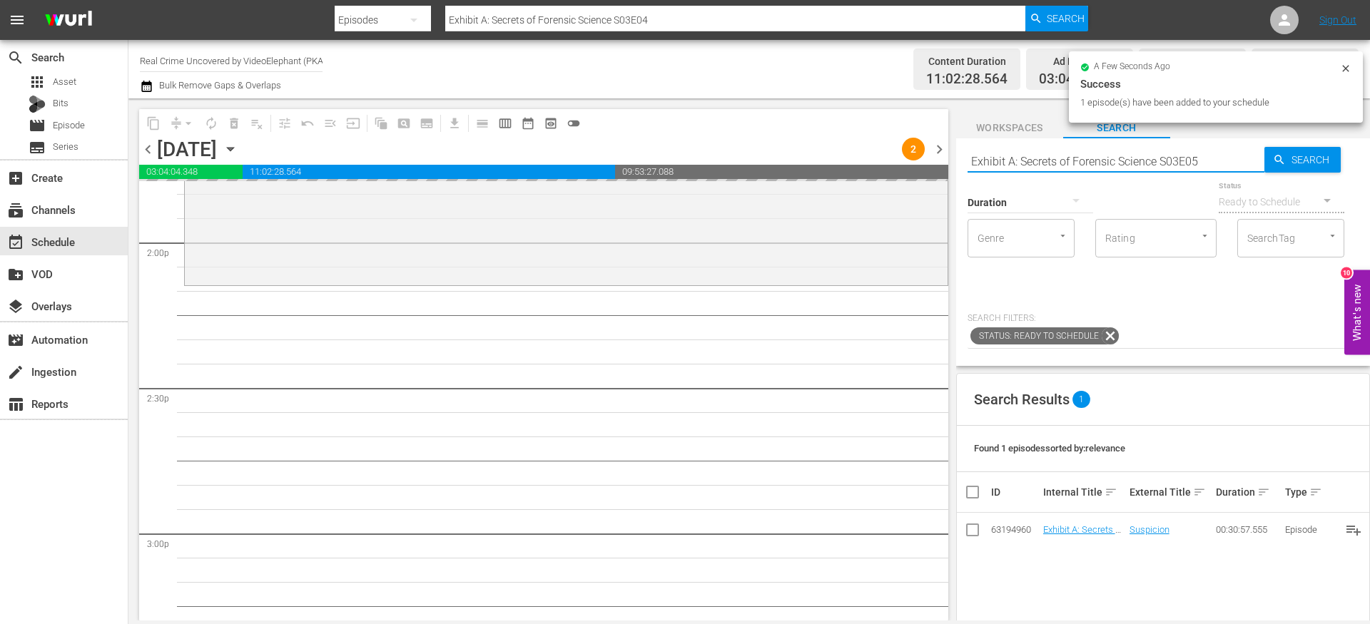
type input "Exhibit A: Secrets of Forensic Science S03E05"
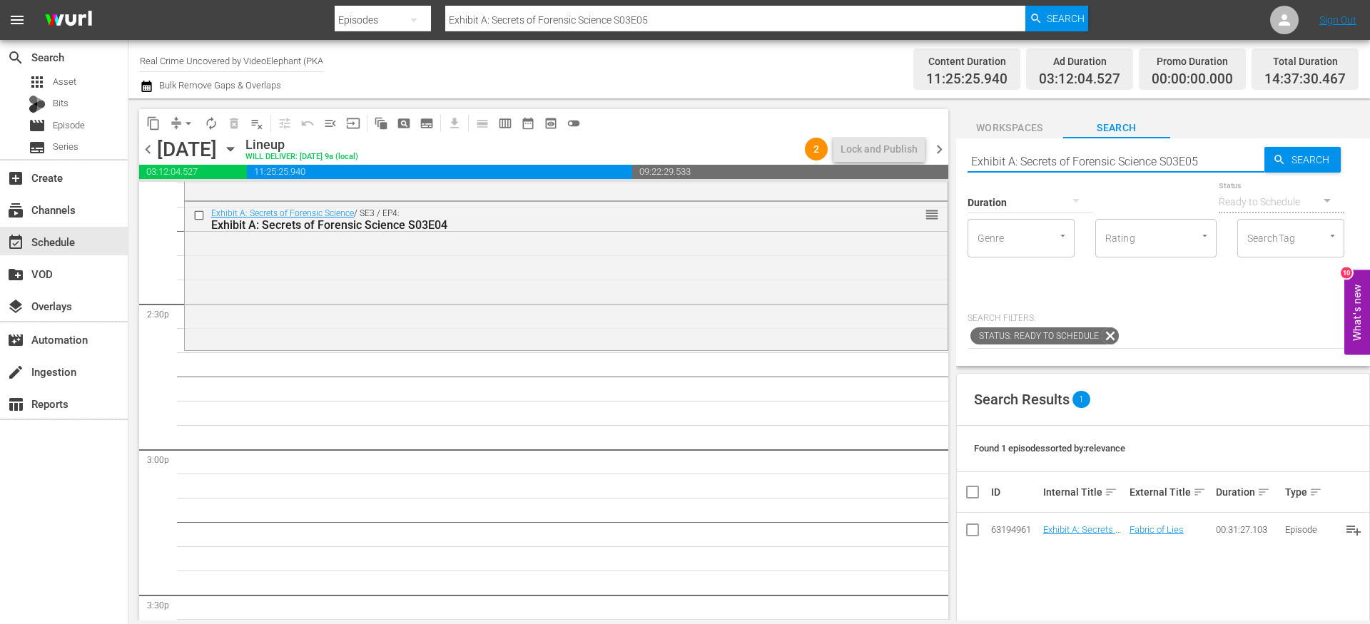
scroll to position [4112, 0]
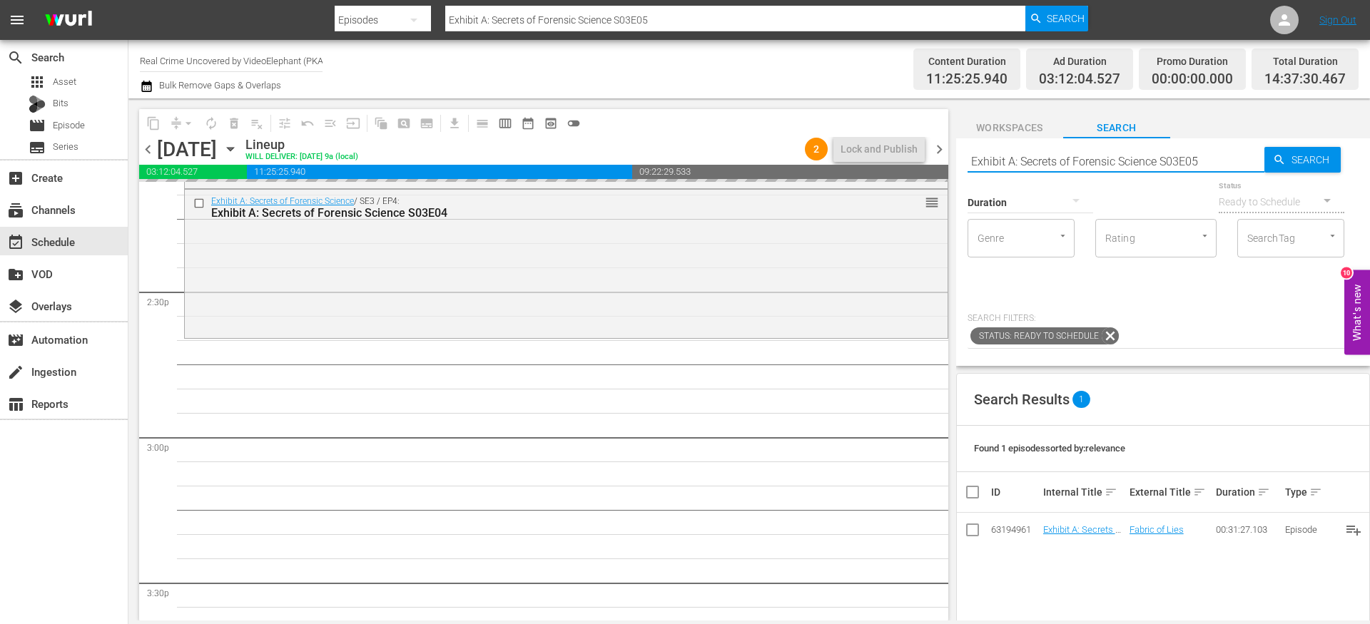
click at [1212, 165] on input "Exhibit A: Secrets of Forensic Science S03E05" at bounding box center [1116, 161] width 297 height 34
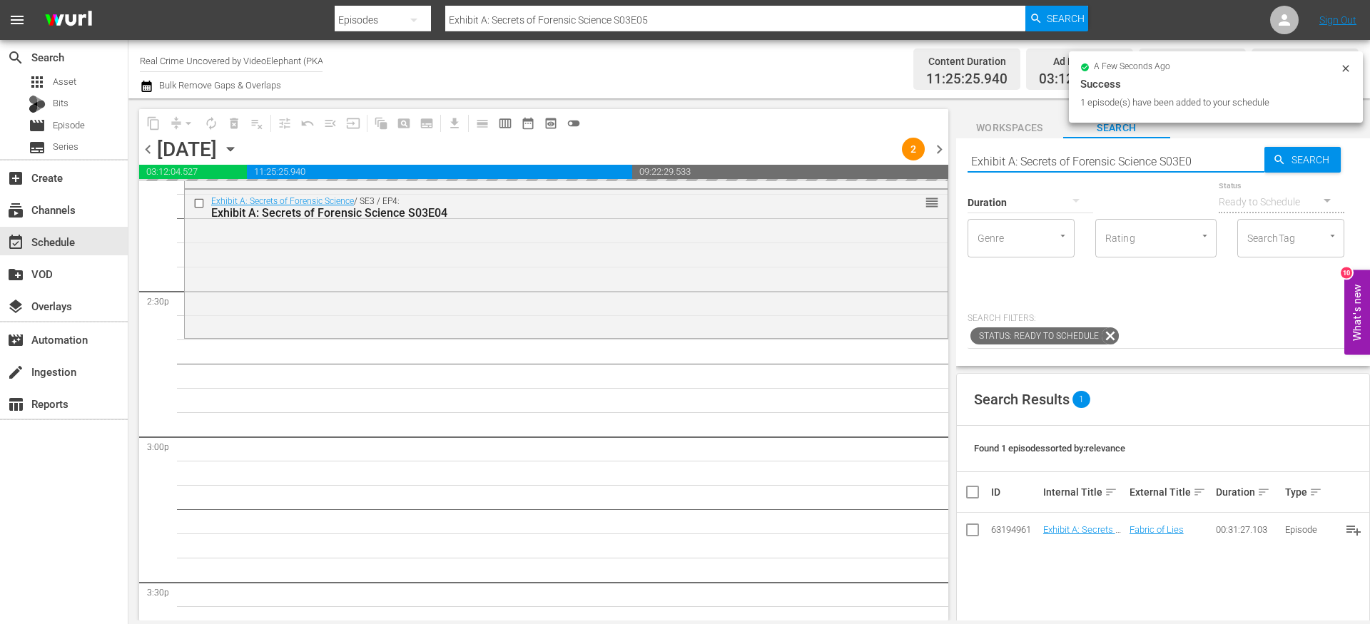
type input "Exhibit A: Secrets of Forensic Science S03E06"
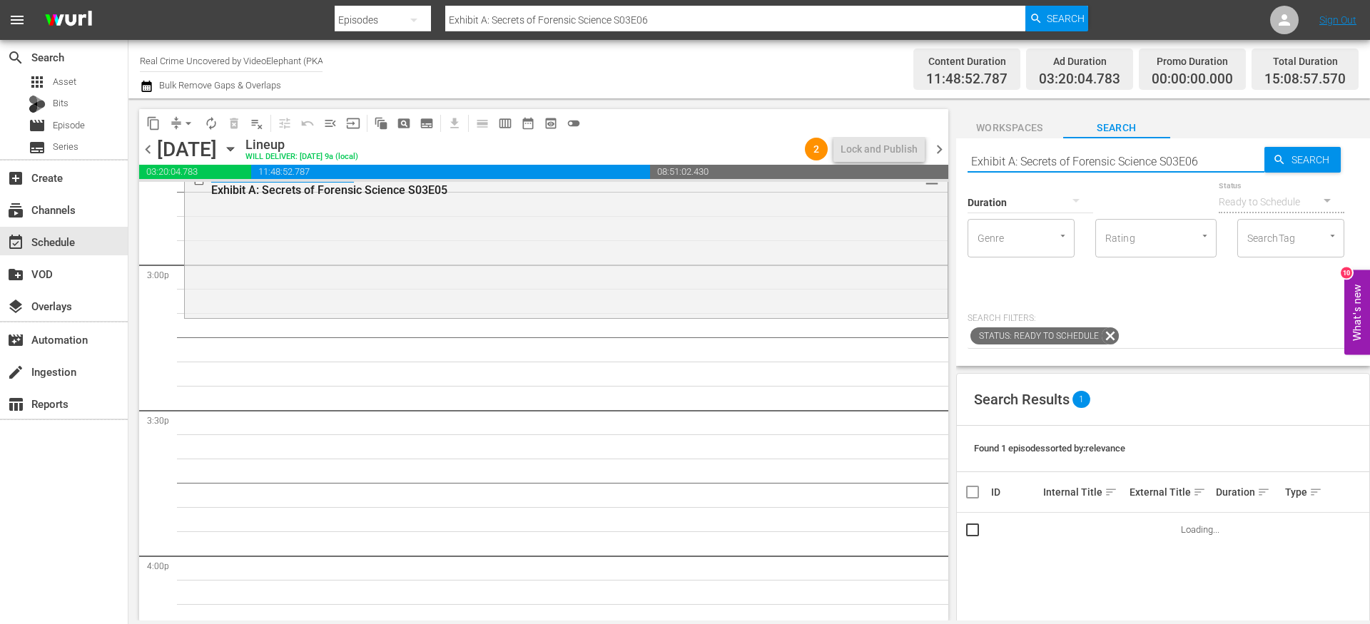
scroll to position [4292, 0]
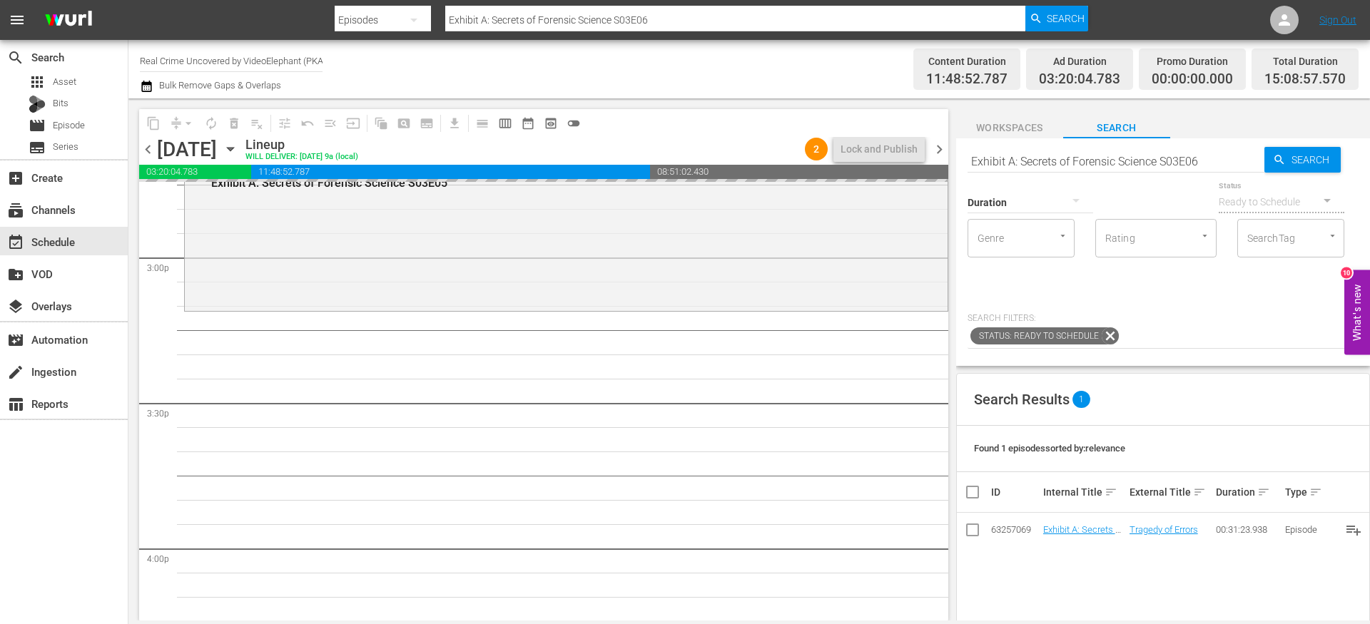
click at [1216, 162] on input "Exhibit A: Secrets of Forensic Science S03E06" at bounding box center [1116, 161] width 297 height 34
type input "Exhibit A: Secrets of Forensic Science S03E07"
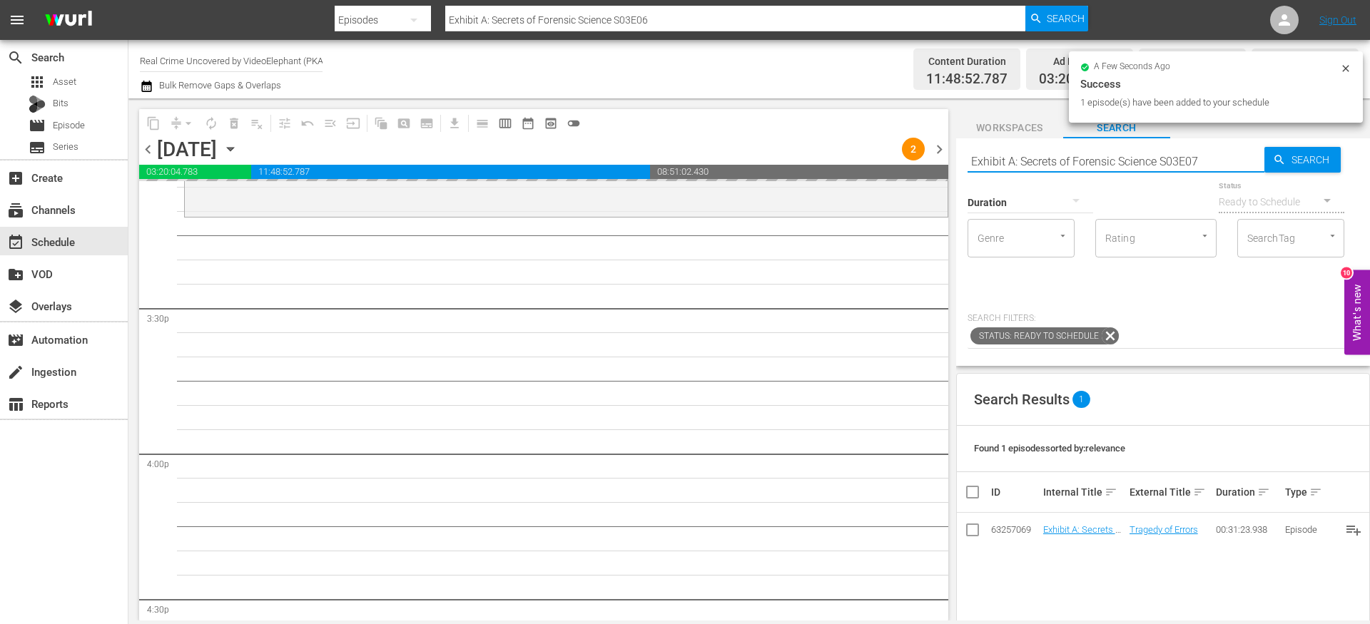
type input "Exhibit A: Secrets of Forensic Science S03E07"
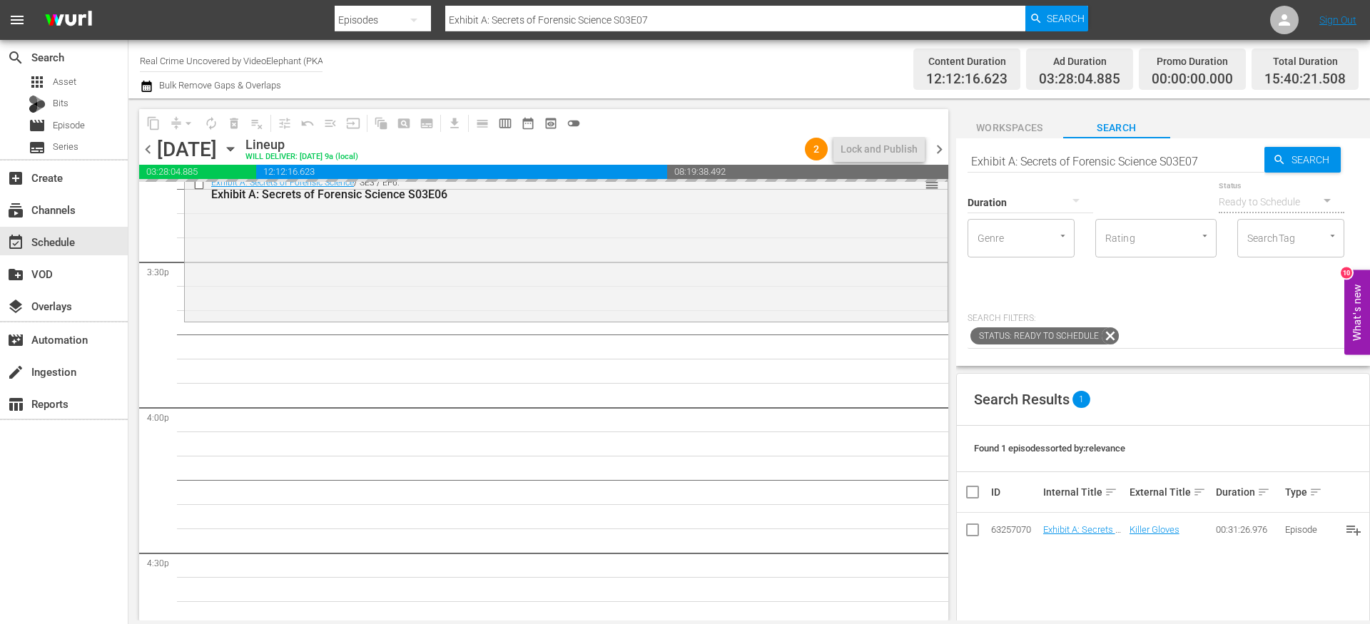
click at [1202, 162] on input "Exhibit A: Secrets of Forensic Science S03E07" at bounding box center [1116, 161] width 297 height 34
type input "Exhibit A: Secrets of Forensic Science S03E08"
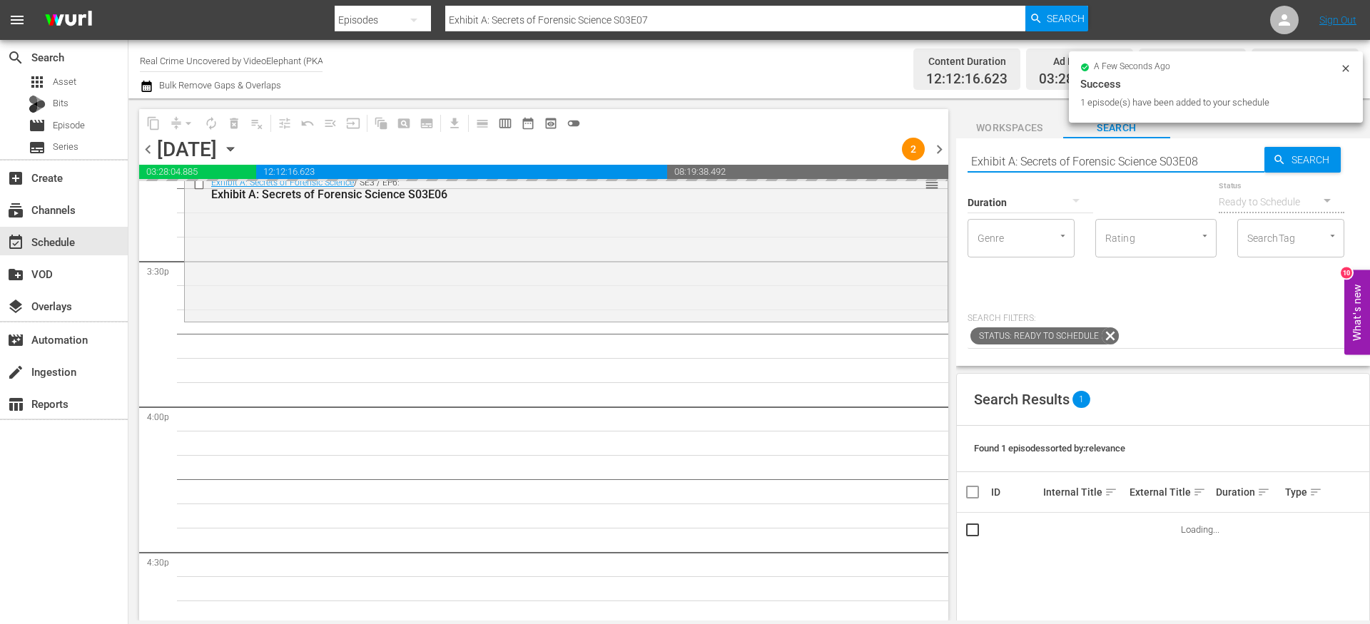
type input "Exhibit A: Secrets of Forensic Science S03E08"
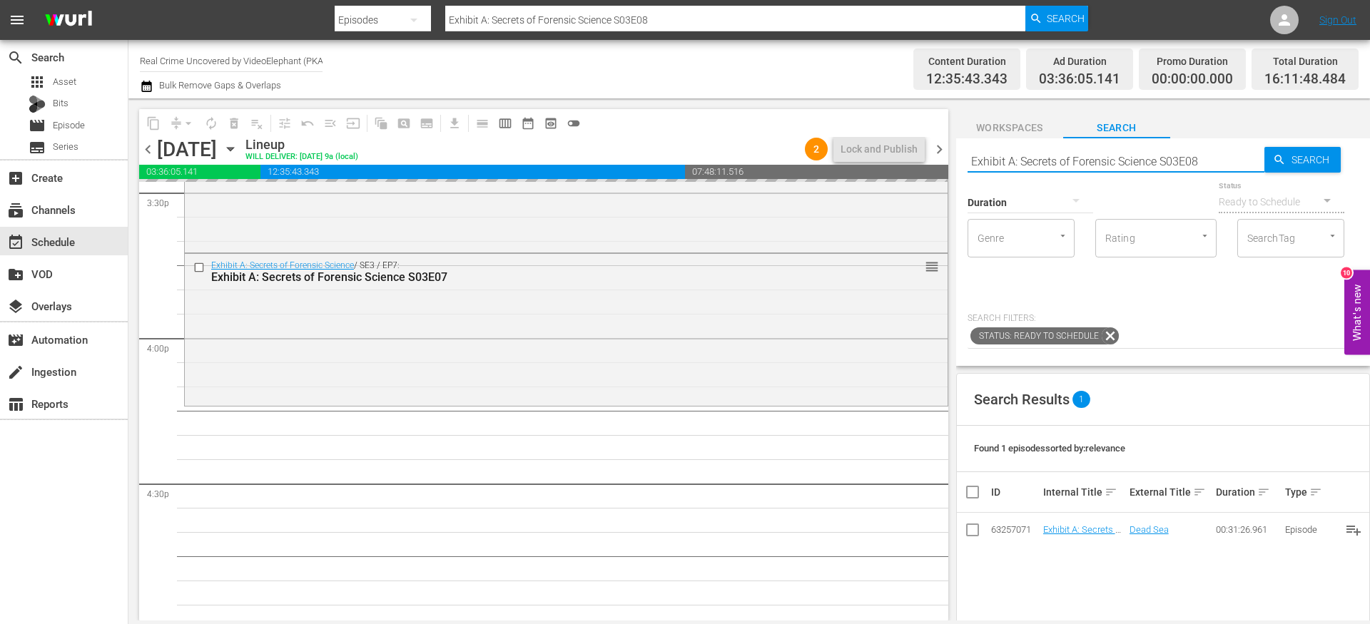
click at [1203, 163] on input "Exhibit A: Secrets of Forensic Science S03E08" at bounding box center [1116, 161] width 297 height 34
type input "Exhibit A: Secrets of Forensic Science S03E09"
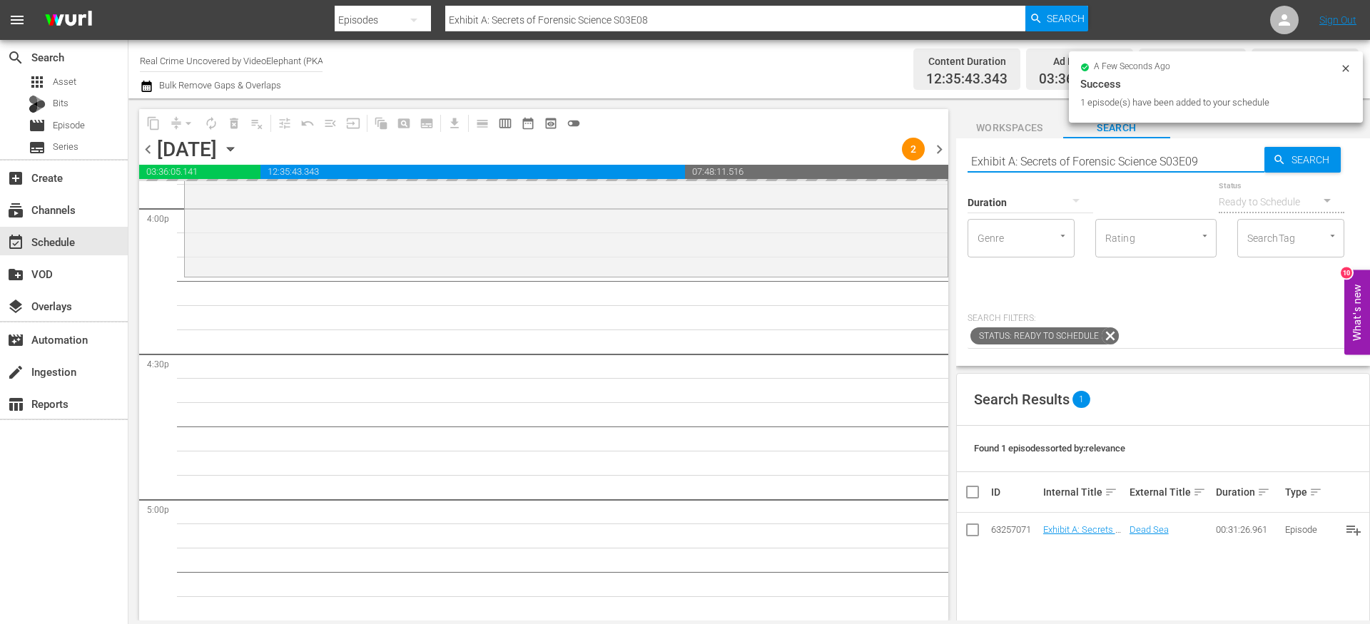
type input "Exhibit A: Secrets of Forensic Science S03E09"
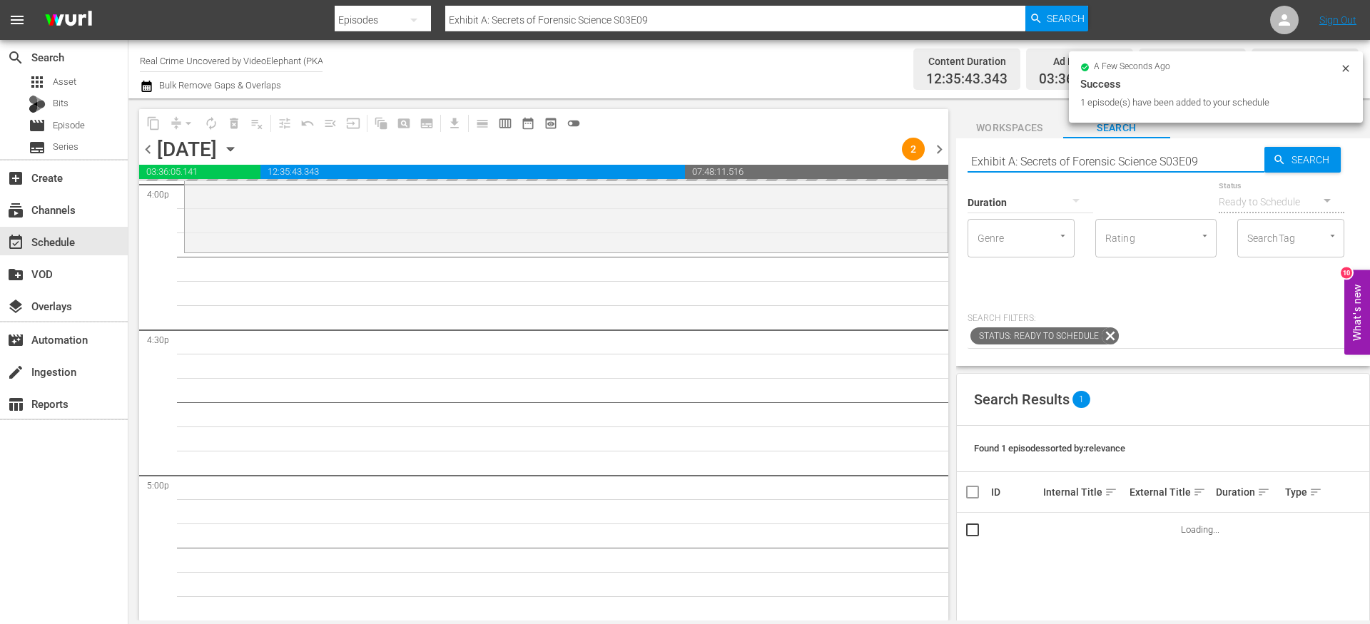
scroll to position [4668, 0]
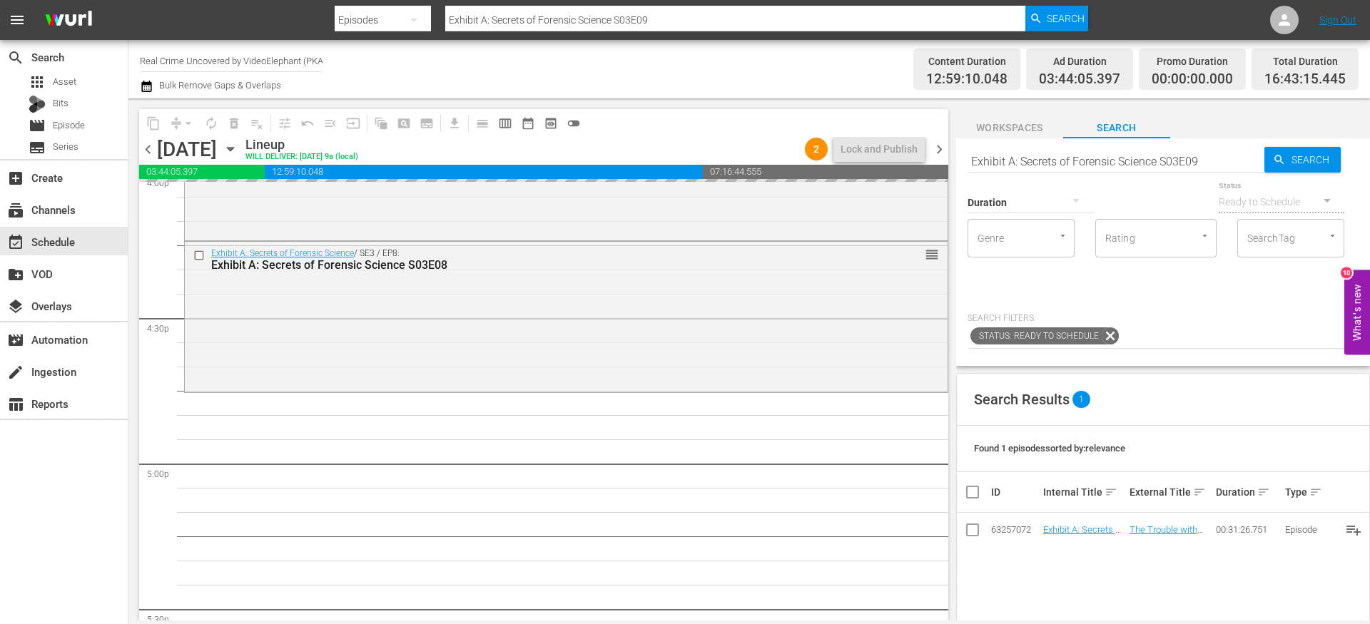
click at [1212, 164] on input "Exhibit A: Secrets of Forensic Science S03E09" at bounding box center [1116, 161] width 297 height 34
type input "Exhibit A: Secrets of Forensic Science S03E10"
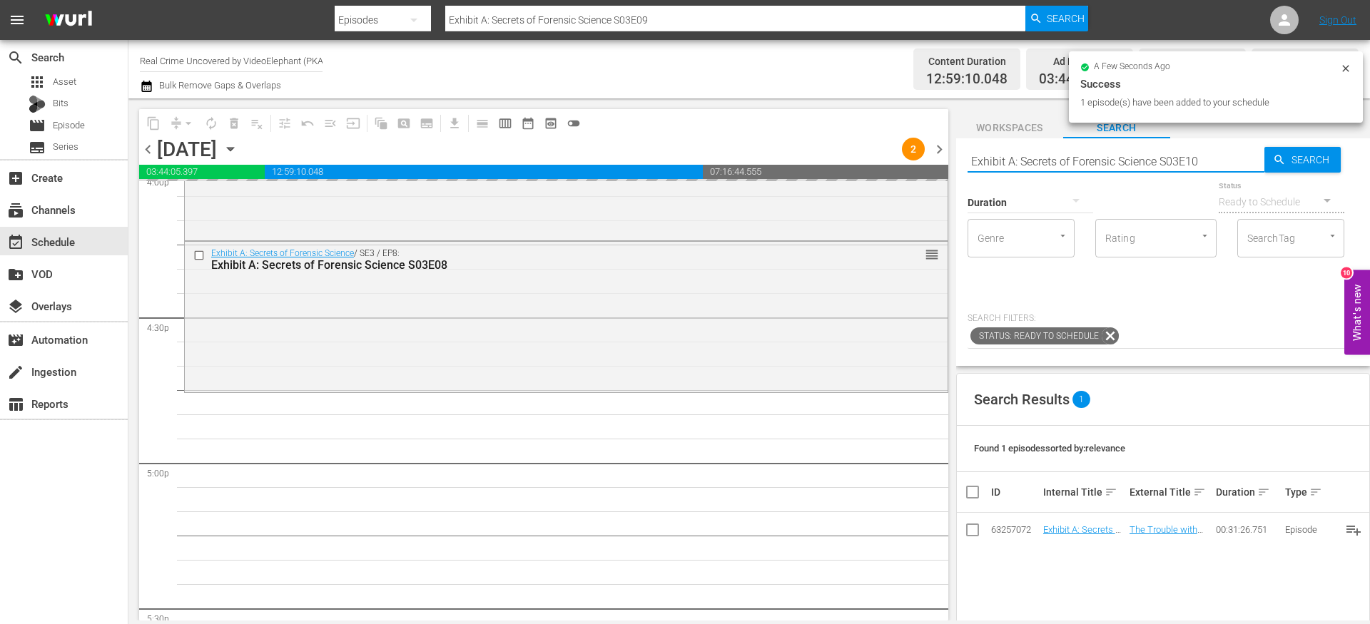
type input "Exhibit A: Secrets of Forensic Science S03E10"
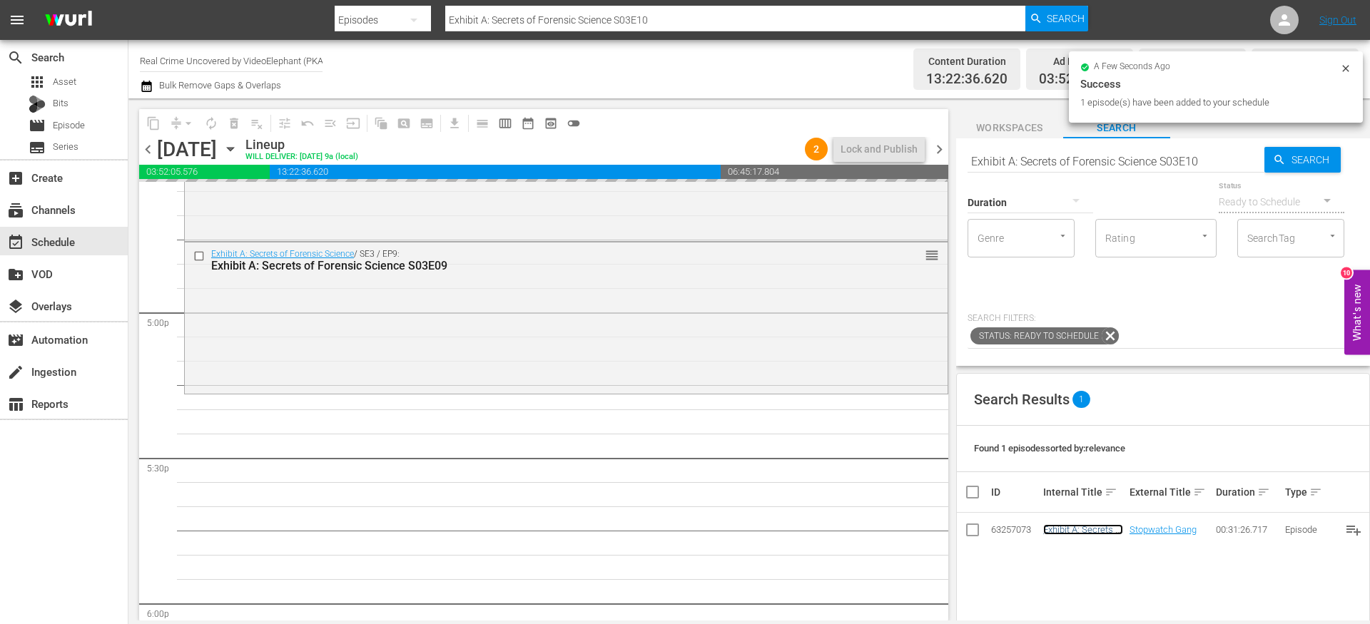
scroll to position [4876, 0]
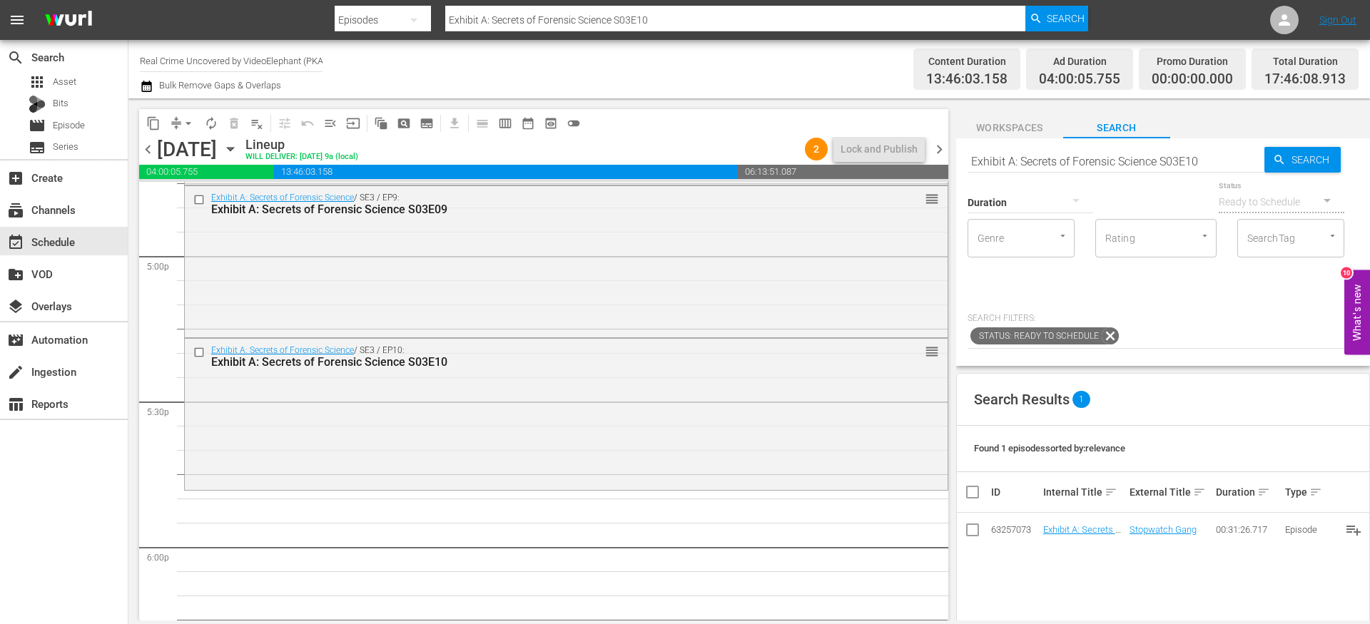
drag, startPoint x: 1070, startPoint y: 527, endPoint x: 725, endPoint y: 21, distance: 611.6
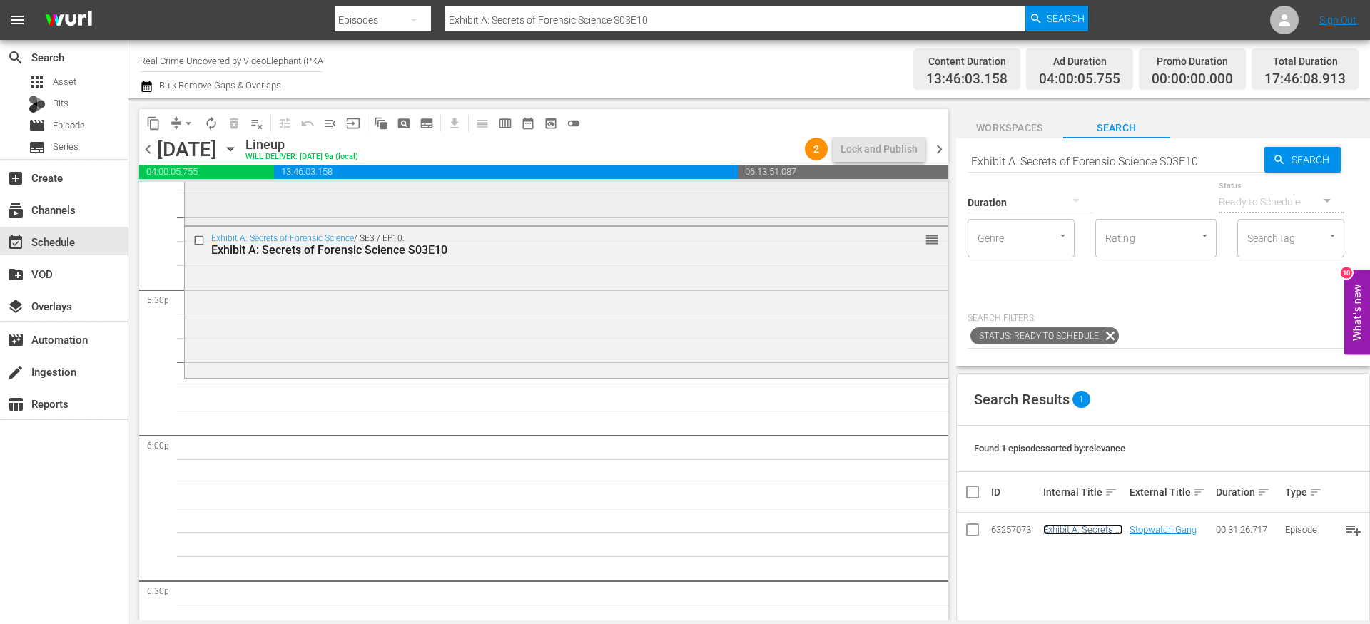
scroll to position [5000, 0]
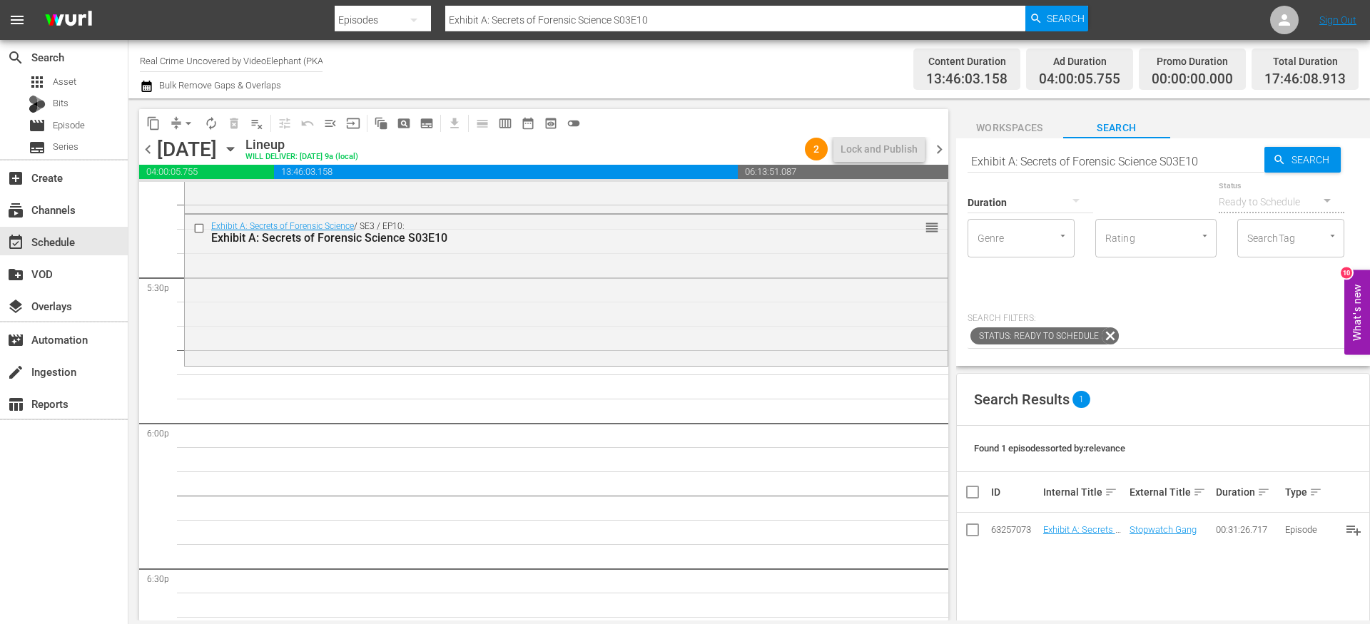
click at [1011, 166] on input "Exhibit A: Secrets of Forensic Science S03E10" at bounding box center [1116, 161] width 297 height 34
paste input "On The Trail Of S02E14"
type input "On The Trail Of S02E14"
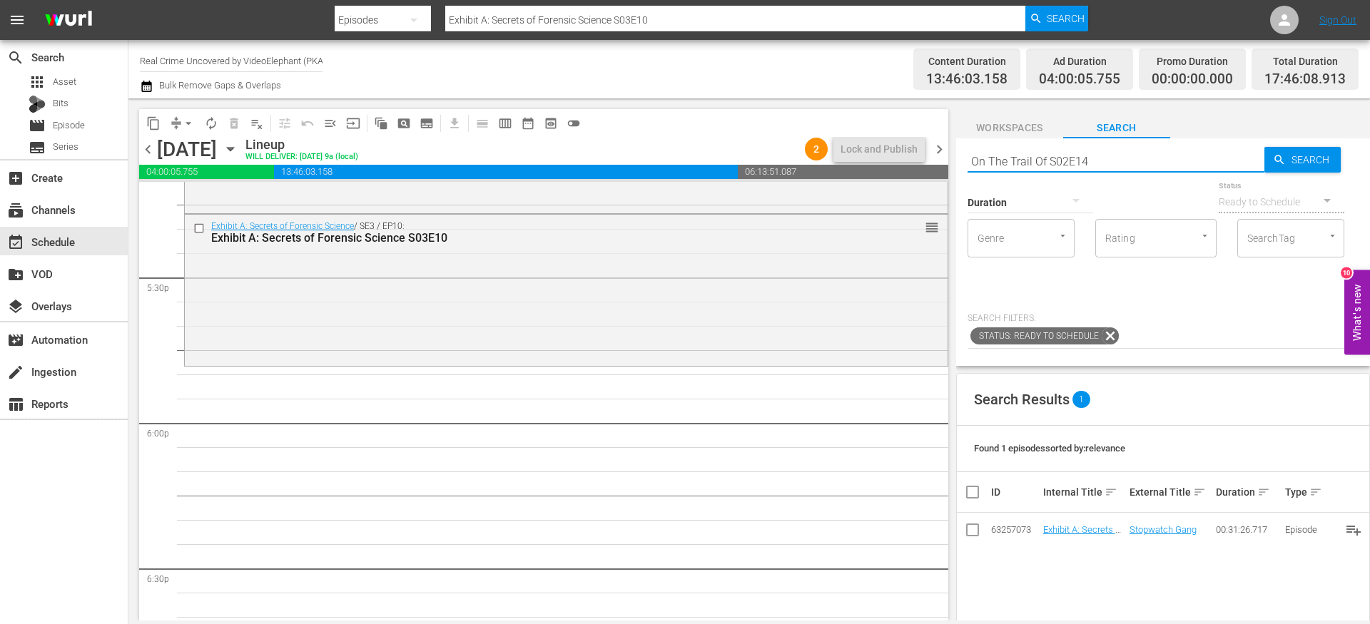
type input "On The Trail Of S02E14"
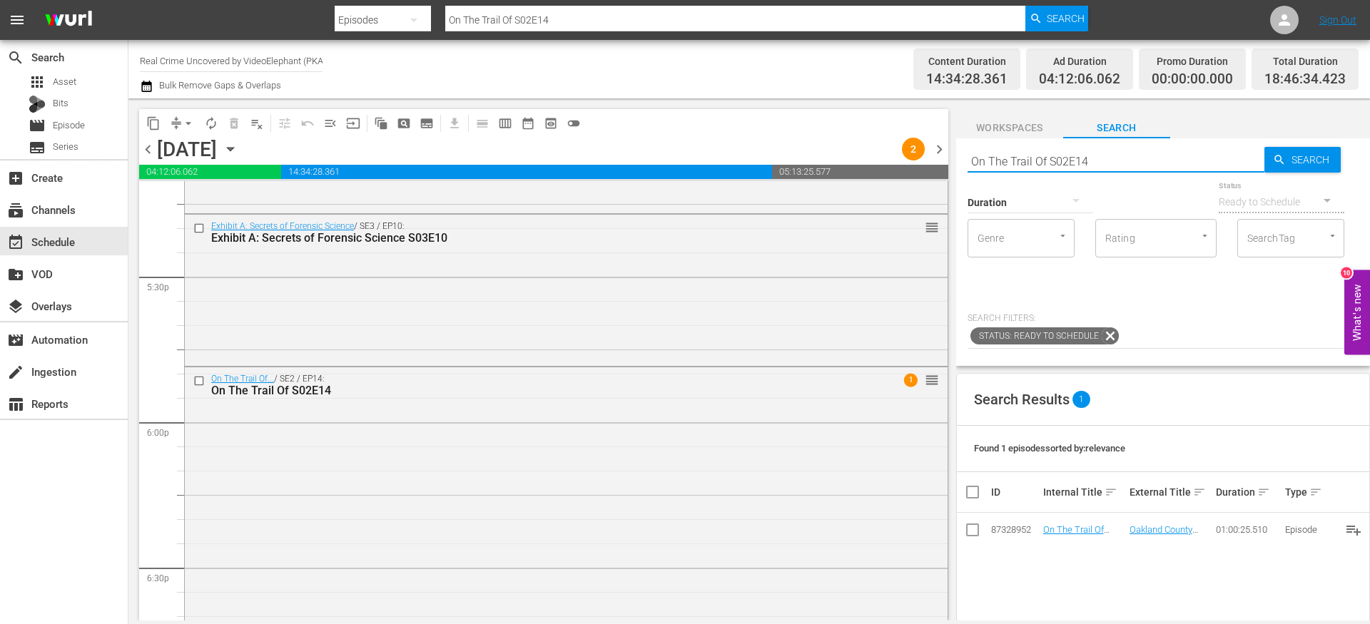
click at [1001, 162] on input "On The Trail Of S02E14" at bounding box center [1116, 161] width 297 height 34
paste input "Dark Waters of Crime S01E02"
type input "Dark Waters of Crime S01E02"
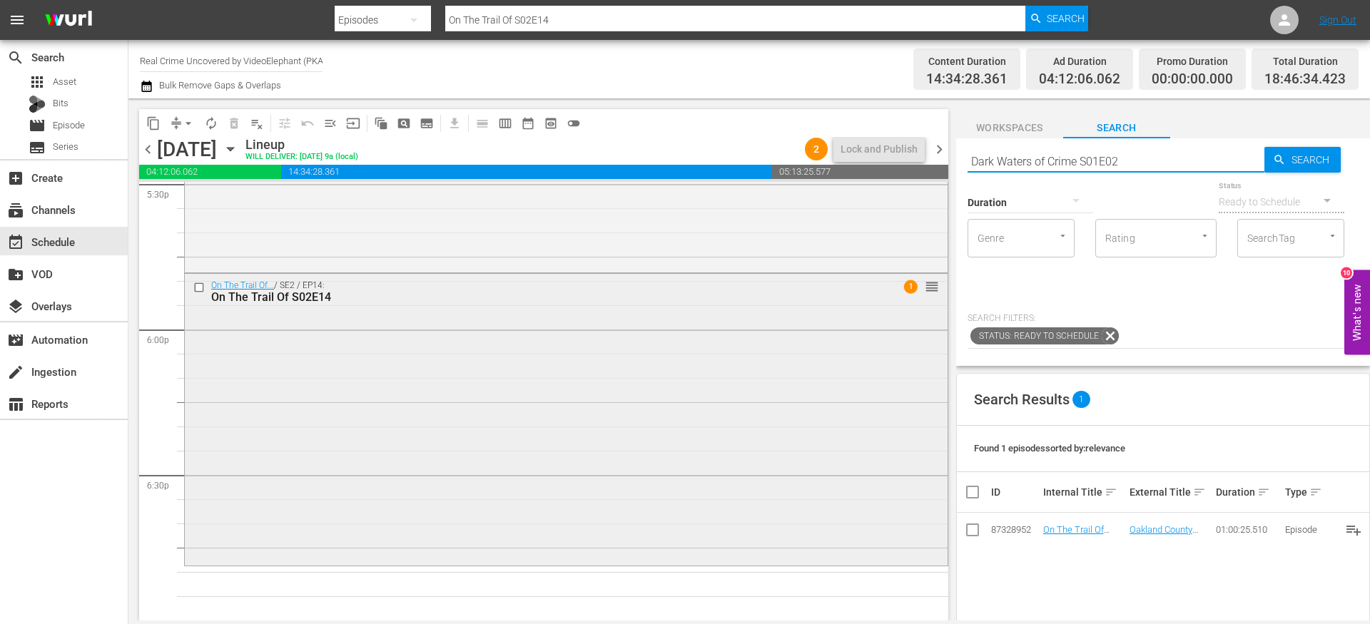
type input "Dark Waters of Crime S01E02"
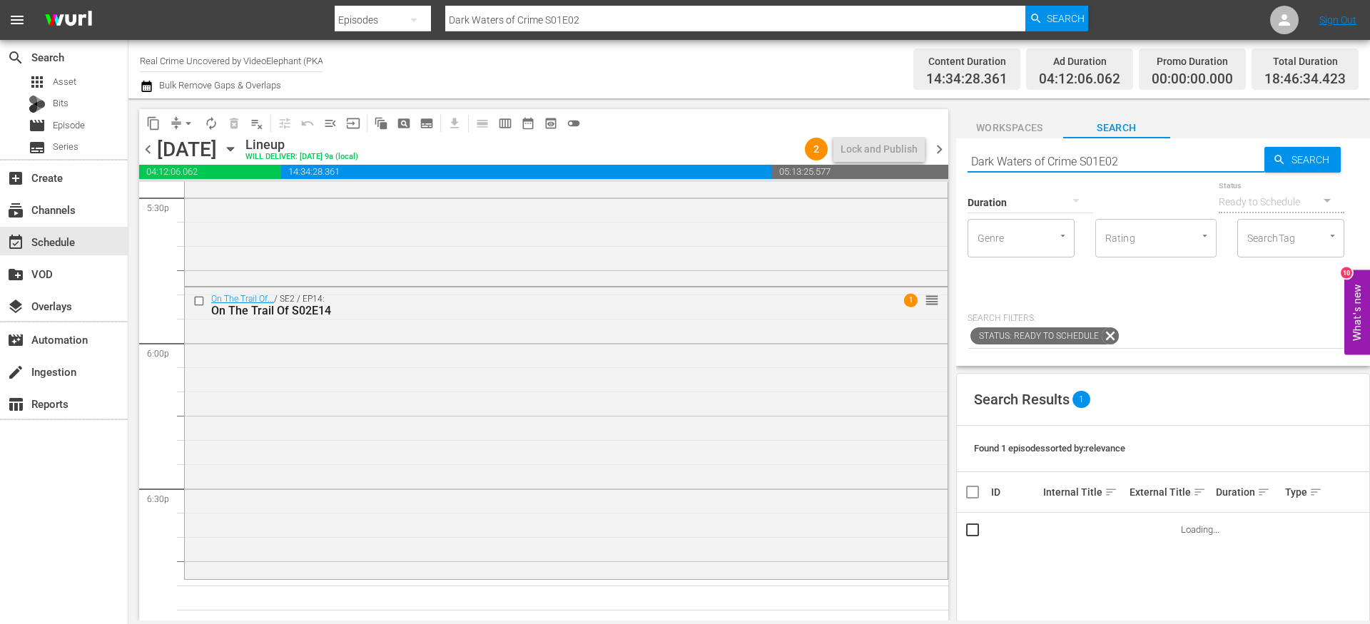
scroll to position [5068, 0]
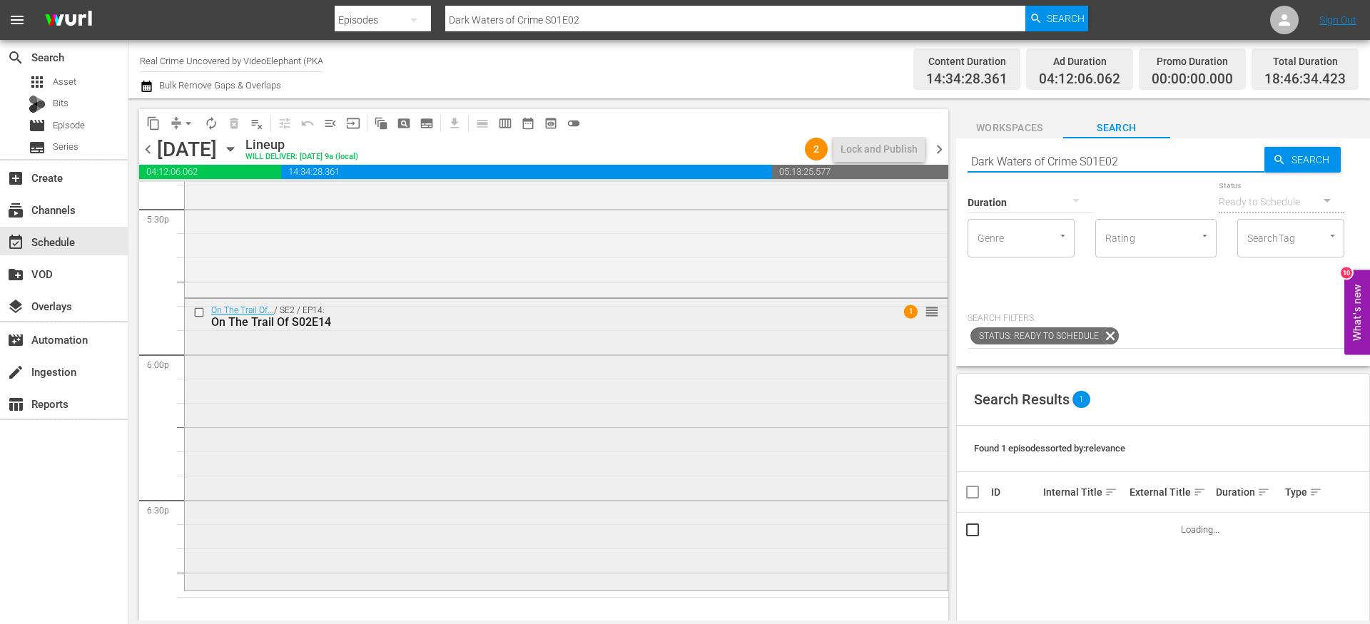
click at [201, 314] on input "checkbox" at bounding box center [200, 313] width 15 height 12
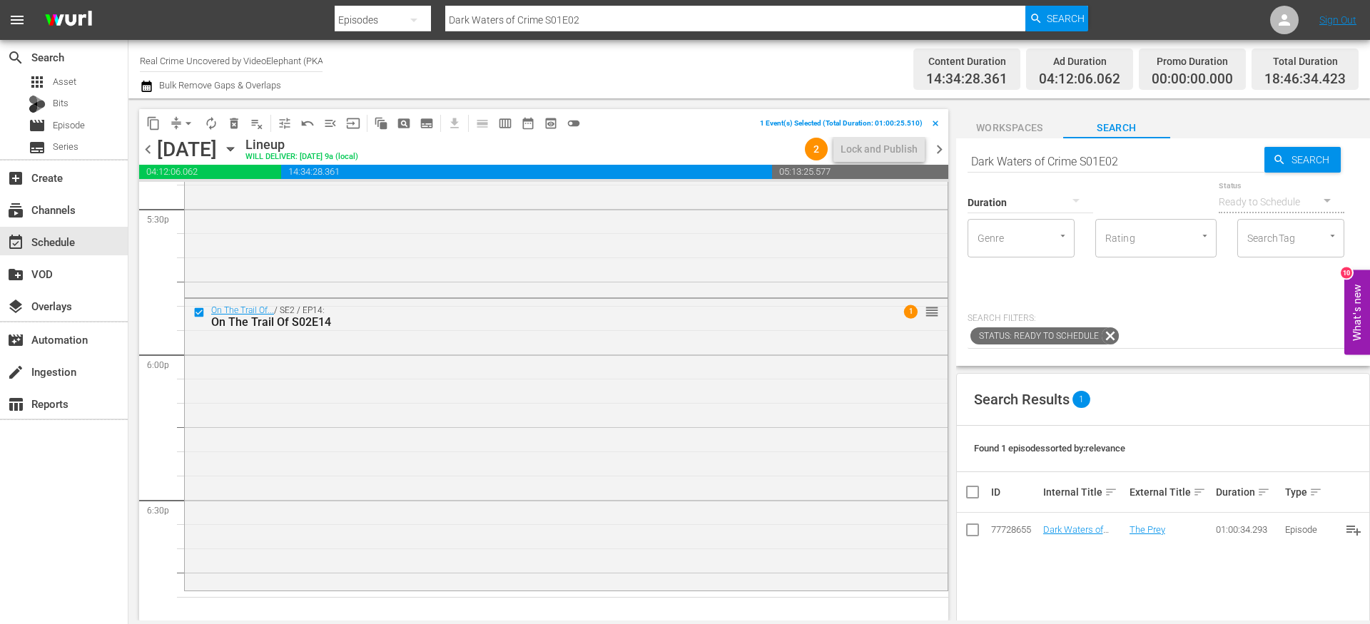
click at [235, 126] on span "delete_forever_outlined" at bounding box center [234, 123] width 14 height 14
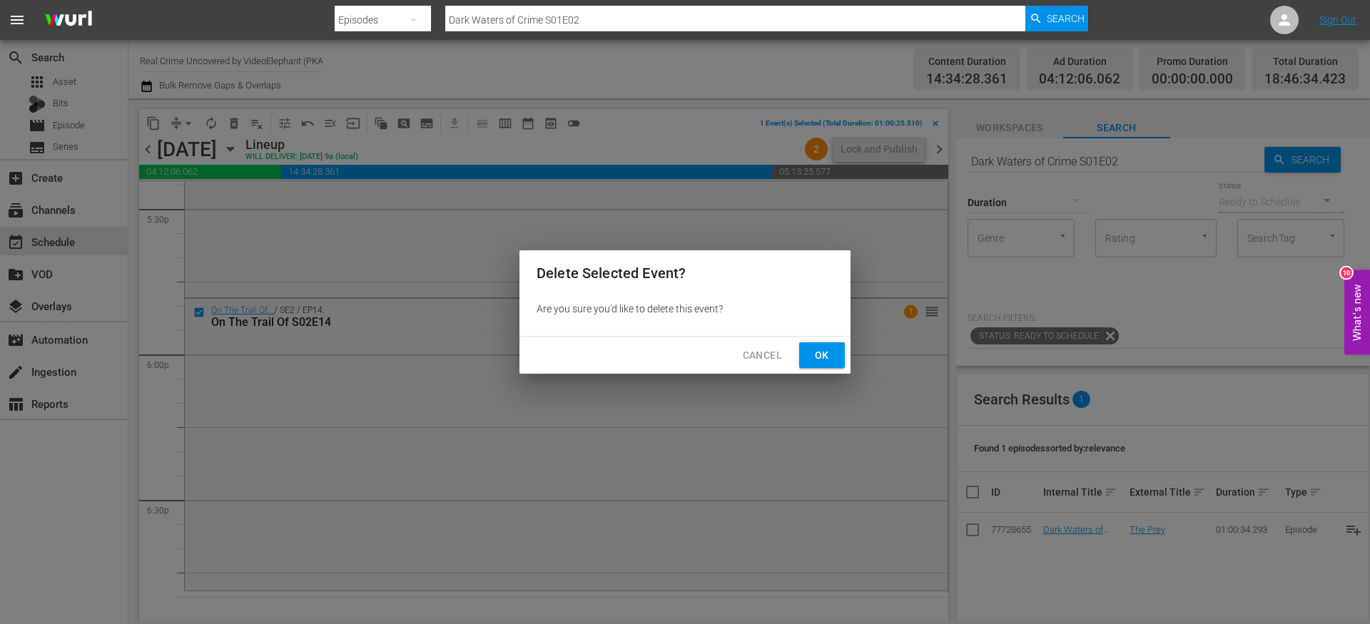
click at [808, 360] on button "Ok" at bounding box center [822, 356] width 46 height 26
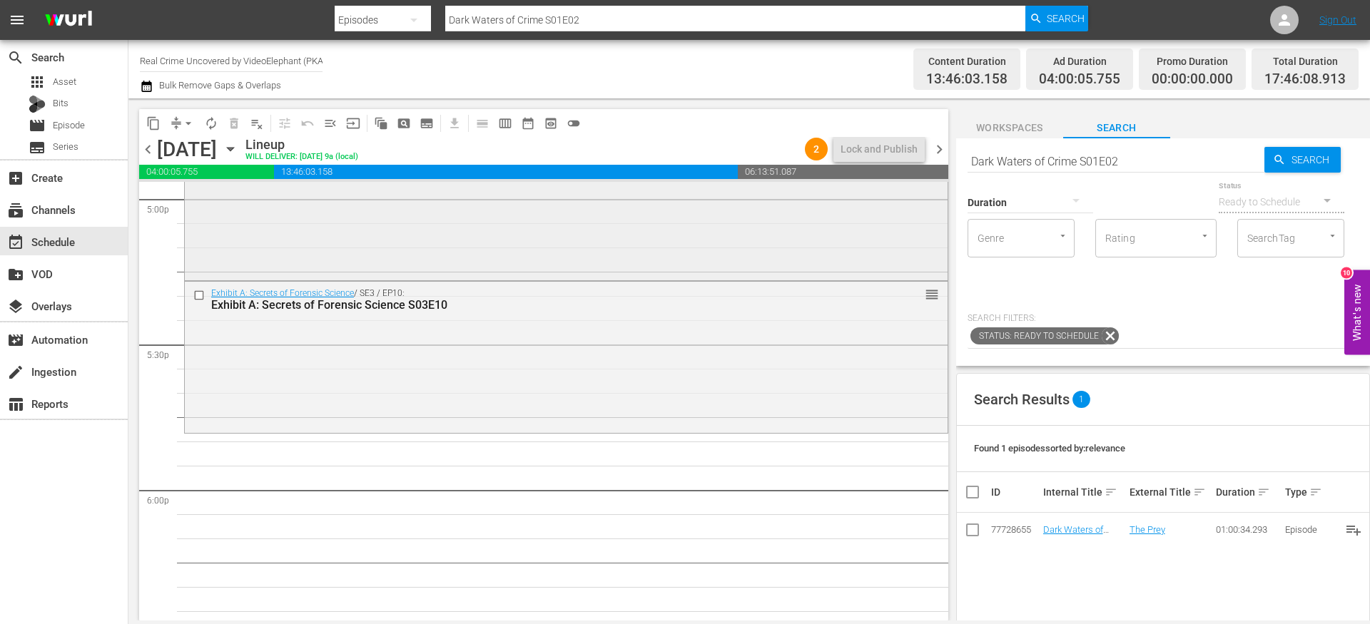
scroll to position [4928, 0]
click at [978, 171] on div "Duration" at bounding box center [1031, 193] width 126 height 51
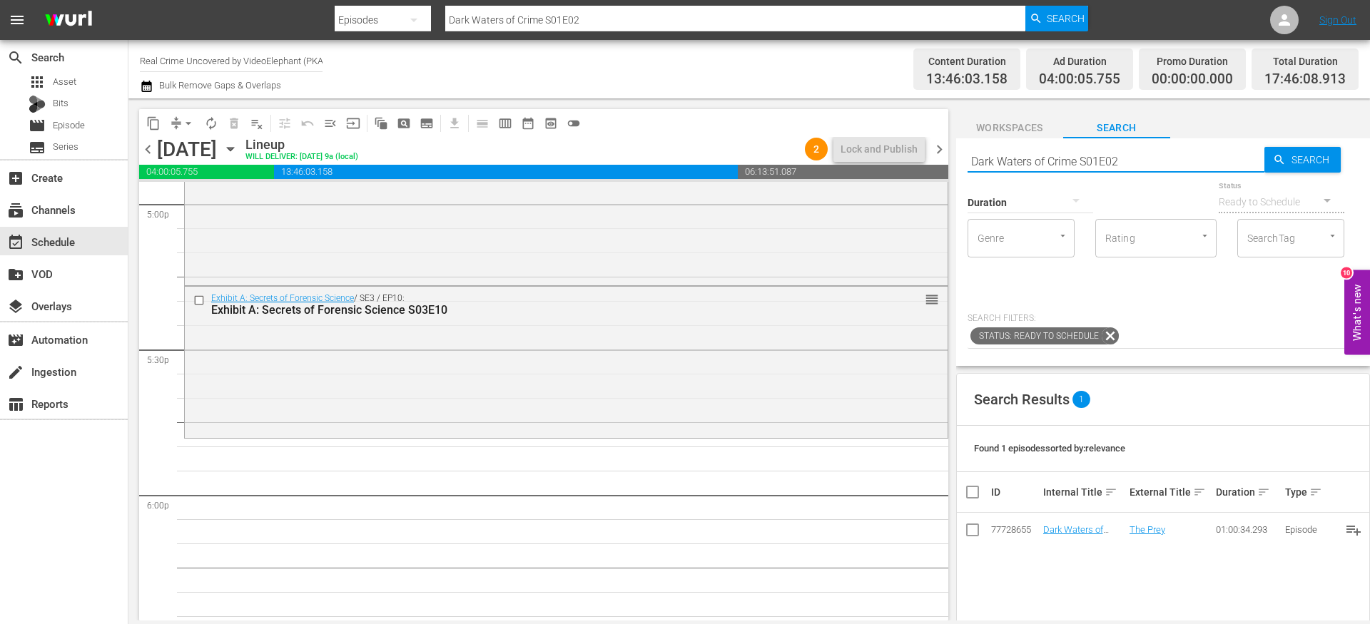
click at [986, 151] on input "Dark Waters of Crime S01E02" at bounding box center [1116, 161] width 297 height 34
paste input "72 Hours: True Crime S02E11"
type input "72 Hours: True Crime S02E11"
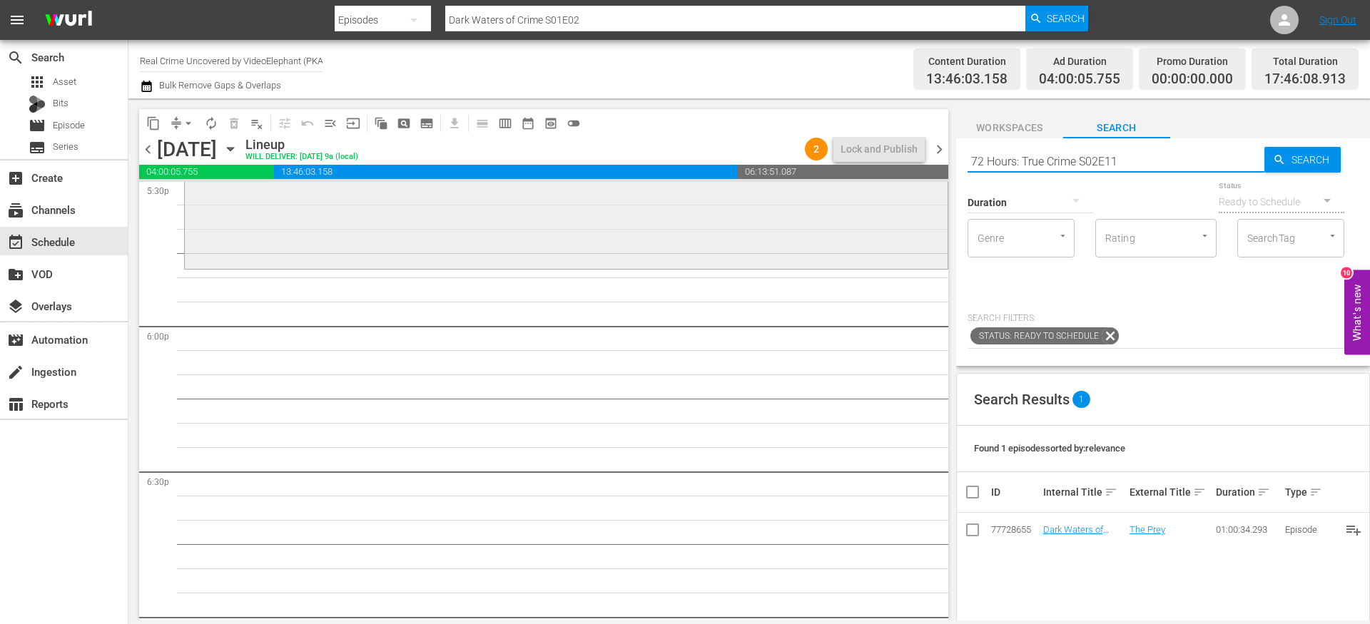
scroll to position [5102, 0]
type input "72 Hours: True Crime S02E11"
drag, startPoint x: 1052, startPoint y: 528, endPoint x: 843, endPoint y: 9, distance: 559.4
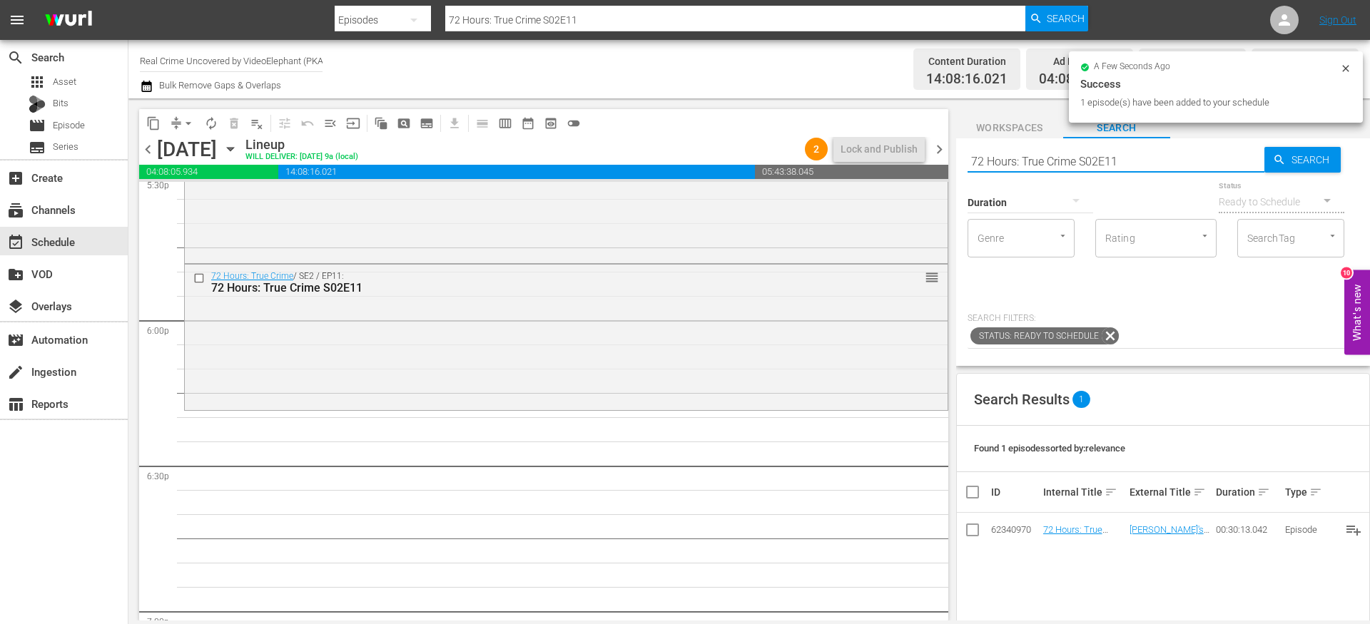
click at [1011, 157] on input "72 Hours: True Crime S02E11" at bounding box center [1116, 161] width 297 height 34
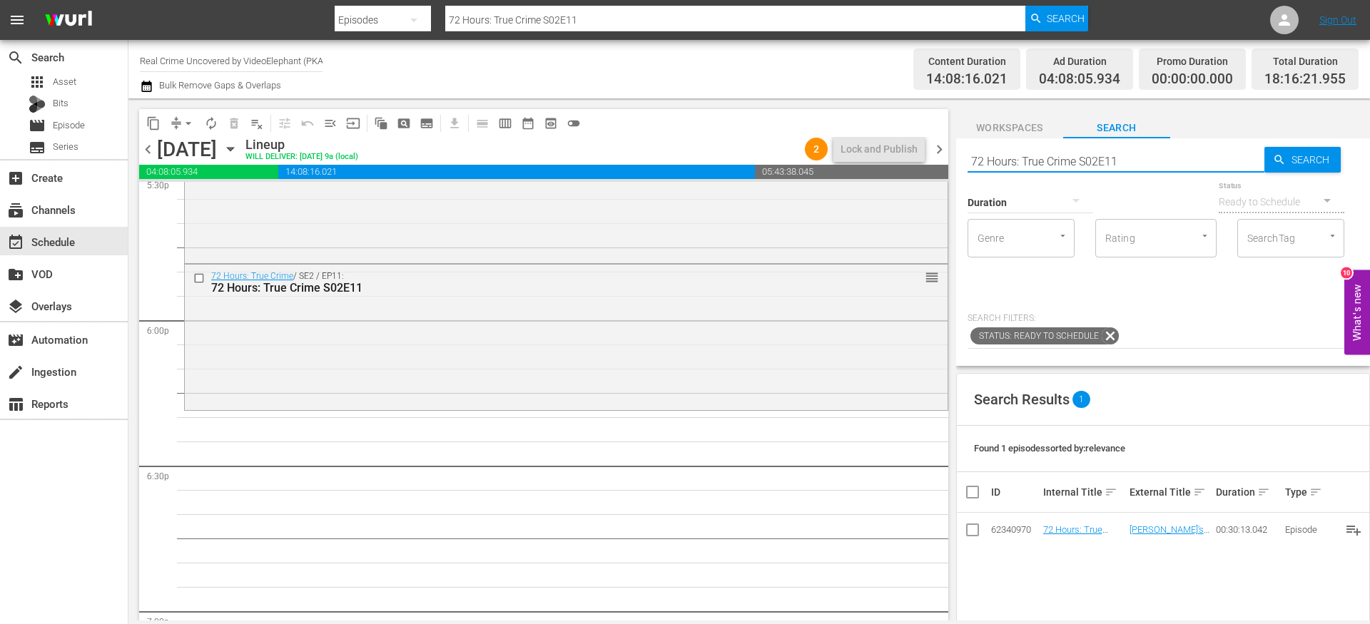
click at [1011, 157] on input "72 Hours: True Crime S02E11" at bounding box center [1116, 161] width 297 height 34
paste input "Dark Waters of Crime S01E02"
type input "Dark Waters of Crime S01E02"
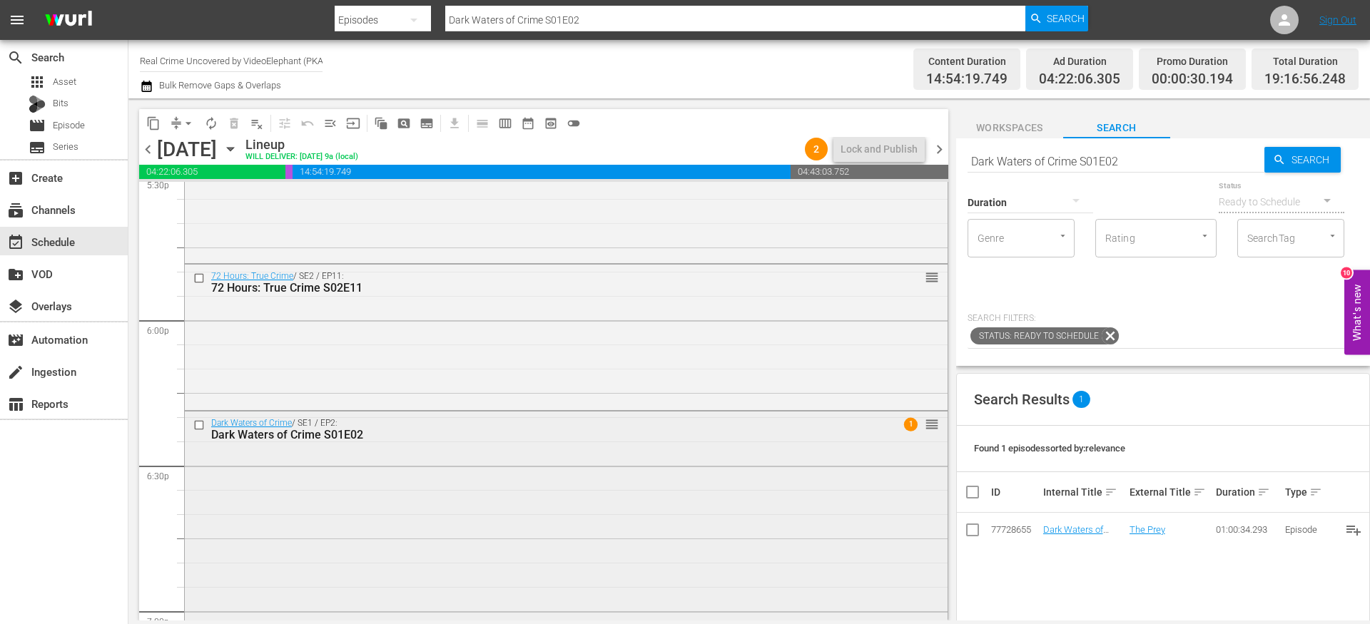
click at [457, 446] on div "Dark Waters of Crime / SE1 / EP2: Dark Waters of Crime S01E02 1 reorder" at bounding box center [566, 557] width 763 height 290
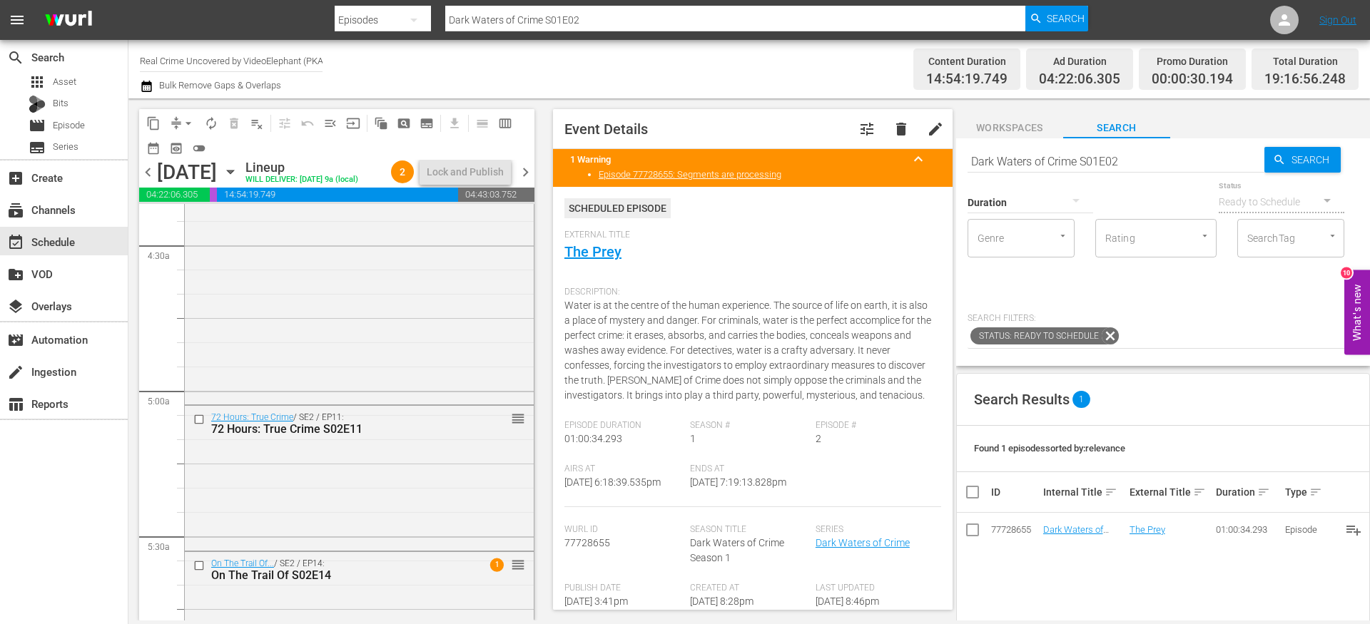
scroll to position [1306, 0]
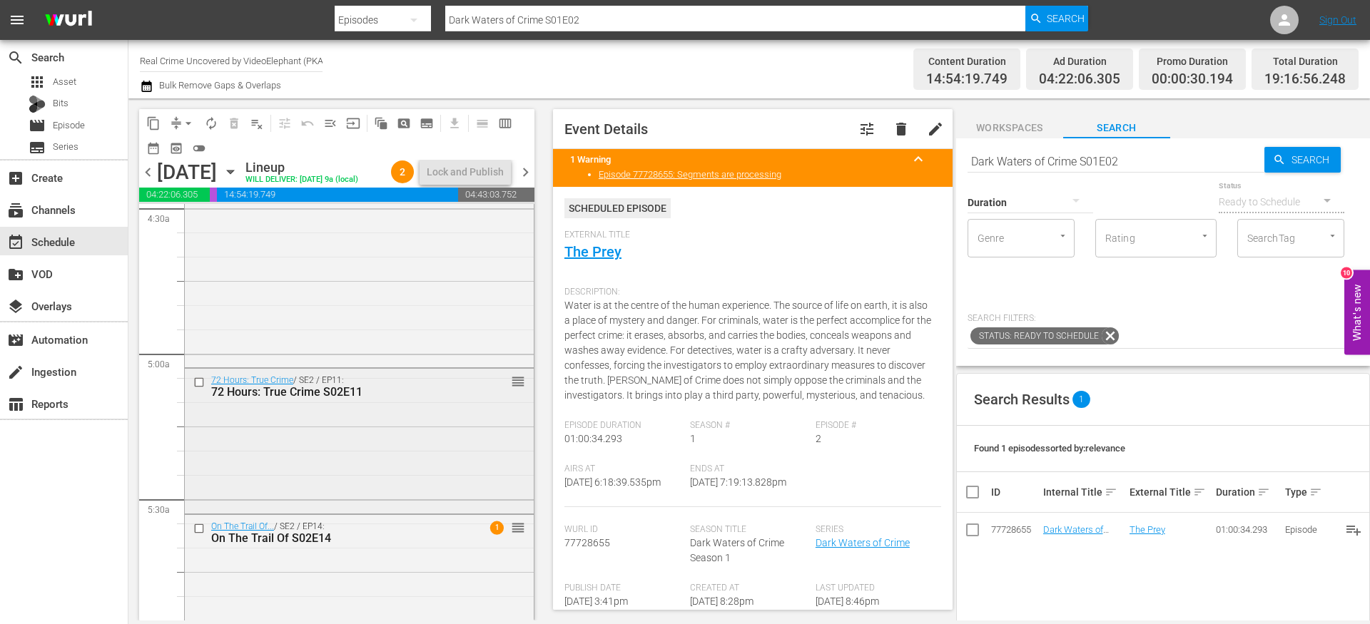
click at [200, 388] on input "checkbox" at bounding box center [200, 382] width 15 height 12
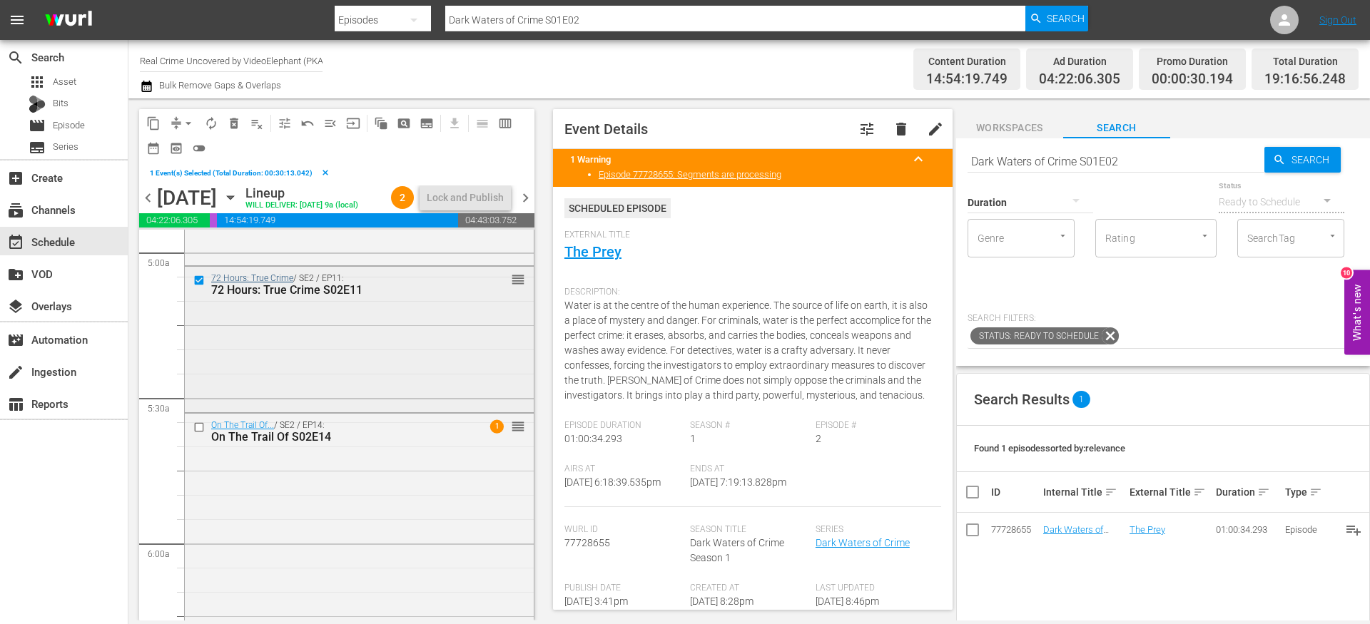
scroll to position [1437, 0]
click at [233, 124] on span "delete_forever_outlined" at bounding box center [234, 123] width 14 height 14
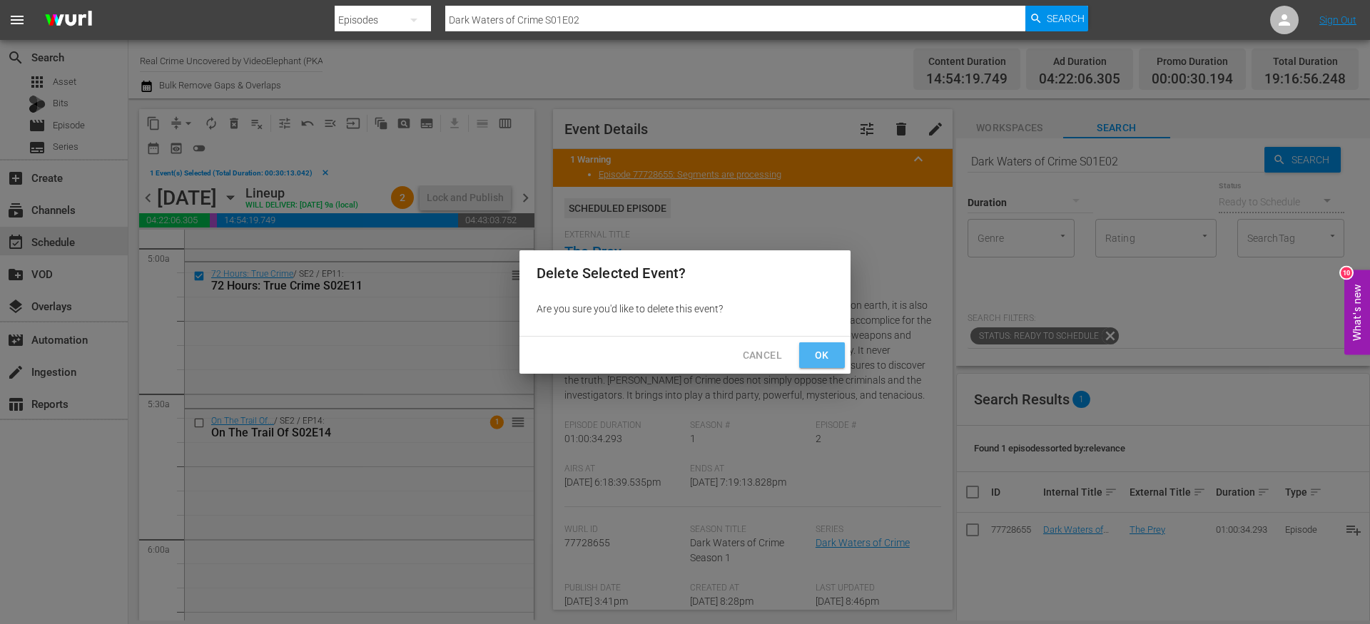
click at [829, 350] on span "Ok" at bounding box center [822, 356] width 23 height 18
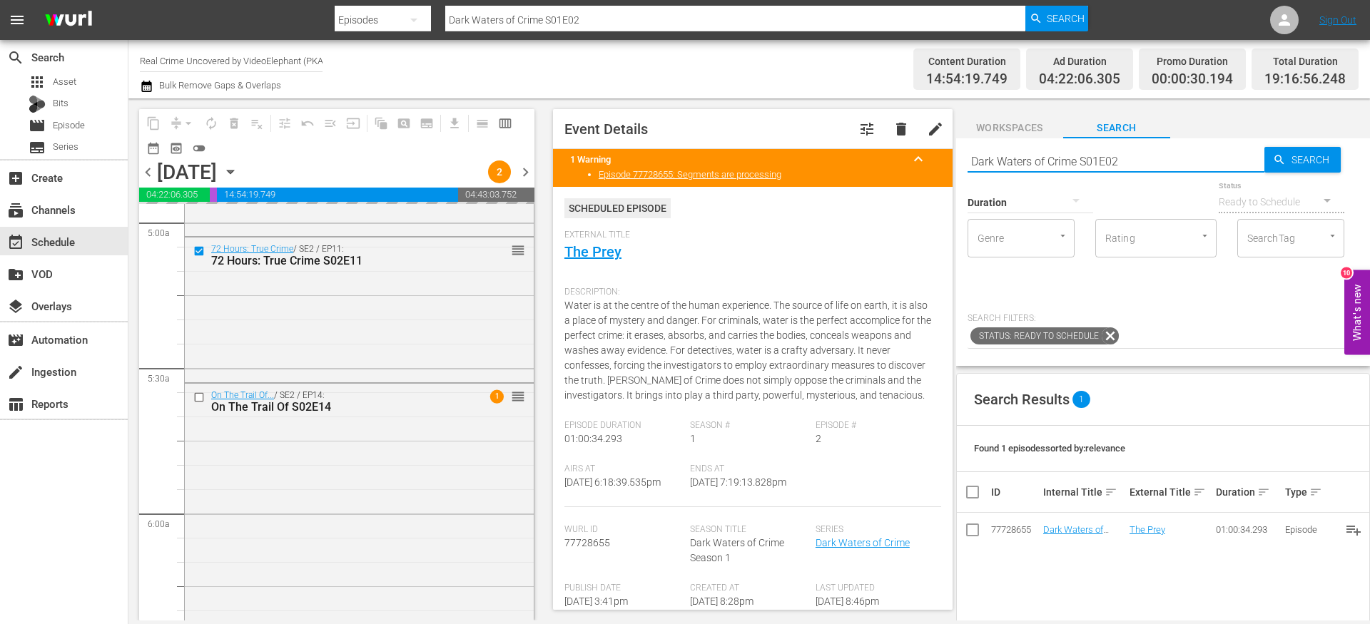
click at [1063, 163] on input "Dark Waters of Crime S01E02" at bounding box center [1116, 161] width 297 height 34
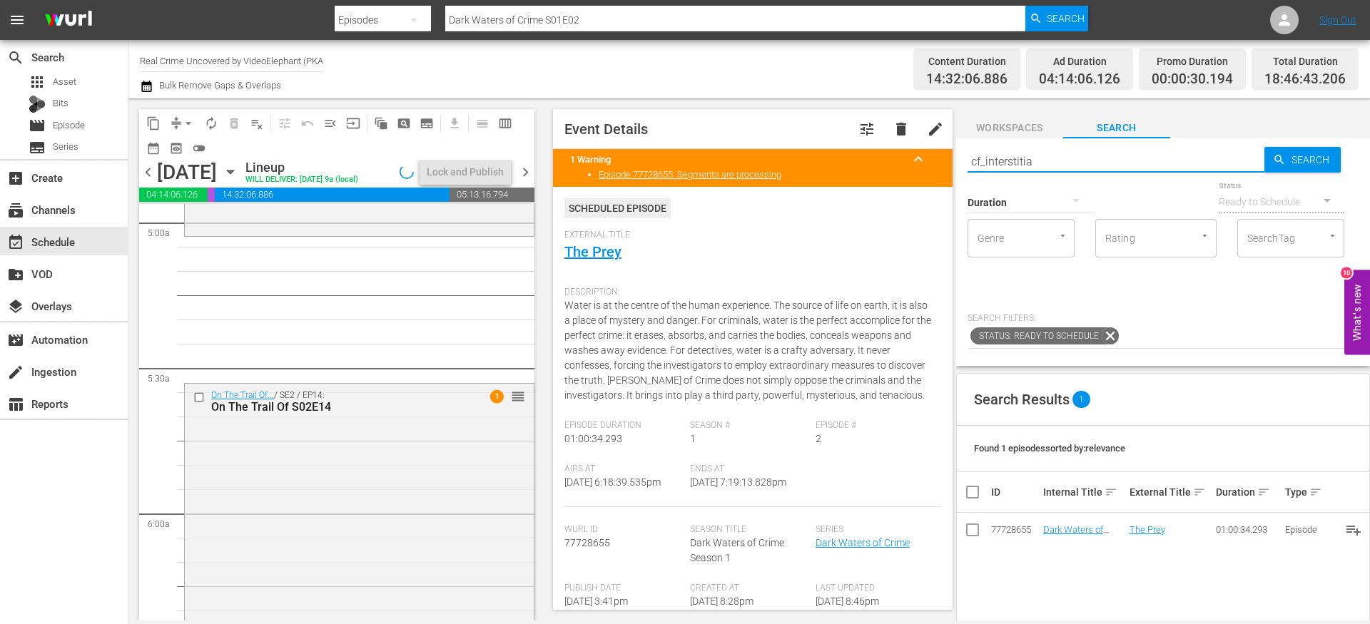
type input "cf_interstitial"
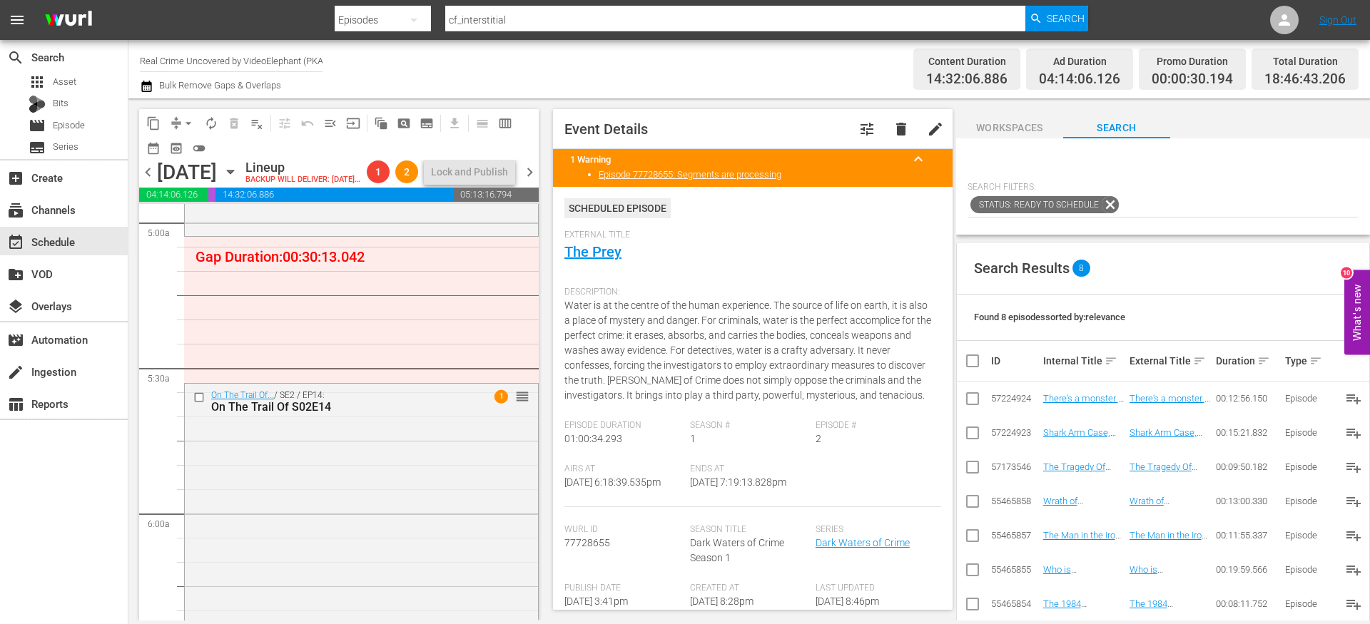
scroll to position [235, 0]
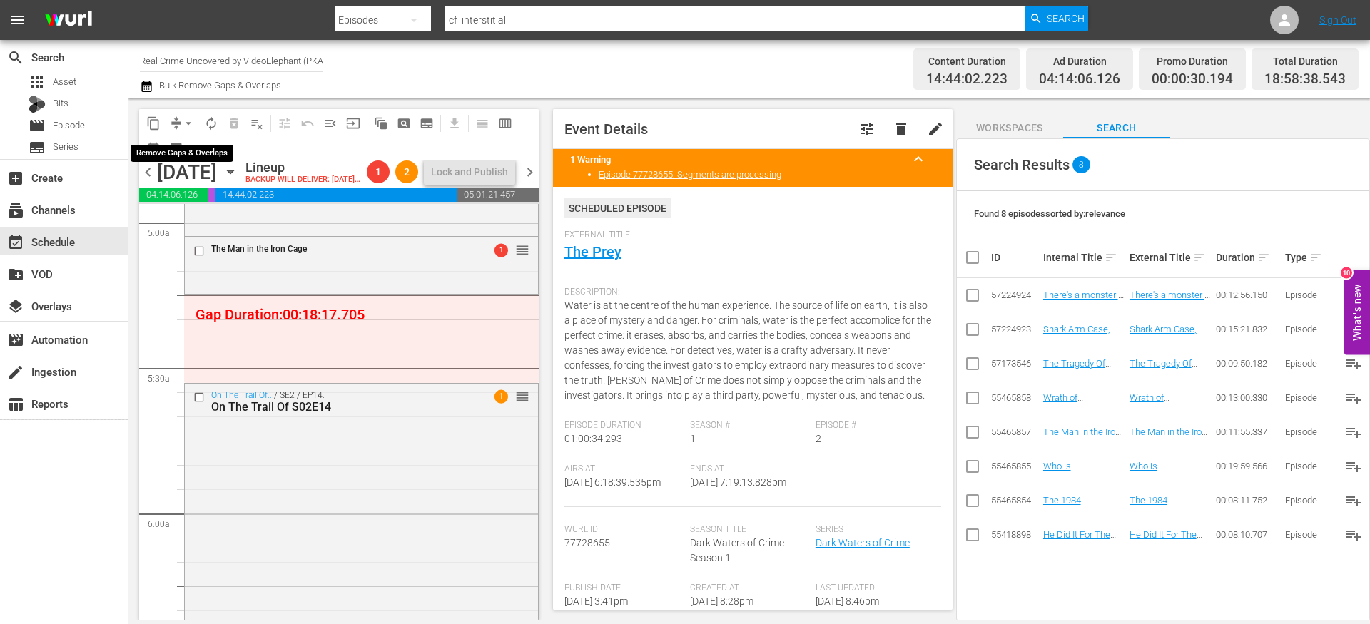
click at [179, 124] on button "arrow_drop_down" at bounding box center [188, 123] width 23 height 23
click at [184, 194] on li "Align to End of Previous Day" at bounding box center [189, 200] width 150 height 24
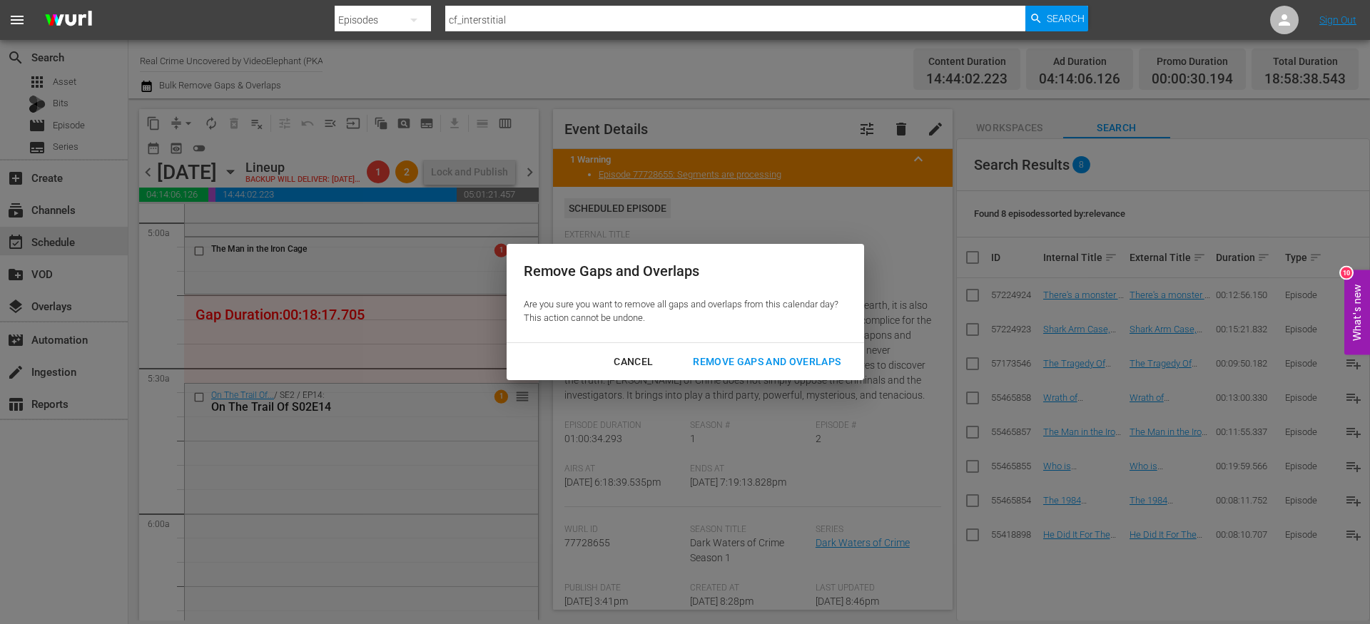
click at [777, 356] on div "Remove Gaps and Overlaps" at bounding box center [767, 362] width 171 height 18
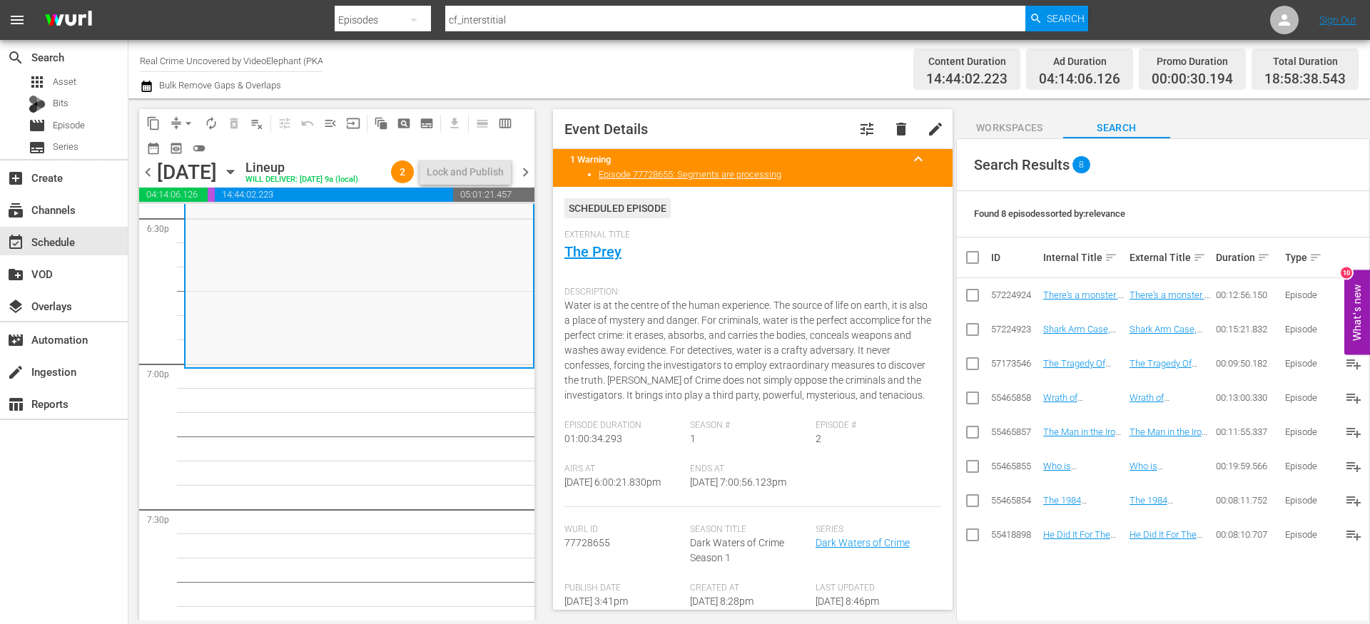
scroll to position [0, 0]
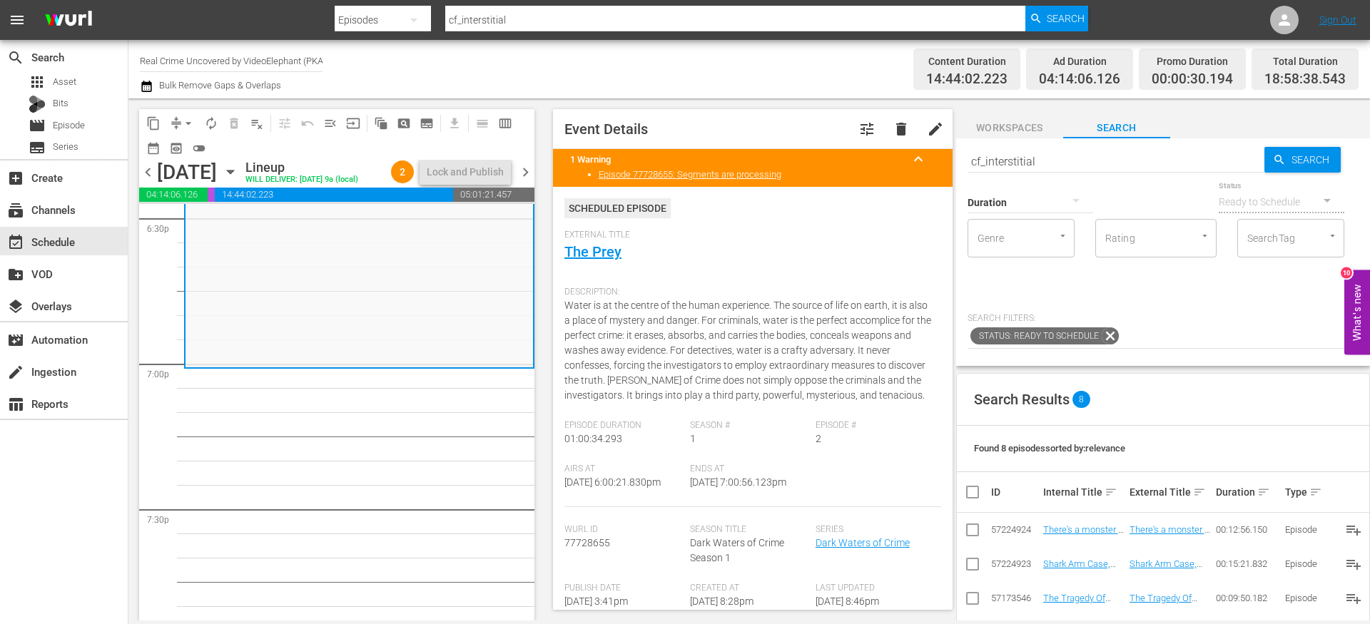
click at [1004, 168] on div "Duration" at bounding box center [1031, 193] width 126 height 51
click at [1004, 159] on input "cf_interstitial" at bounding box center [1116, 161] width 297 height 34
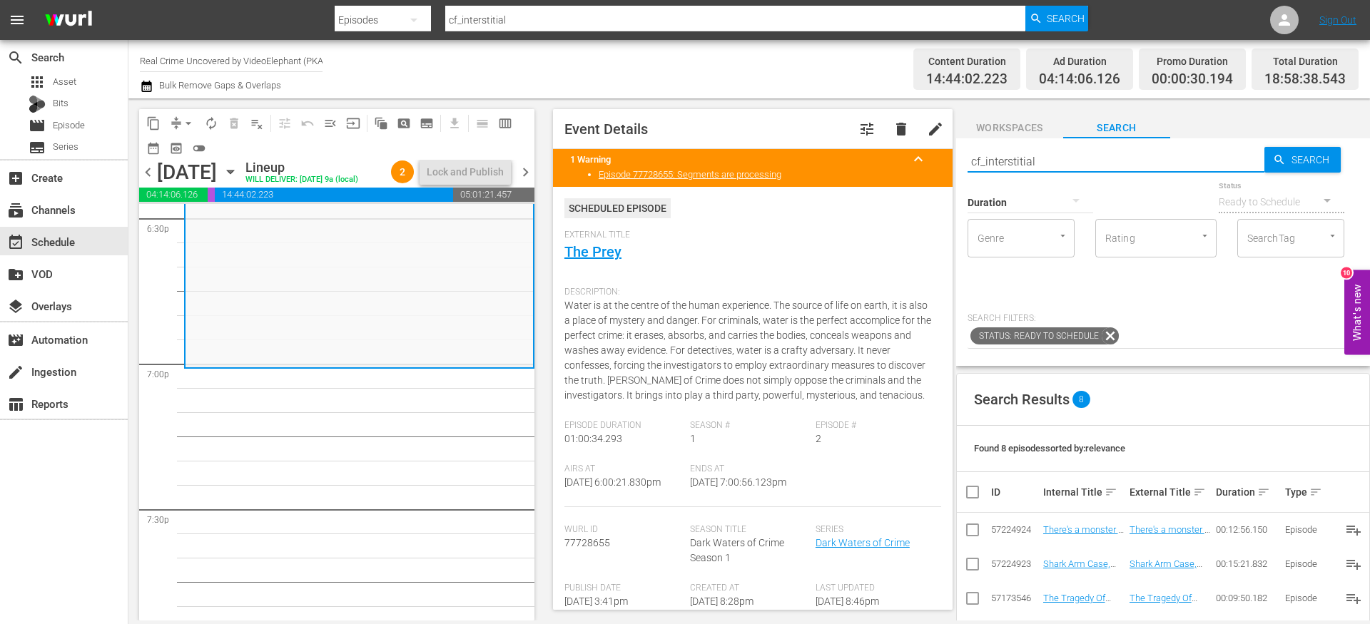
paste input "72 Hours: True Crime S02E12"
type input "72 Hours: True Crime S02E12"
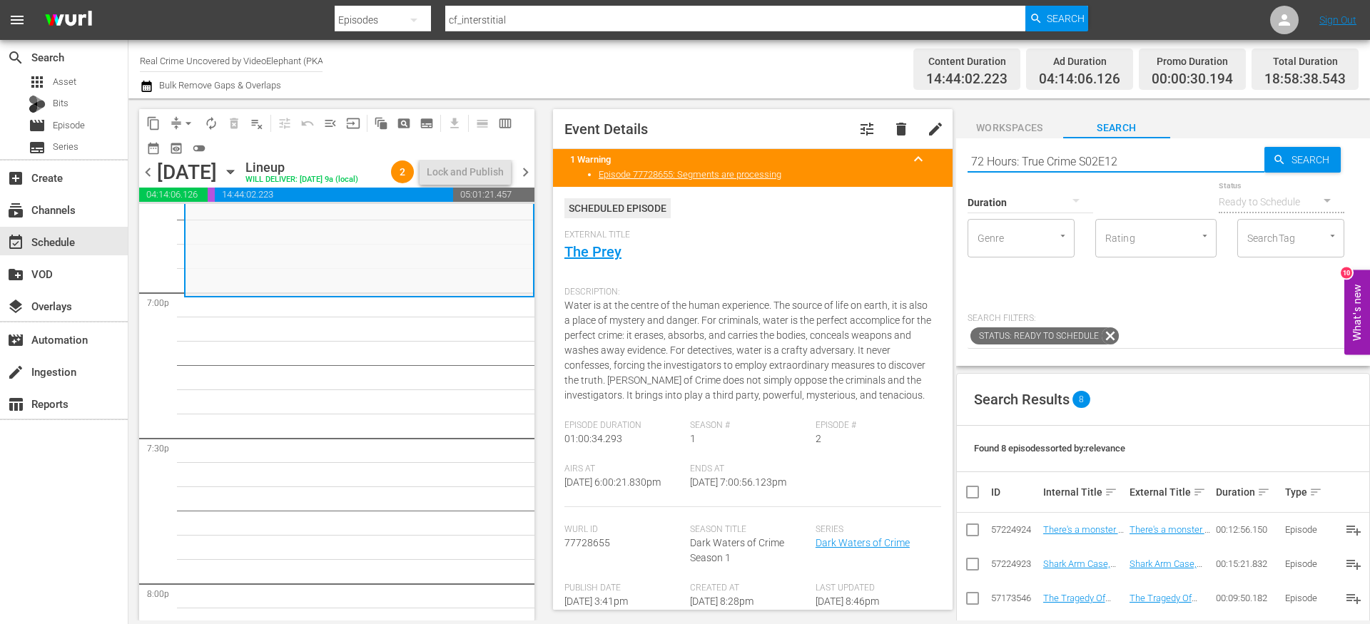
scroll to position [5466, 0]
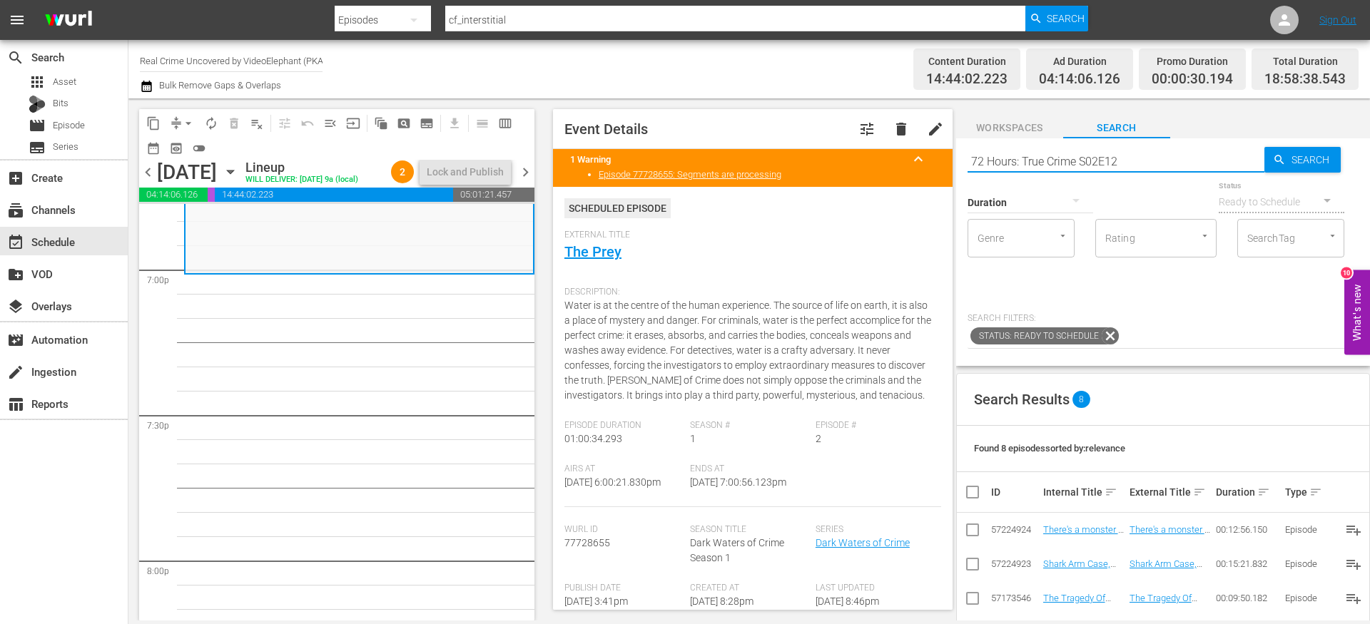
type input "72 Hours: True Crime S02E12"
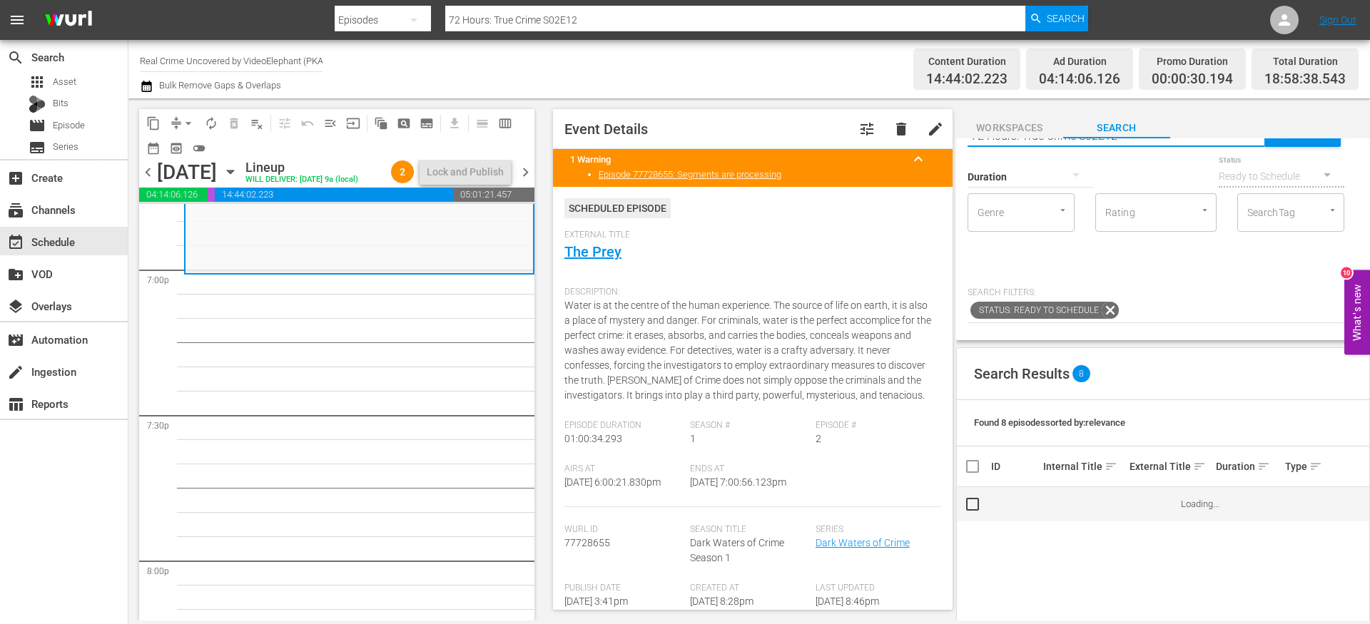
scroll to position [0, 0]
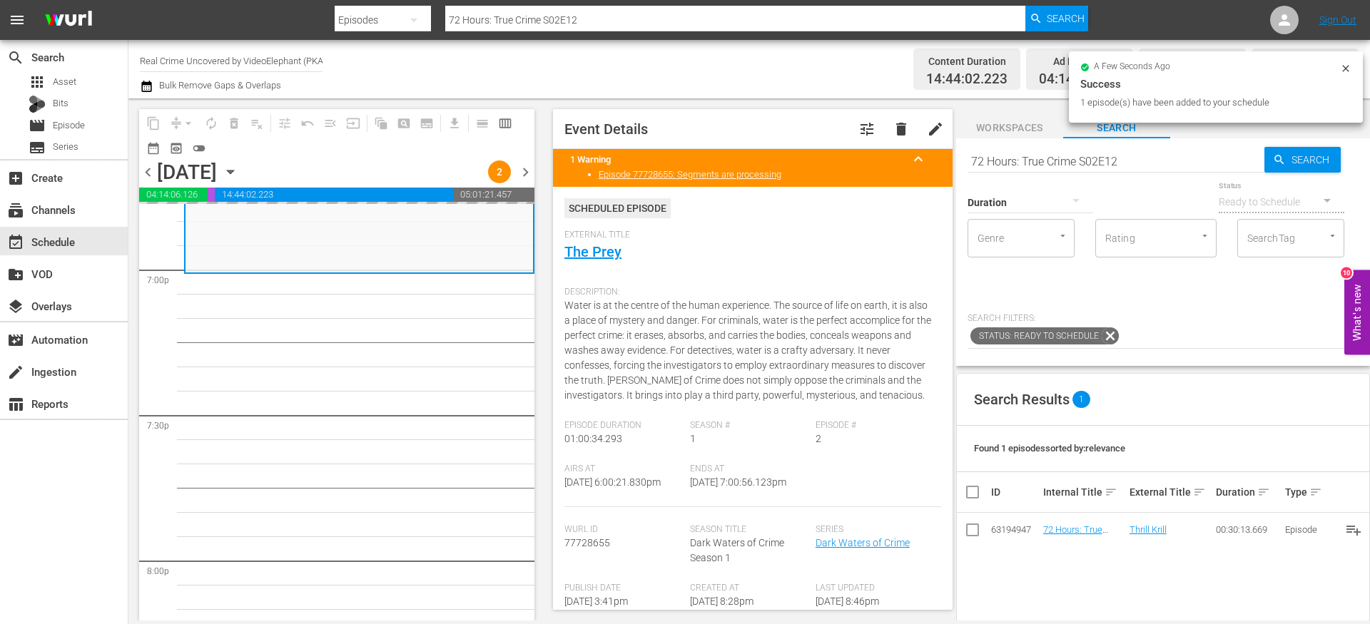
click at [1030, 153] on input "72 Hours: True Crime S02E12" at bounding box center [1116, 161] width 297 height 34
paste input "On The Trail Of S02E15"
type input "On The Trail Of S02E15"
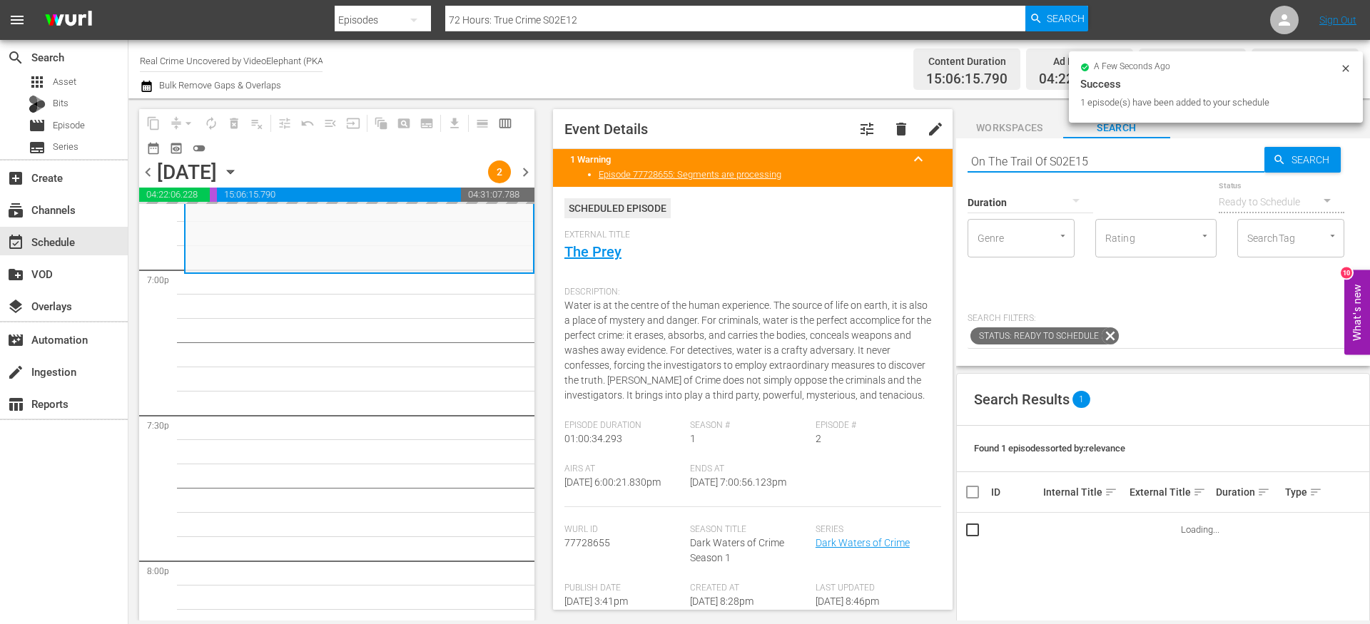
type input "On The Trail Of S02E15"
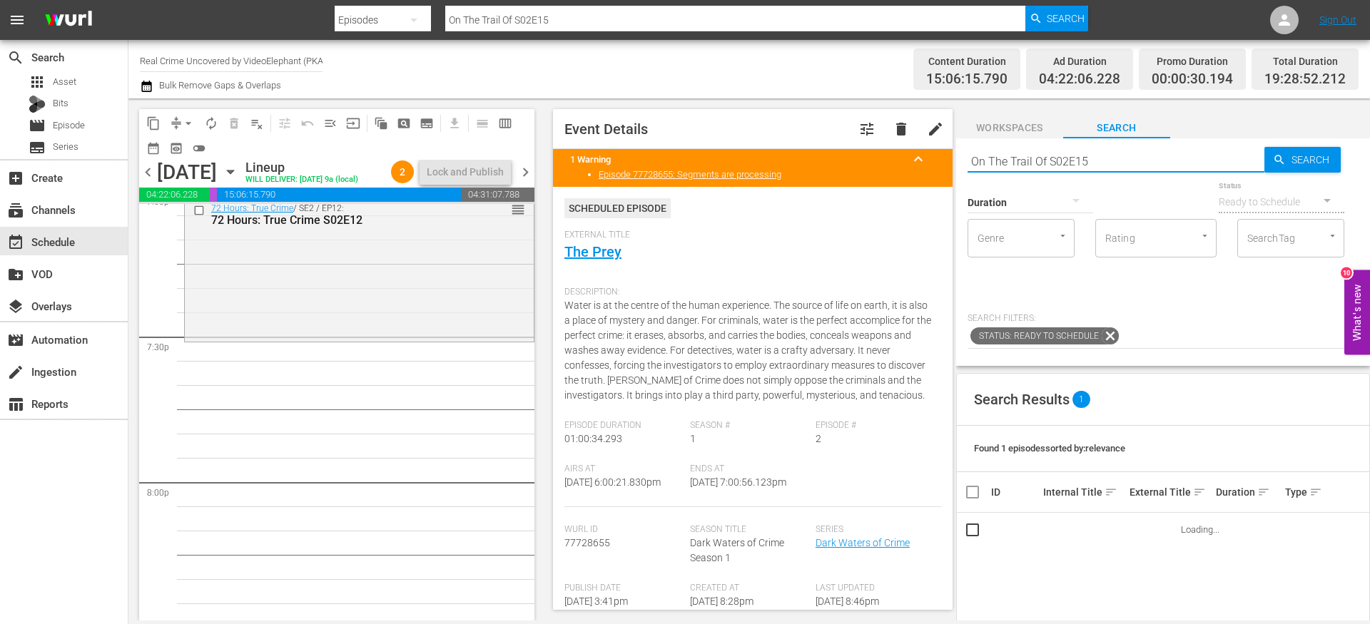
scroll to position [5561, 0]
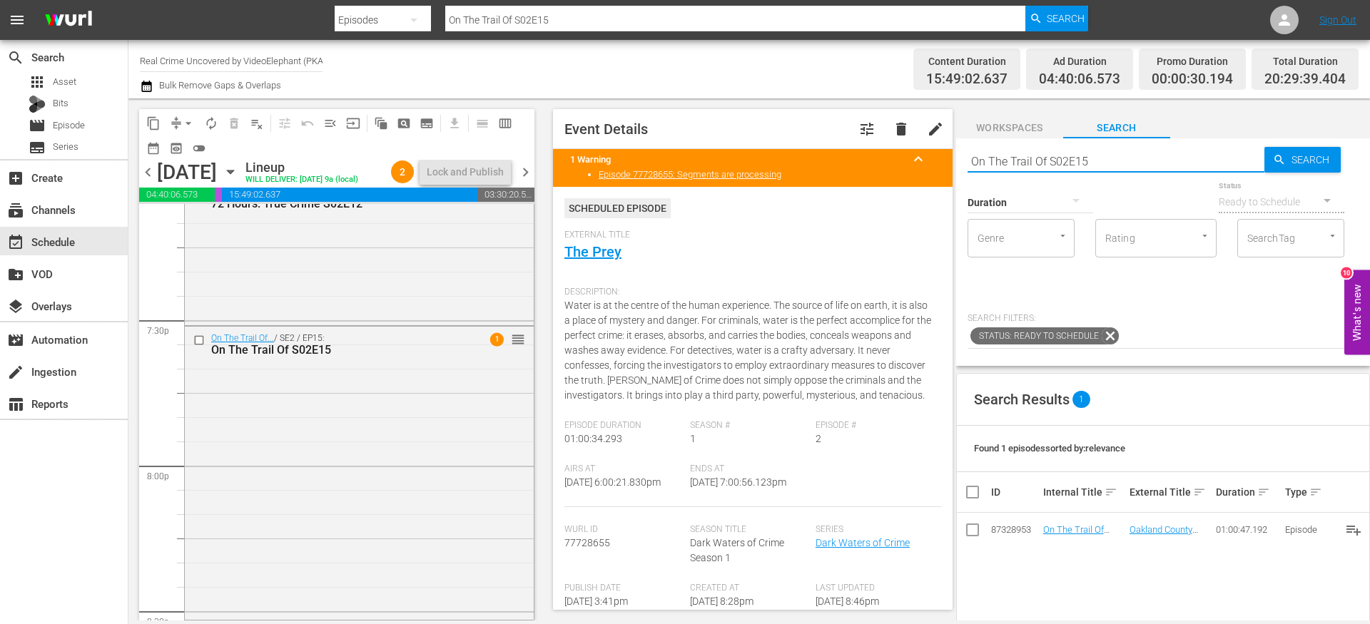
click at [1064, 162] on input "On The Trail Of S02E15" at bounding box center [1116, 161] width 297 height 34
paste input "The FBI Files S04E07"
type input "The FBI Files S04E07"
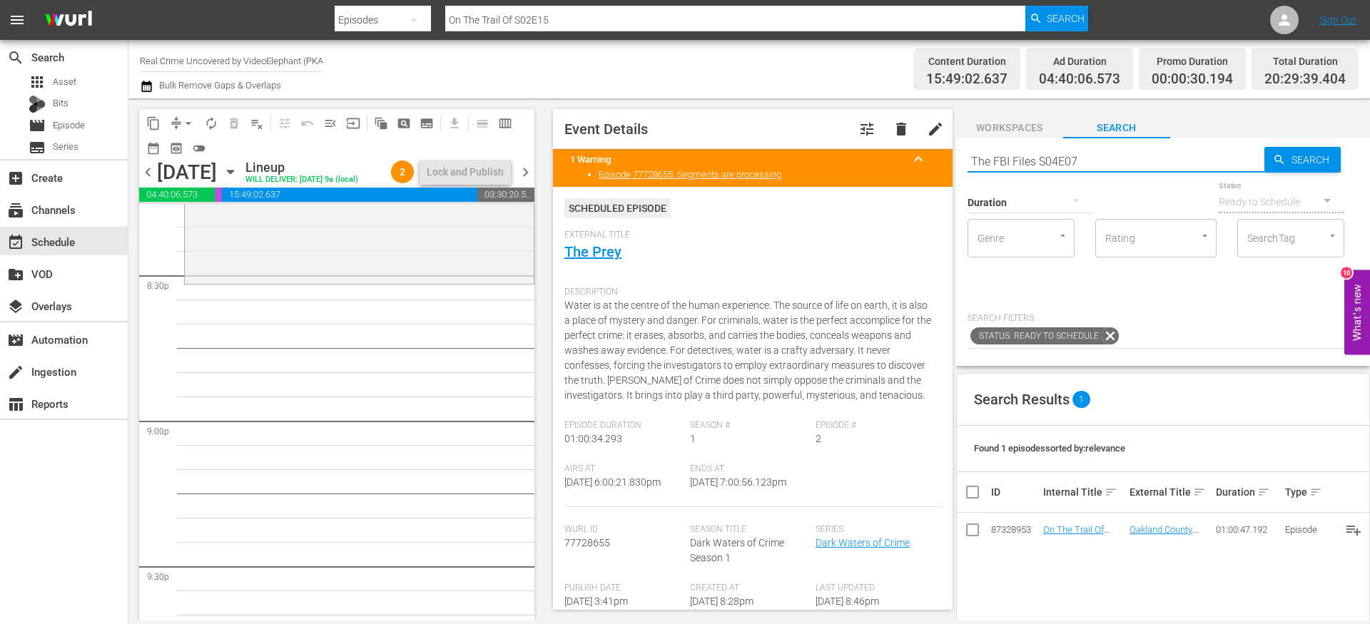
type input "The FBI Files S04E07"
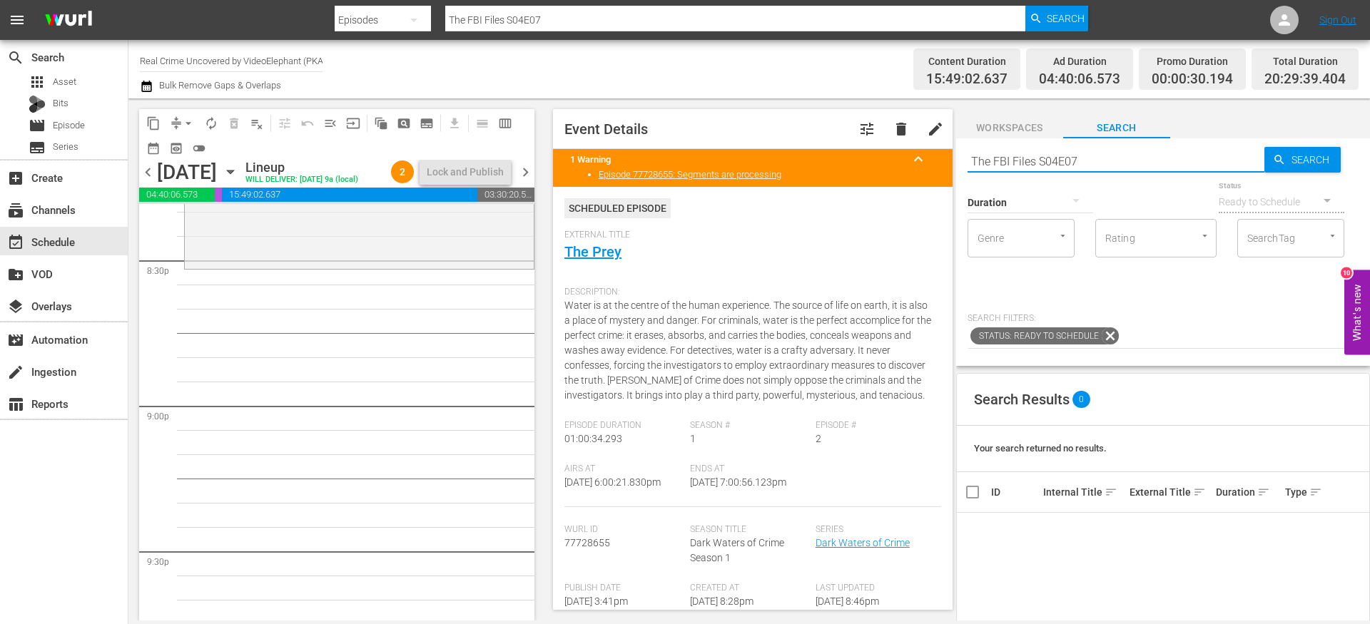
type input "The FBI Files S04E07"
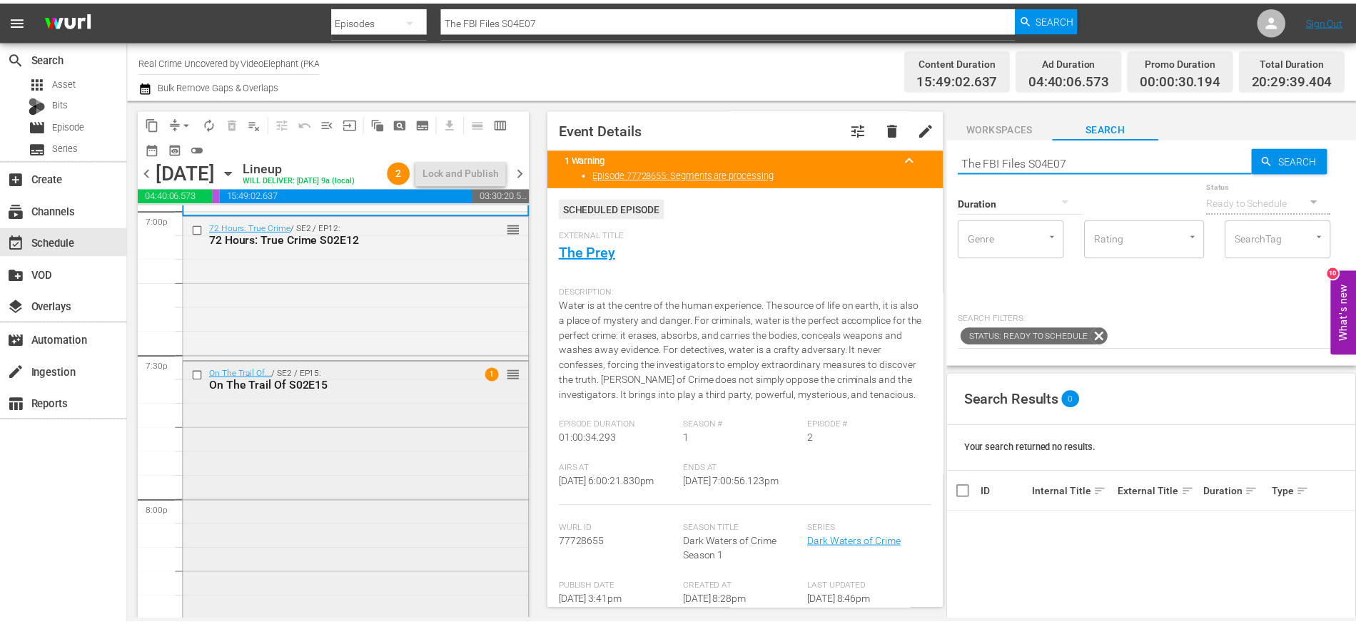
scroll to position [5531, 0]
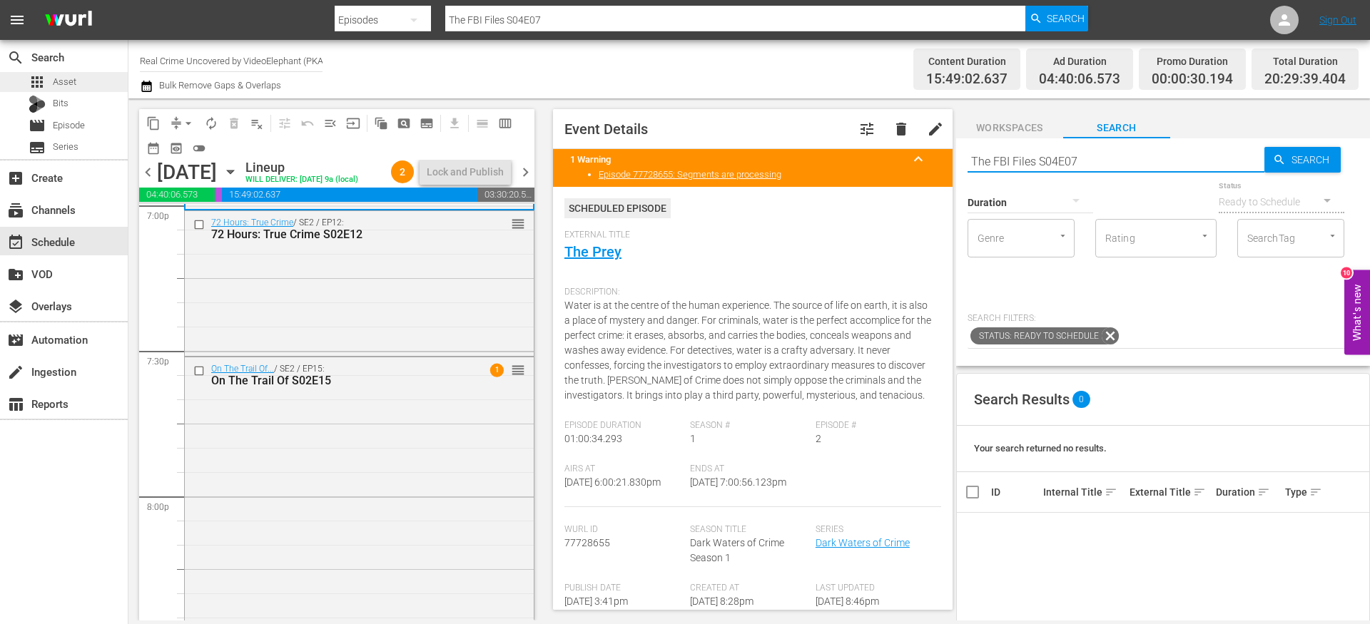
click at [95, 79] on div "apps Asset" at bounding box center [64, 82] width 128 height 20
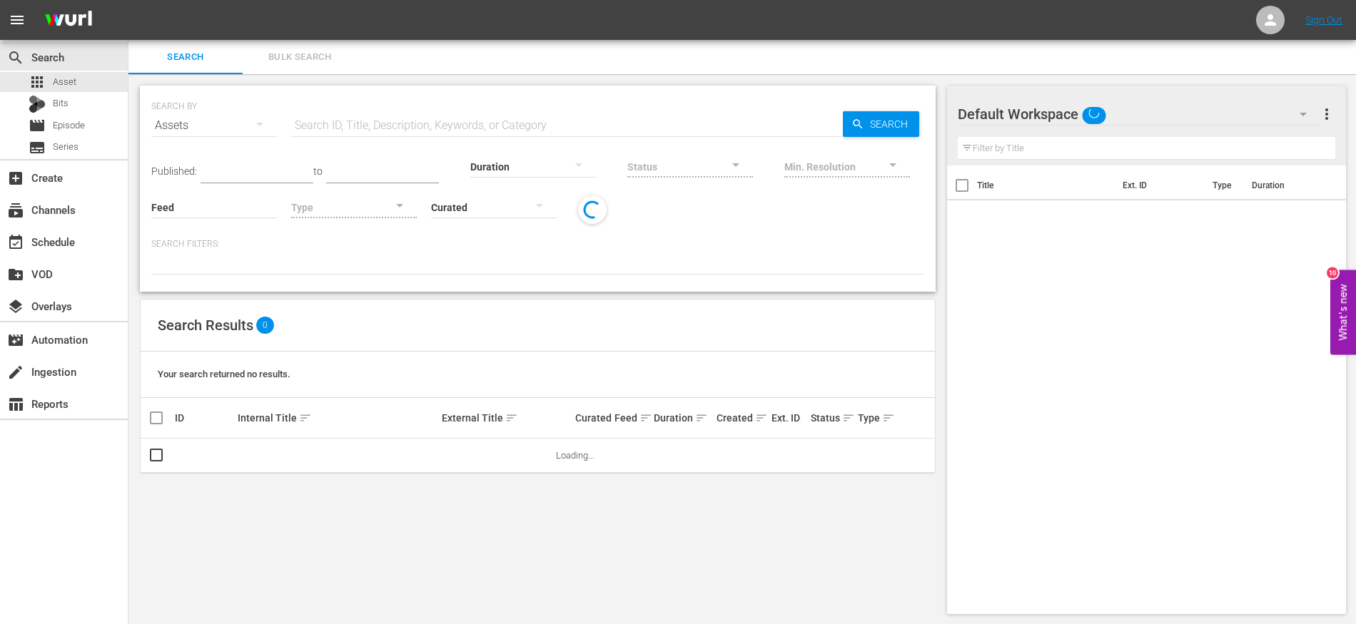
click at [350, 128] on input "text" at bounding box center [567, 125] width 552 height 34
paste input "The FBI Files S04E07"
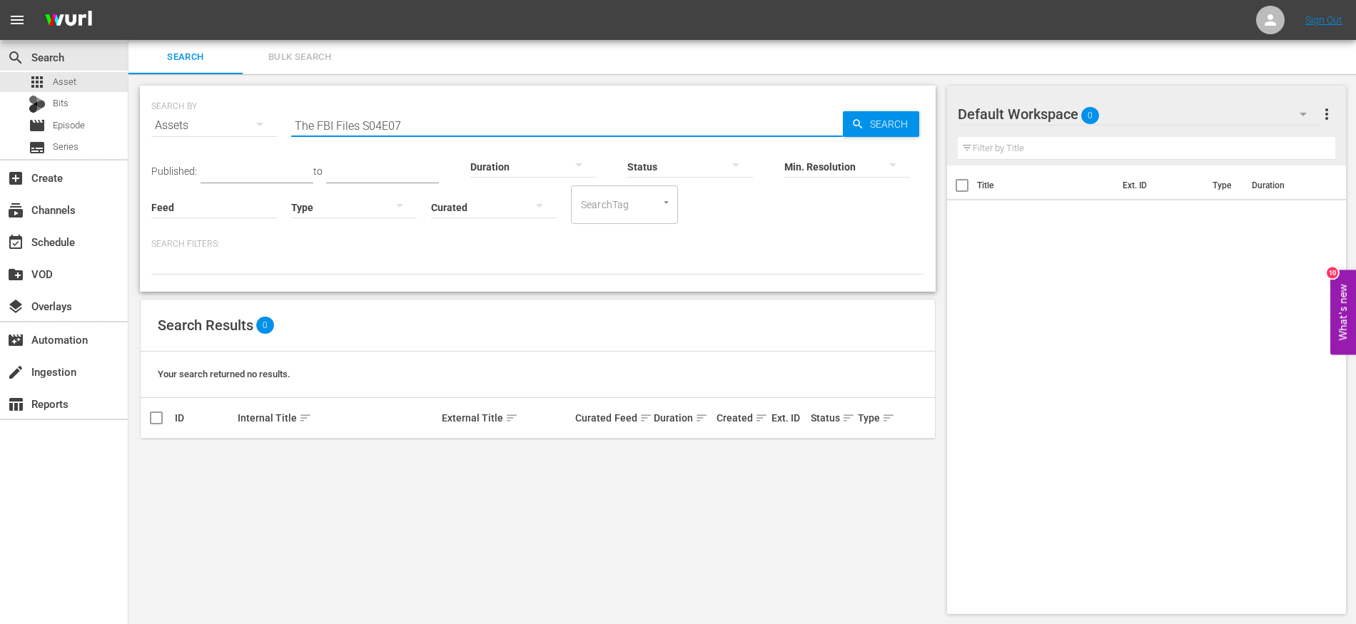
click at [416, 119] on input "The FBI Files S04E07" at bounding box center [567, 125] width 552 height 34
type input "The FBI Files S04"
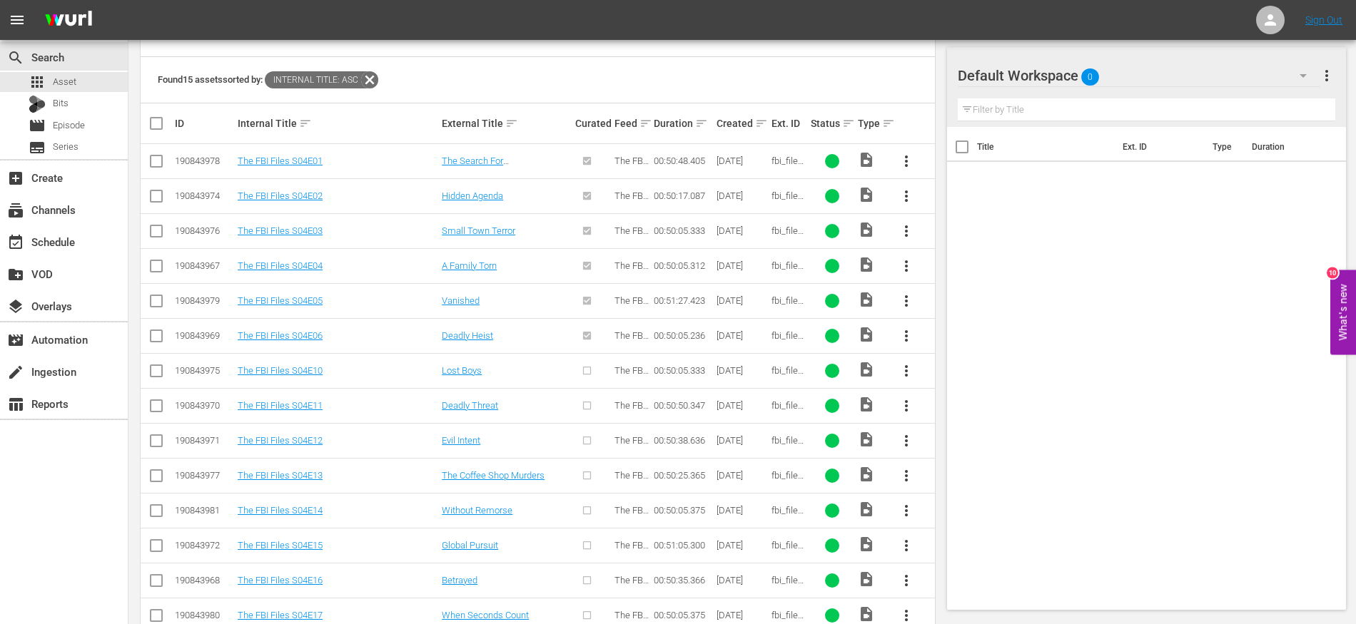
scroll to position [361, 0]
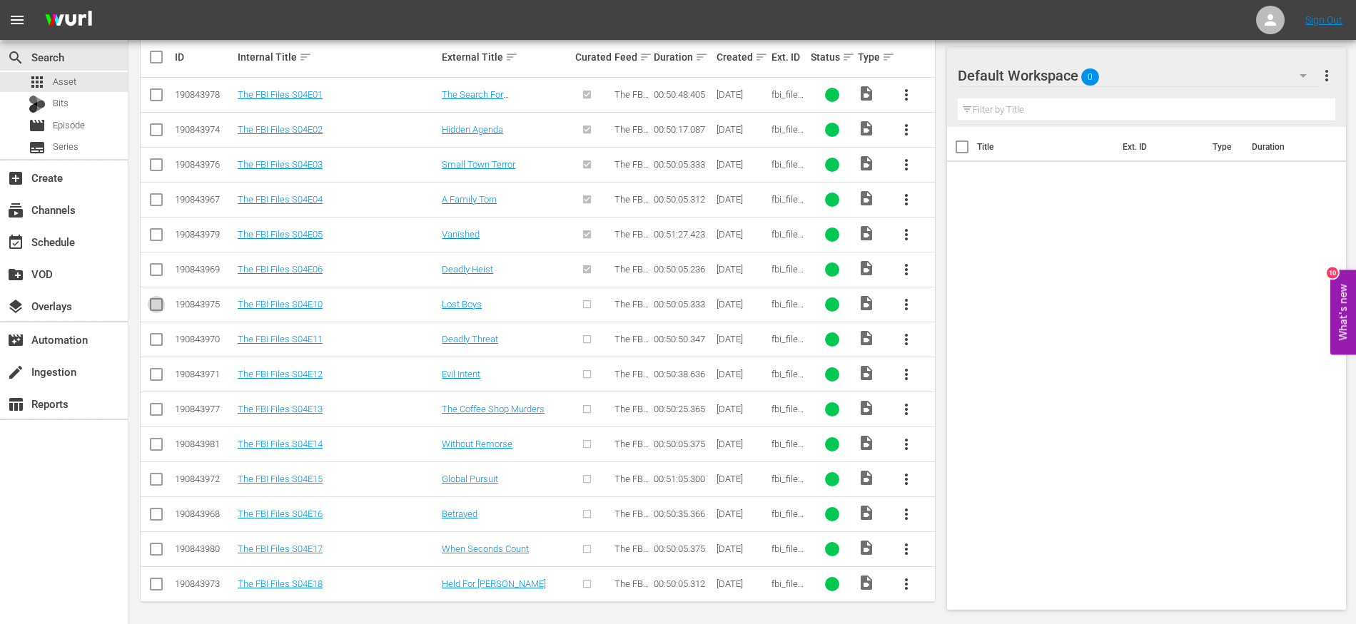
click at [160, 304] on input "checkbox" at bounding box center [156, 307] width 17 height 17
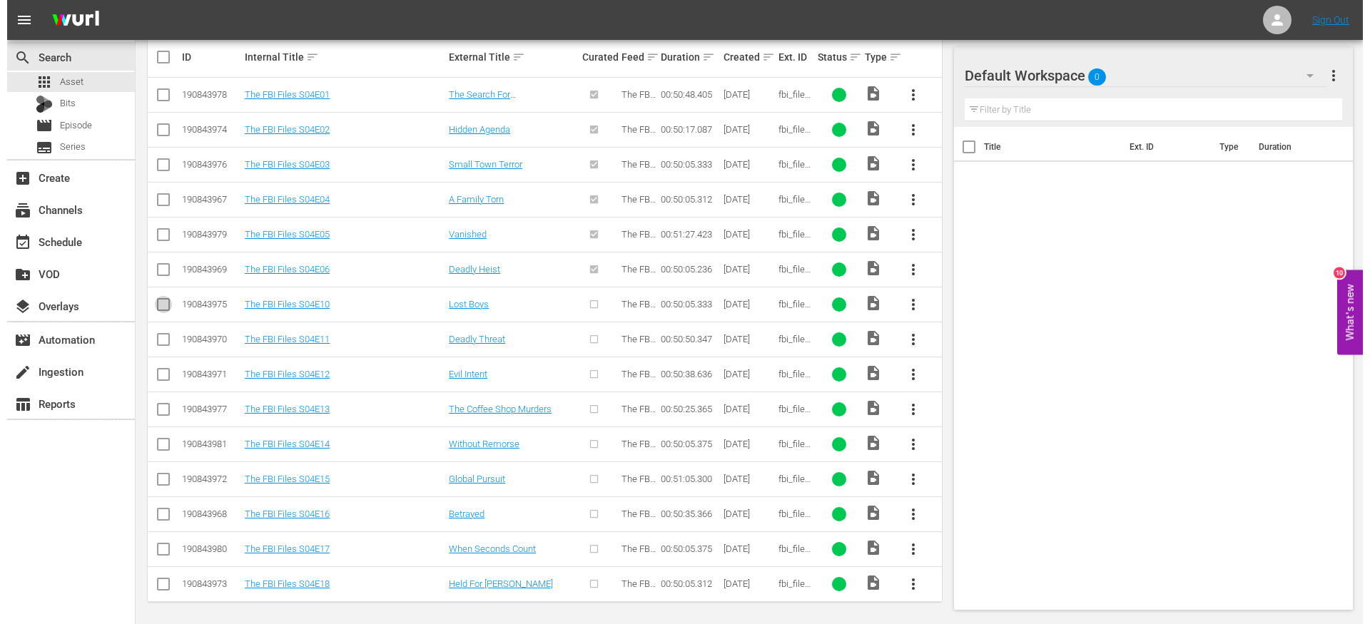
scroll to position [315, 0]
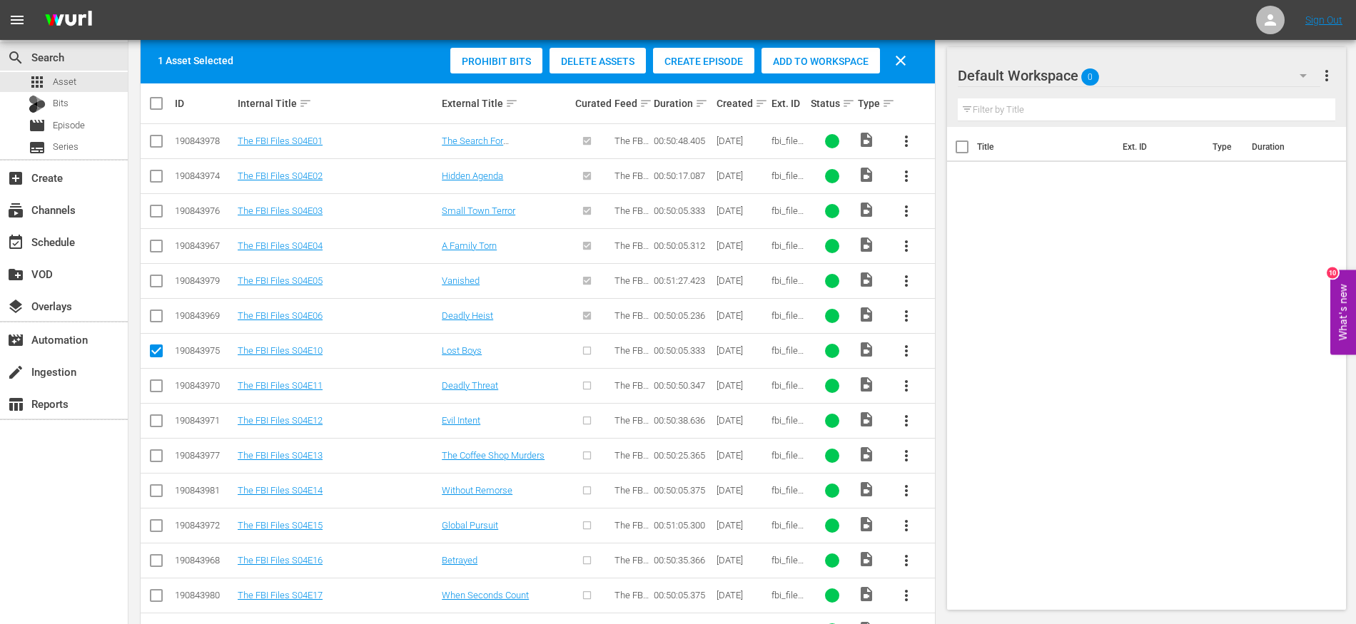
click at [711, 58] on span "Create Episode" at bounding box center [703, 61] width 101 height 11
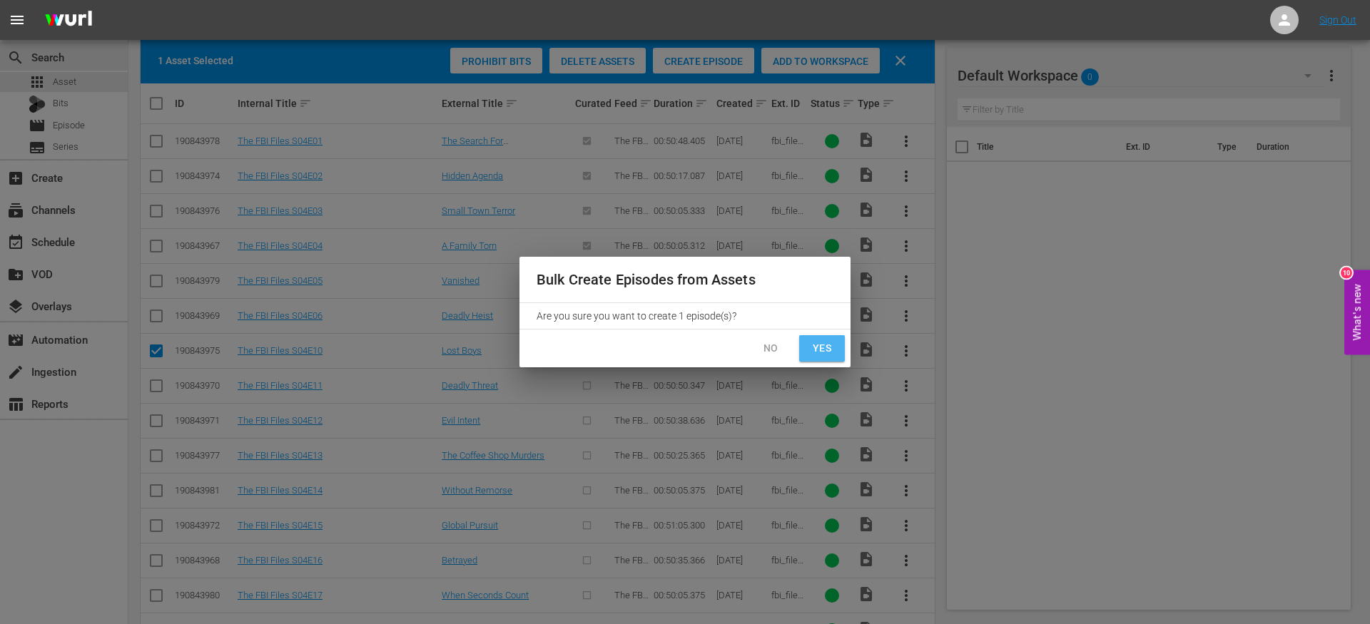
click at [814, 345] on span "Yes" at bounding box center [822, 349] width 23 height 18
checkbox input "false"
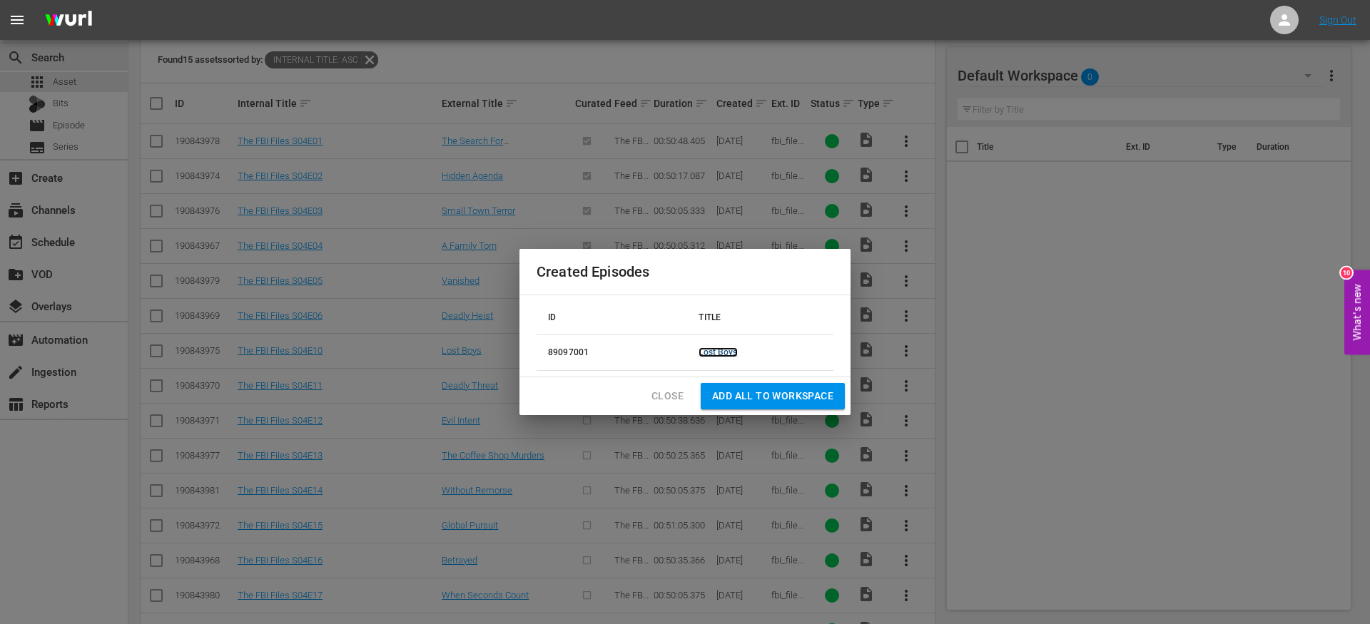
click at [720, 350] on link "Lost Boys" at bounding box center [718, 353] width 39 height 10
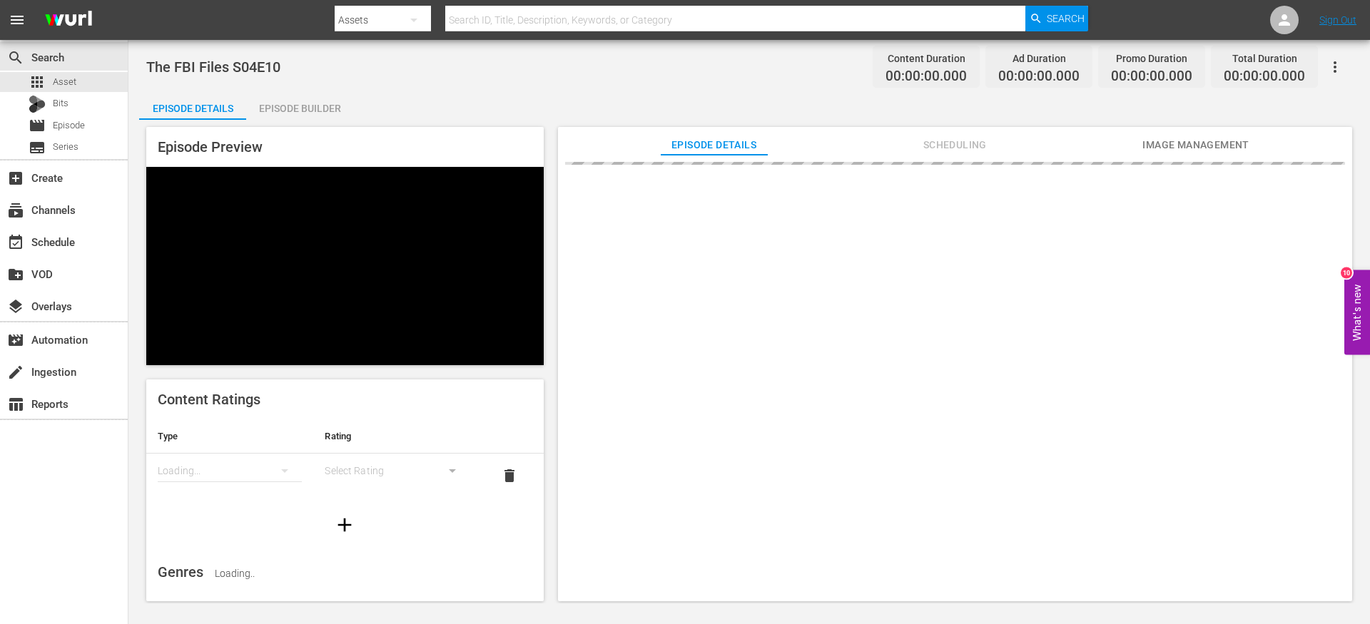
click at [314, 114] on div "Episode Builder" at bounding box center [299, 108] width 107 height 34
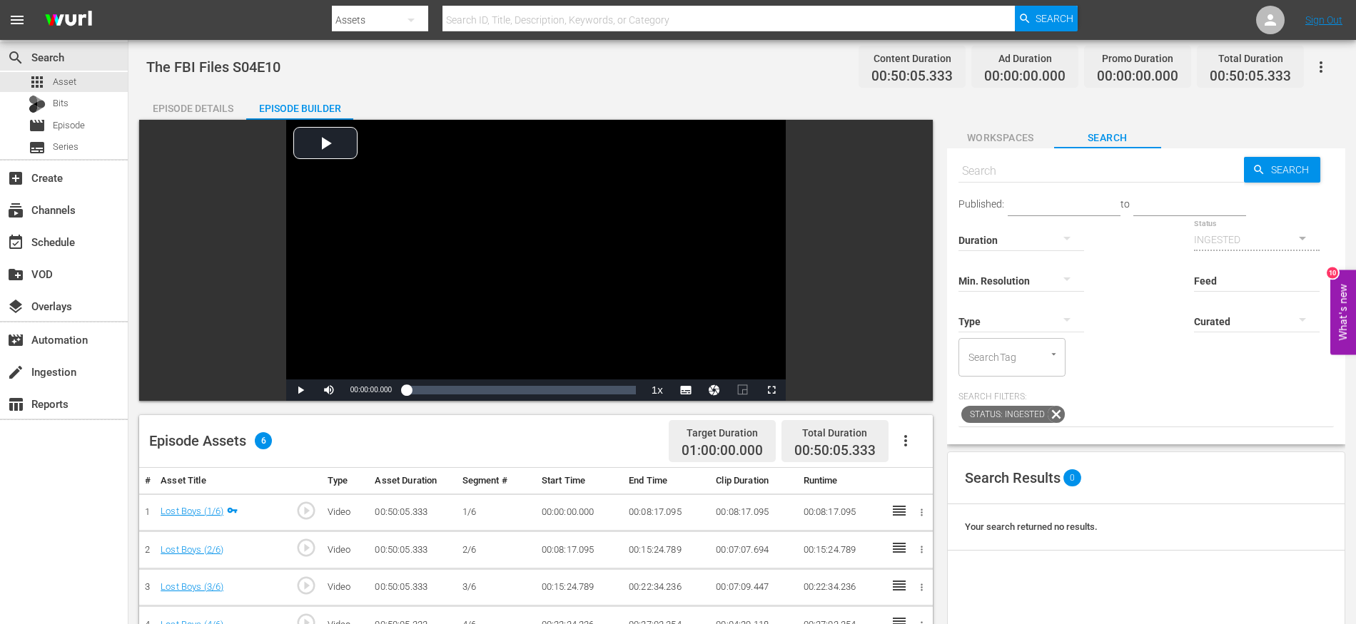
click at [910, 445] on icon "button" at bounding box center [905, 440] width 17 height 17
click at [916, 480] on div "Fill with Ads" at bounding box center [948, 481] width 97 height 34
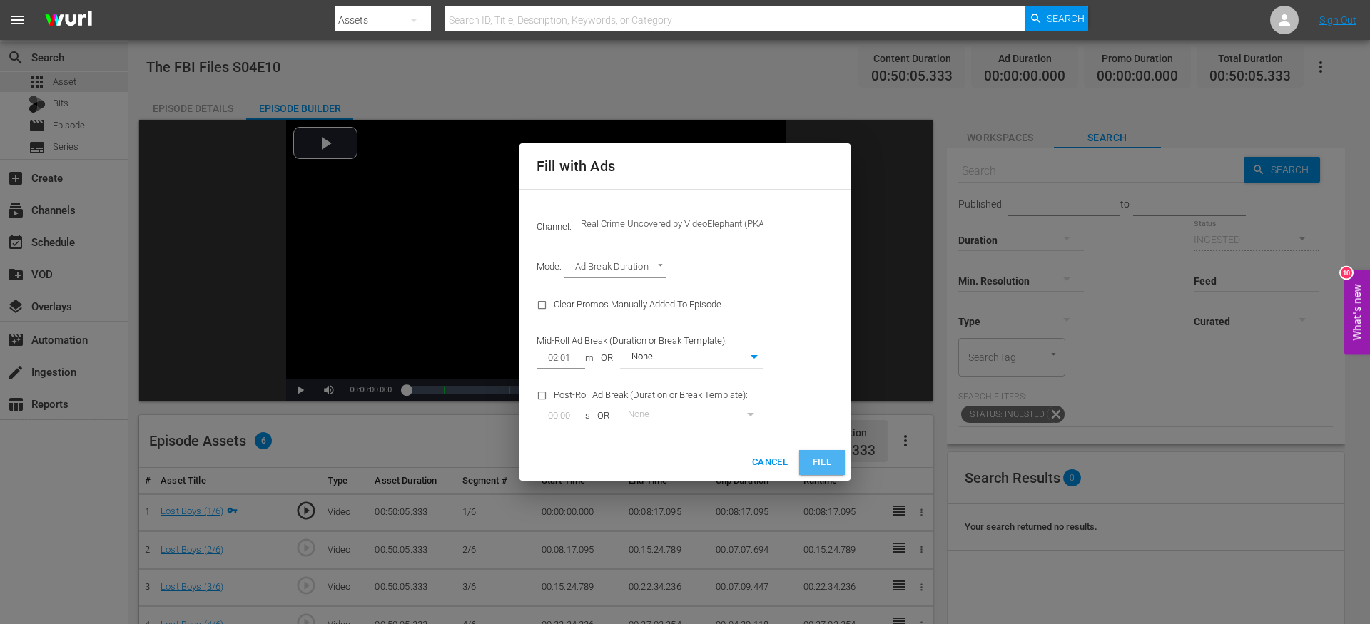
click at [820, 460] on span "Fill" at bounding box center [822, 463] width 23 height 16
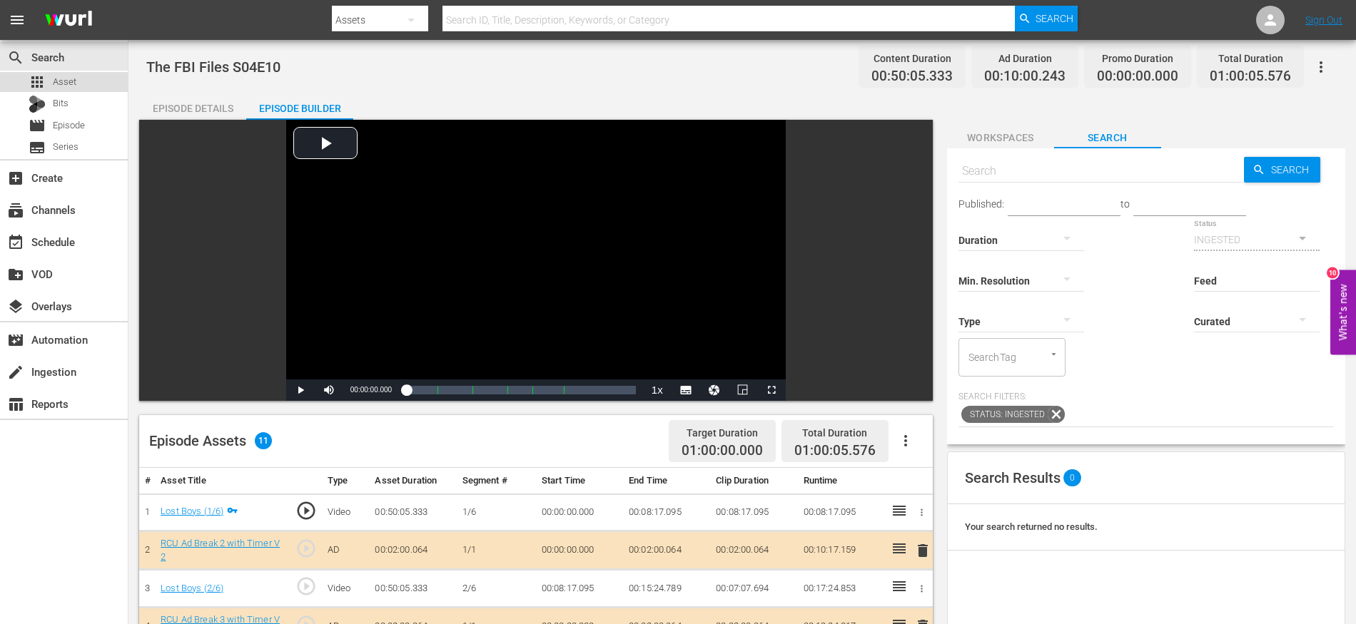
click at [79, 80] on div "apps Asset" at bounding box center [64, 82] width 128 height 20
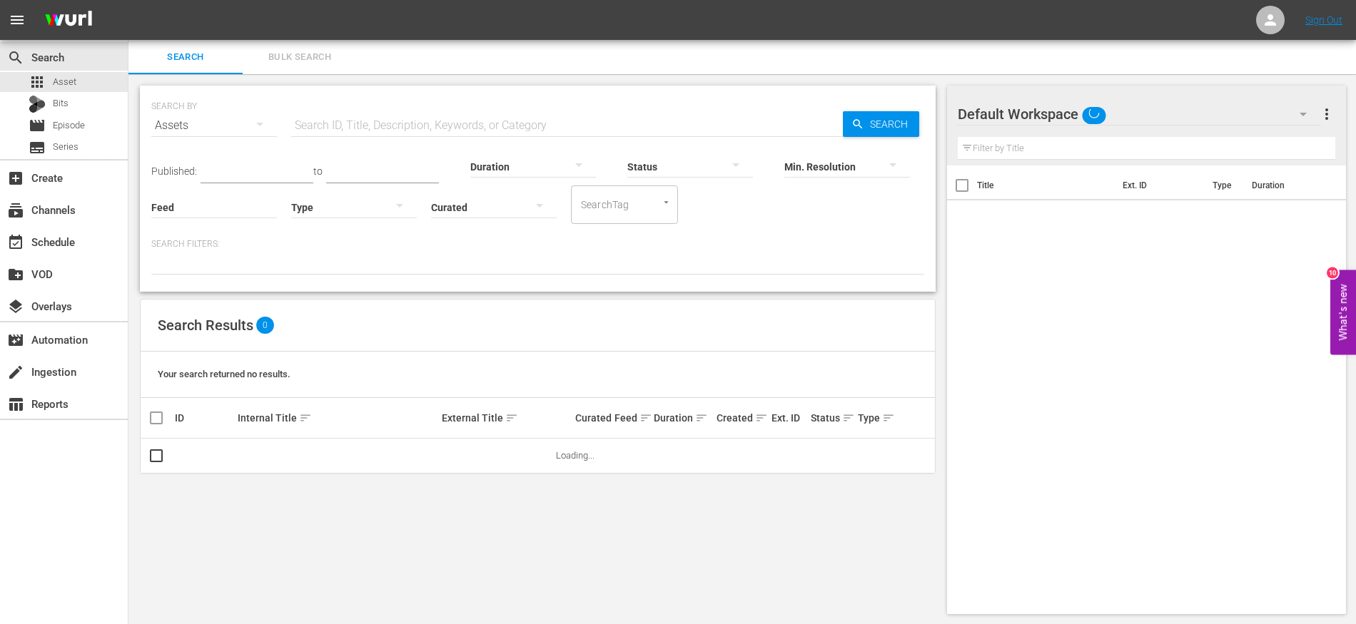
click at [372, 126] on input "text" at bounding box center [567, 125] width 552 height 34
paste input "The FBI Files S04E07"
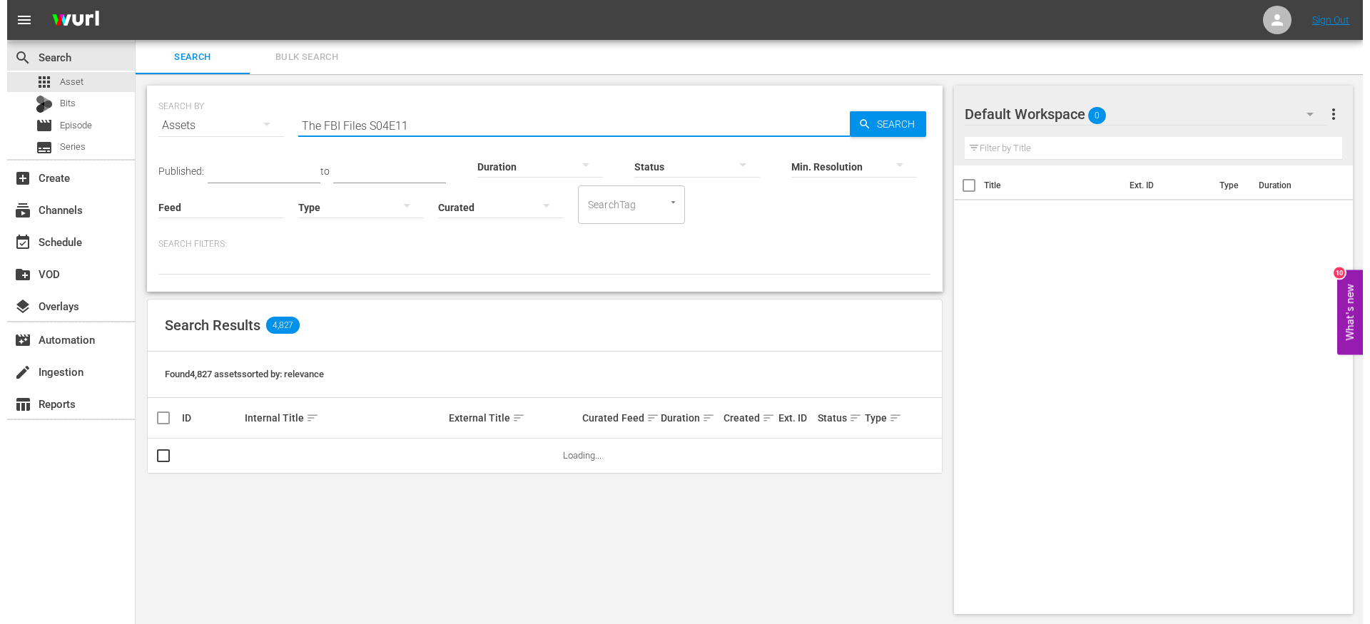
scroll to position [1, 0]
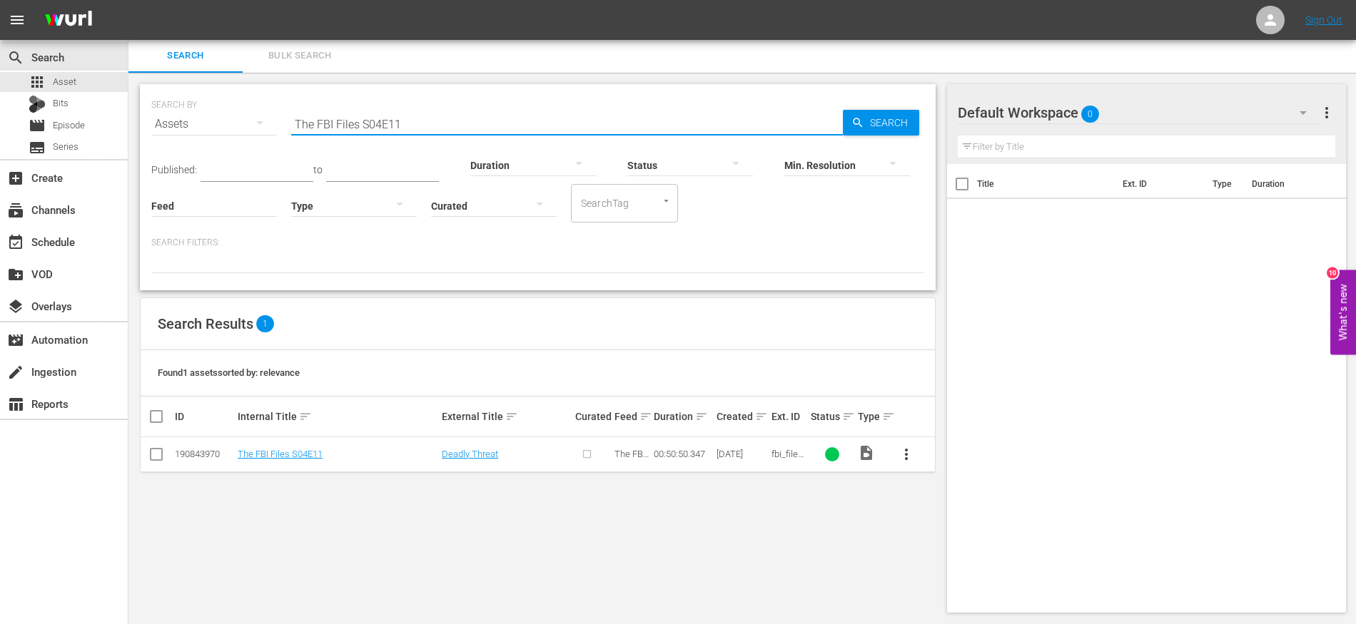
type input "The FBI Files S04E11"
click at [155, 450] on input "checkbox" at bounding box center [156, 457] width 17 height 17
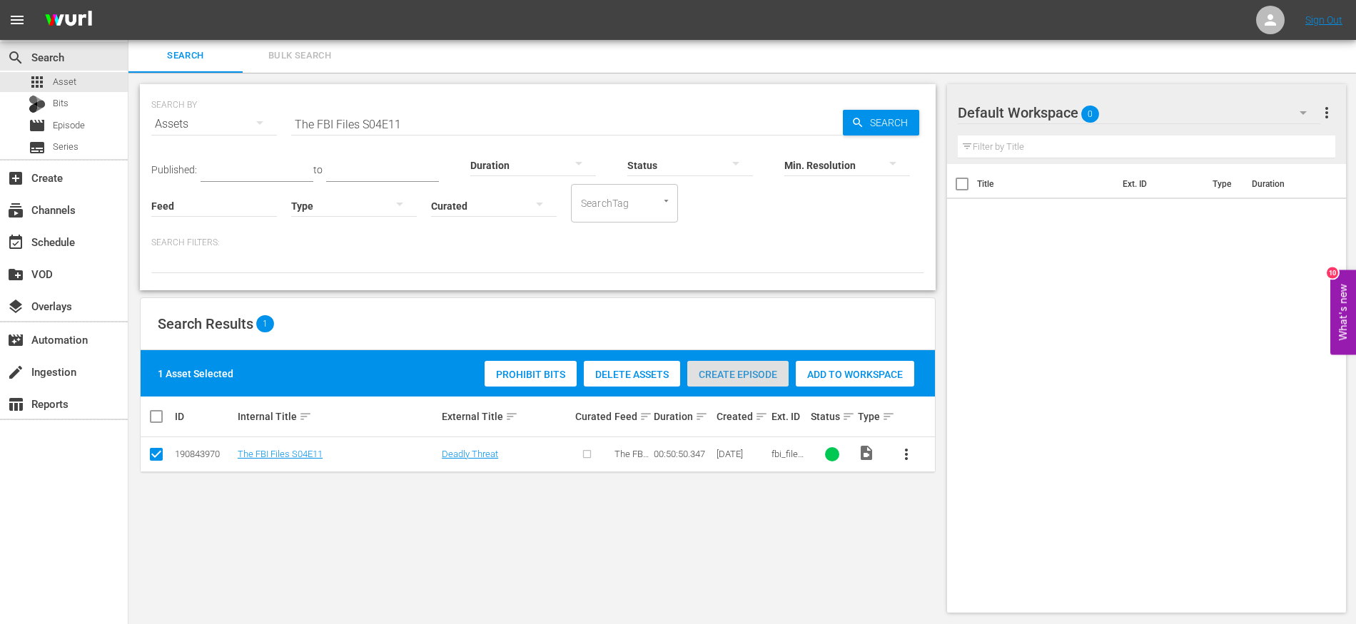
click at [756, 368] on div "Create Episode" at bounding box center [737, 374] width 101 height 27
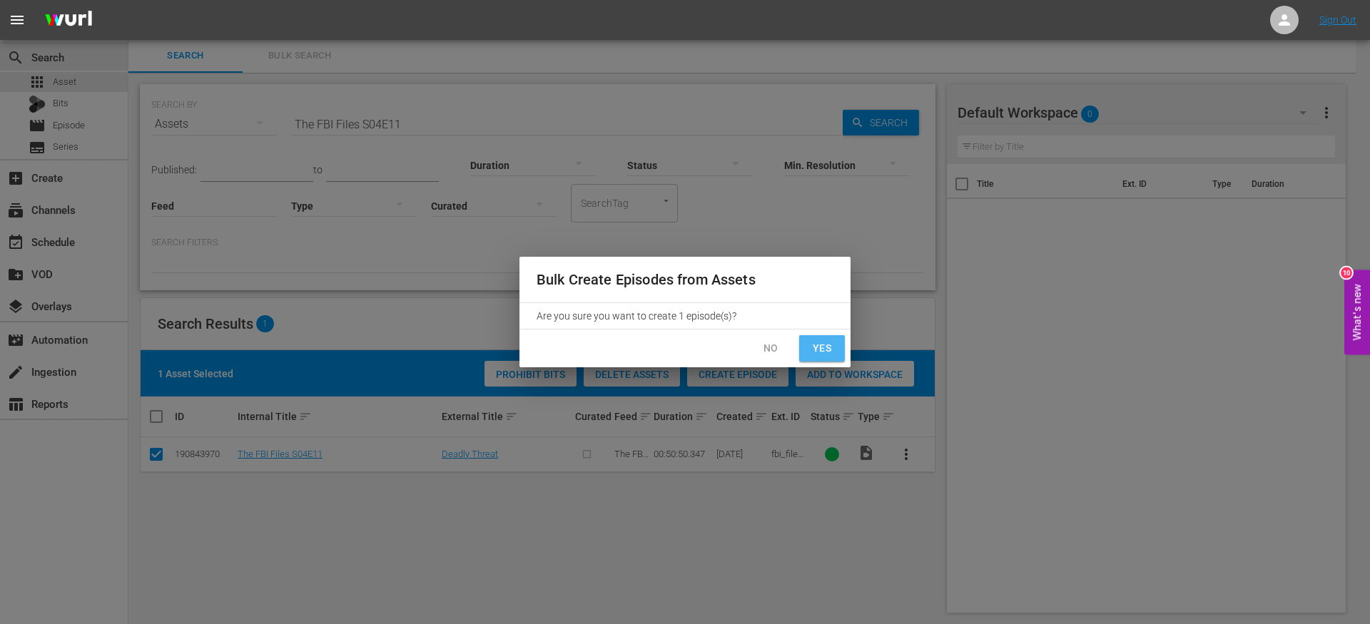
click at [816, 348] on span "Yes" at bounding box center [822, 349] width 23 height 18
checkbox input "false"
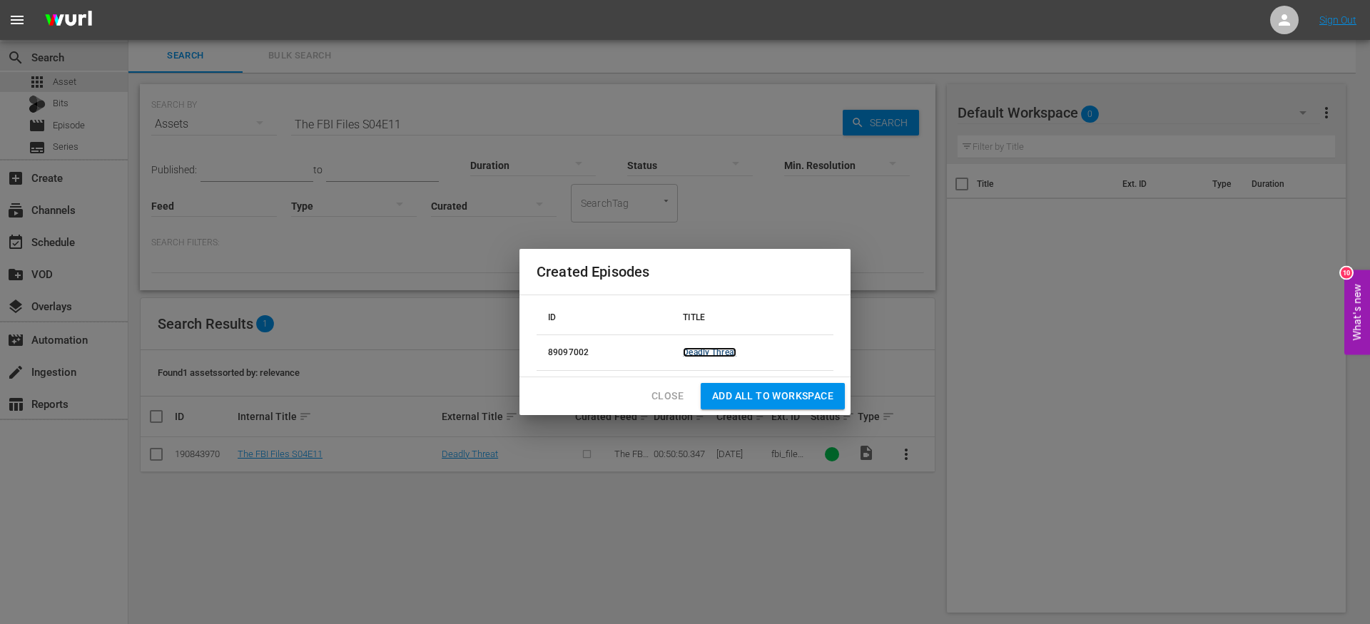
click at [725, 351] on link "Deadly Threat" at bounding box center [710, 353] width 54 height 10
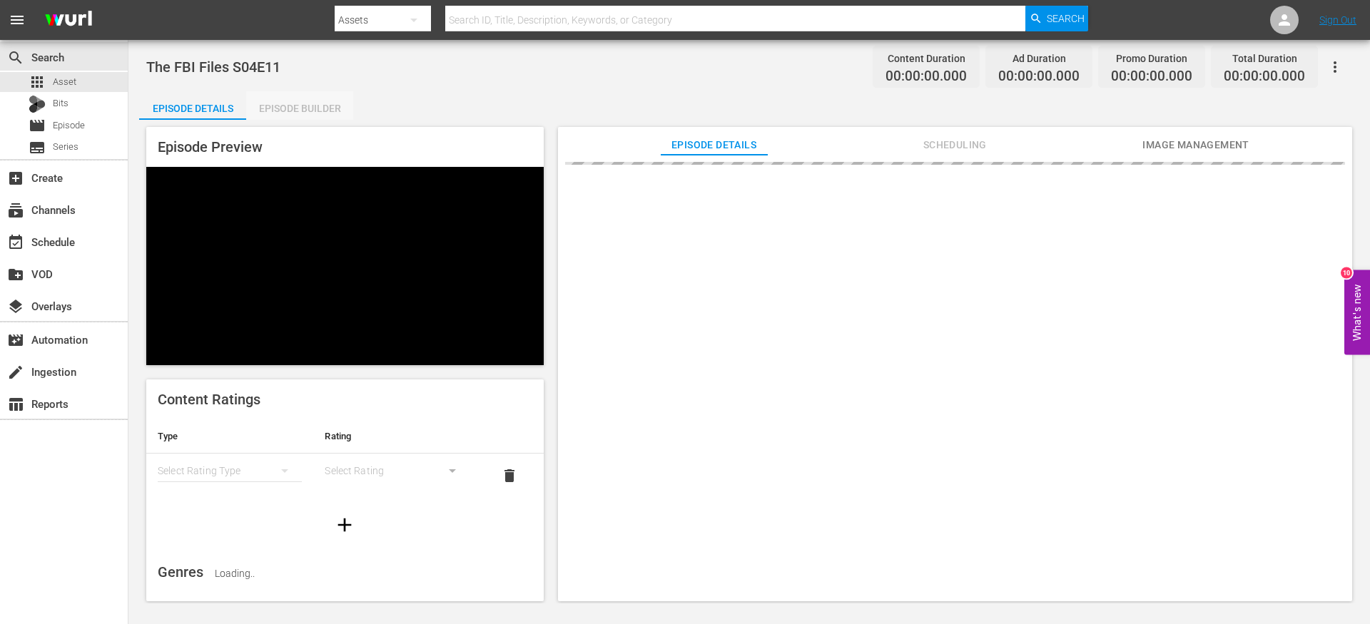
click at [313, 111] on div "Episode Builder" at bounding box center [299, 108] width 107 height 34
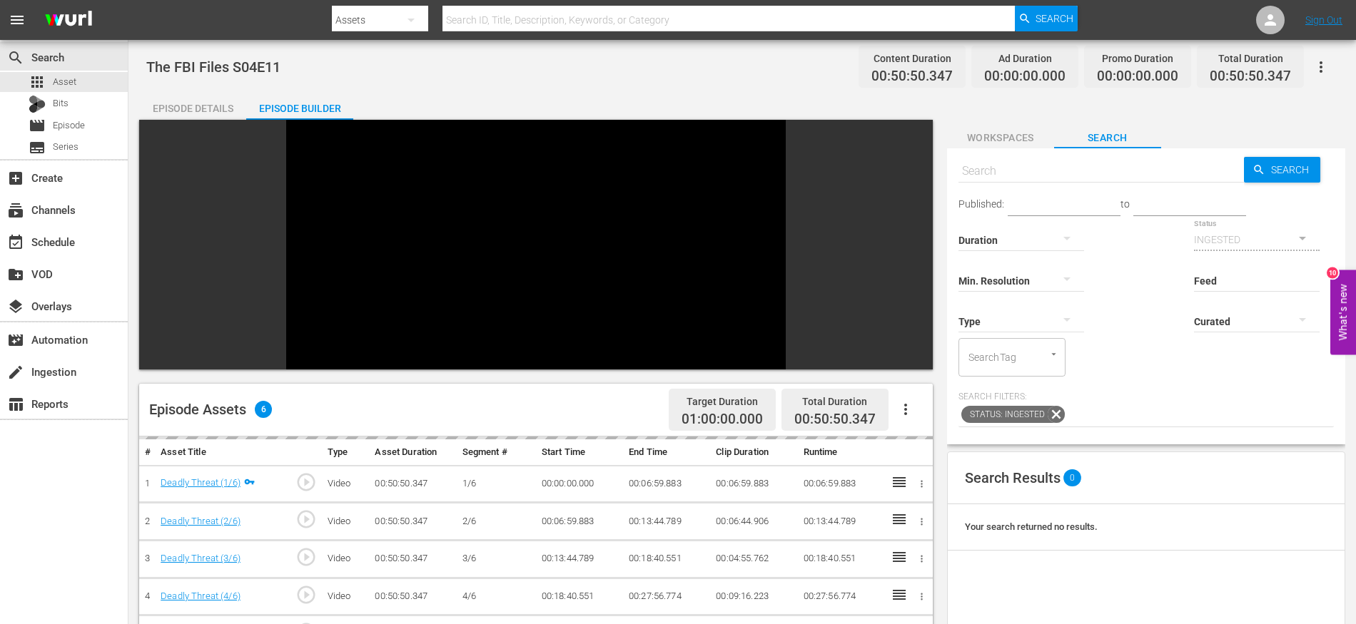
click at [916, 392] on button "button" at bounding box center [905, 409] width 34 height 34
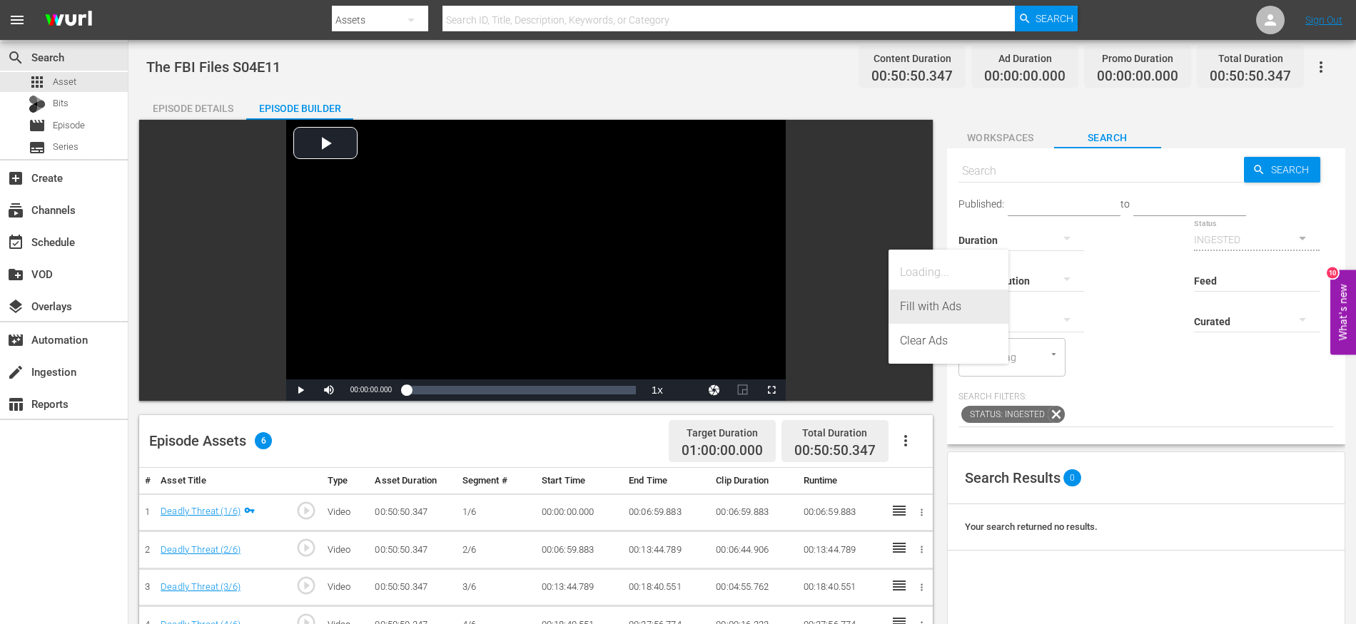
click at [923, 308] on div "Fill with Ads" at bounding box center [948, 307] width 97 height 34
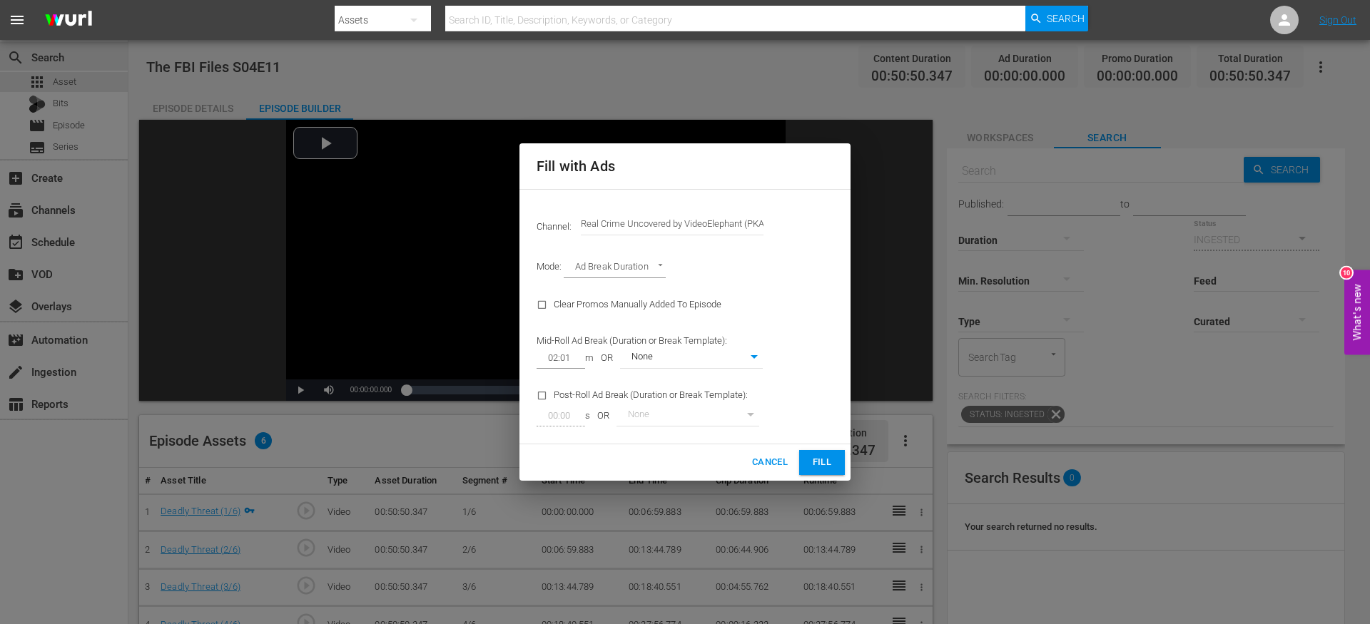
click at [824, 480] on div "Cancel Fill" at bounding box center [685, 463] width 331 height 36
click at [821, 465] on span "Fill" at bounding box center [822, 463] width 23 height 16
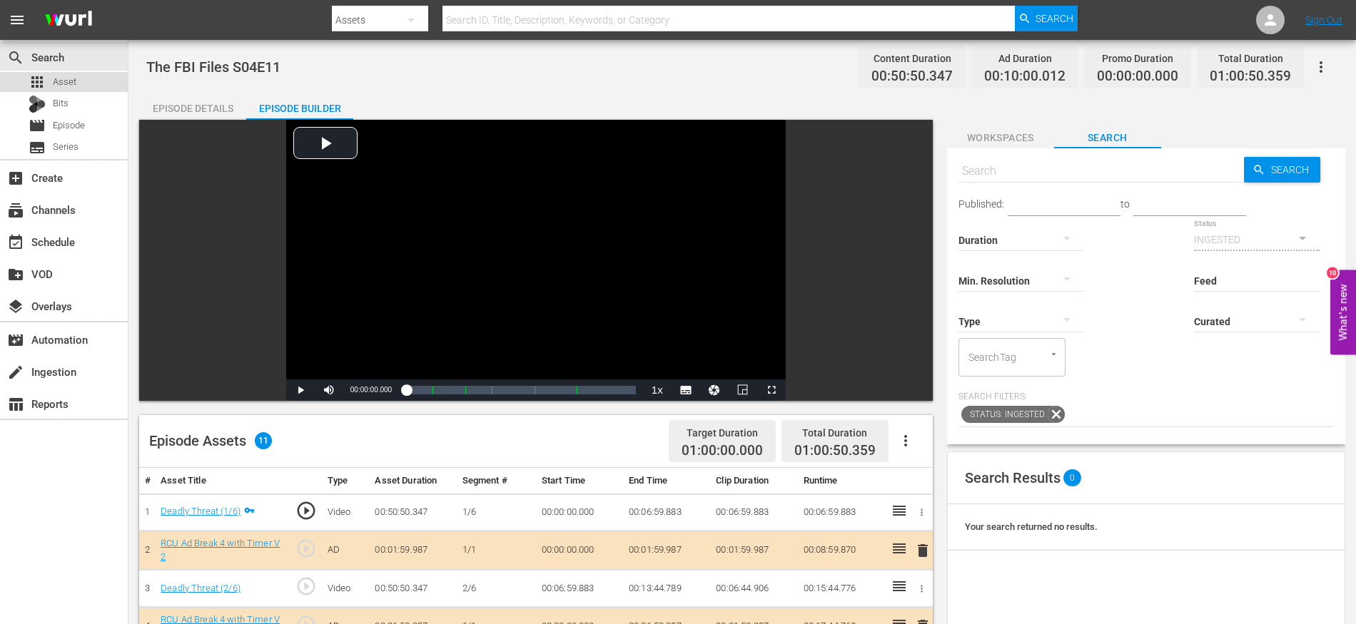
click at [78, 77] on div "apps Asset" at bounding box center [64, 82] width 128 height 20
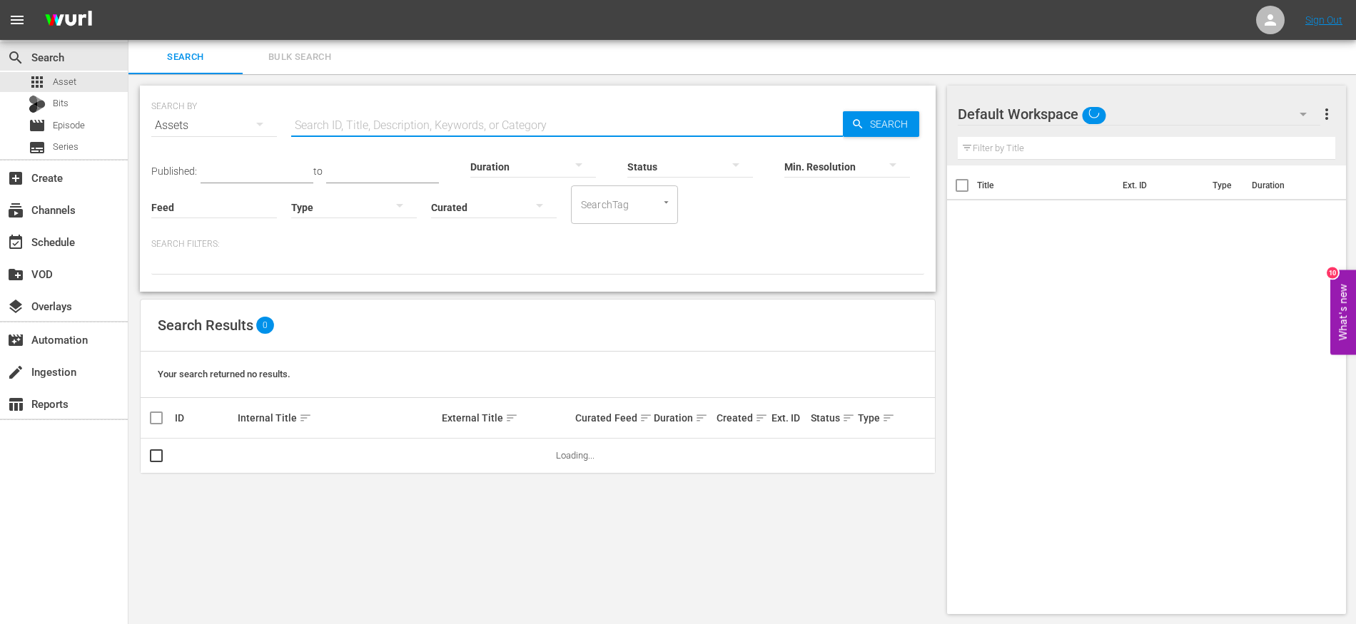
click at [436, 117] on input "text" at bounding box center [567, 125] width 552 height 34
paste input "The FBI Files S04E07"
type input "The FBI Files S04E1"
click at [944, 337] on div "SEARCH BY Search By Assets Search ID, Title, Description, Keywords, or Category…" at bounding box center [537, 350] width 819 height 552
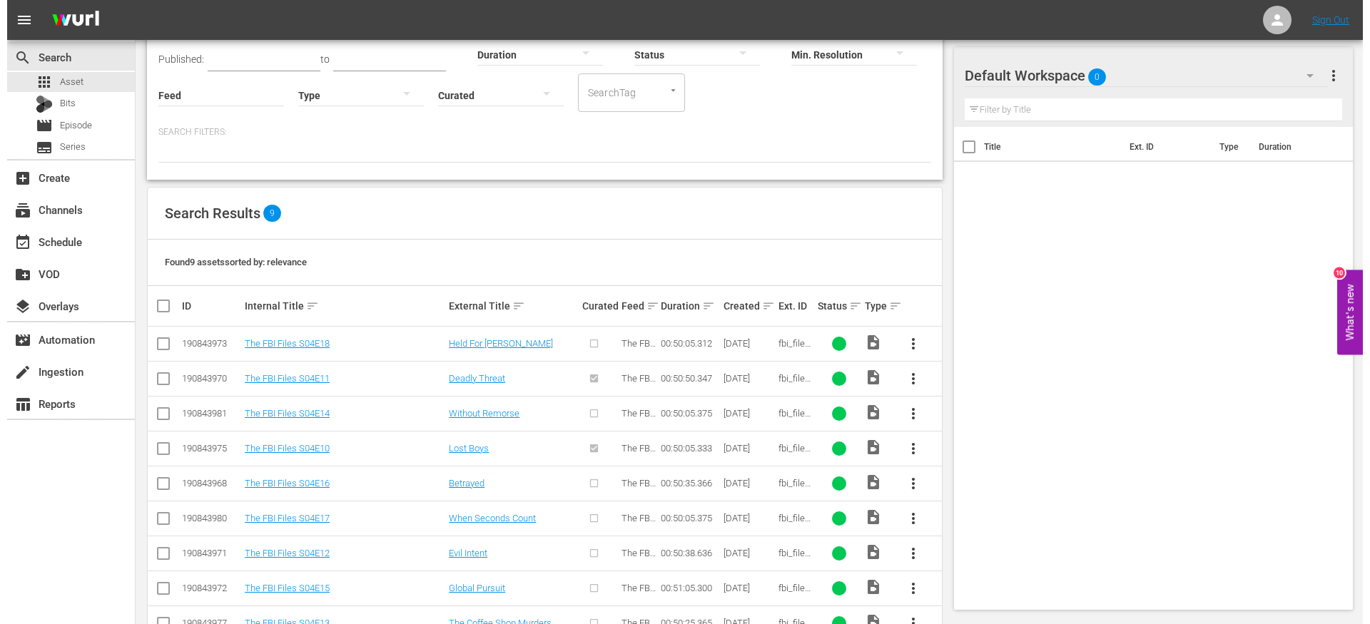
scroll to position [153, 0]
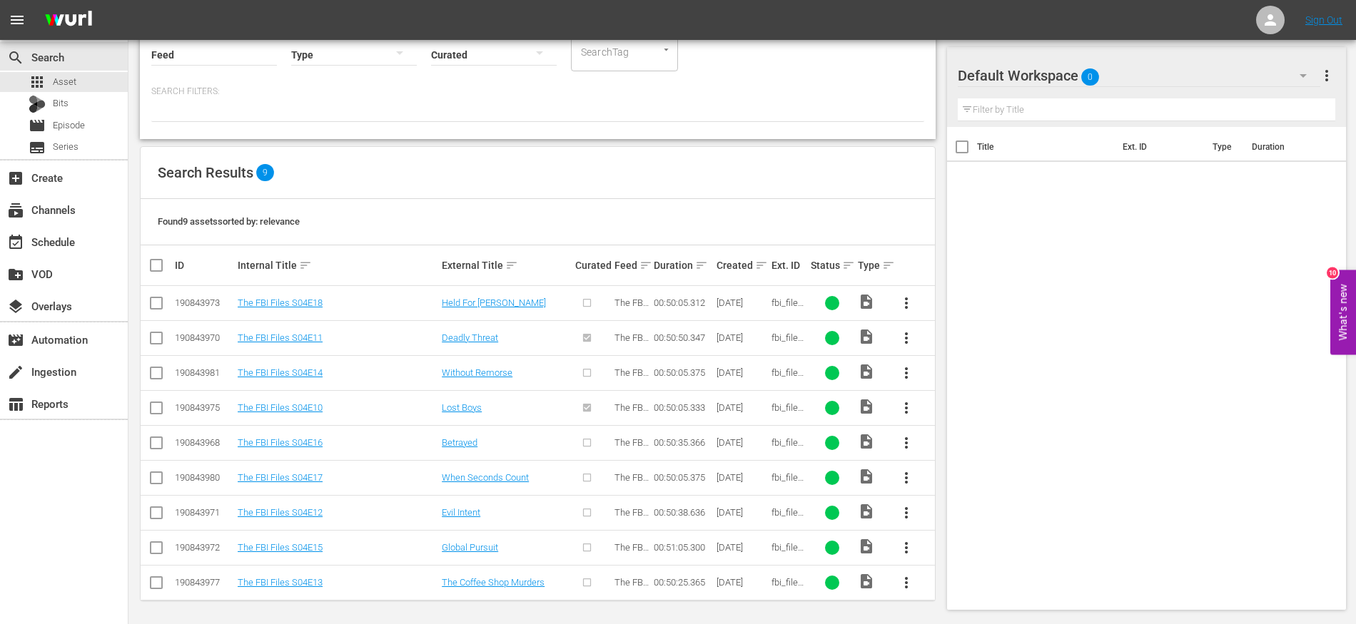
click at [154, 512] on input "checkbox" at bounding box center [156, 515] width 17 height 17
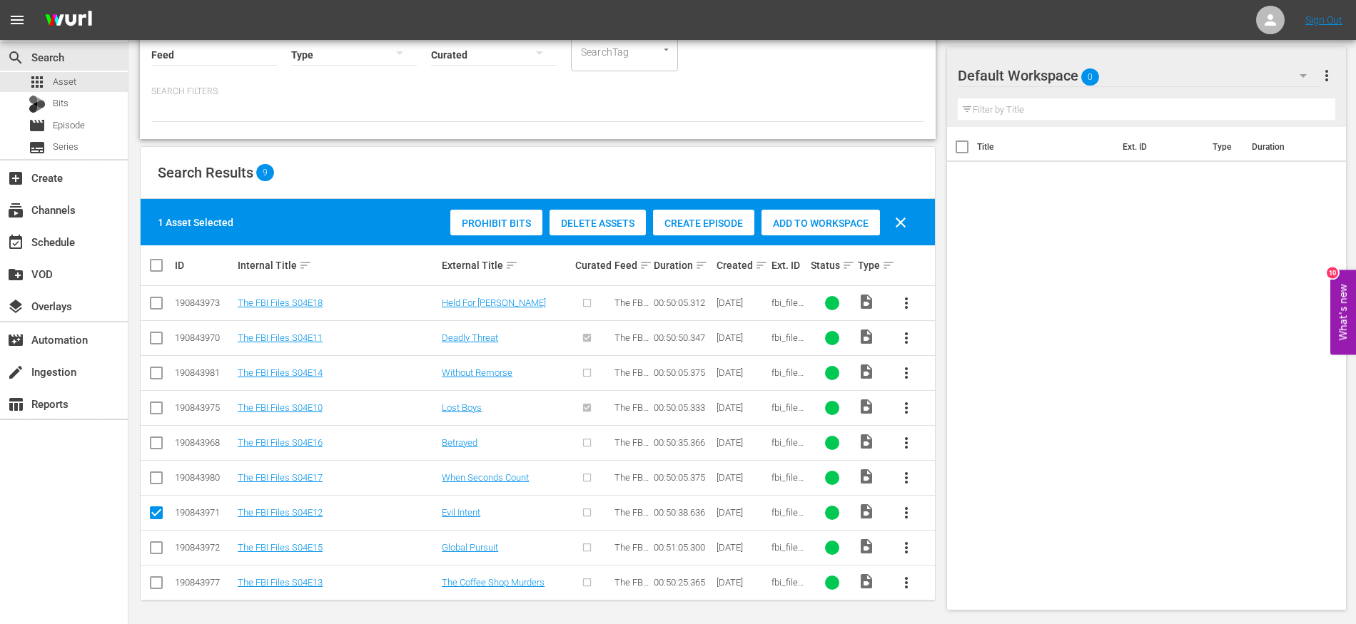
click at [699, 226] on span "Create Episode" at bounding box center [703, 223] width 101 height 11
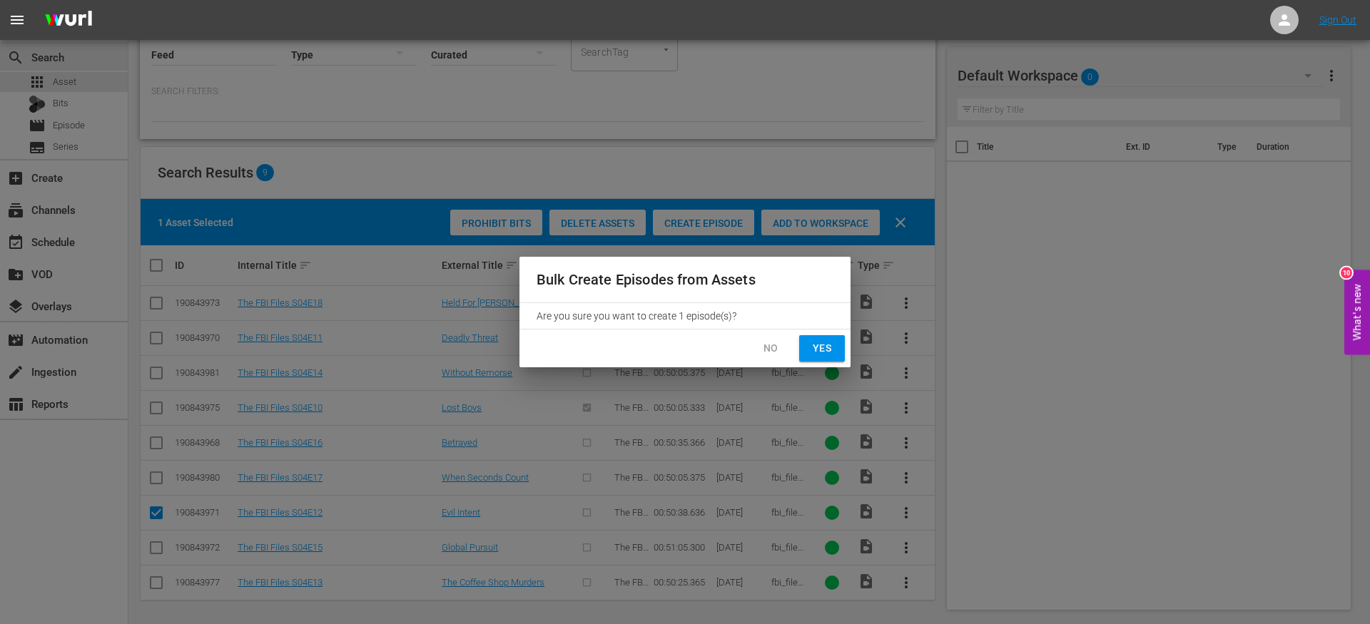
click at [833, 350] on span "Yes" at bounding box center [822, 349] width 23 height 18
checkbox input "false"
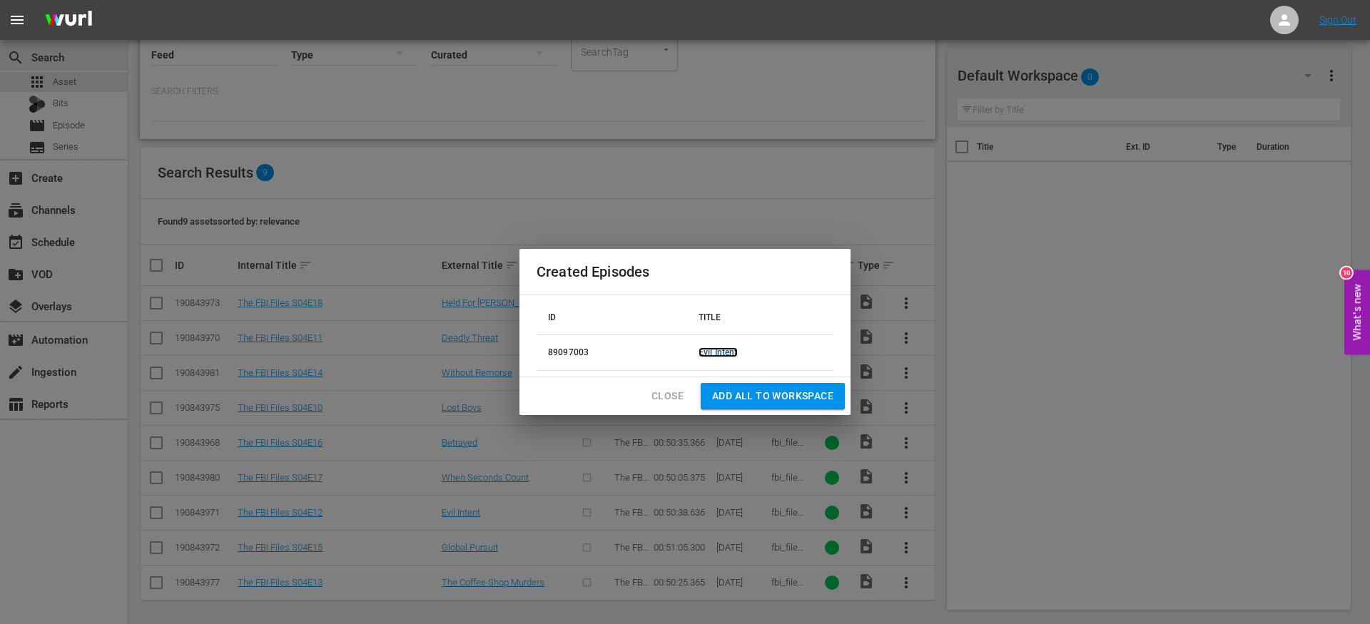
click at [728, 351] on link "Evil Intent" at bounding box center [718, 353] width 39 height 10
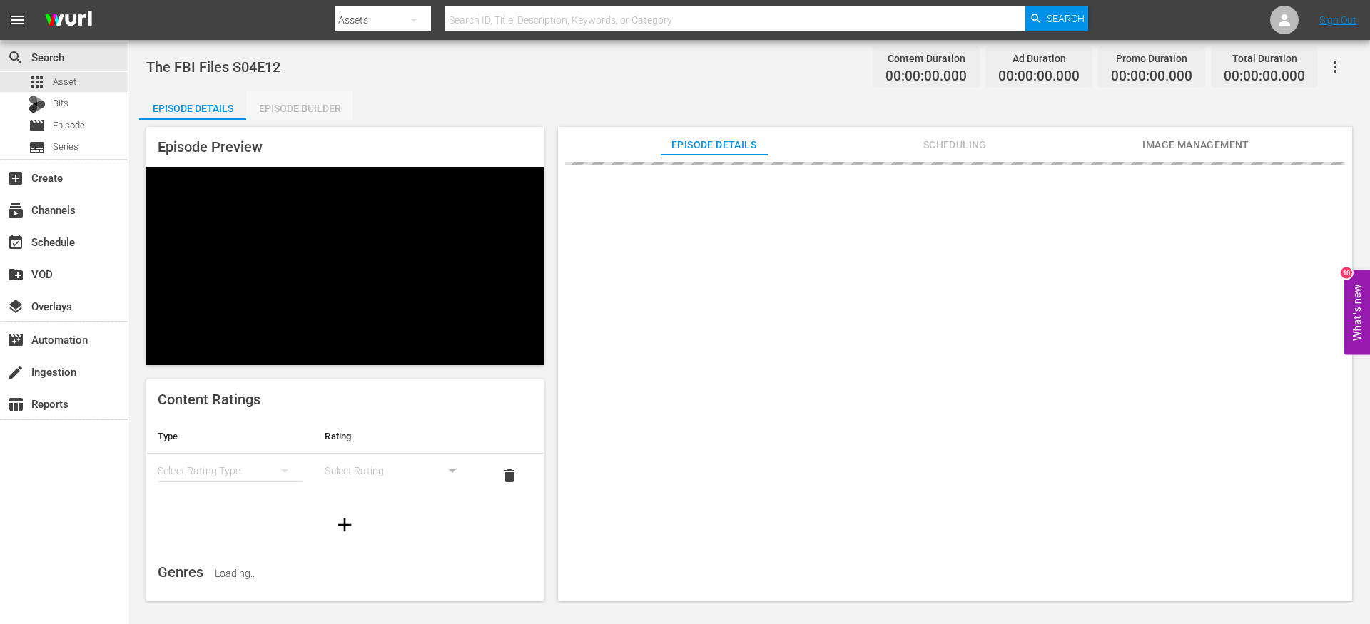
click at [298, 97] on div "Episode Builder" at bounding box center [299, 108] width 107 height 34
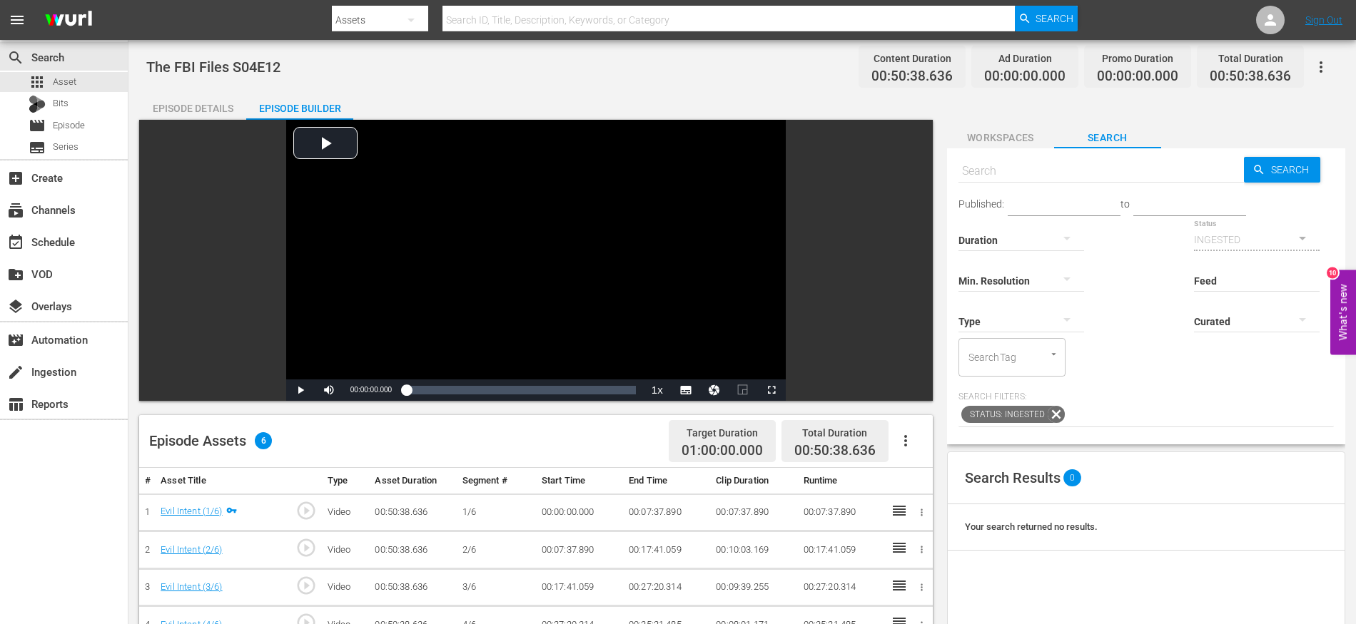
click at [906, 432] on button "button" at bounding box center [905, 441] width 34 height 34
click at [923, 481] on div "Fill with Ads" at bounding box center [948, 481] width 97 height 34
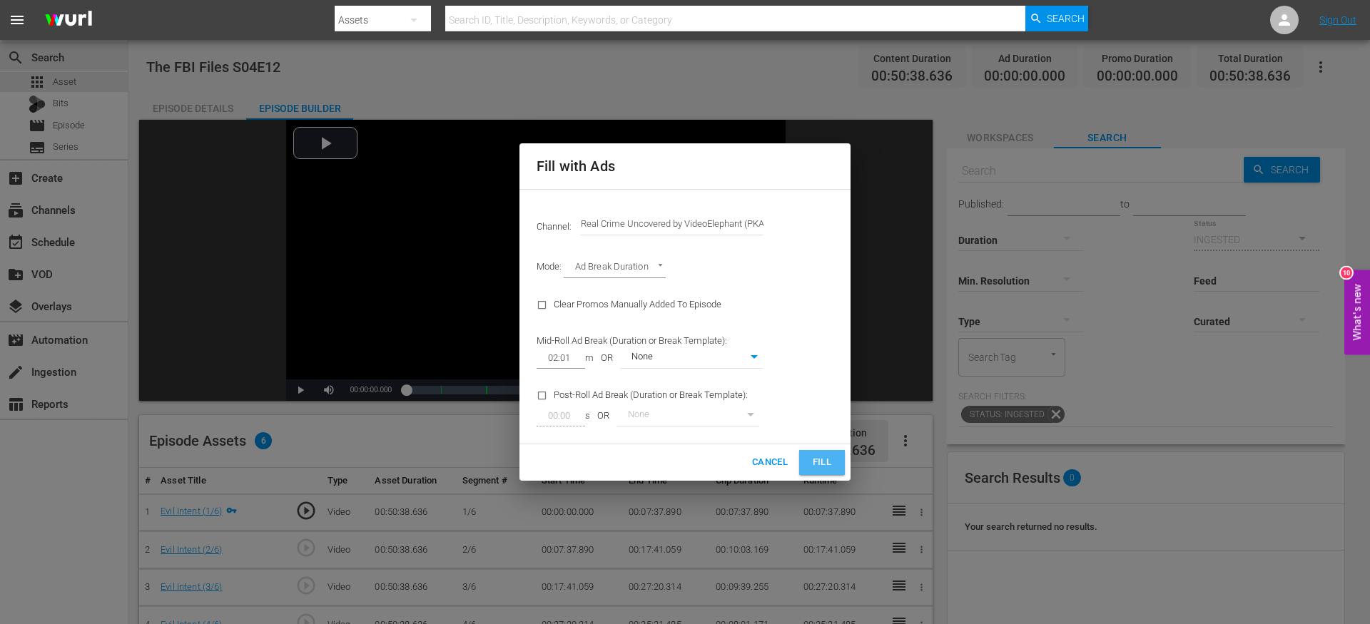
click at [809, 467] on button "Fill" at bounding box center [822, 462] width 46 height 25
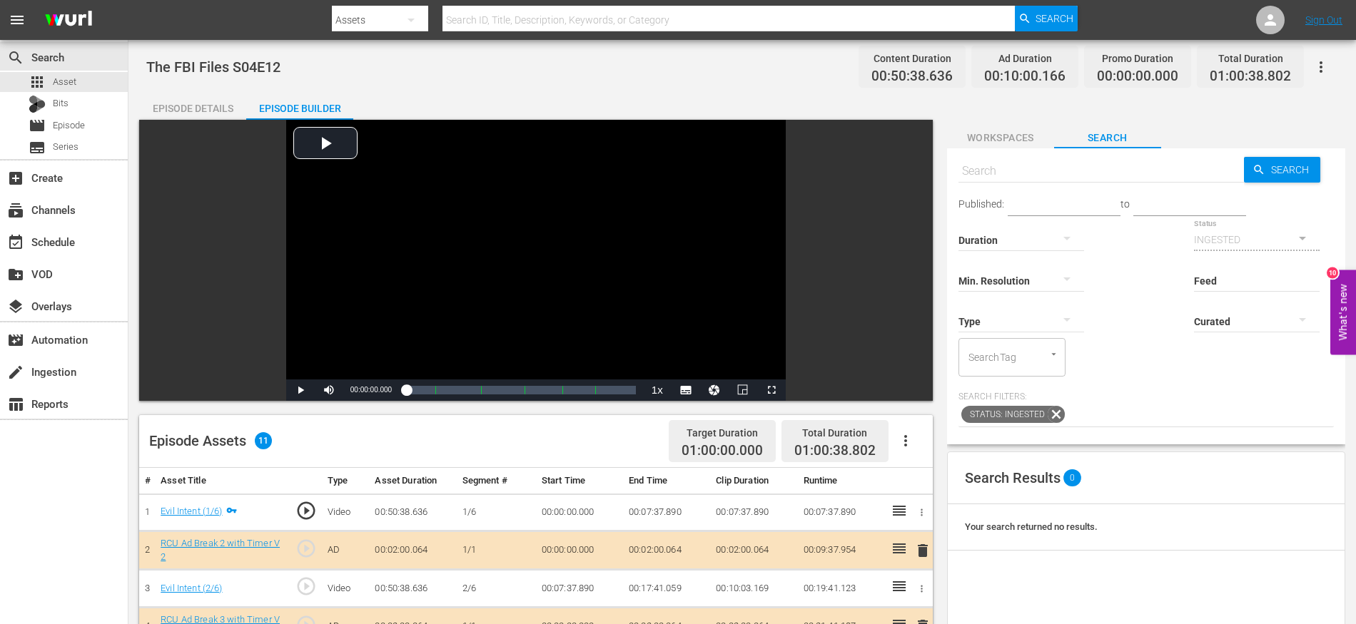
click at [179, 68] on span "The FBI Files S04E12" at bounding box center [213, 67] width 134 height 17
copy span "The FBI Files S04E12"
click at [78, 94] on div "Bits" at bounding box center [64, 104] width 128 height 20
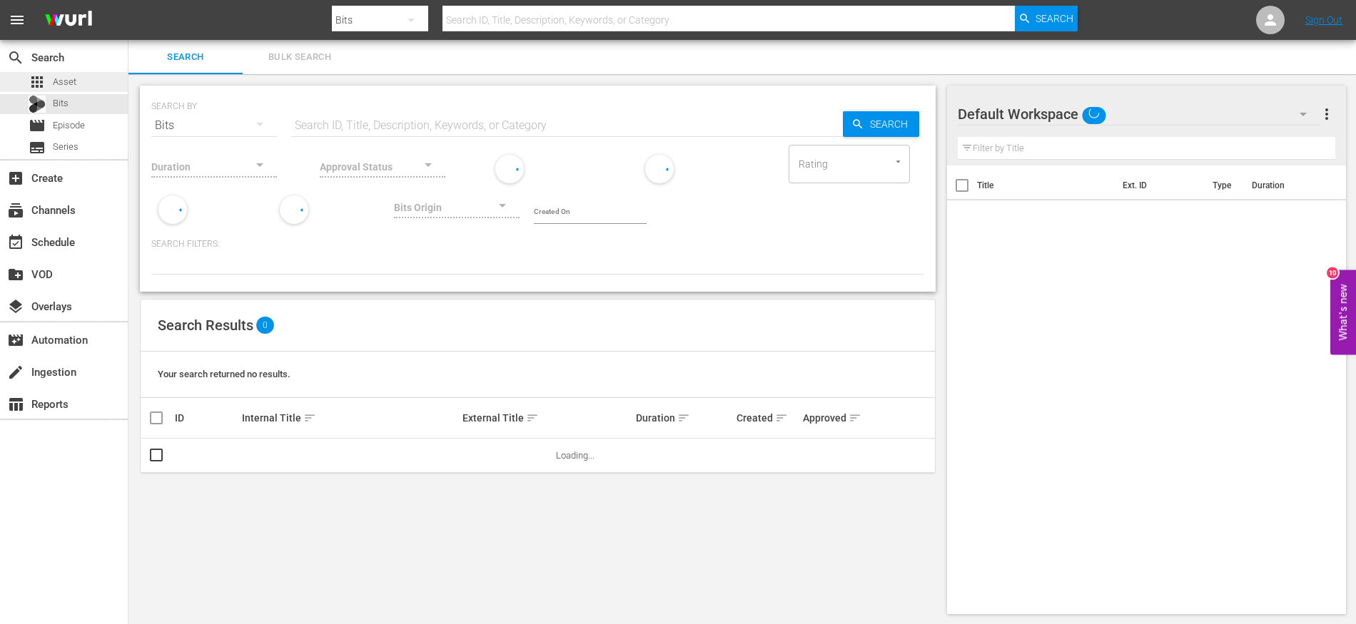
click at [78, 83] on div "apps Asset" at bounding box center [64, 82] width 128 height 20
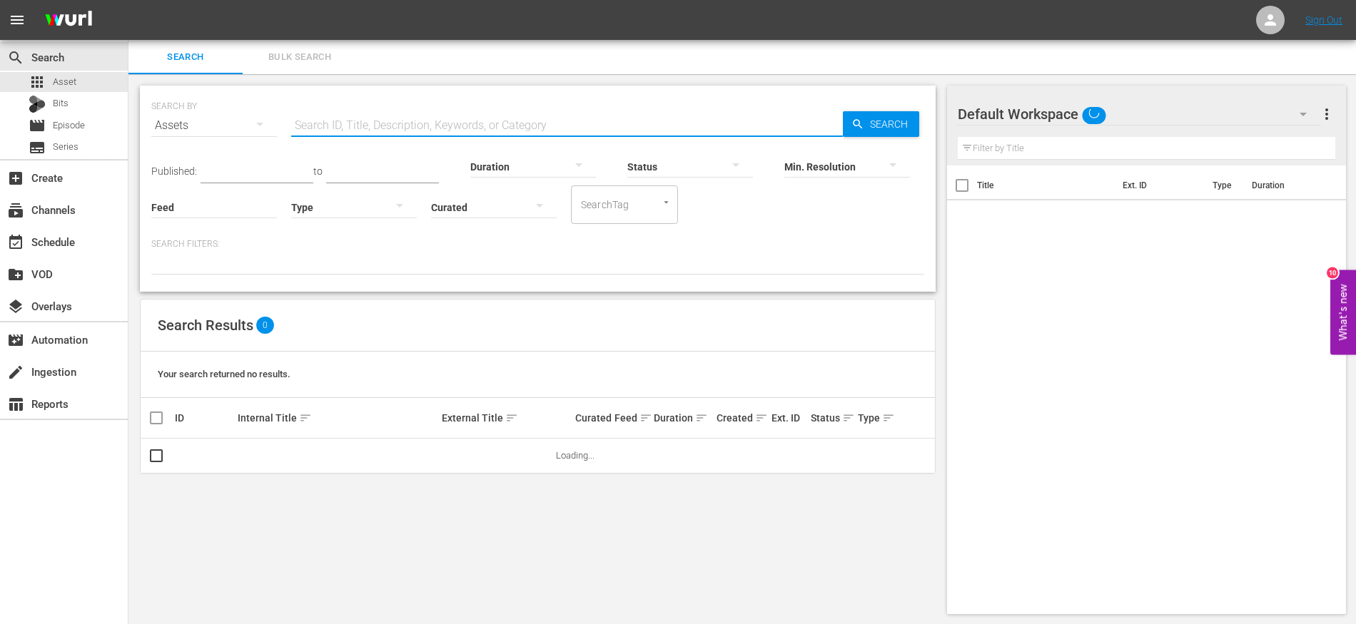
click at [392, 136] on div "Search ID, Title, Description, Keywords, or Category" at bounding box center [567, 125] width 552 height 34
paste input "The FBI Files S04E12"
type input "The FBI Files S04E13"
click at [157, 460] on input "checkbox" at bounding box center [156, 458] width 17 height 17
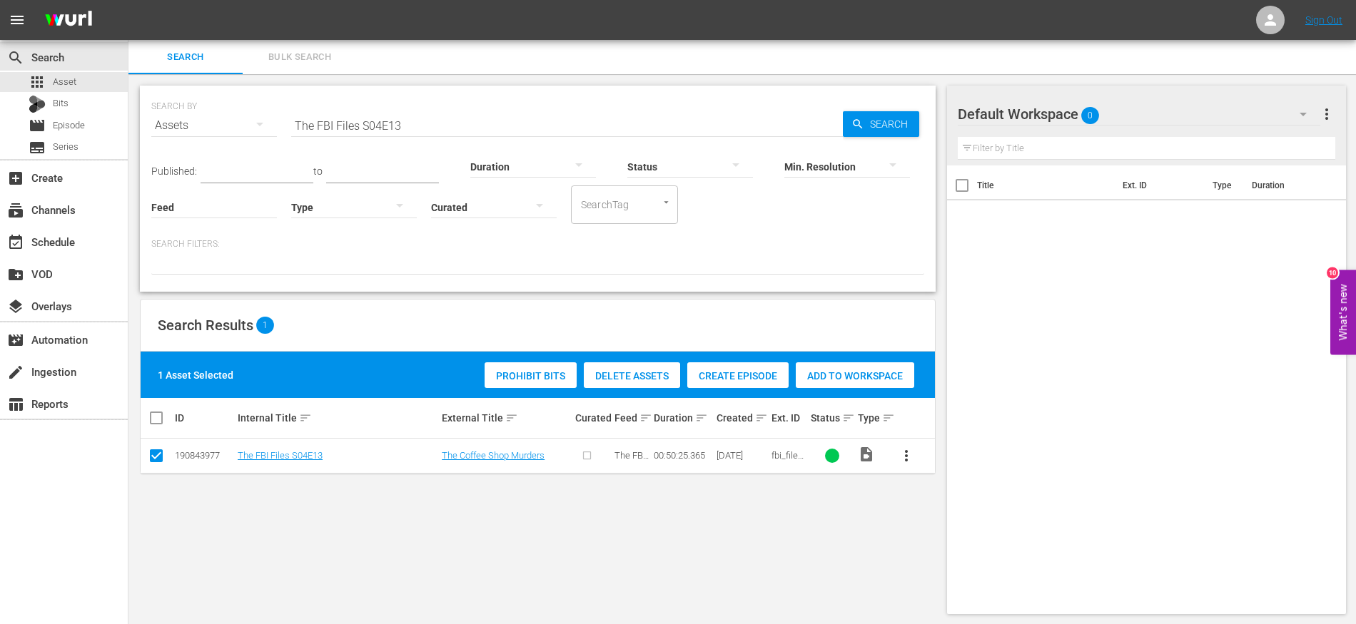
click at [747, 370] on span "Create Episode" at bounding box center [737, 375] width 101 height 11
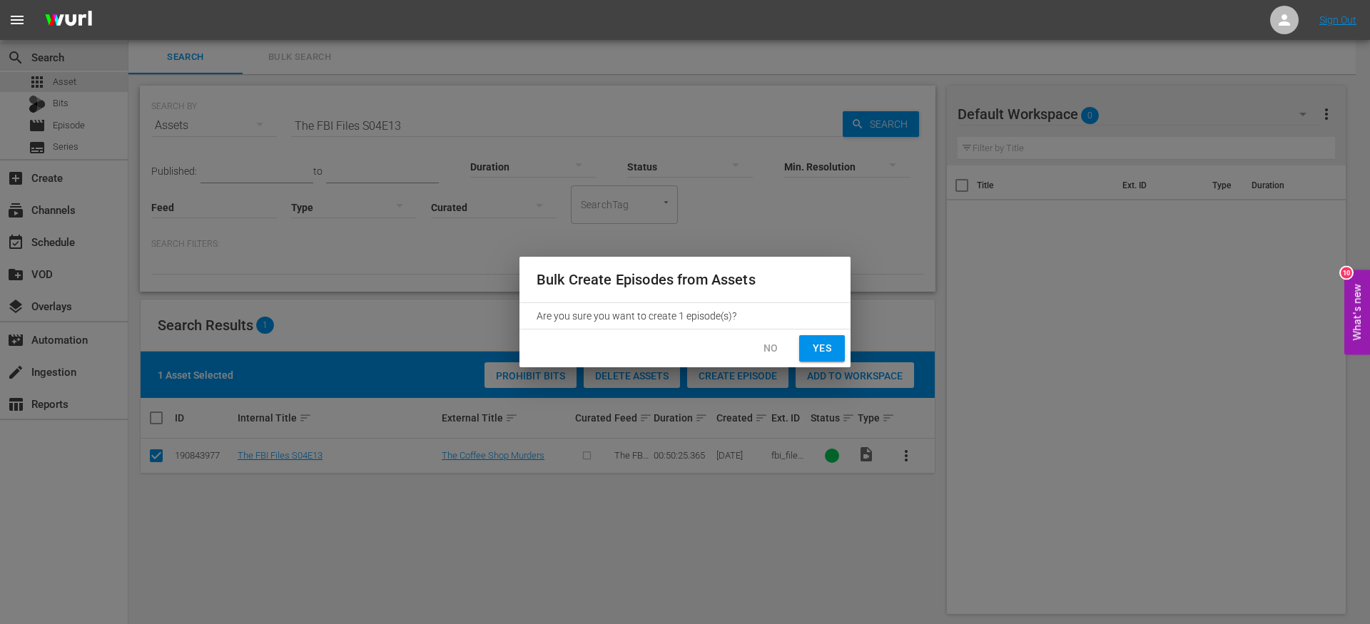
click at [834, 354] on button "Yes" at bounding box center [822, 348] width 46 height 26
checkbox input "false"
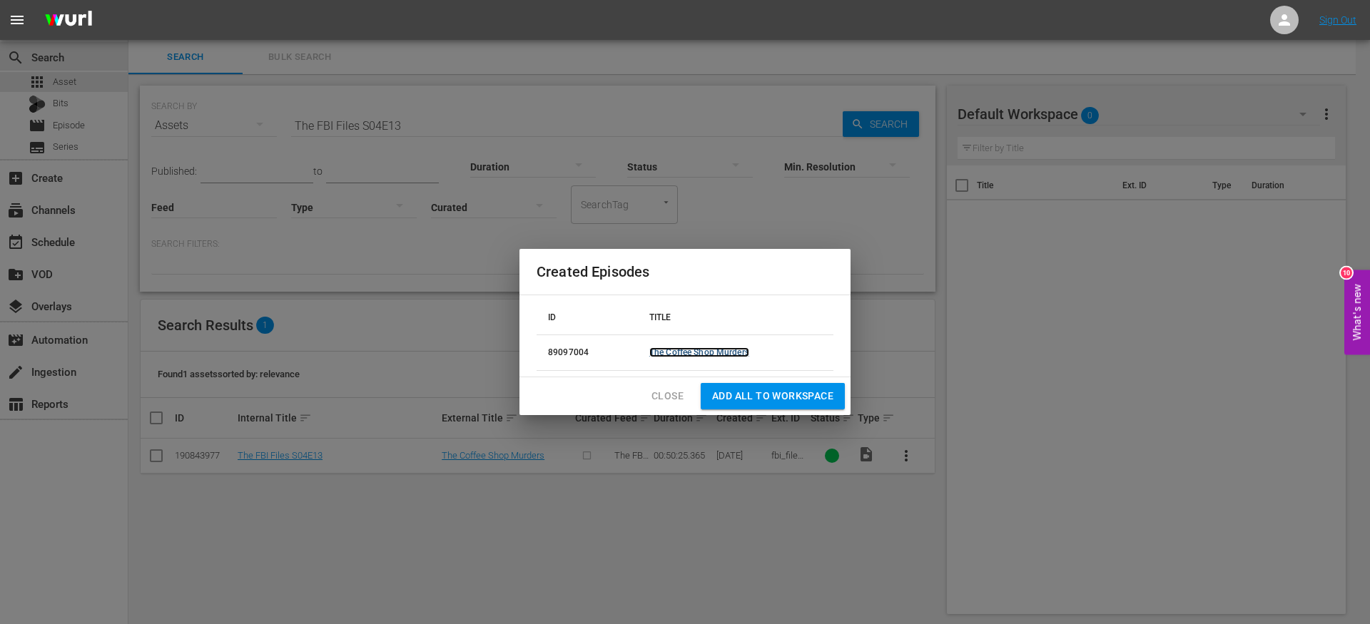
click at [726, 352] on link "The Coffee Shop Murders" at bounding box center [699, 353] width 100 height 10
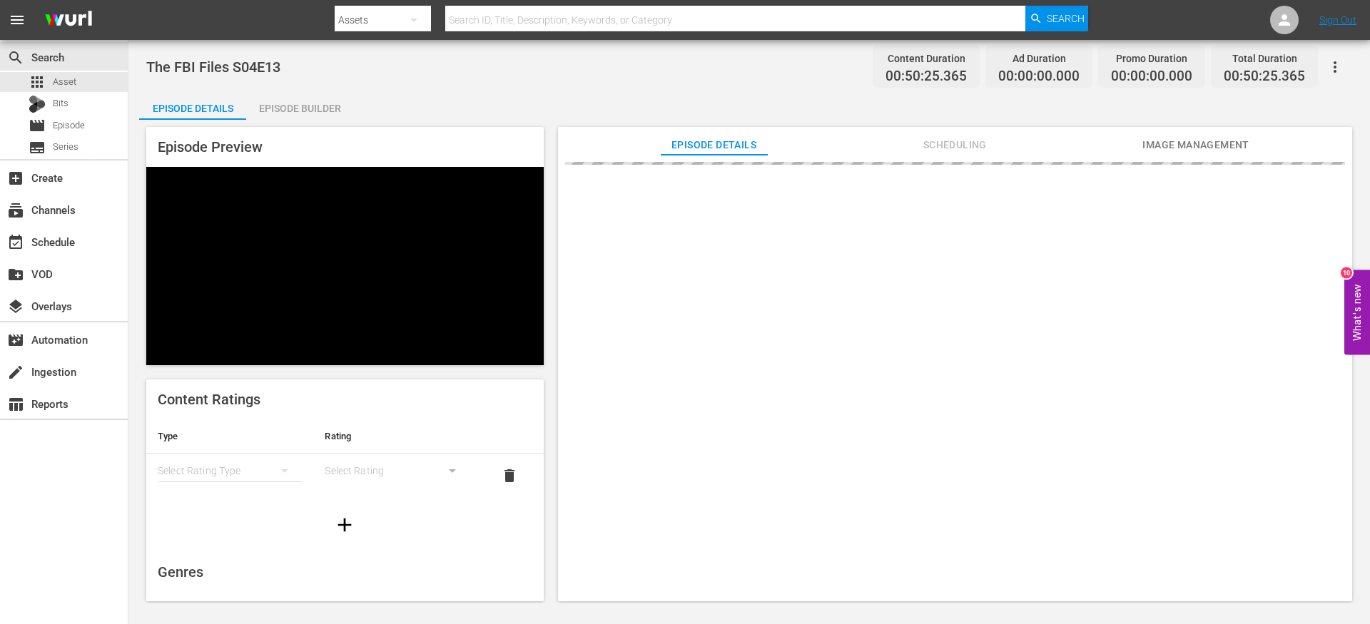
click at [294, 104] on div "Episode Builder" at bounding box center [299, 108] width 107 height 34
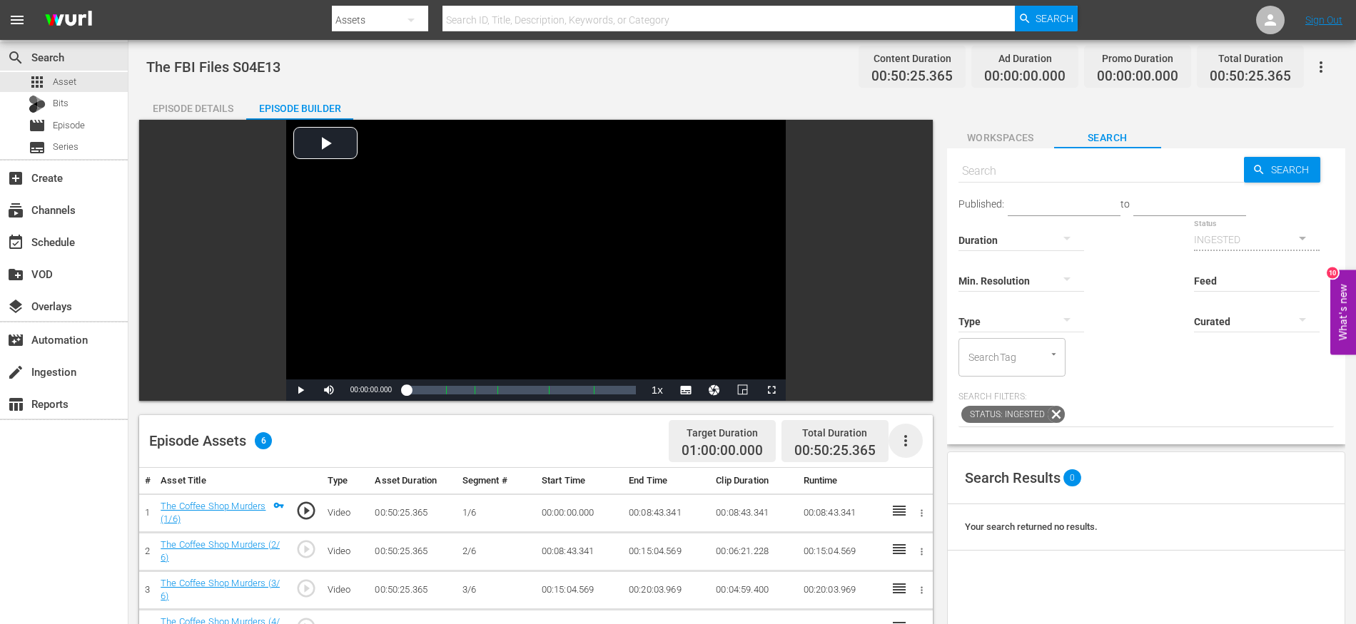
click at [911, 440] on icon "button" at bounding box center [905, 440] width 17 height 17
click at [933, 480] on div "Fill with Ads" at bounding box center [948, 481] width 97 height 34
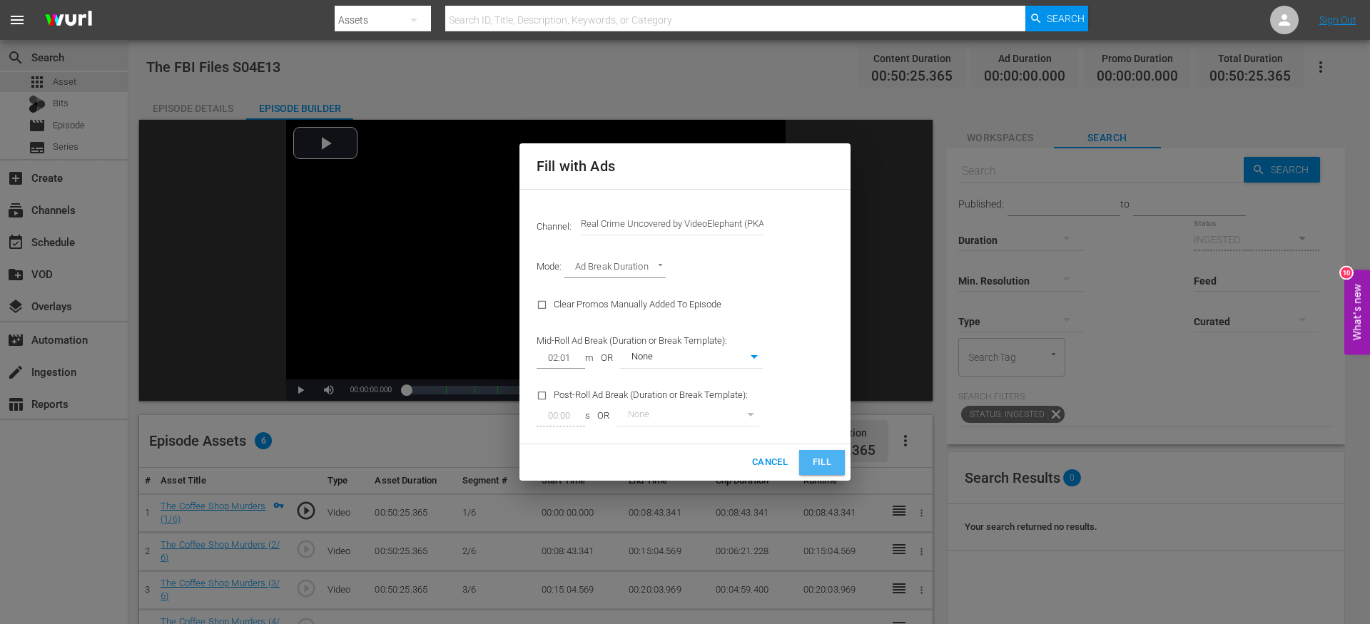
click at [805, 465] on button "Fill" at bounding box center [822, 462] width 46 height 25
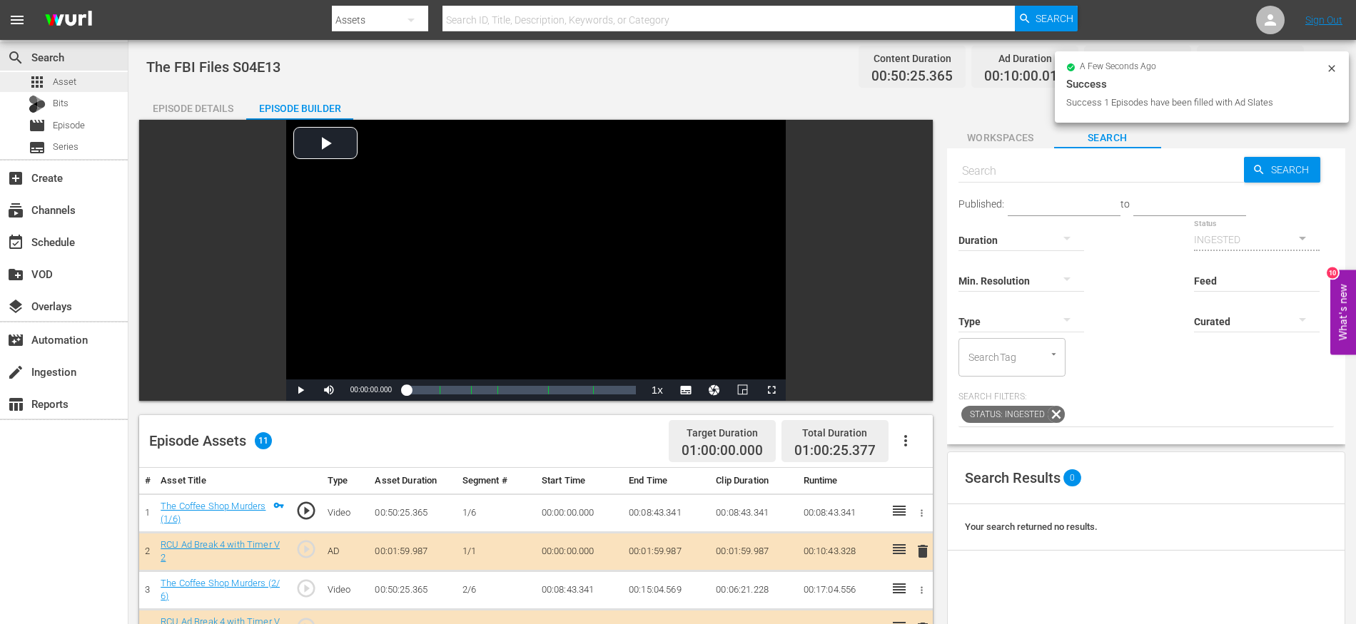
click at [109, 83] on div "apps Asset" at bounding box center [64, 82] width 128 height 20
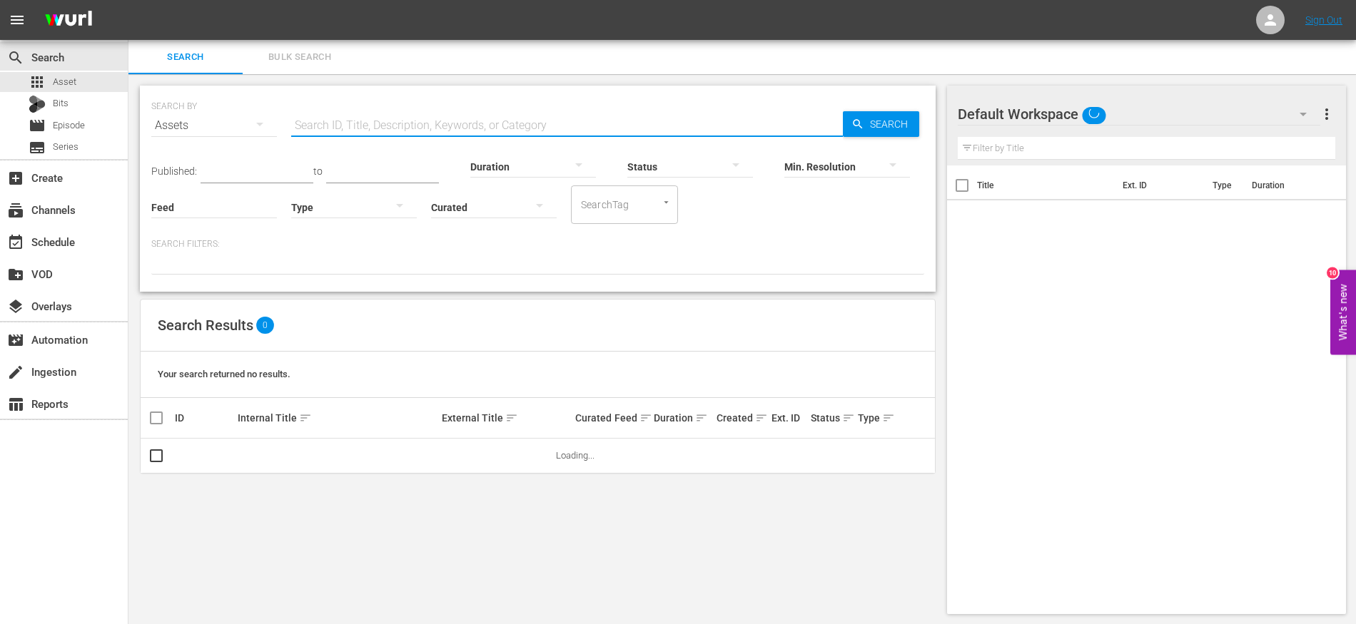
click at [404, 126] on input "text" at bounding box center [567, 125] width 552 height 34
paste input "The FBI Files S04E12"
type input "The FBI Files S04E14"
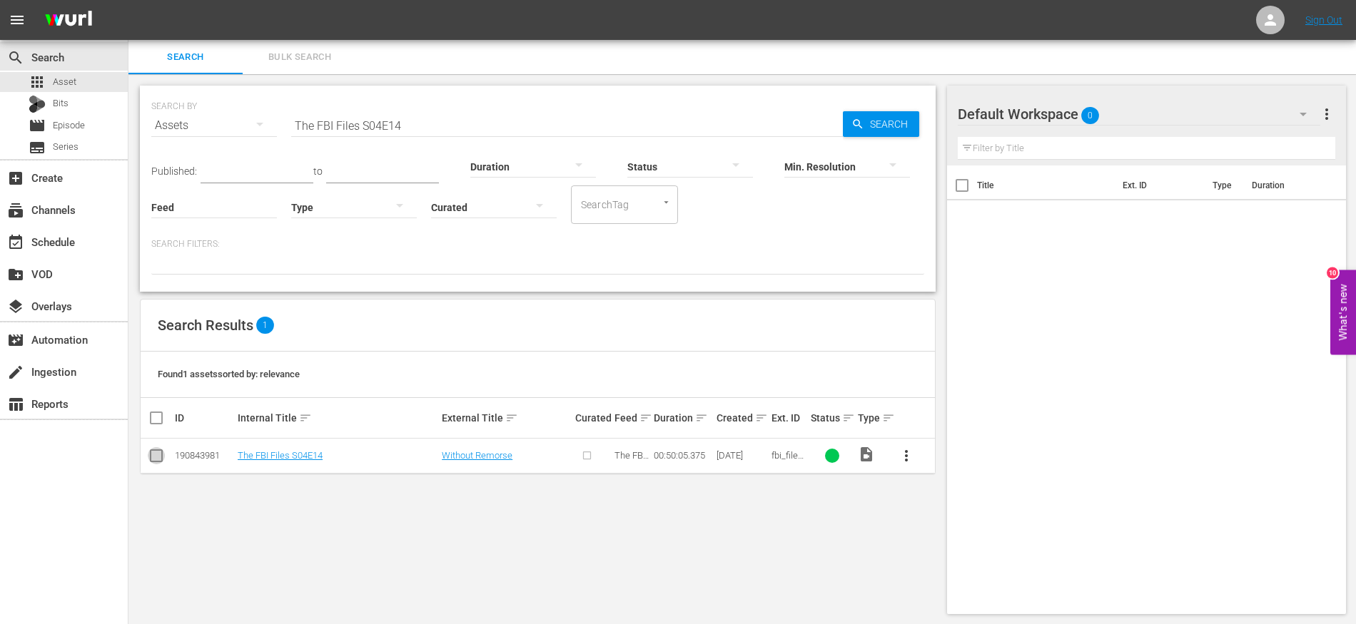
click at [153, 459] on input "checkbox" at bounding box center [156, 458] width 17 height 17
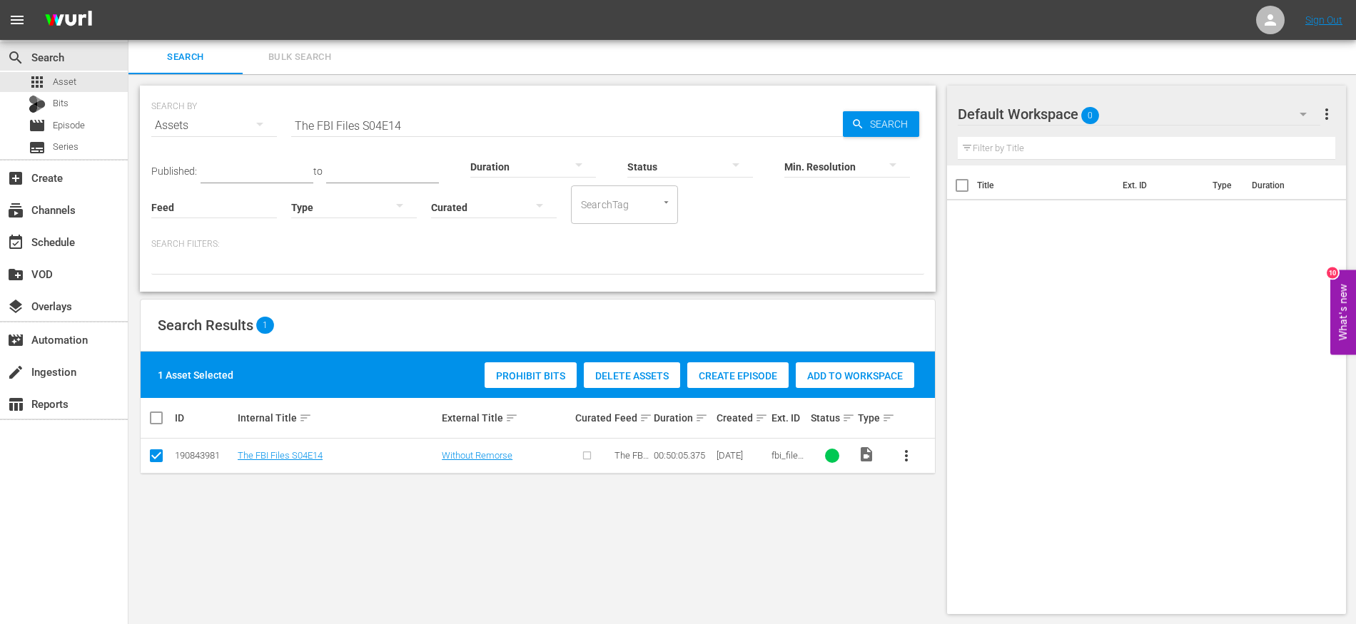
click at [731, 379] on span "Create Episode" at bounding box center [737, 375] width 101 height 11
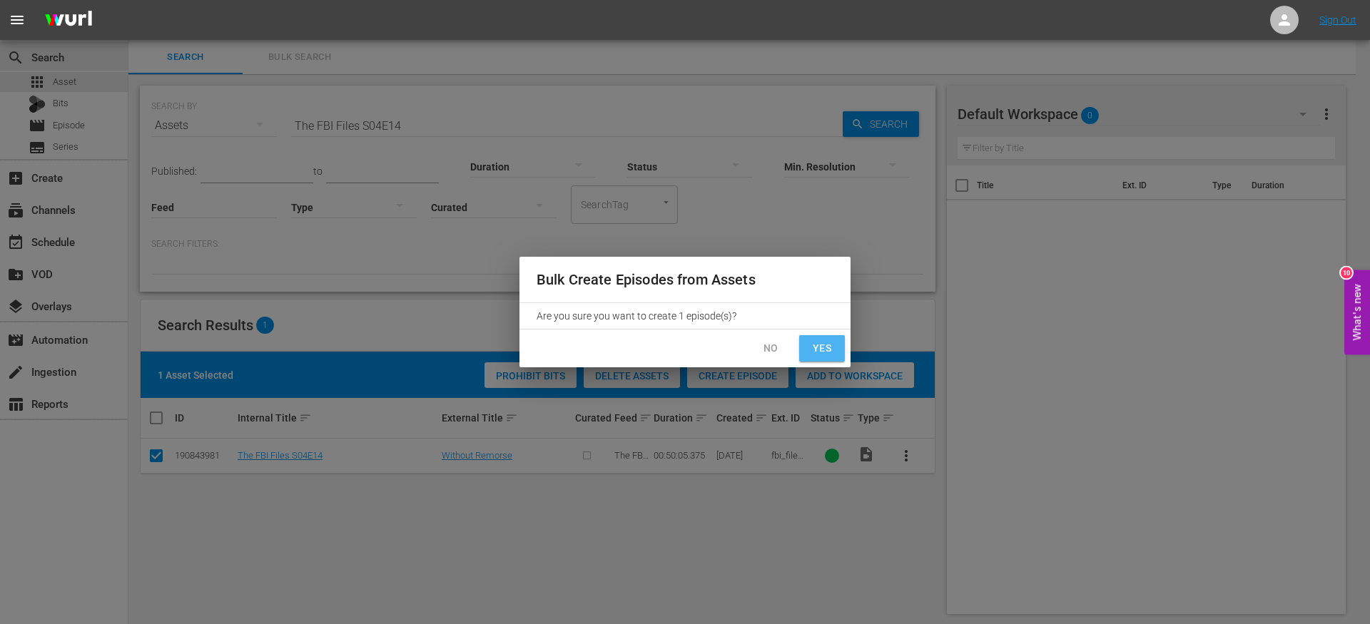
click at [809, 343] on button "Yes" at bounding box center [822, 348] width 46 height 26
checkbox input "false"
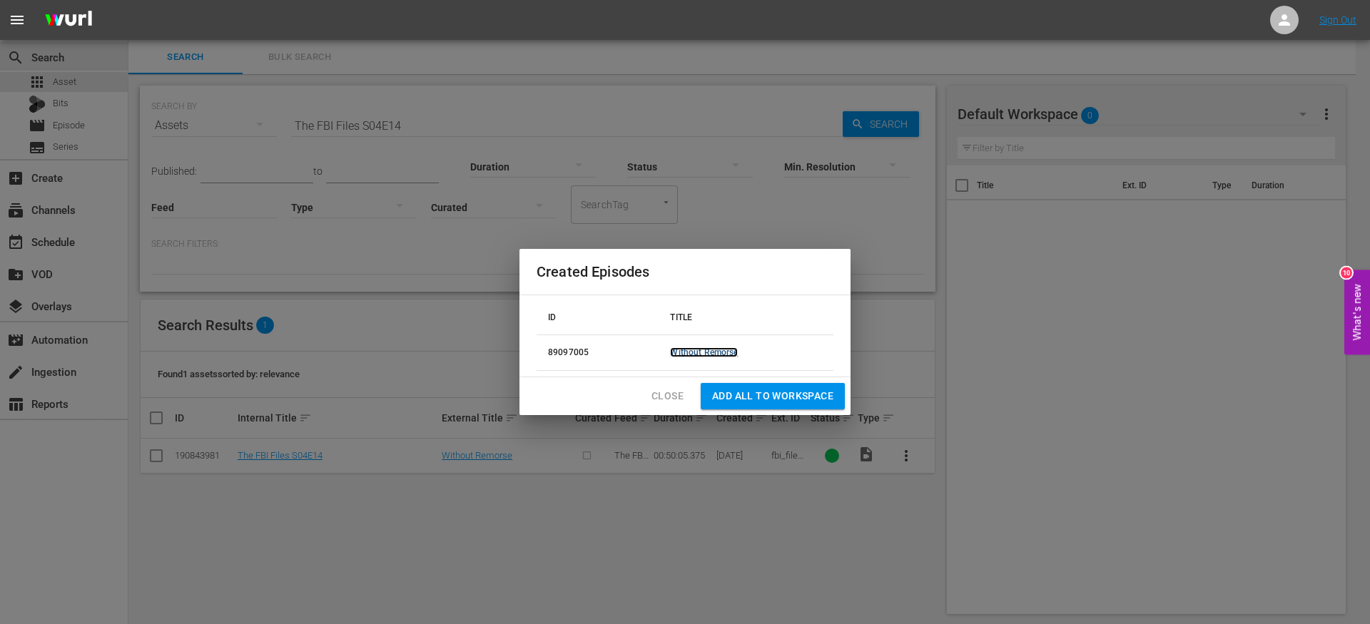
click at [709, 353] on link "Without Remorse" at bounding box center [704, 353] width 68 height 10
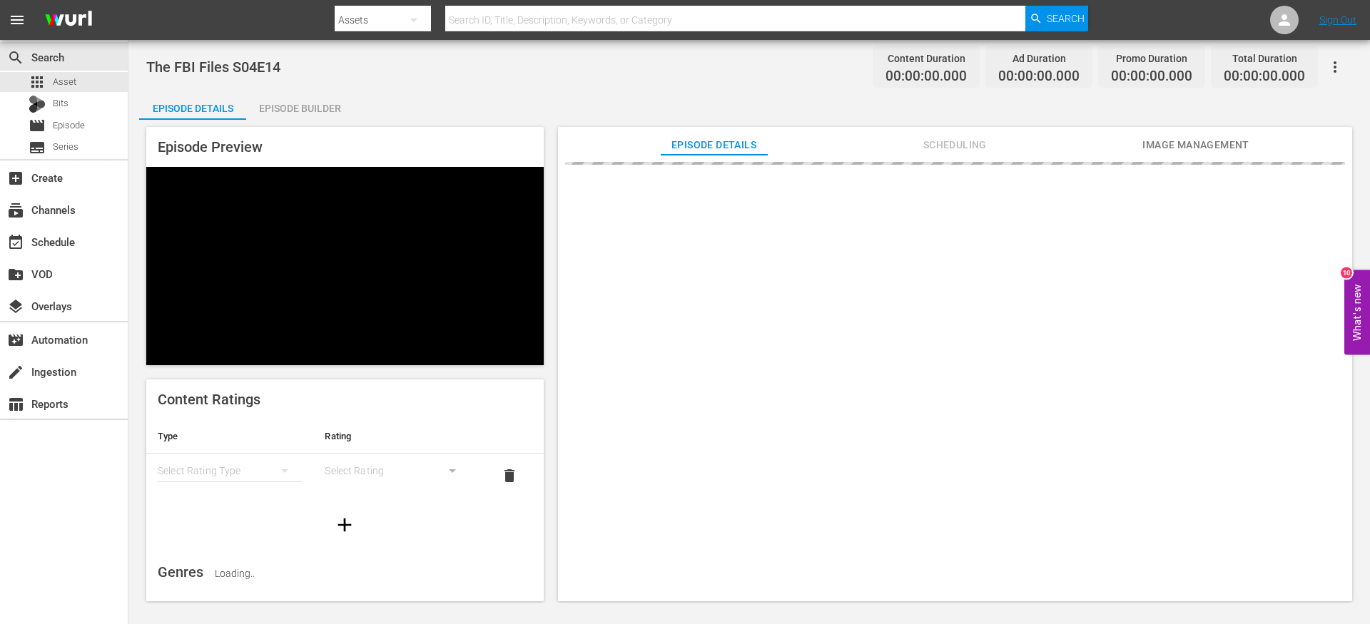
click at [296, 108] on div "Episode Builder" at bounding box center [299, 108] width 107 height 34
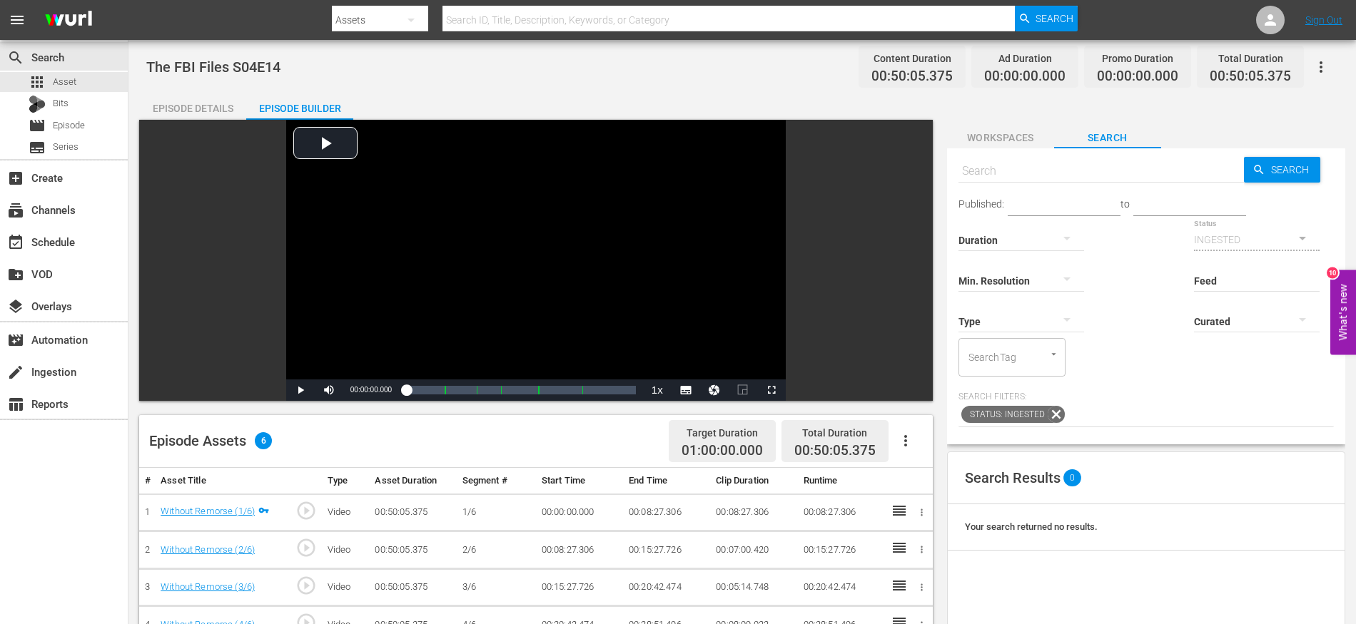
click at [908, 431] on button "button" at bounding box center [905, 441] width 34 height 34
click at [926, 476] on div "Fill with Ads" at bounding box center [948, 481] width 97 height 34
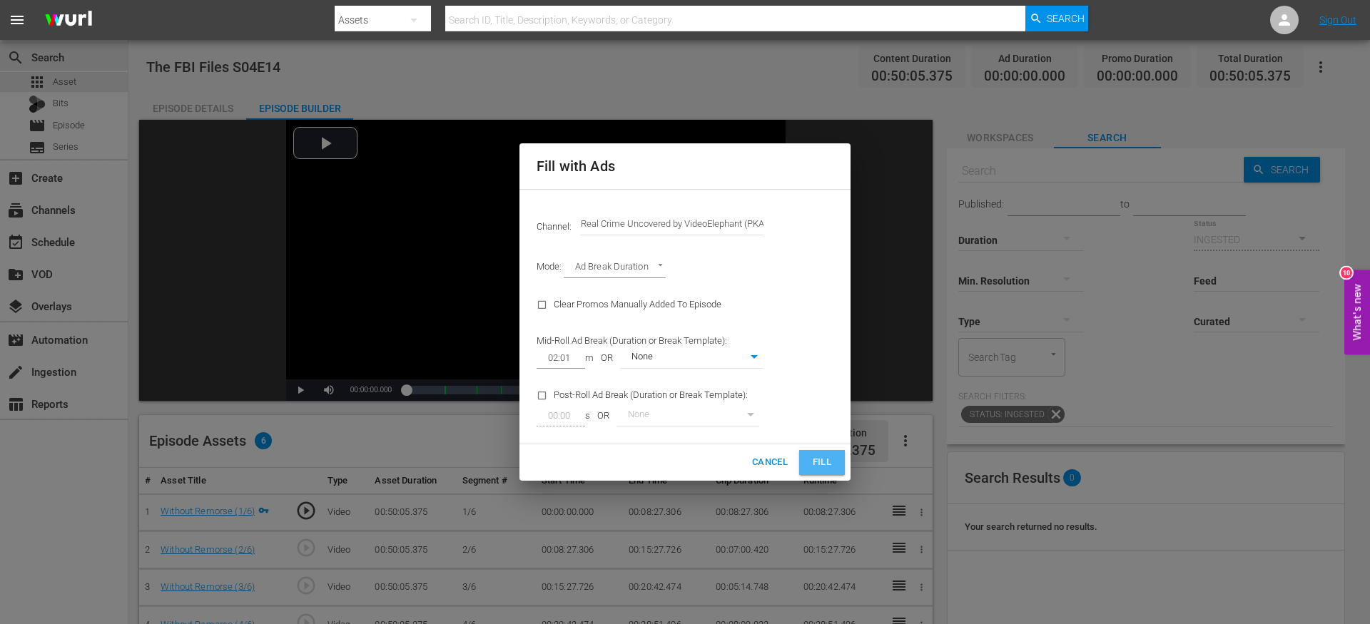
click at [815, 466] on span "Fill" at bounding box center [822, 463] width 23 height 16
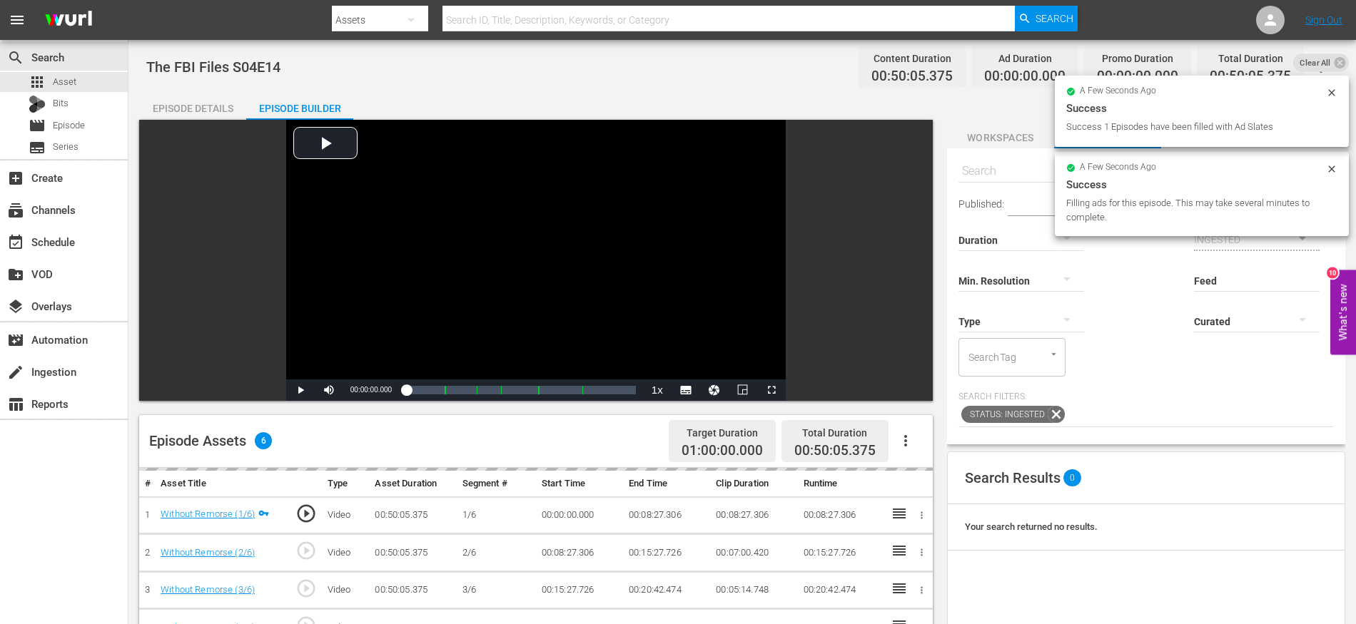
click at [248, 66] on span "The FBI Files S04E14" at bounding box center [213, 67] width 134 height 17
copy span "The FBI Files S04E14"
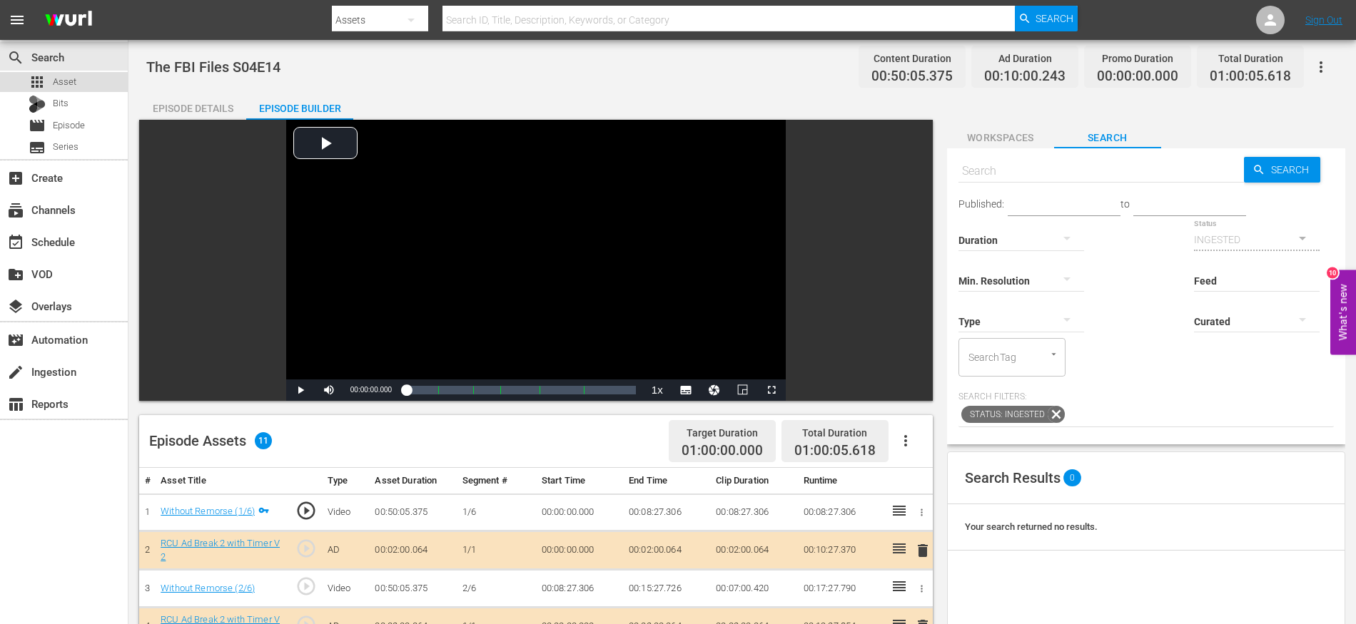
click at [85, 87] on div "apps Asset" at bounding box center [64, 82] width 128 height 20
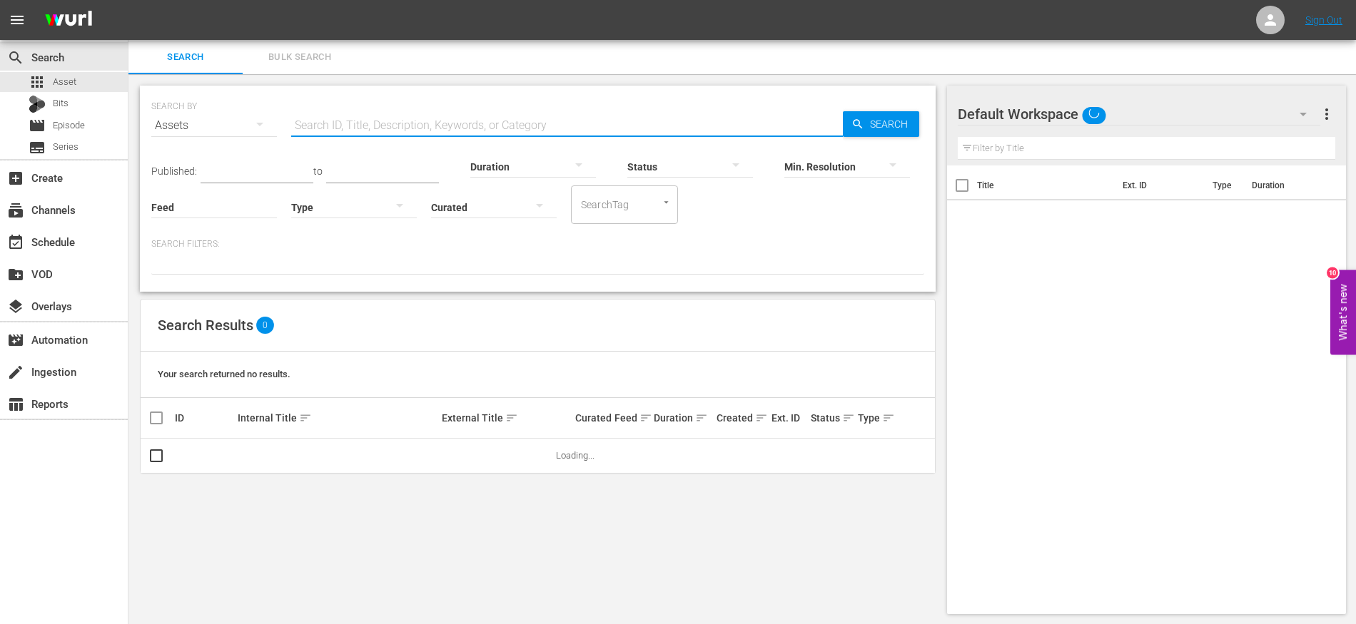
click at [372, 123] on input "text" at bounding box center [567, 125] width 552 height 34
paste input "The FBI Files S04E14"
type input "The FBI Files S04E15"
click at [936, 308] on div "SEARCH BY Search By Assets Search ID, Title, Description, Keywords, or Category…" at bounding box center [537, 350] width 819 height 552
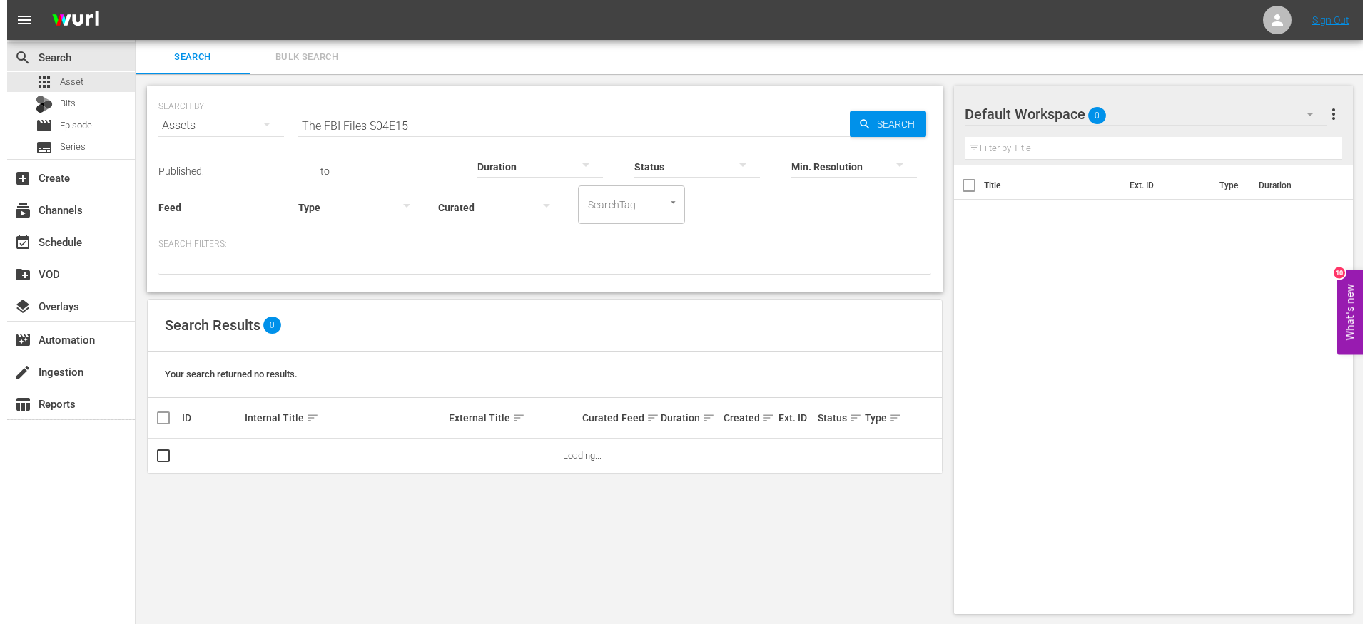
scroll to position [1, 0]
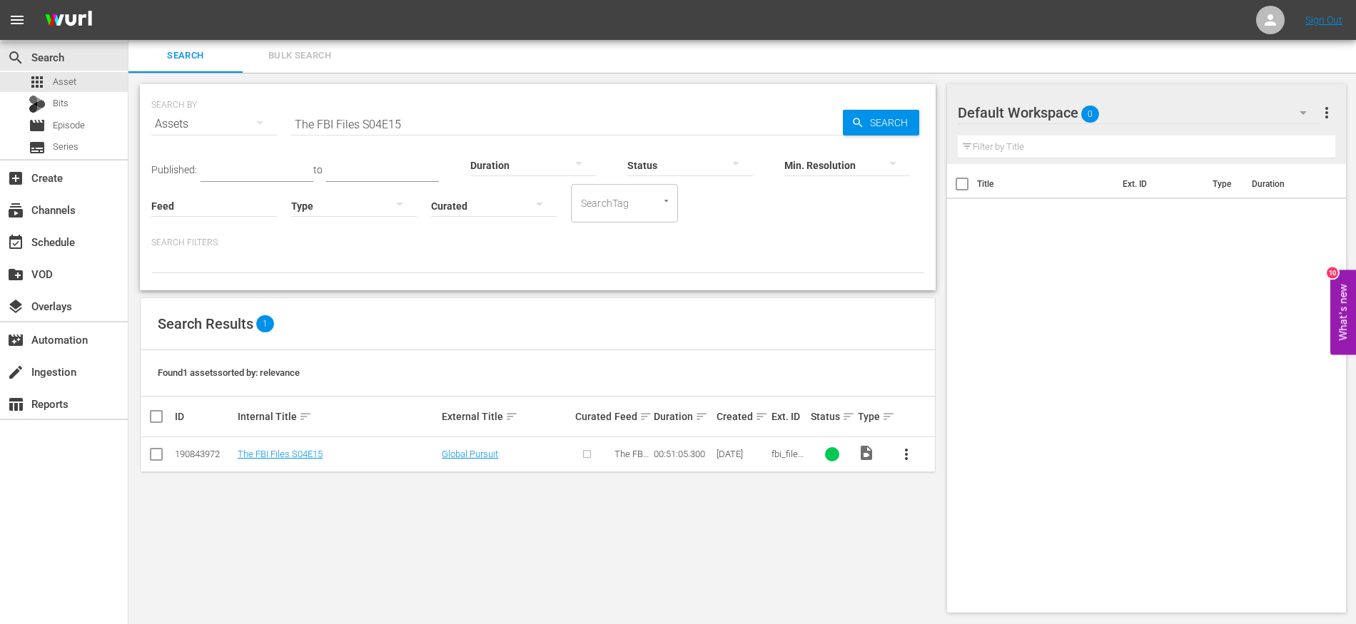
click at [156, 455] on input "checkbox" at bounding box center [156, 457] width 17 height 17
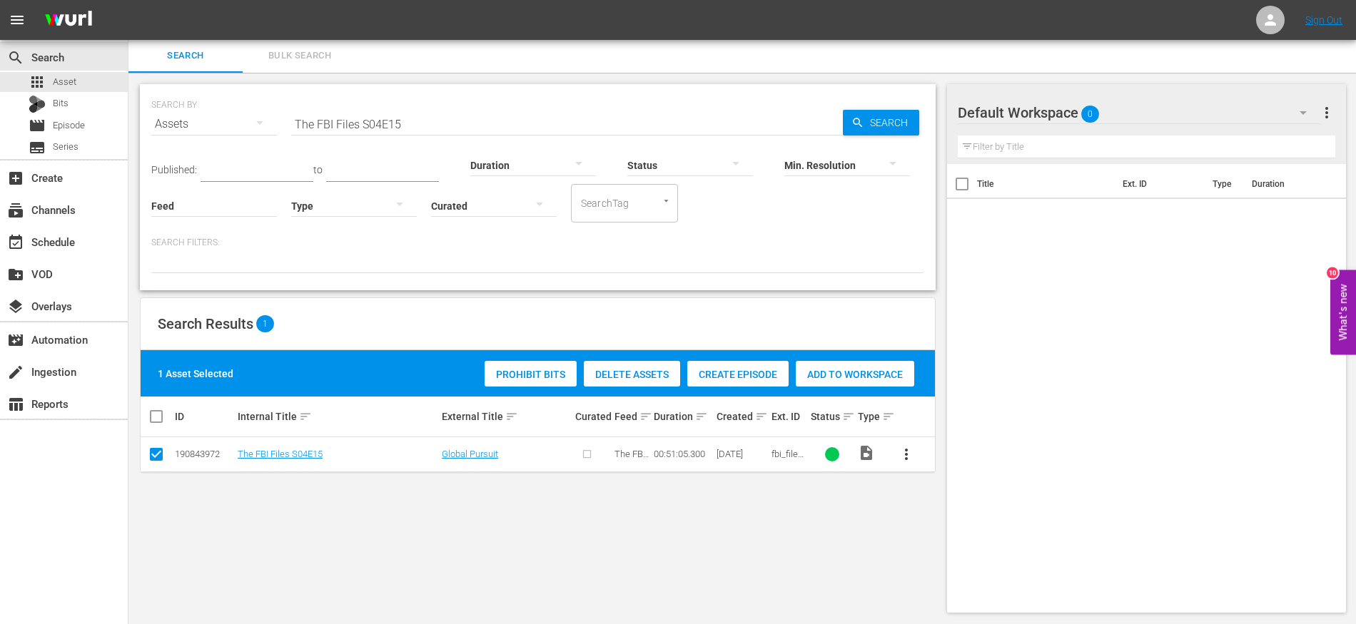
click at [743, 375] on span "Create Episode" at bounding box center [737, 374] width 101 height 11
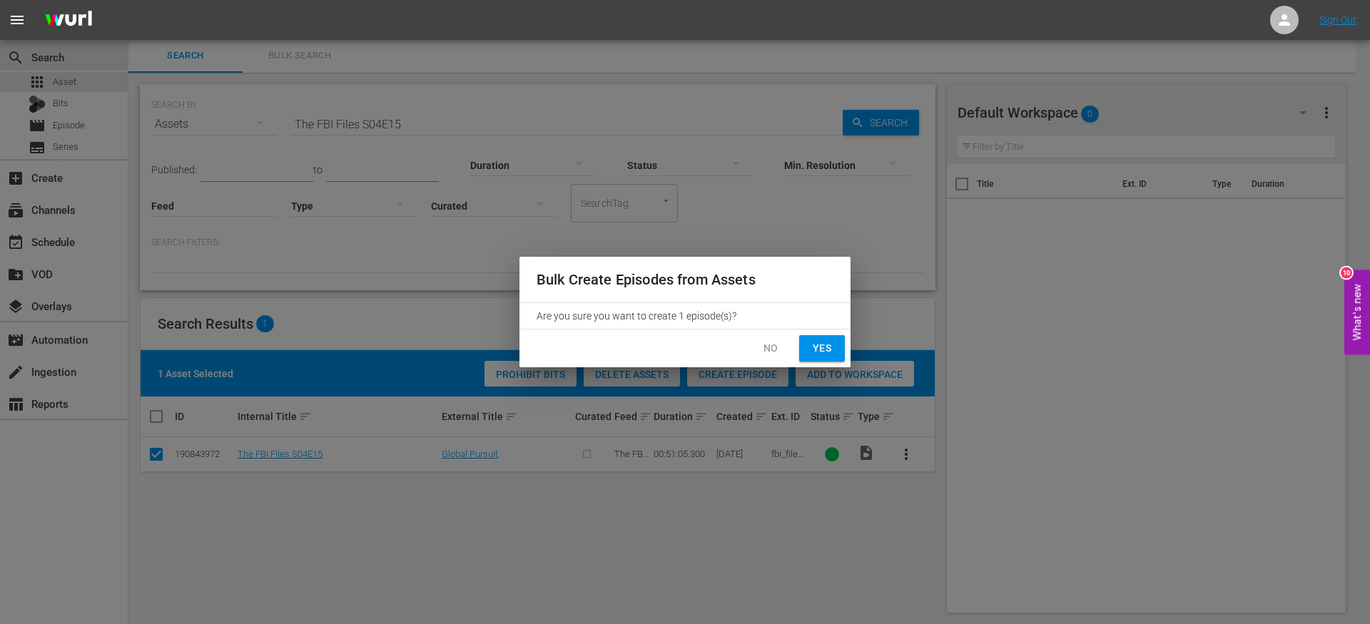
click at [811, 357] on button "Yes" at bounding box center [822, 348] width 46 height 26
checkbox input "false"
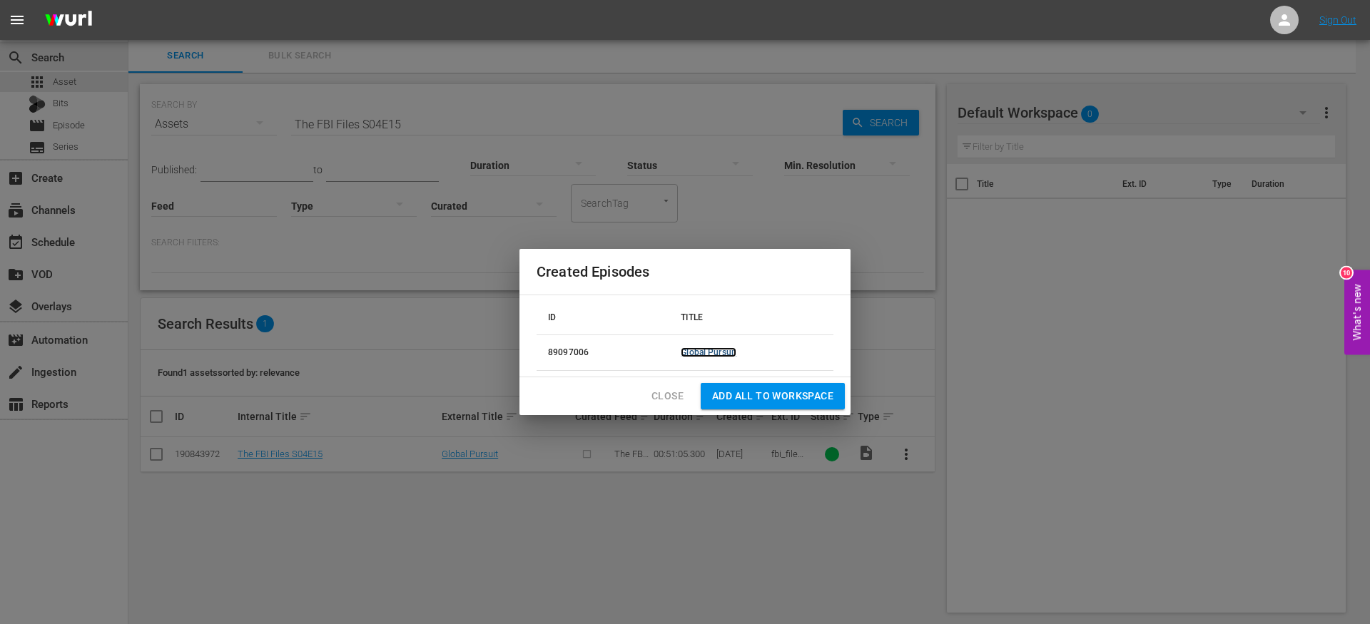
click at [711, 352] on link "Global Pursuit" at bounding box center [709, 353] width 56 height 10
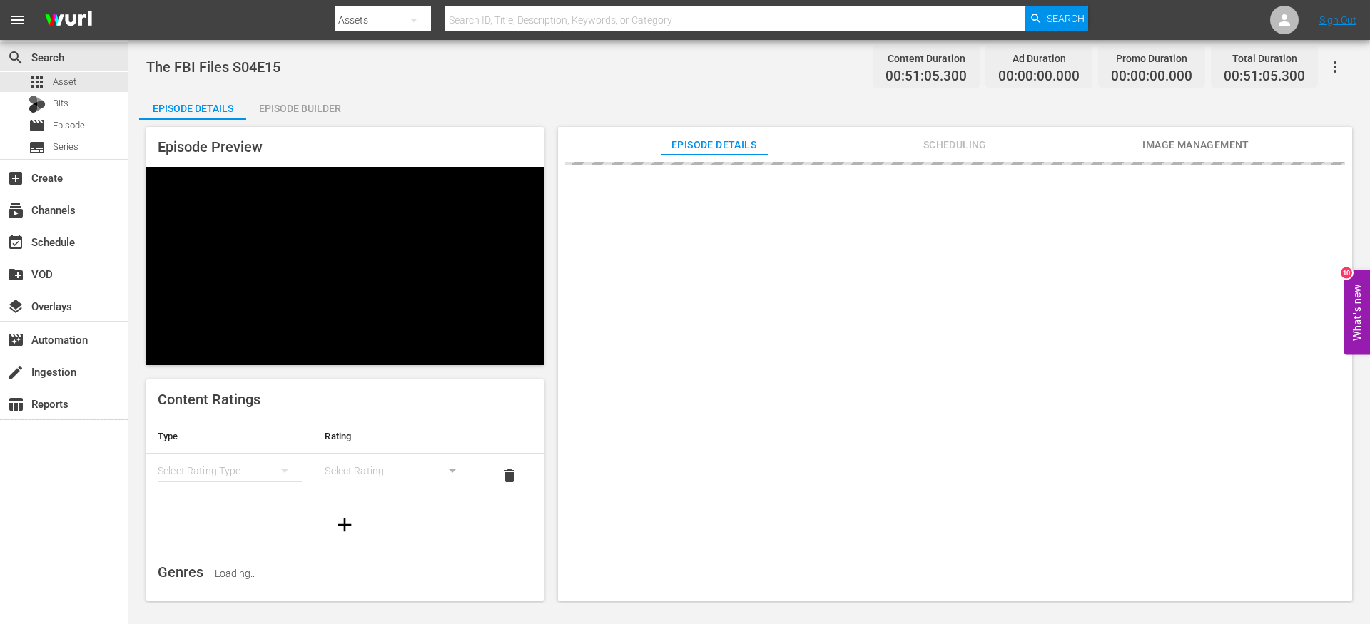
click at [323, 92] on div "Episode Builder" at bounding box center [299, 108] width 107 height 34
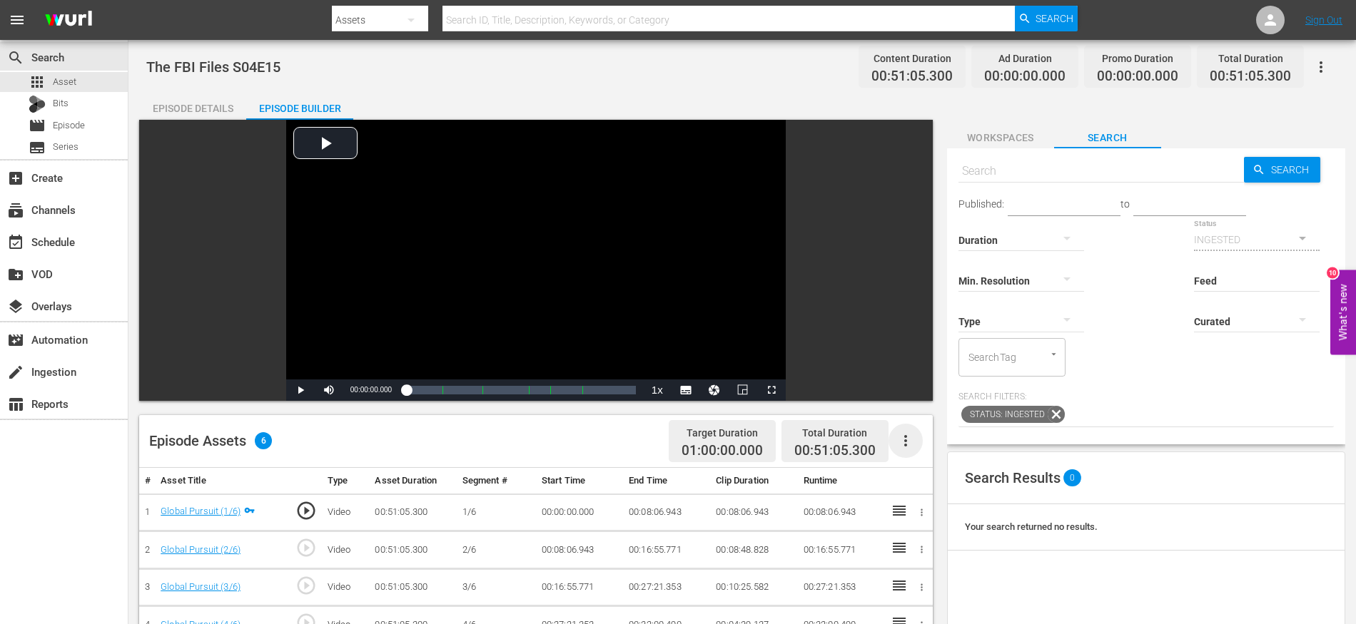
click at [911, 444] on icon "button" at bounding box center [905, 440] width 17 height 17
click at [929, 472] on div "Fill with Ads" at bounding box center [948, 481] width 97 height 34
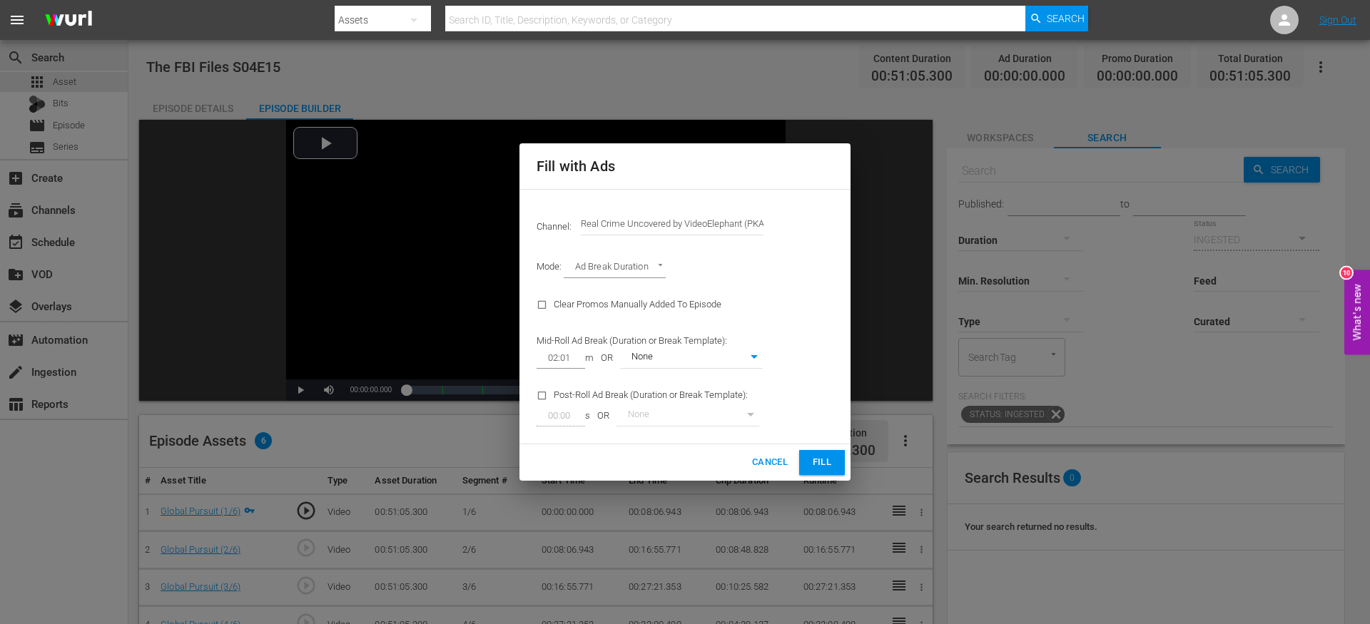
click at [822, 460] on span "Fill" at bounding box center [822, 463] width 23 height 16
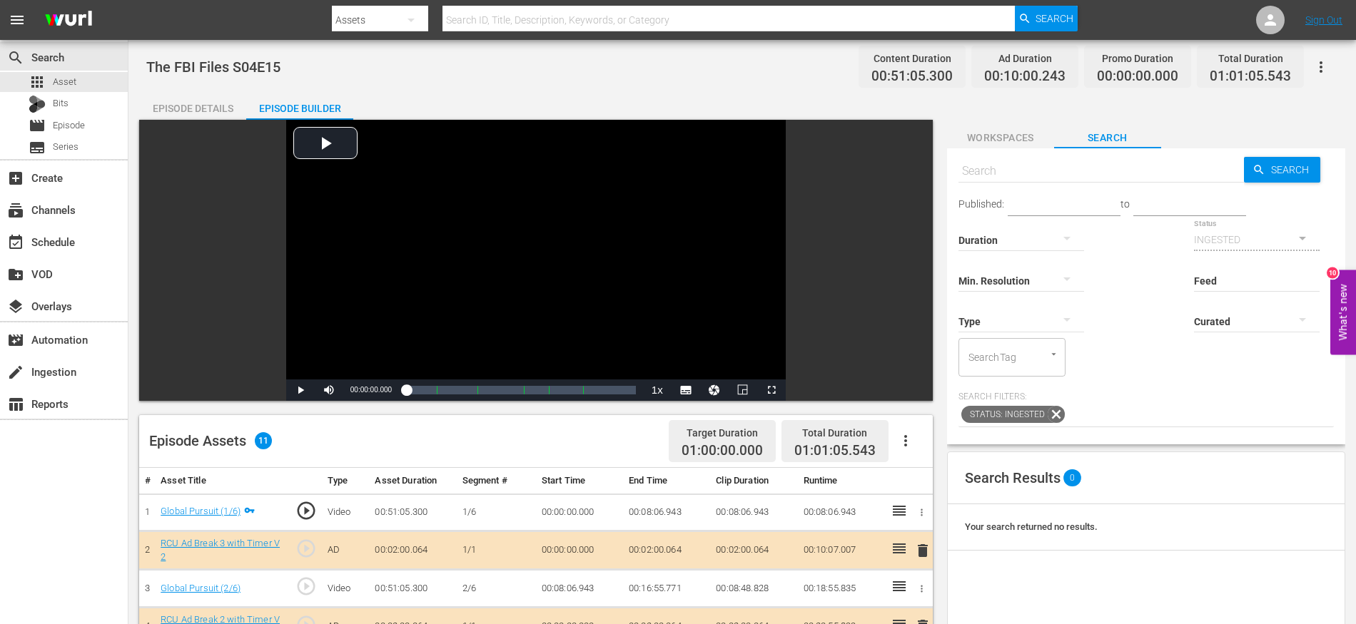
click at [270, 74] on span "The FBI Files S04E15" at bounding box center [213, 67] width 134 height 17
click at [270, 73] on span "The FBI Files S04E15" at bounding box center [213, 67] width 134 height 17
copy span "The FBI Files S04E15"
click at [96, 86] on div "apps Asset" at bounding box center [64, 82] width 128 height 20
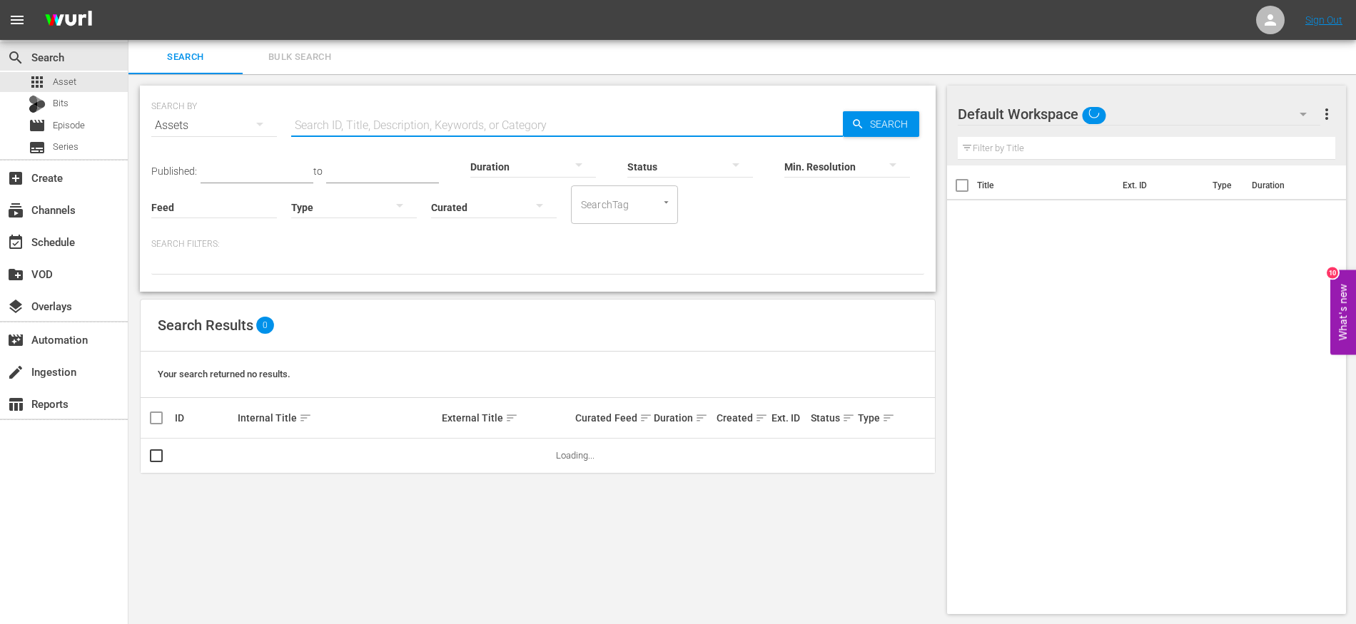
click at [350, 133] on input "text" at bounding box center [567, 125] width 552 height 34
paste input "The FBI Files S04E15"
type input "The FBI Files S04E16"
click at [153, 455] on input "checkbox" at bounding box center [156, 458] width 17 height 17
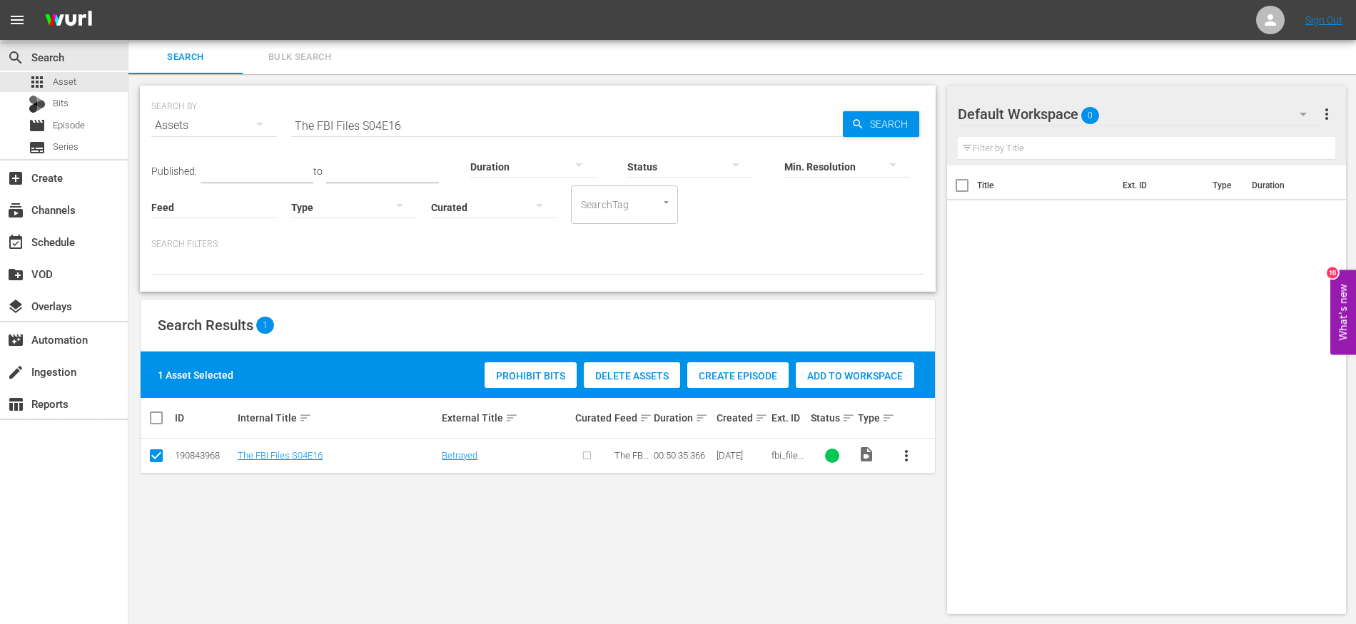
click at [760, 376] on span "Create Episode" at bounding box center [737, 375] width 101 height 11
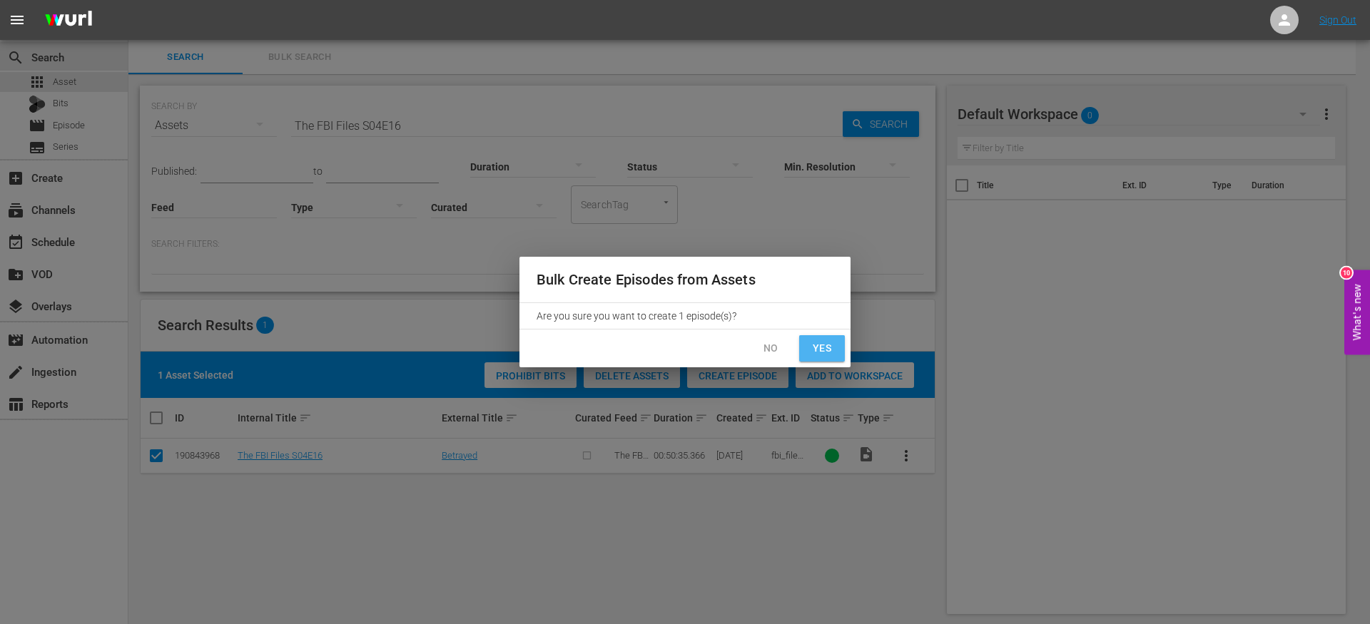
click at [811, 349] on span "Yes" at bounding box center [822, 349] width 23 height 18
checkbox input "false"
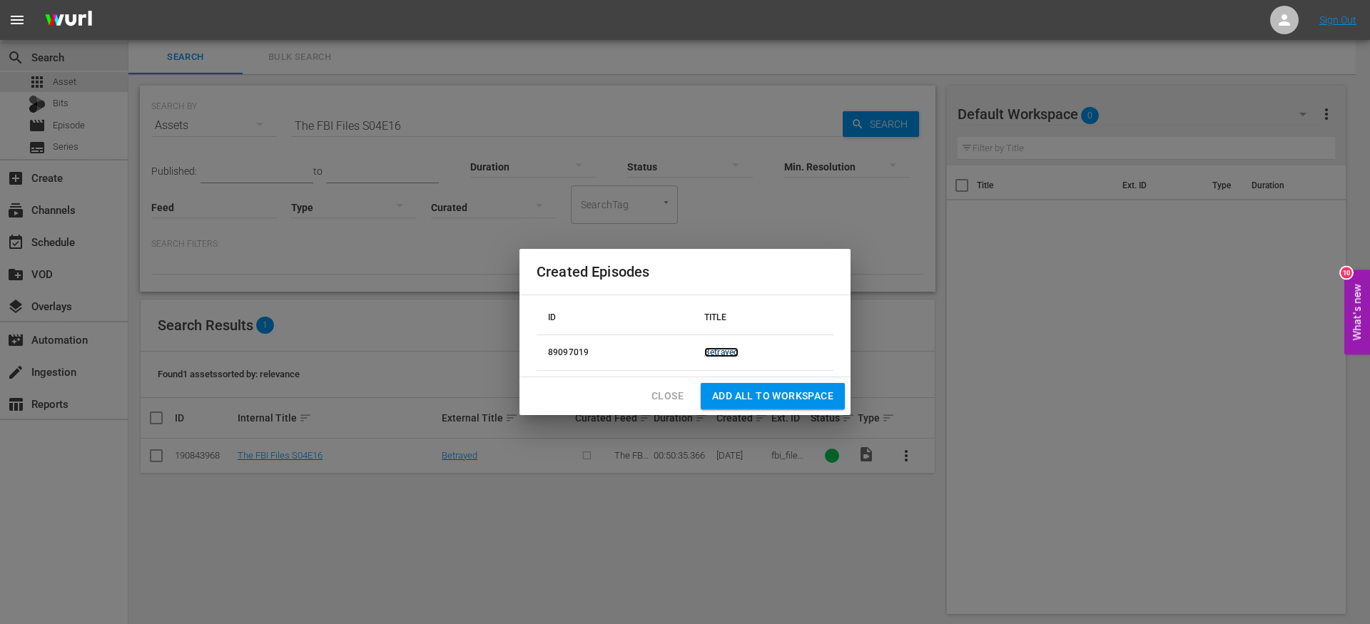
click at [721, 350] on link "Betrayed" at bounding box center [721, 353] width 34 height 10
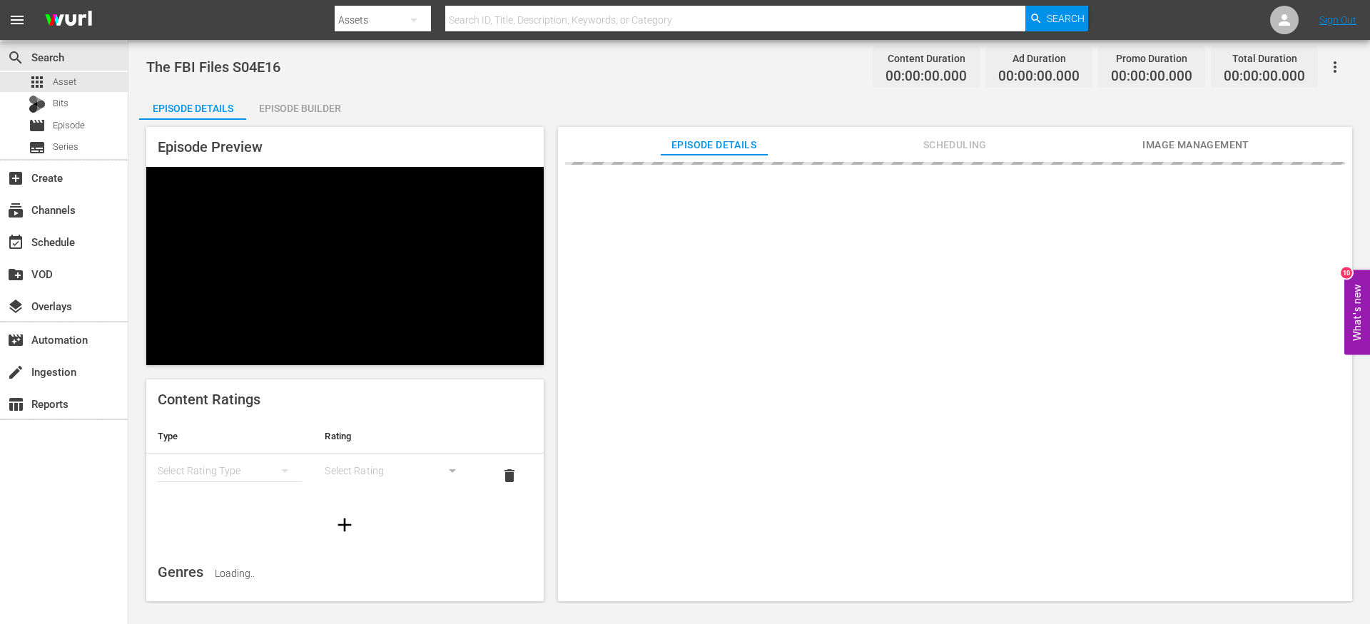
click at [311, 118] on div "Episode Builder" at bounding box center [299, 108] width 107 height 34
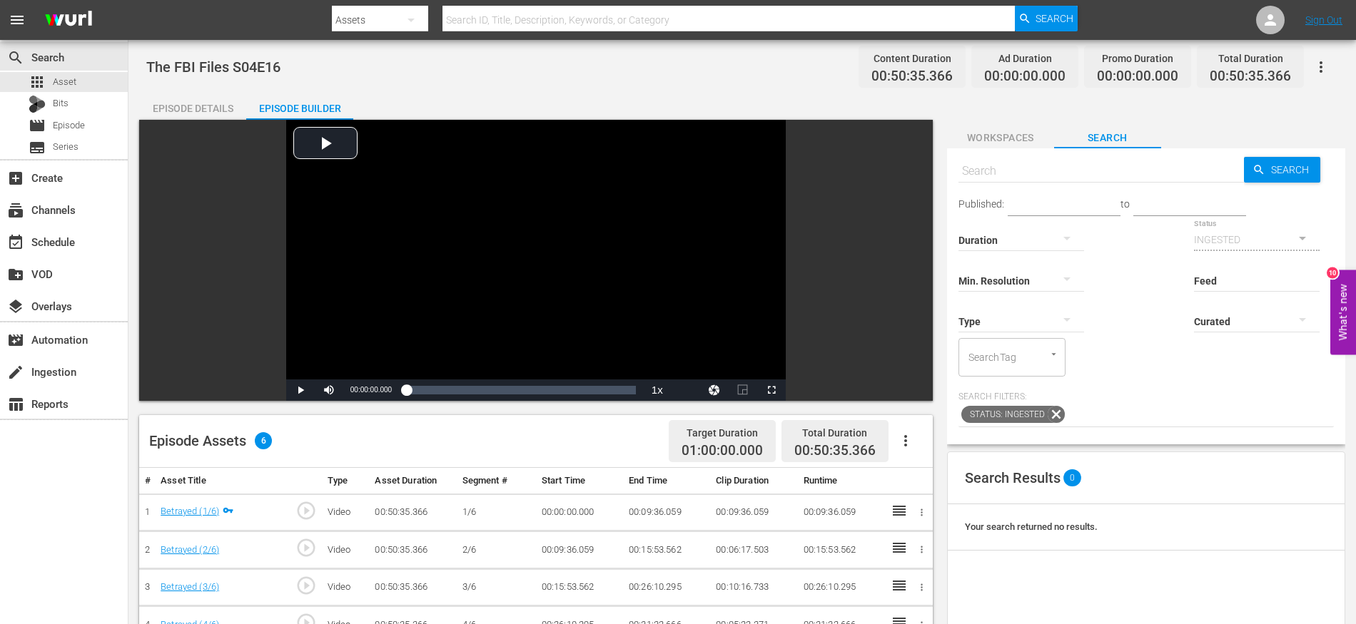
click at [908, 449] on icon "button" at bounding box center [905, 440] width 17 height 17
click at [924, 485] on div "Fill with Ads" at bounding box center [948, 481] width 97 height 34
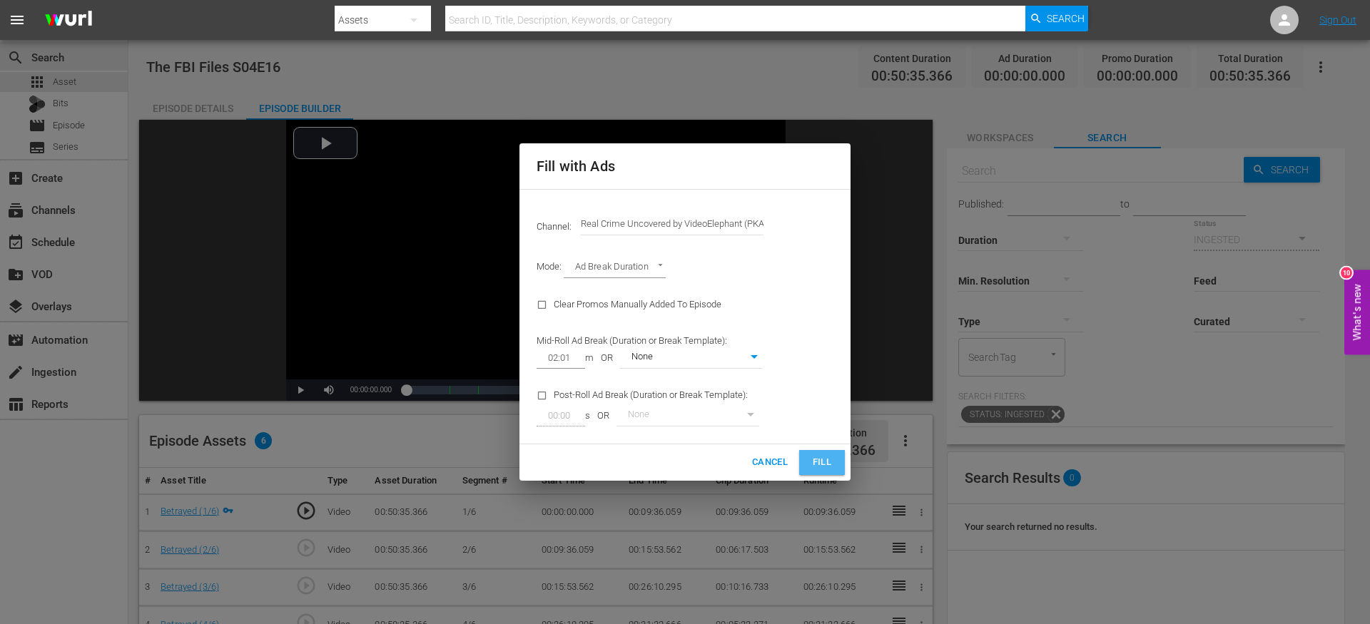
click at [820, 455] on span "Fill" at bounding box center [822, 463] width 23 height 16
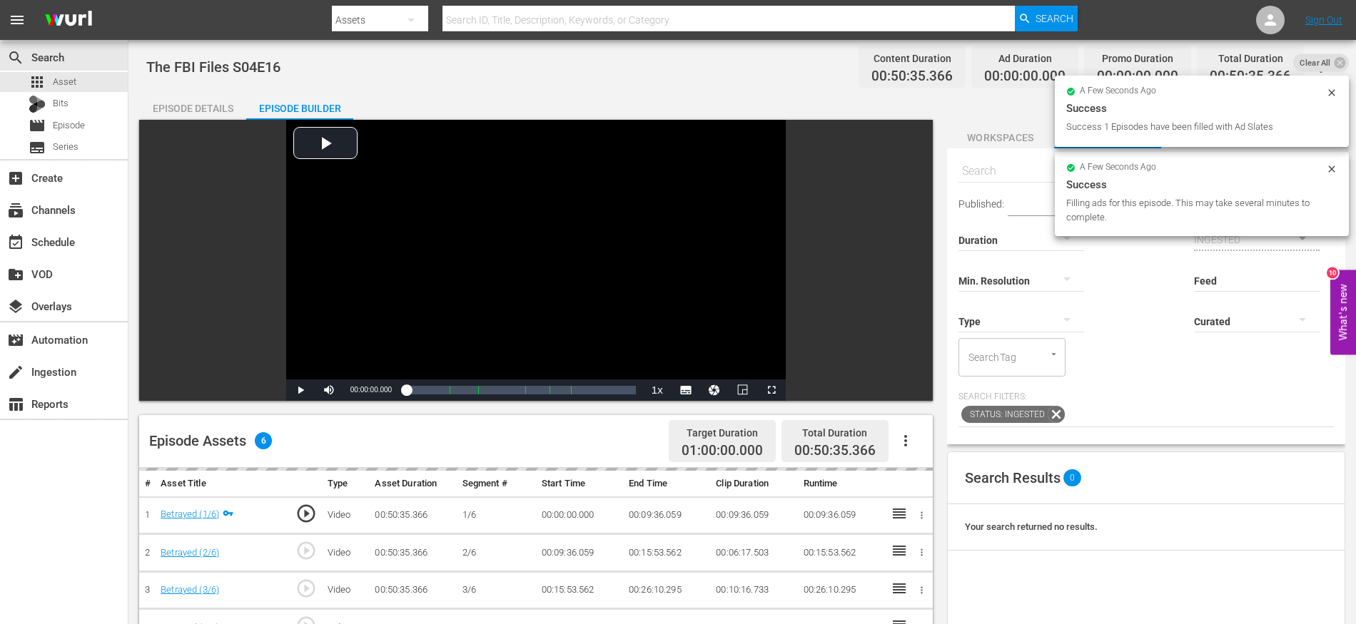
click at [257, 67] on span "The FBI Files S04E16" at bounding box center [213, 67] width 134 height 17
copy span "The FBI Files S04E16"
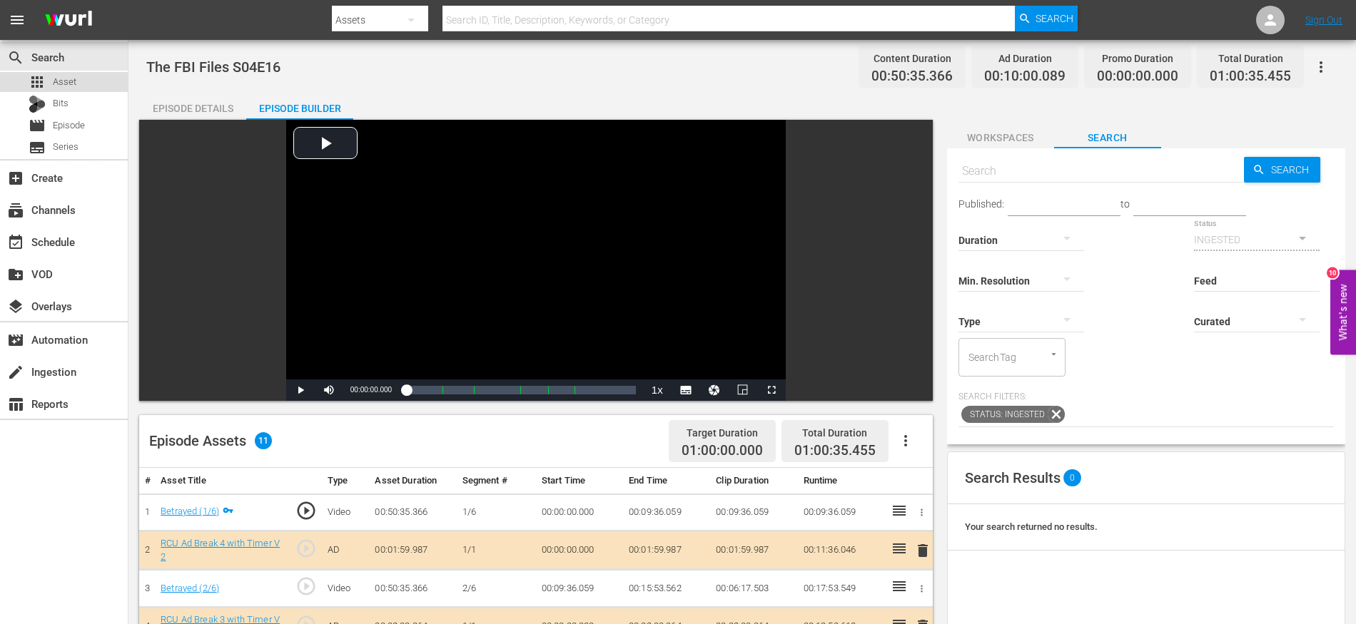
click at [91, 79] on div "apps Asset" at bounding box center [64, 82] width 128 height 20
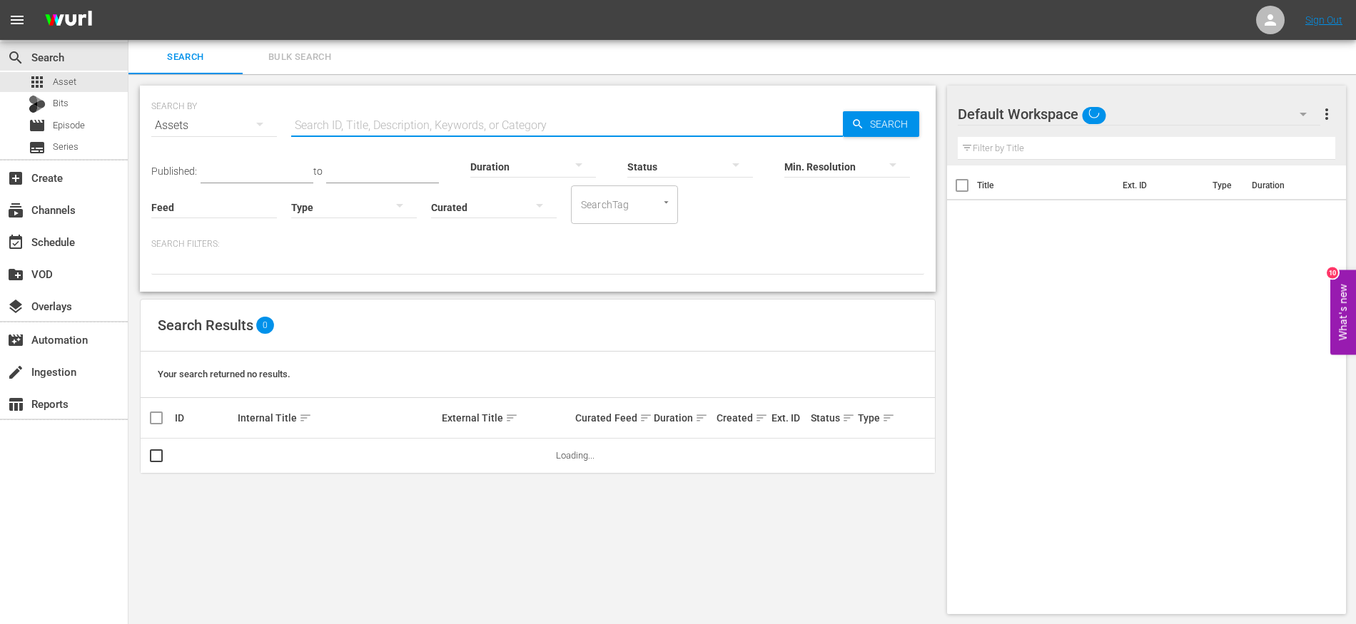
click at [331, 117] on input "text" at bounding box center [567, 125] width 552 height 34
paste input "The FBI Files S04E16"
type input "The FBI Files S04E17"
click at [938, 298] on div "SEARCH BY Search By Assets Search ID, Title, Description, Keywords, or Category…" at bounding box center [537, 350] width 819 height 552
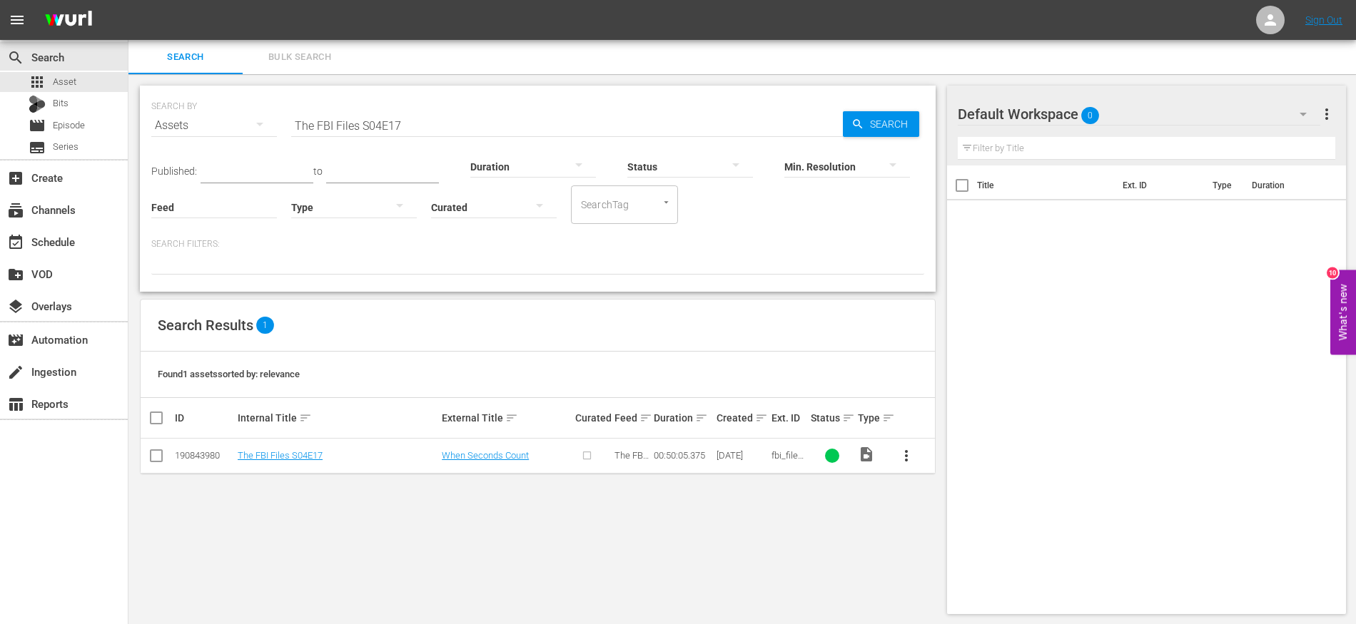
click at [156, 455] on input "checkbox" at bounding box center [156, 458] width 17 height 17
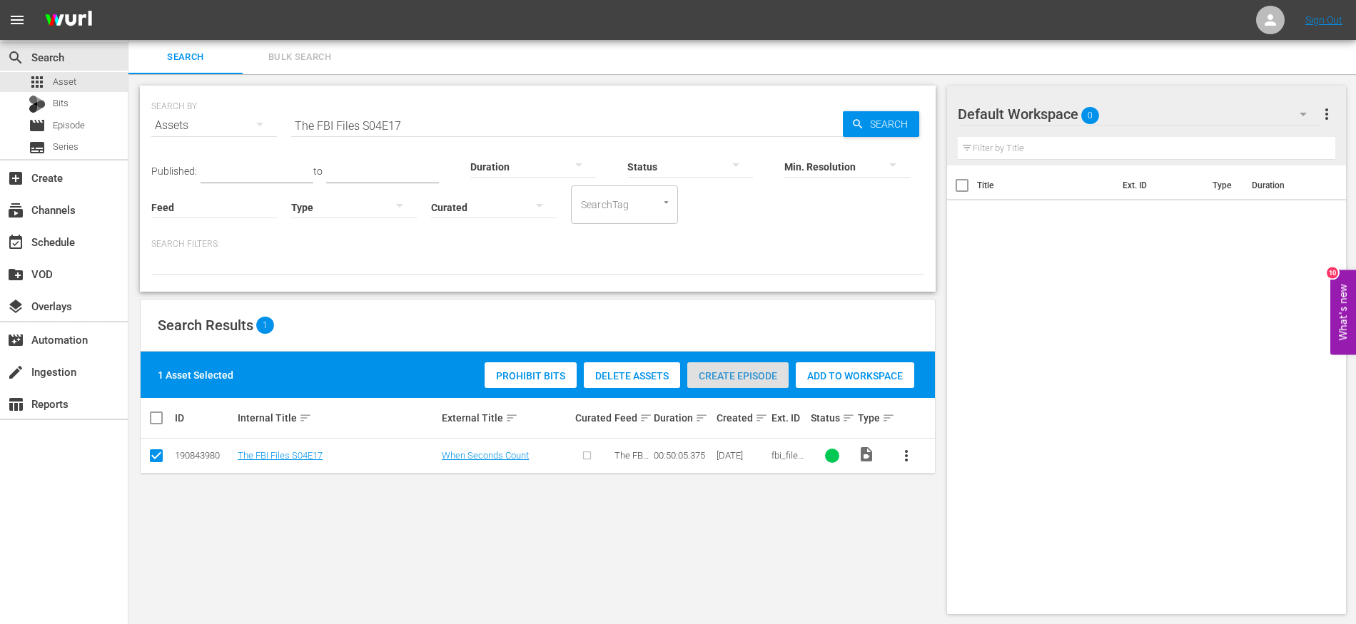
click at [719, 377] on span "Create Episode" at bounding box center [737, 375] width 101 height 11
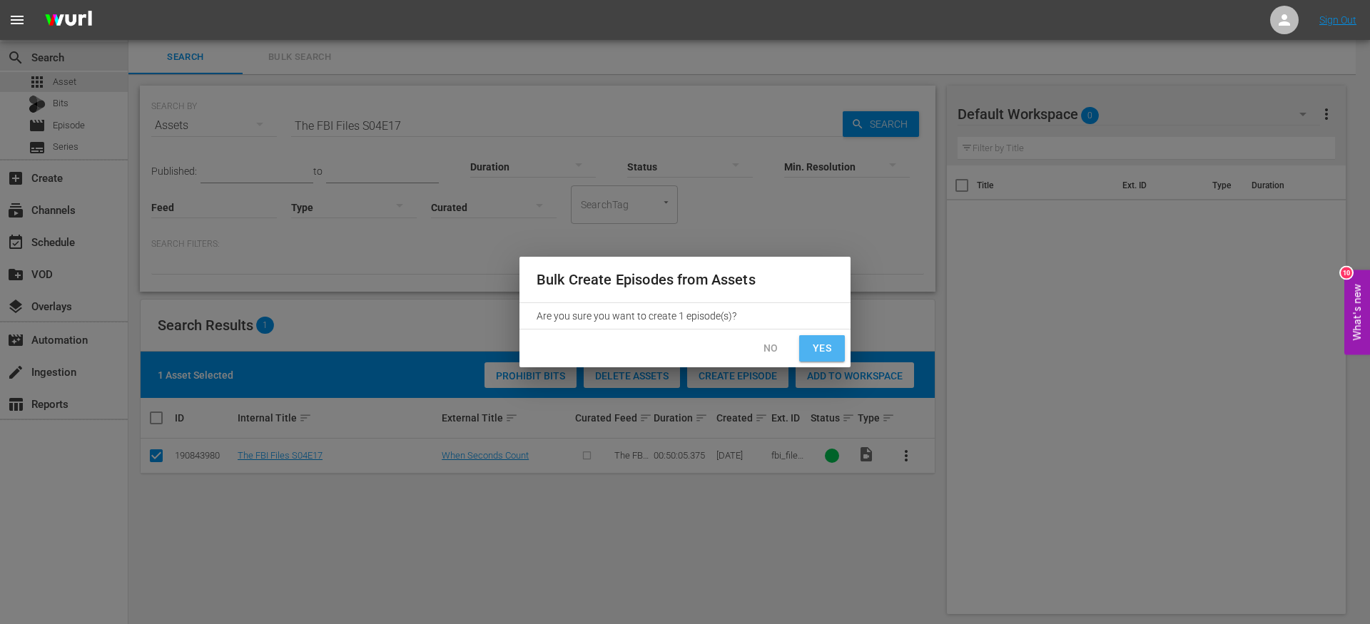
click at [816, 352] on span "Yes" at bounding box center [822, 349] width 23 height 18
checkbox input "false"
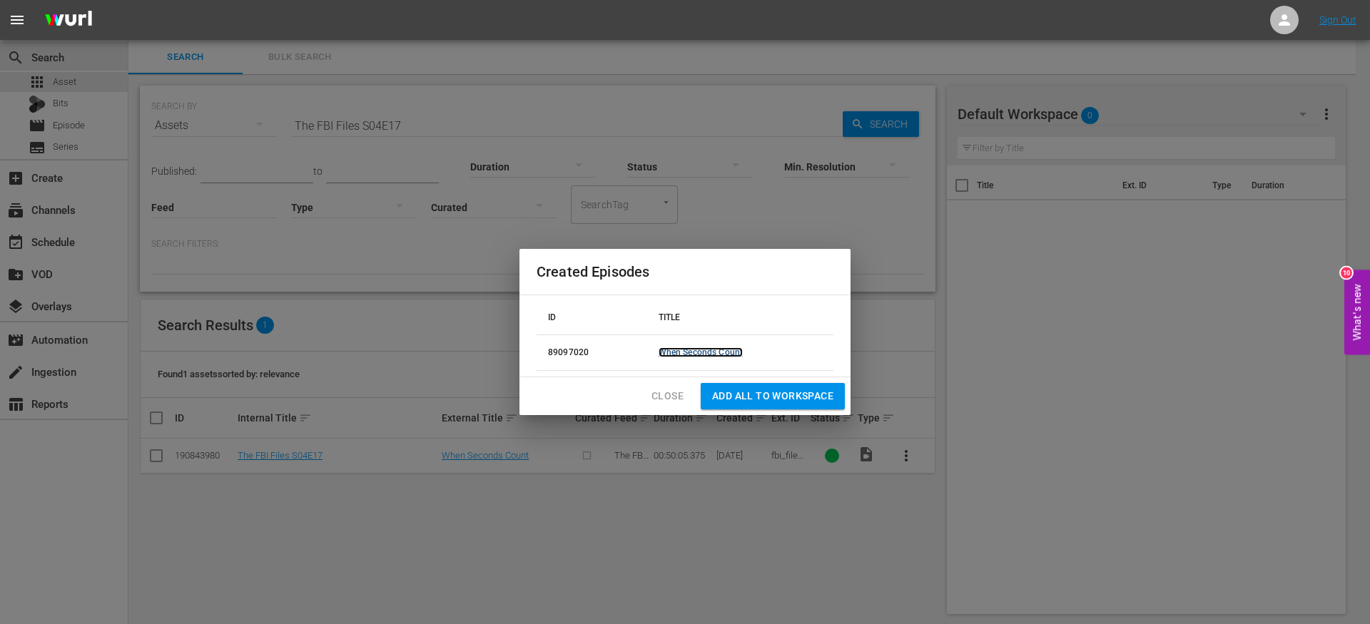
click at [712, 353] on link "When Seconds Count" at bounding box center [701, 353] width 84 height 10
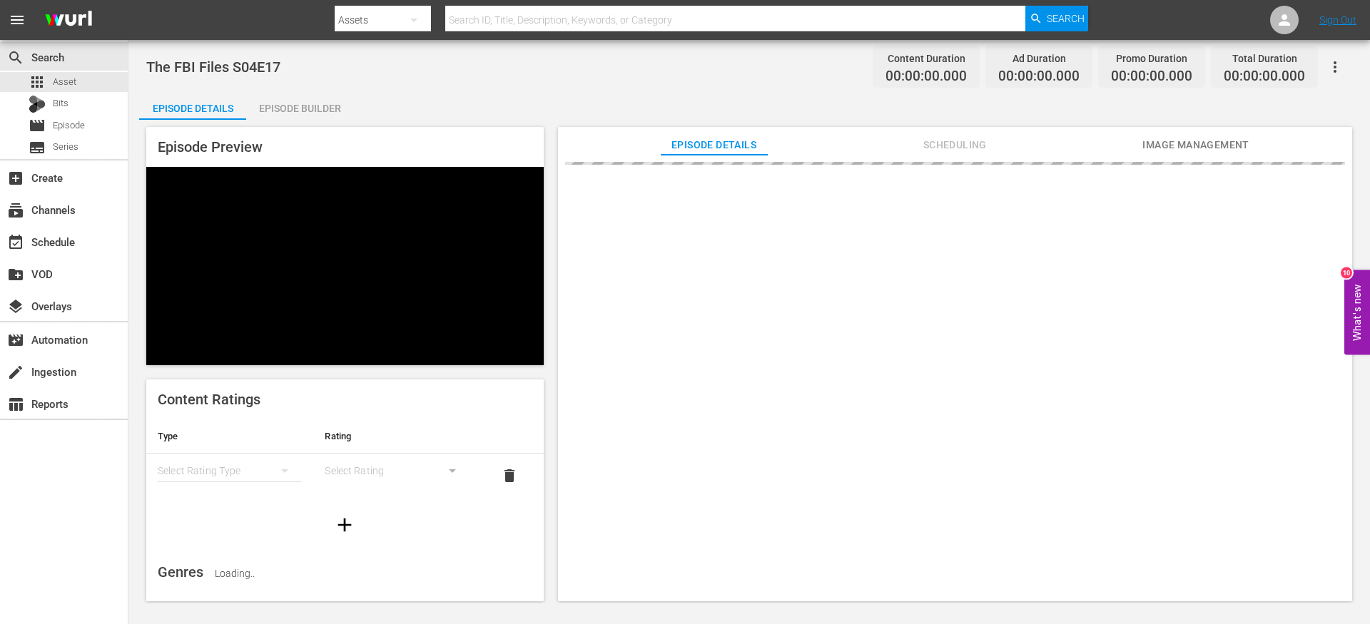
click at [289, 103] on div "Episode Builder" at bounding box center [299, 108] width 107 height 34
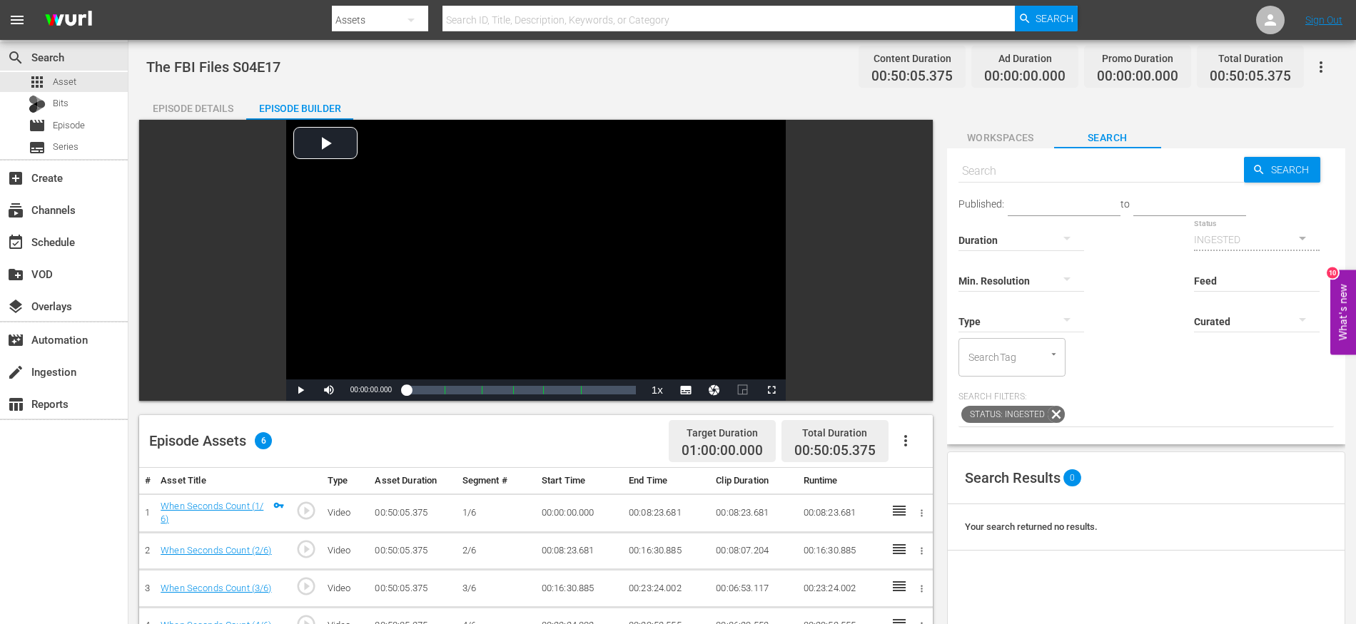
click at [917, 446] on button "button" at bounding box center [905, 441] width 34 height 34
click at [912, 477] on div "Fill with Ads" at bounding box center [948, 481] width 97 height 34
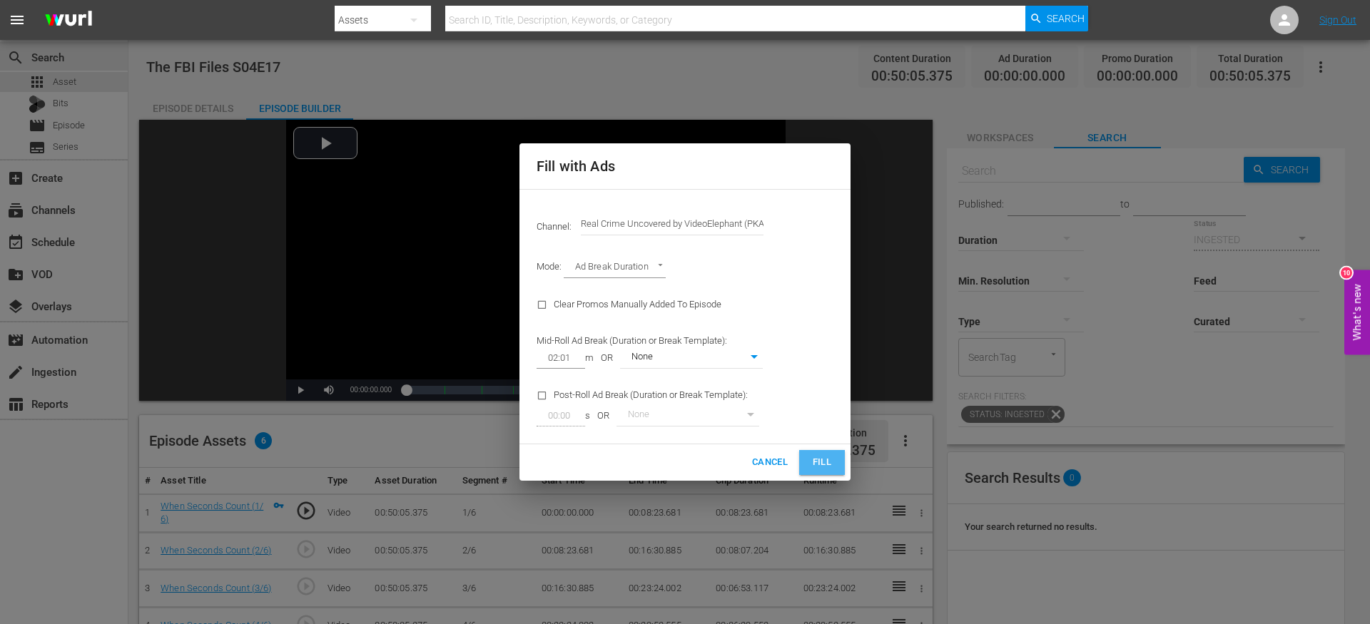
click at [819, 453] on button "Fill" at bounding box center [822, 462] width 46 height 25
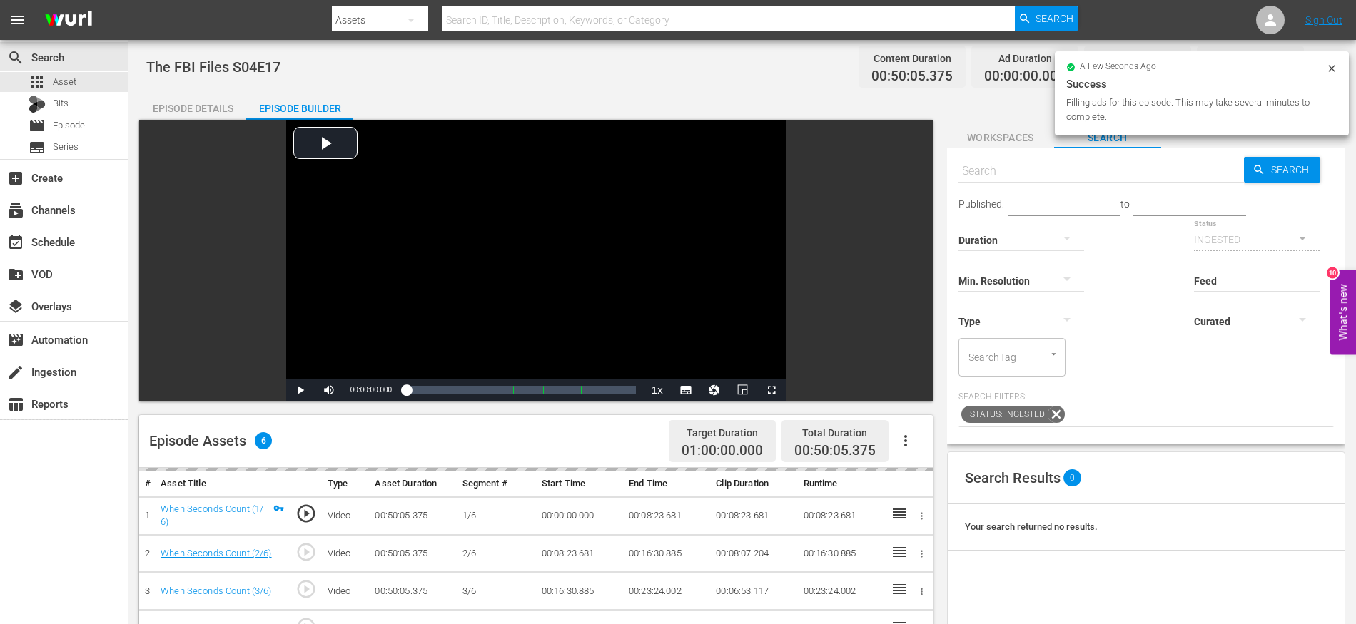
click at [936, 293] on div "Video Player is loading. Play Video Play Mute Current Time 00:00:00.000 / Durat…" at bounding box center [539, 553] width 801 height 866
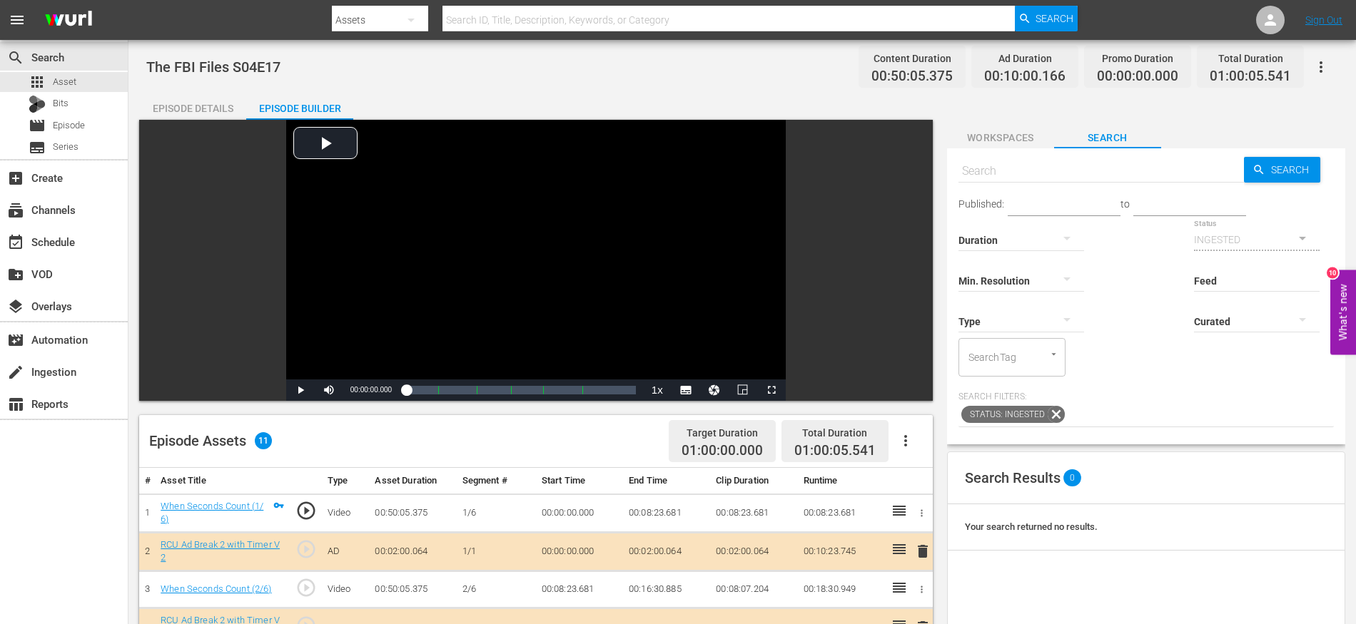
click at [263, 69] on span "The FBI Files S04E17" at bounding box center [213, 67] width 134 height 17
click at [263, 68] on span "The FBI Files S04E17" at bounding box center [213, 67] width 134 height 17
copy span "The FBI Files S04E17"
click at [115, 80] on div "apps Asset" at bounding box center [64, 82] width 128 height 20
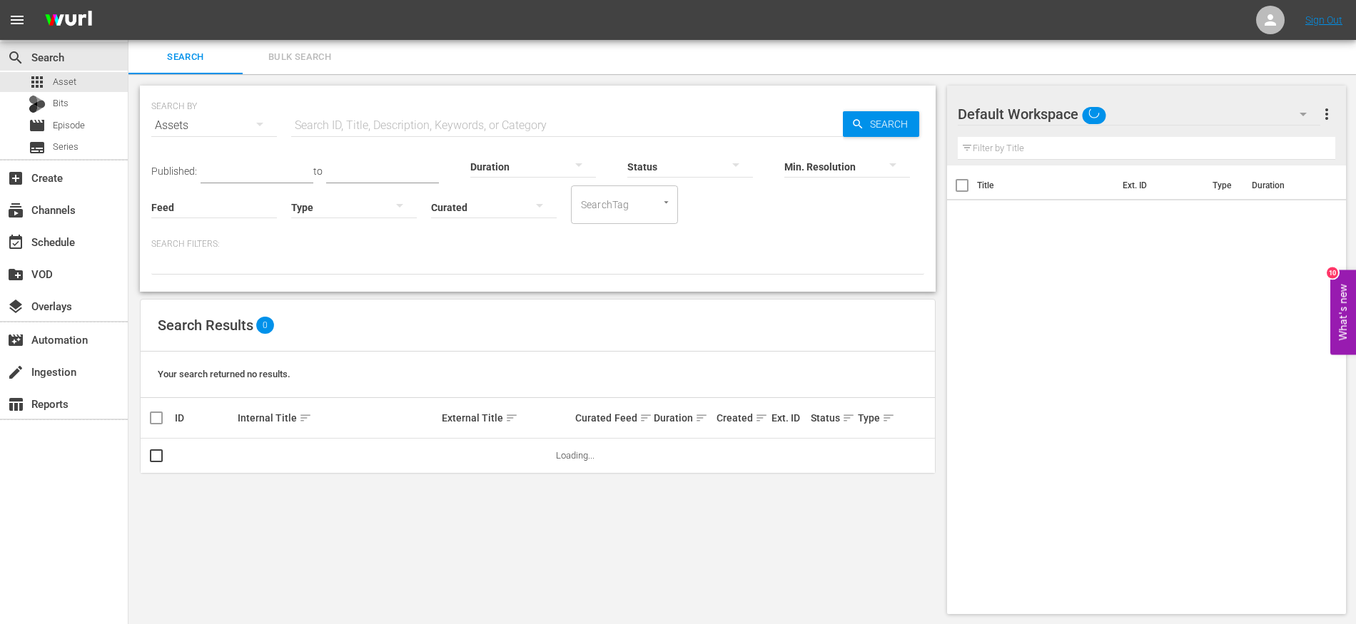
click at [392, 123] on input "text" at bounding box center [567, 125] width 552 height 34
paste input "The FBI Files S04E17"
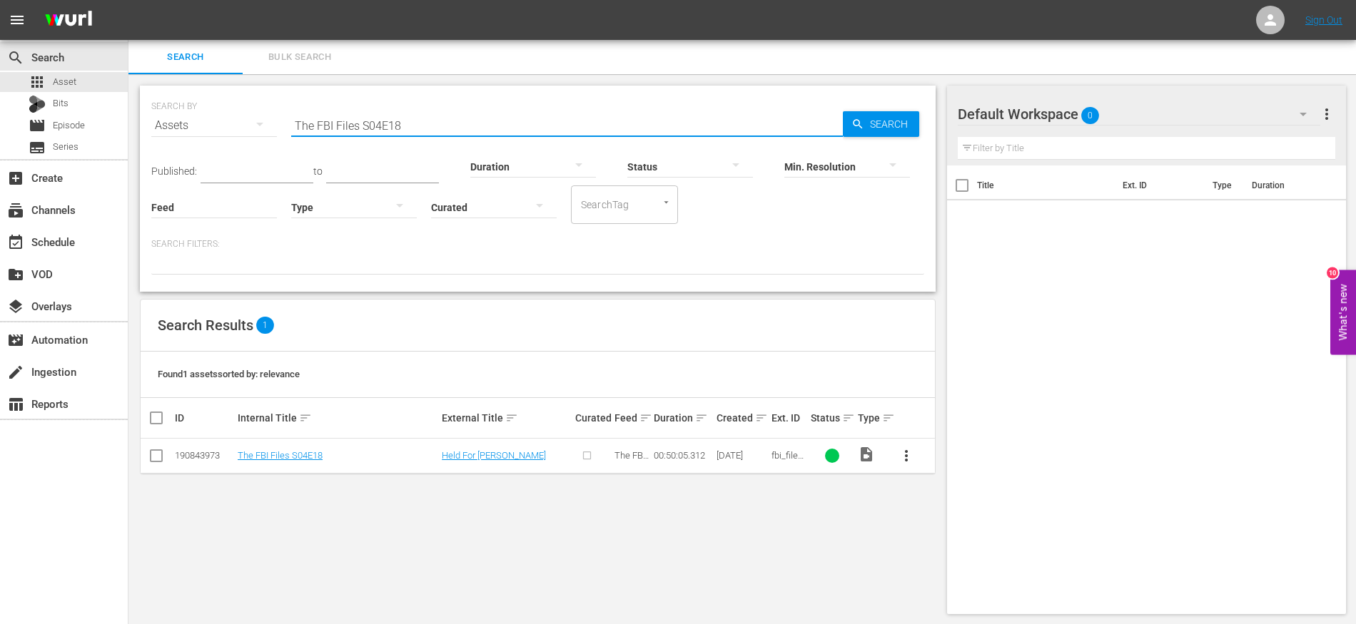
type input "The FBI Files S04E18"
click at [158, 452] on input "checkbox" at bounding box center [156, 458] width 17 height 17
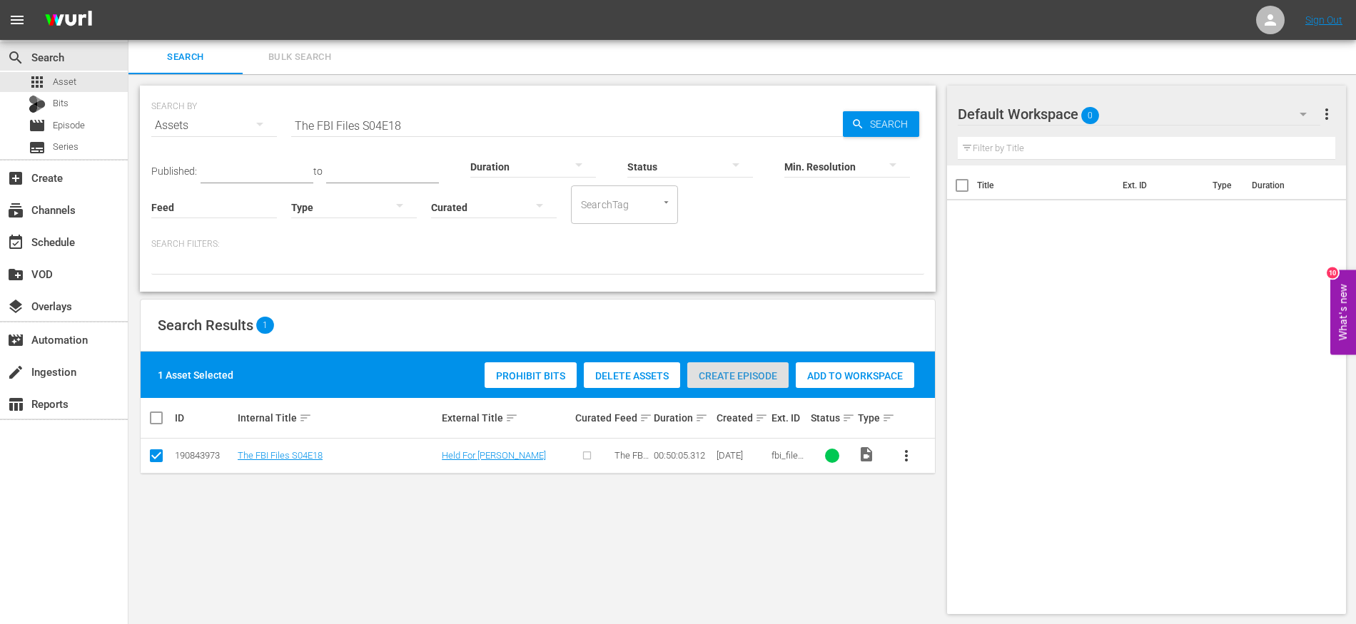
click at [751, 377] on span "Create Episode" at bounding box center [737, 375] width 101 height 11
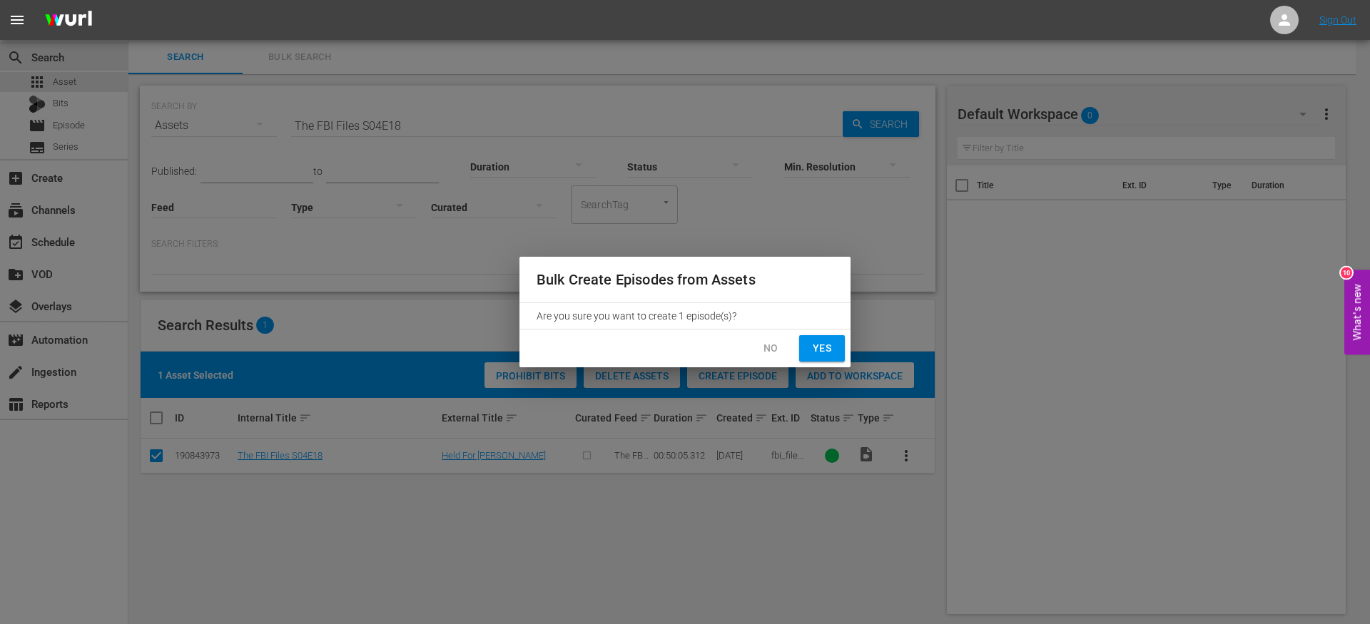
click at [808, 339] on button "Yes" at bounding box center [822, 348] width 46 height 26
checkbox input "false"
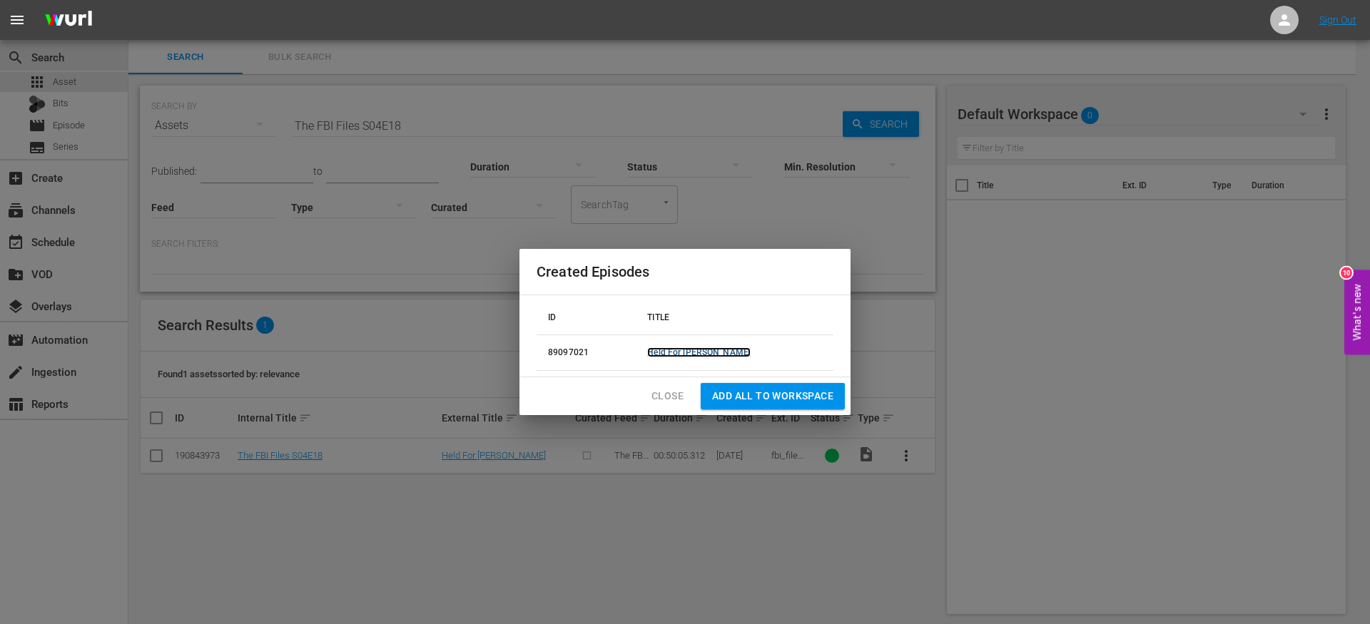
click at [716, 357] on link "Held For [PERSON_NAME]" at bounding box center [698, 353] width 103 height 10
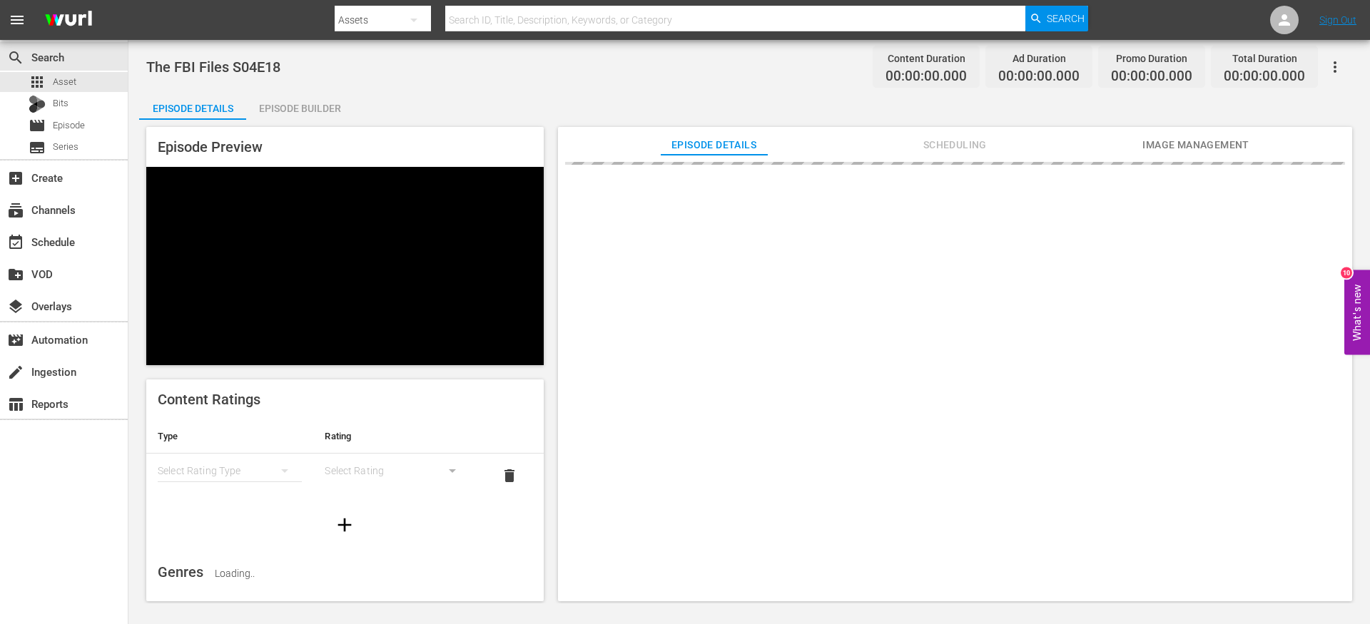
click at [322, 105] on div "Episode Builder" at bounding box center [299, 108] width 107 height 34
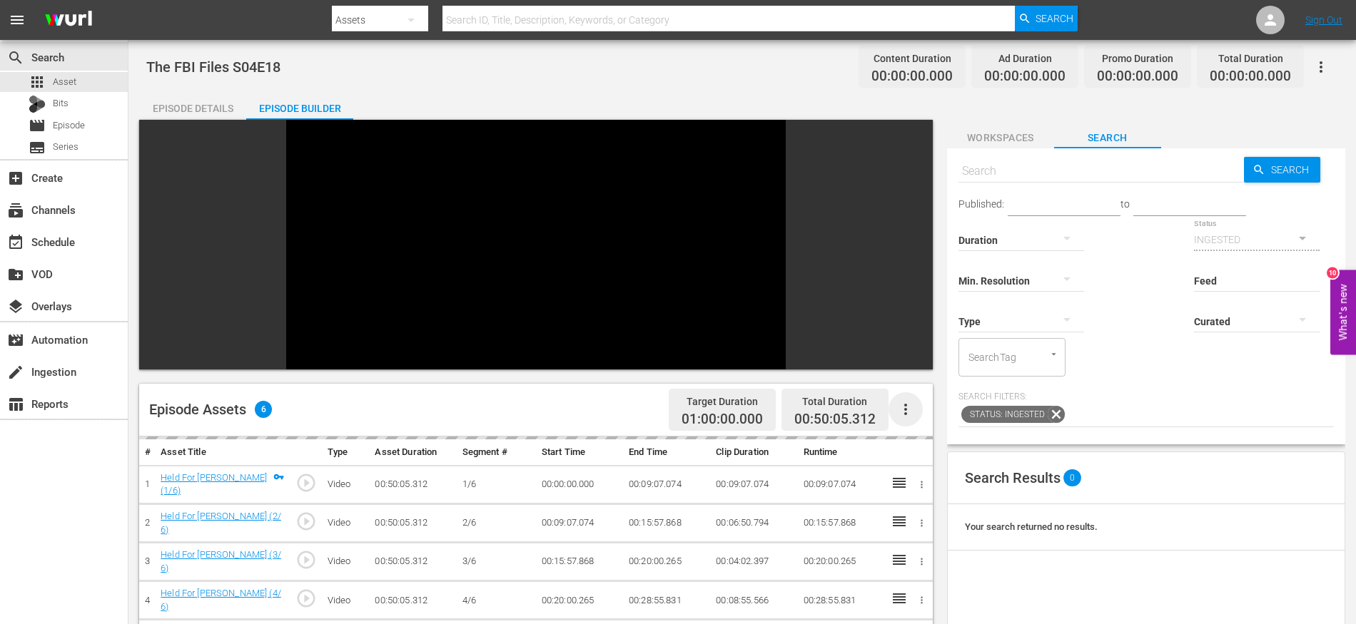
click at [903, 401] on icon "button" at bounding box center [905, 409] width 17 height 17
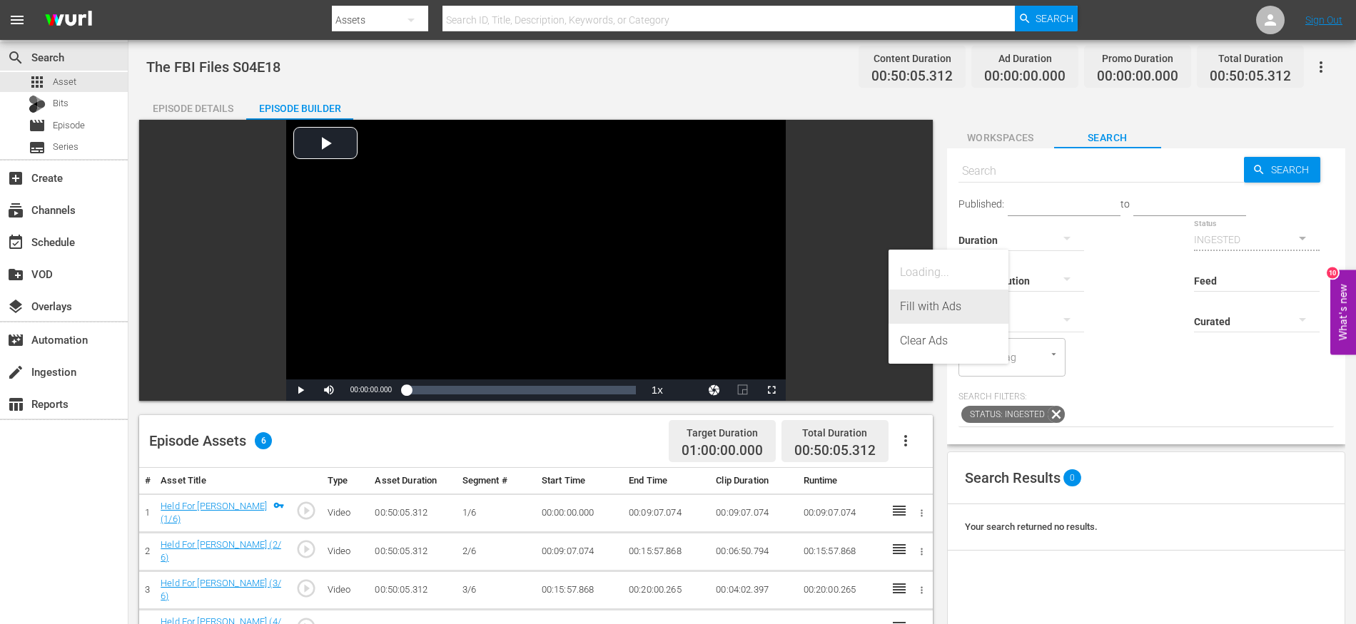
click at [928, 301] on div "Fill with Ads" at bounding box center [948, 307] width 97 height 34
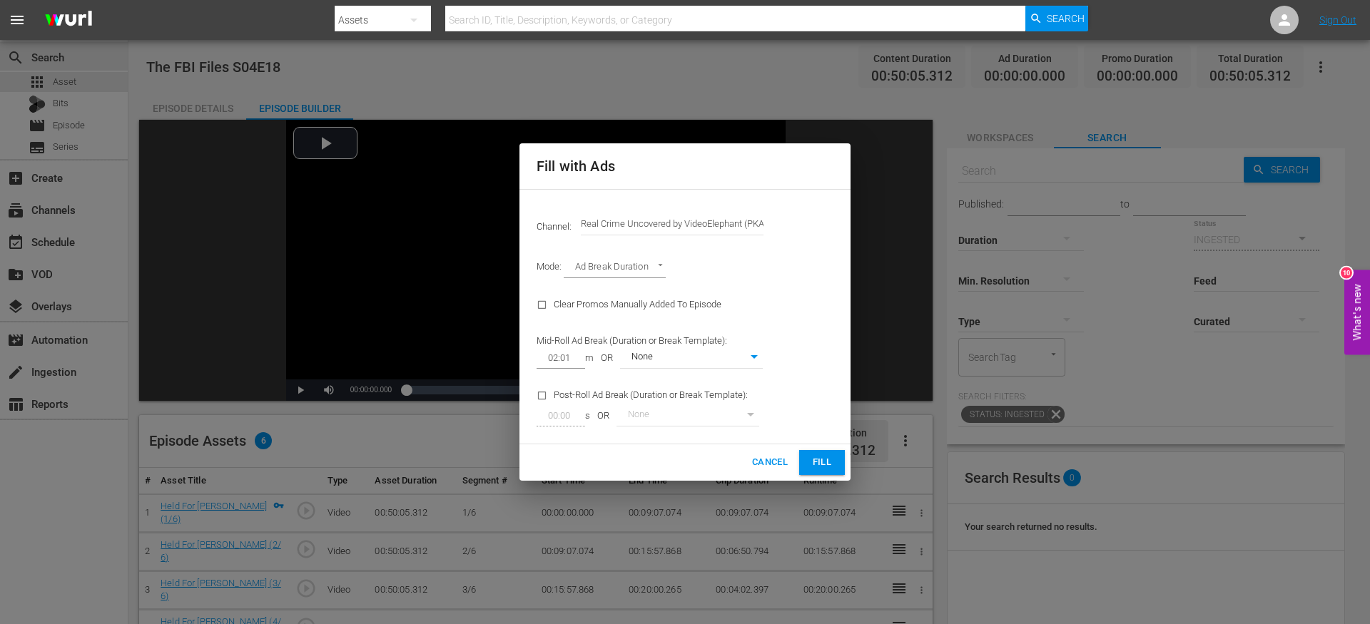
click at [821, 467] on span "Fill" at bounding box center [822, 463] width 23 height 16
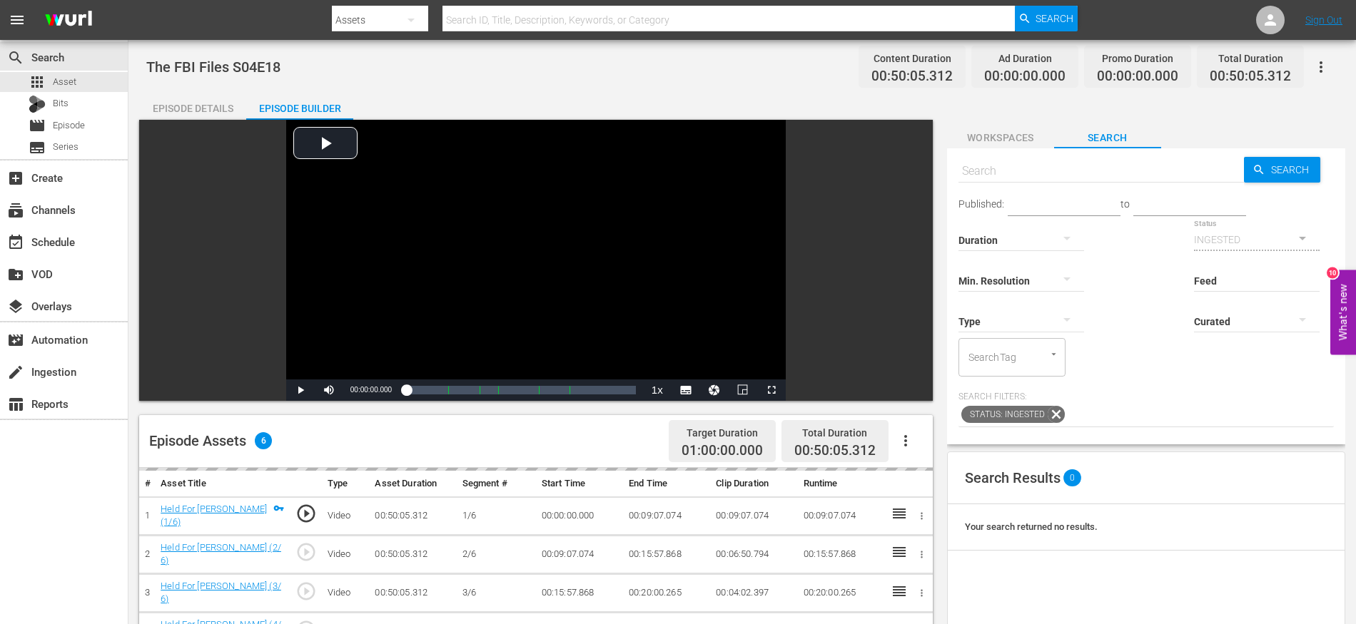
click at [270, 71] on span "The FBI Files S04E18" at bounding box center [213, 67] width 134 height 17
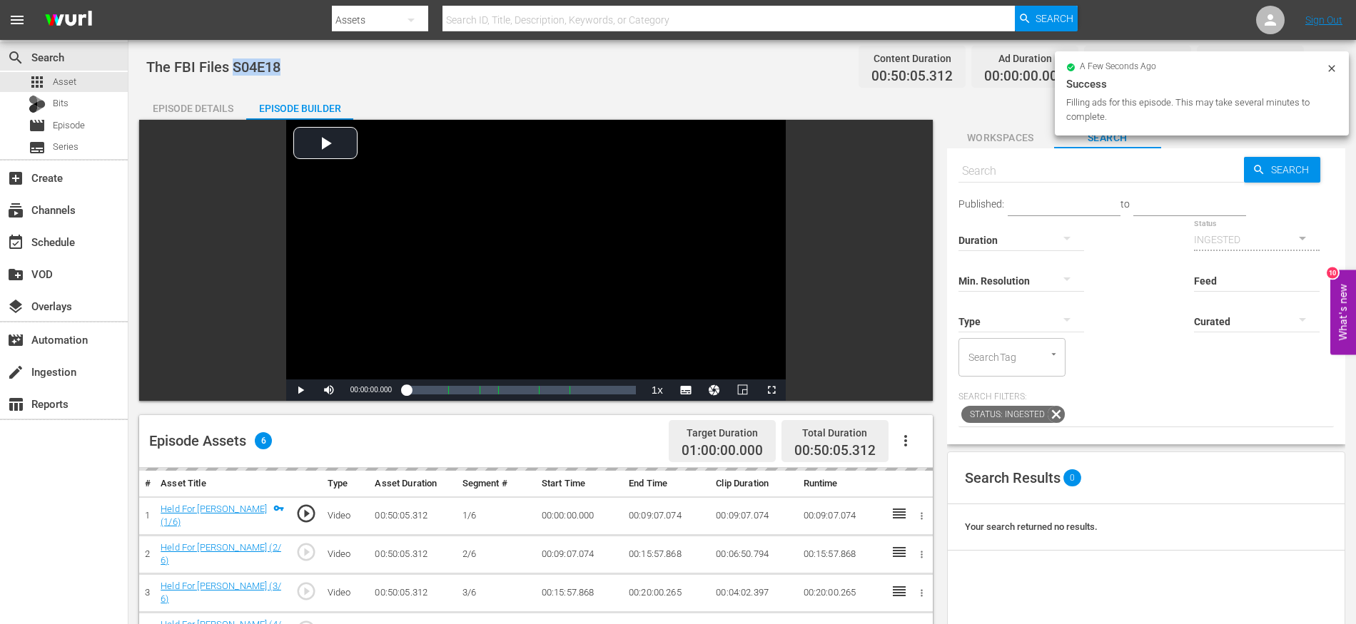
click at [270, 70] on span "The FBI Files S04E18" at bounding box center [213, 67] width 134 height 17
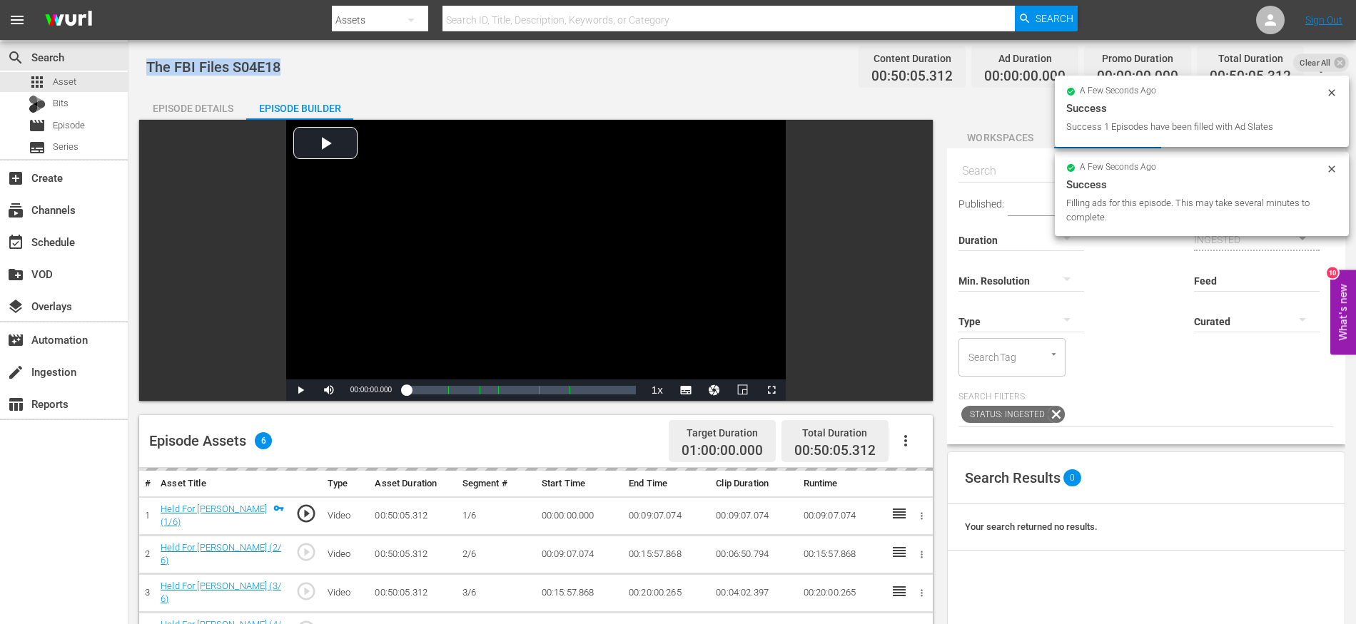
copy span "The FBI Files S04E18"
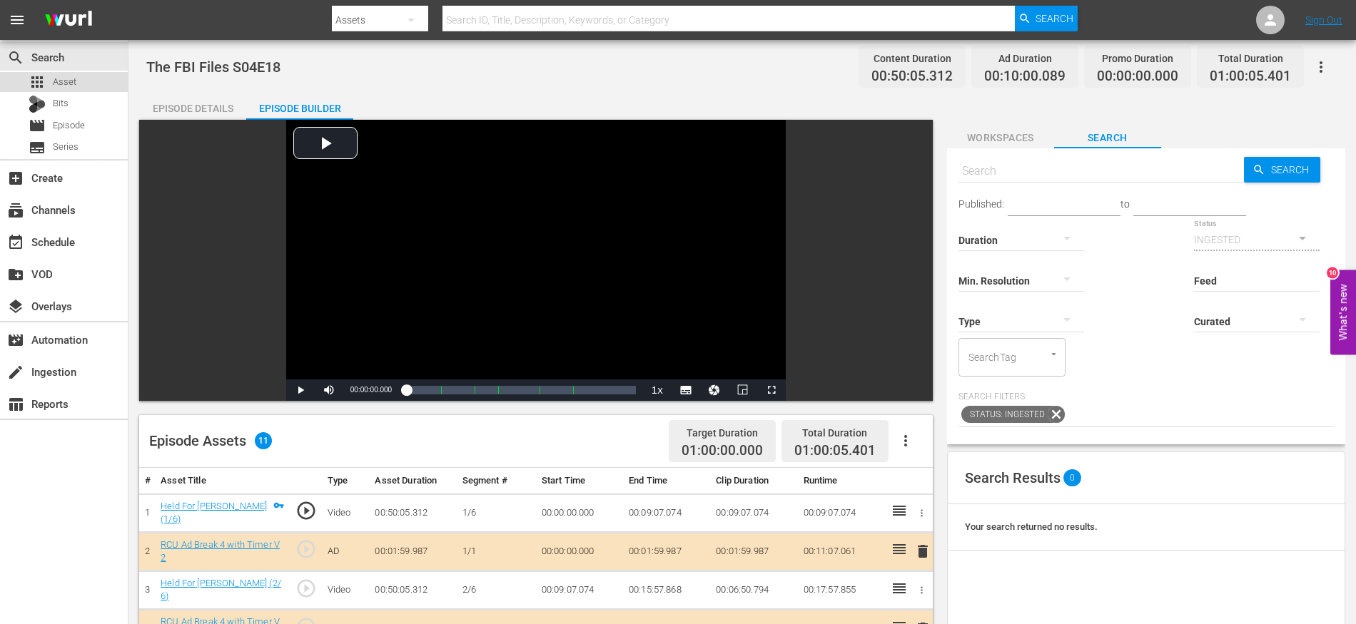
click at [61, 82] on span "Asset" at bounding box center [65, 82] width 24 height 14
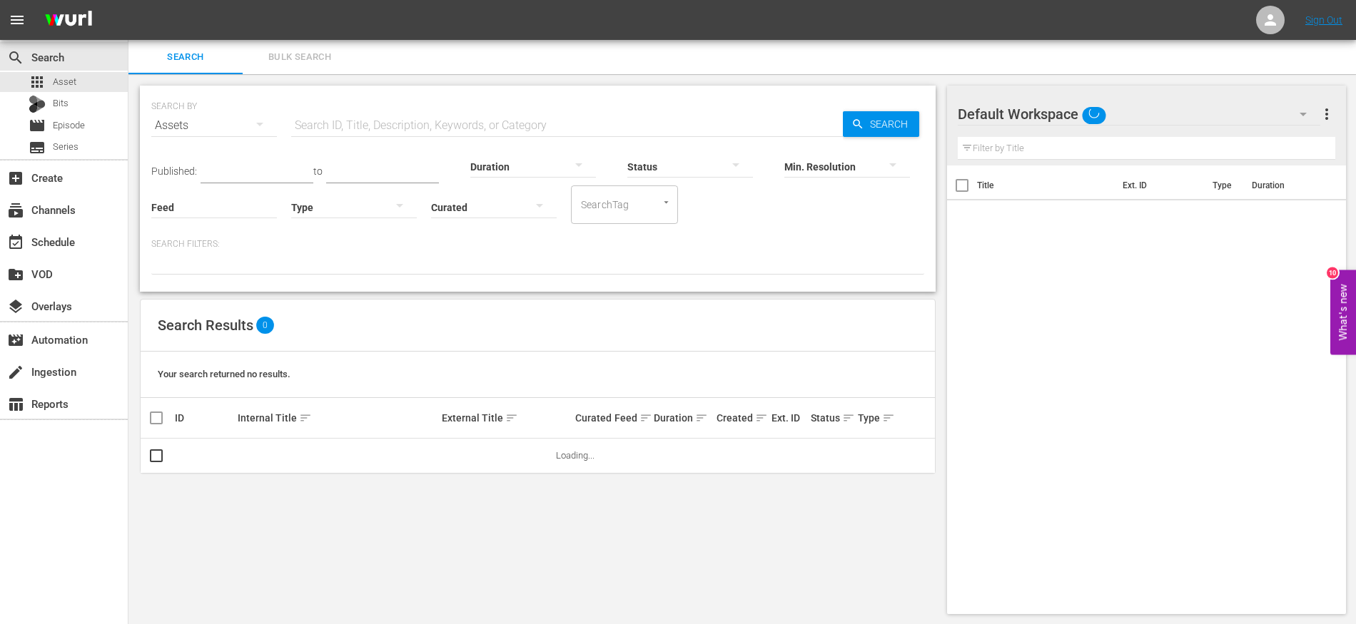
click at [422, 133] on input "text" at bounding box center [567, 125] width 552 height 34
paste input "The FBI Files S04E18"
type input "The FBI Files S04E19"
